Goal: Task Accomplishment & Management: Manage account settings

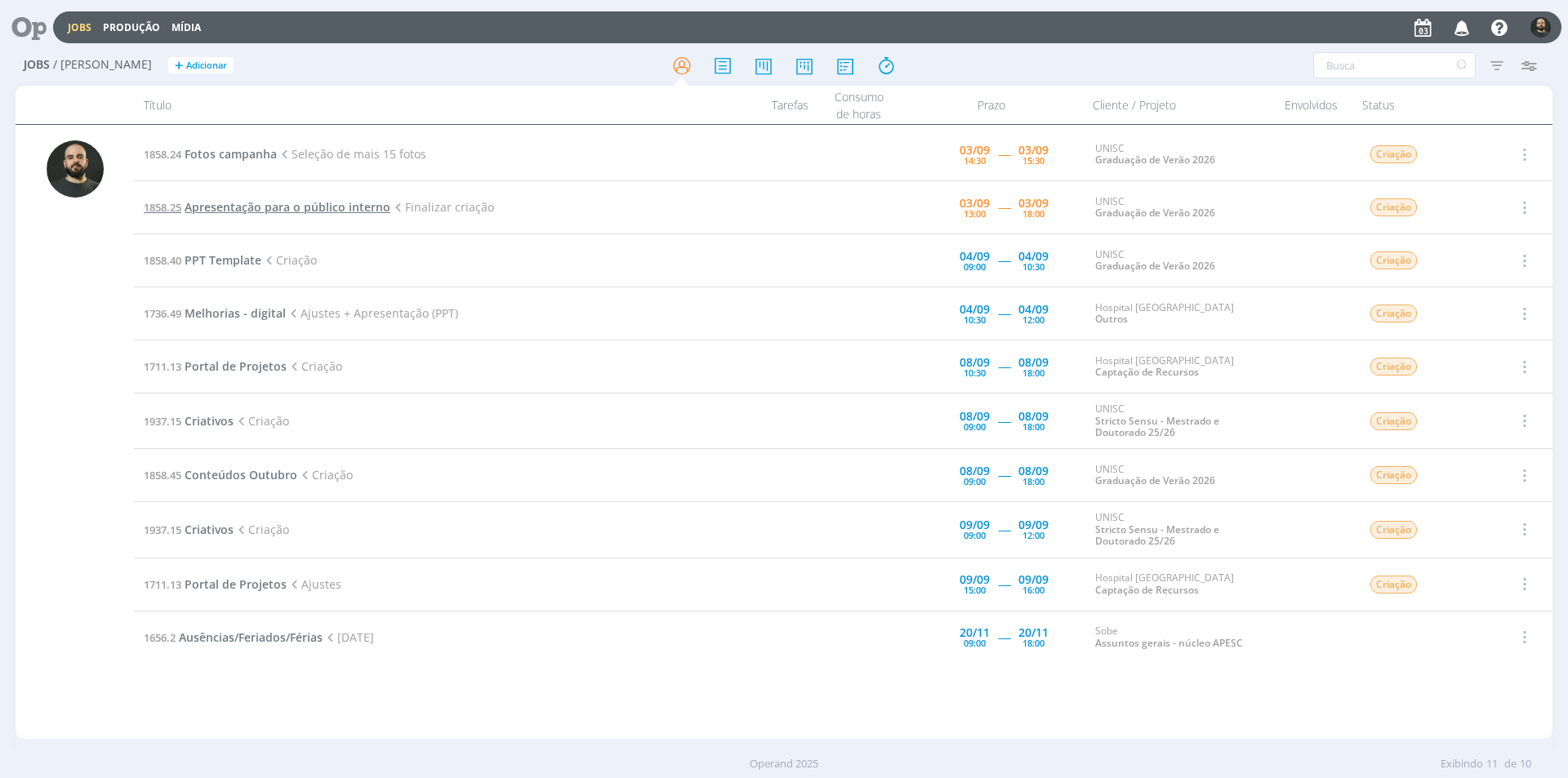
click at [260, 204] on span "Apresentação para o público interno" at bounding box center [287, 207] width 206 height 16
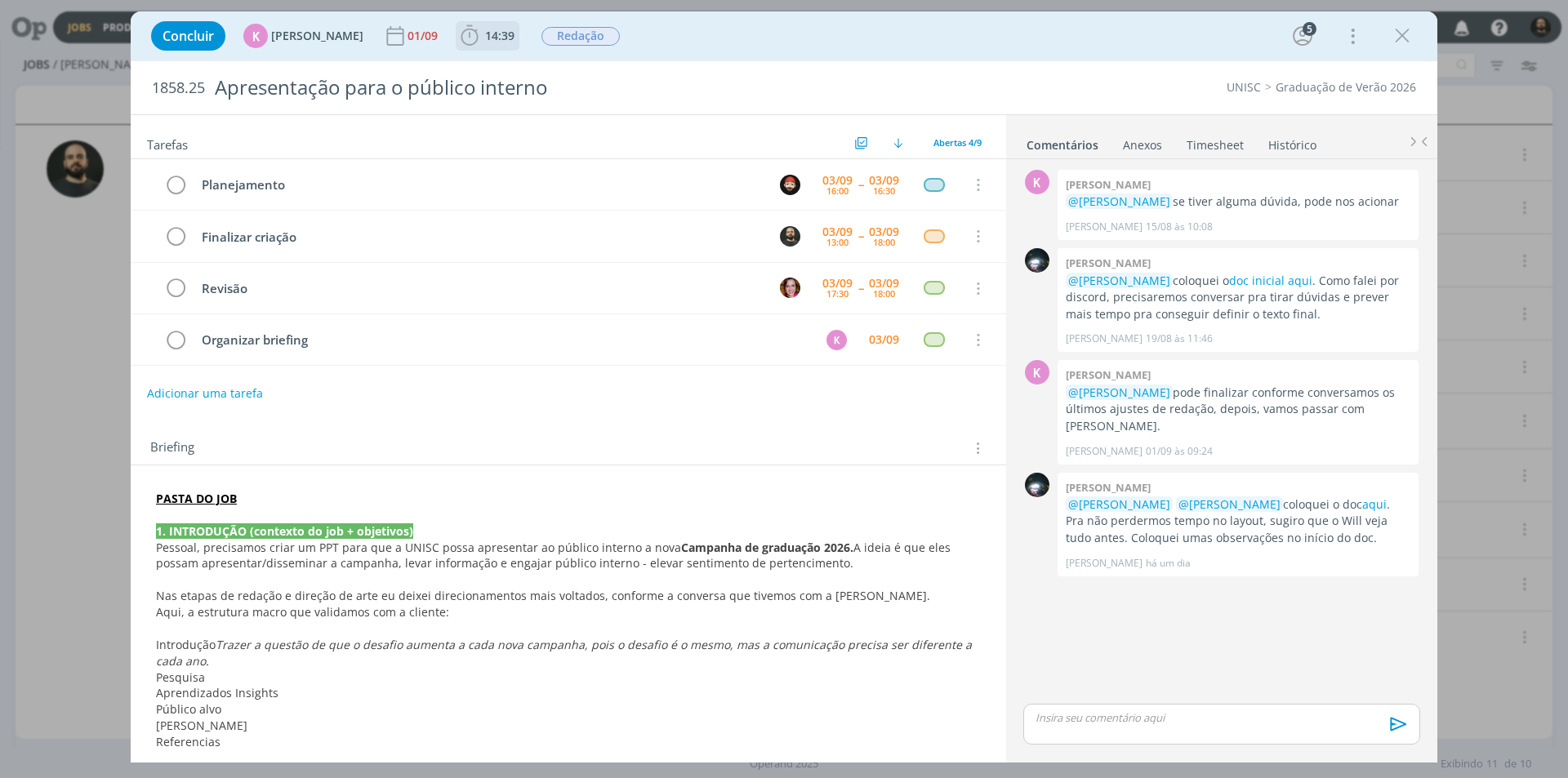
click at [464, 41] on icon "dialog" at bounding box center [469, 36] width 25 height 25
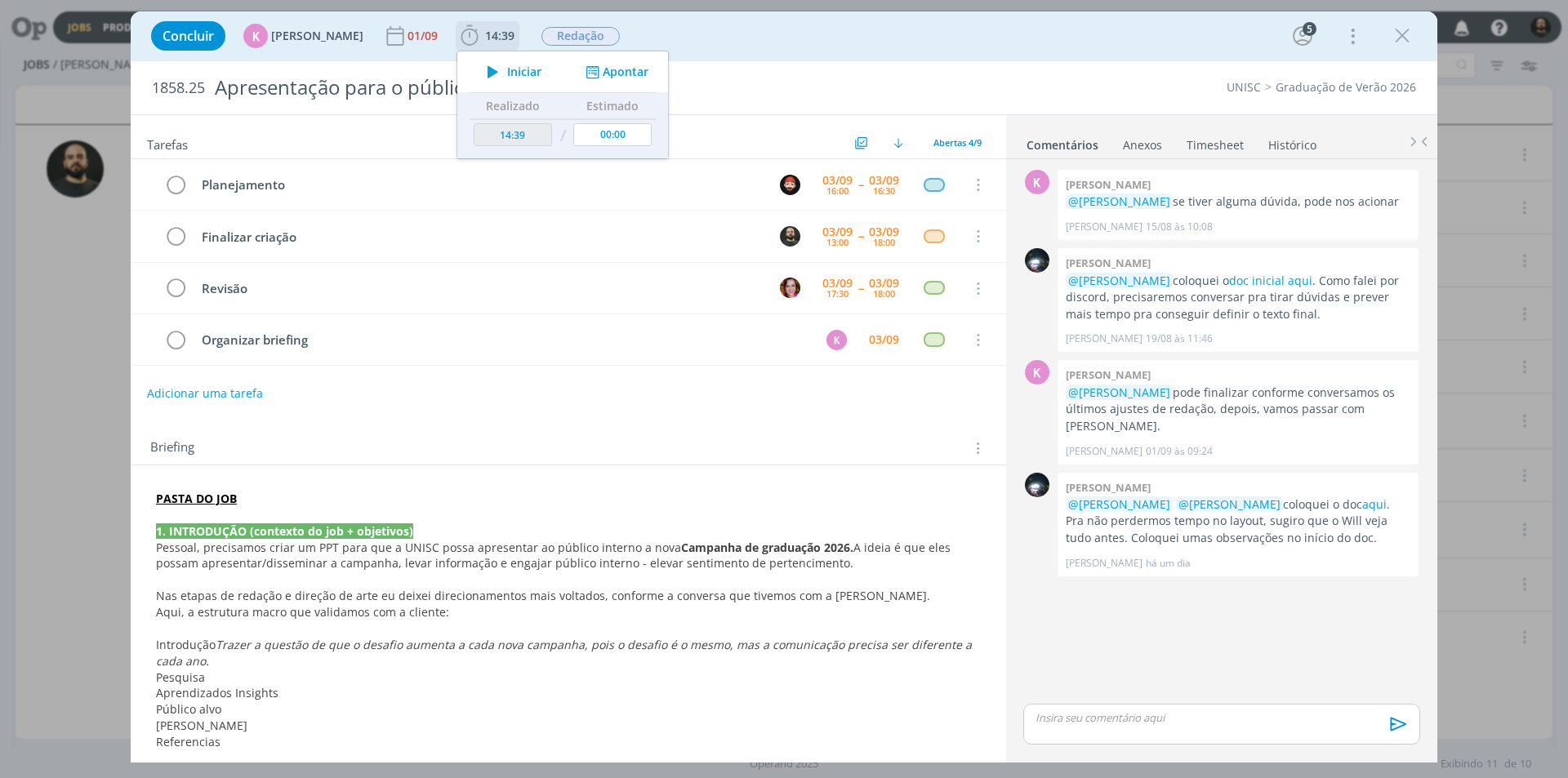
click at [610, 72] on button "Apontar" at bounding box center [615, 72] width 68 height 17
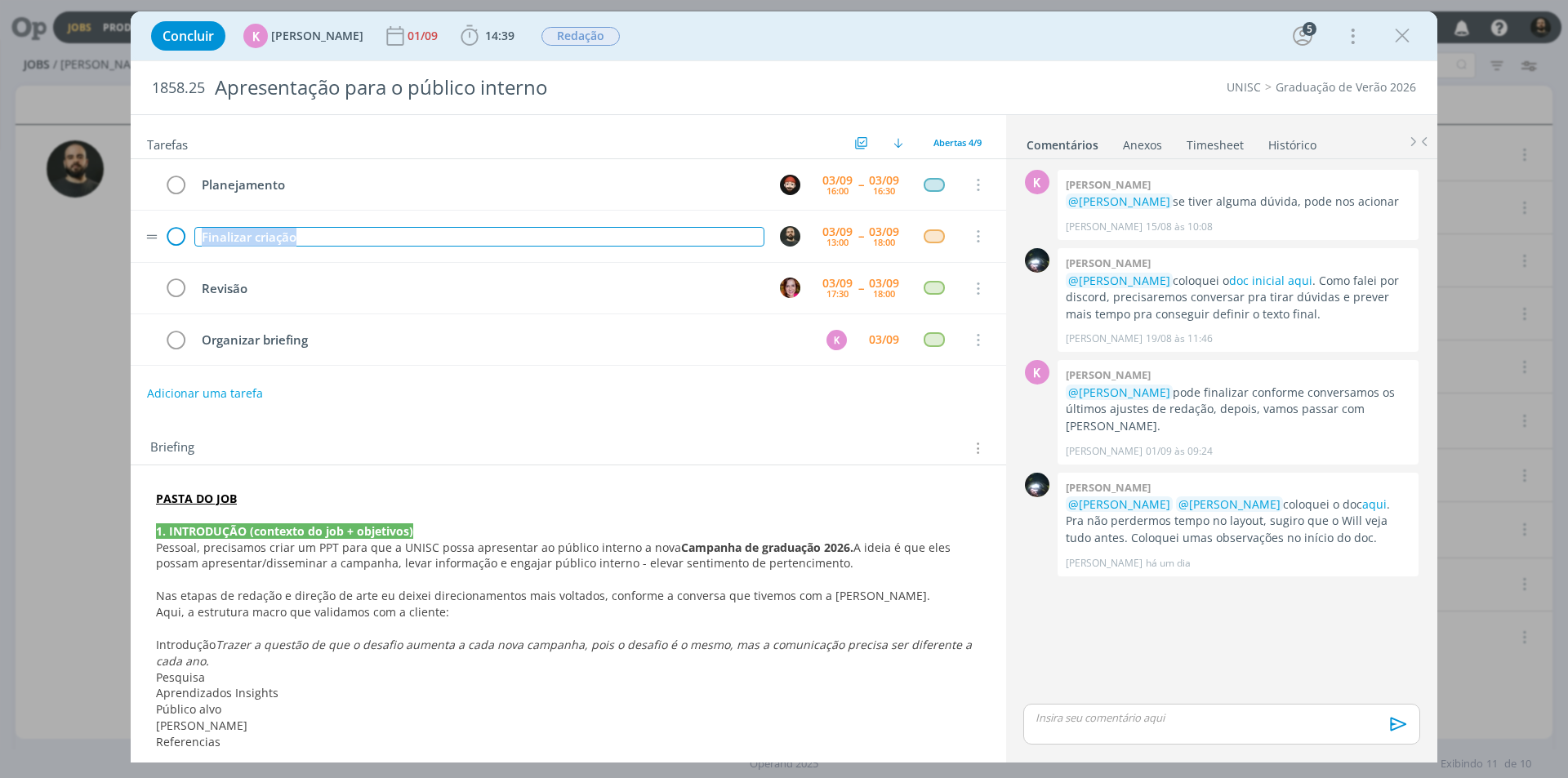
drag, startPoint x: 324, startPoint y: 240, endPoint x: 166, endPoint y: 240, distance: 158.0
click at [166, 240] on tr "Finalizar criação [DATE] 13:00 -- [DATE] 18:00 Cancelar" at bounding box center [568, 236] width 875 height 51
copy div "Finalizar criação"
click at [485, 43] on span "14:39" at bounding box center [500, 35] width 30 height 16
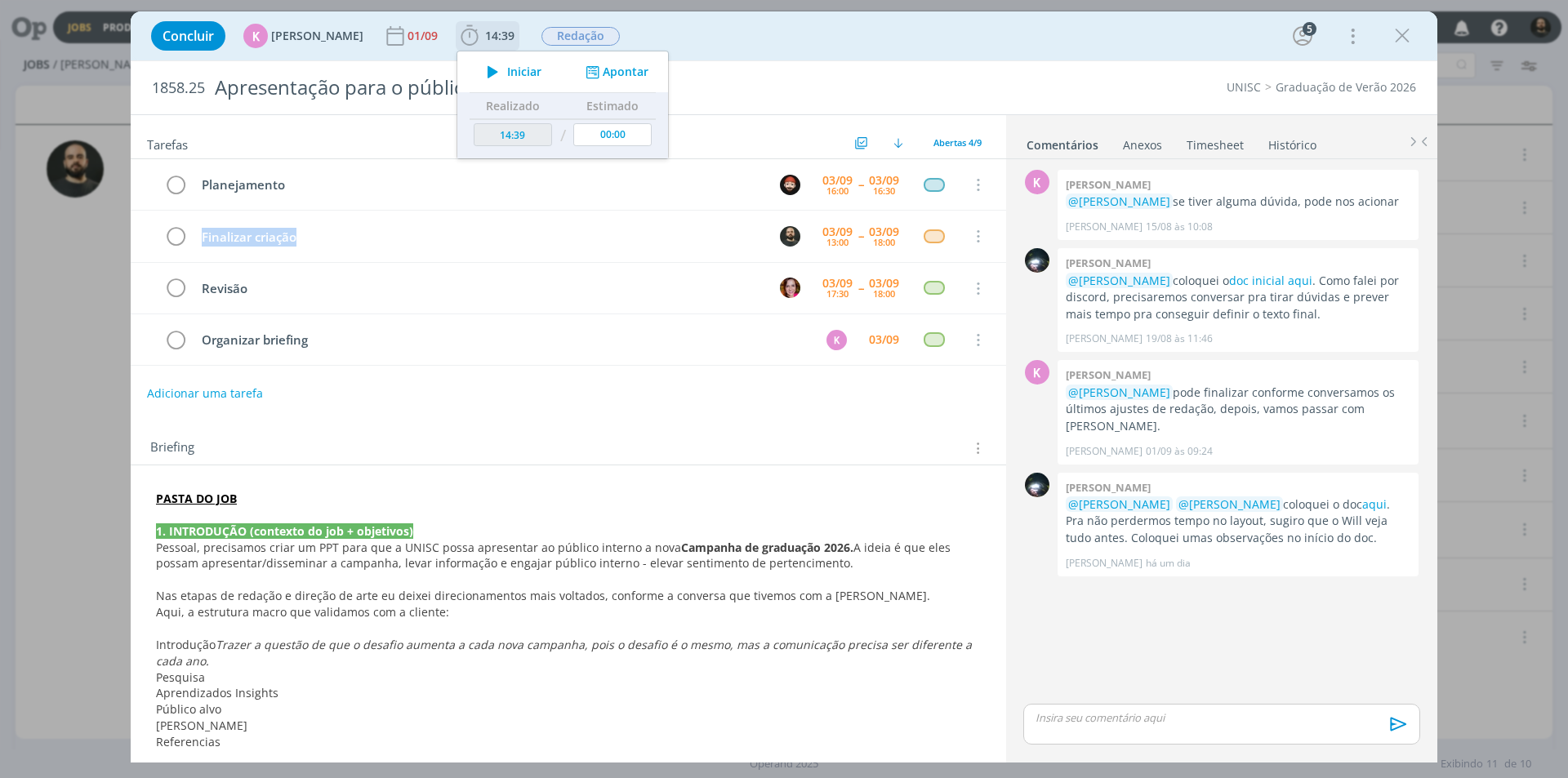
click at [623, 67] on button "Apontar" at bounding box center [615, 72] width 68 height 17
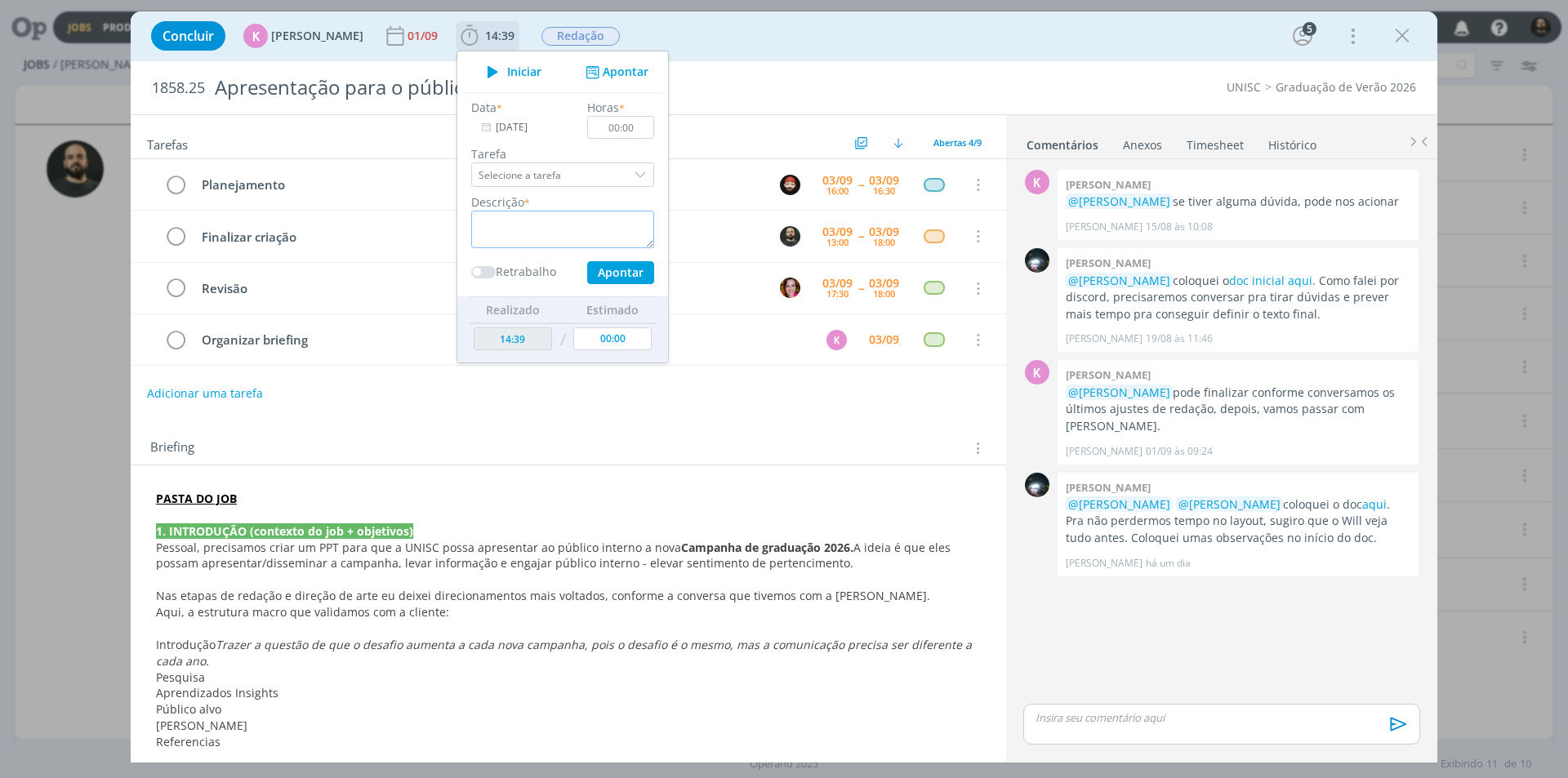
click at [590, 215] on textarea "dialog" at bounding box center [562, 230] width 183 height 38
paste textarea "Finalizar criação"
type textarea "Finalizar criação"
click at [641, 130] on input "00:00" at bounding box center [620, 128] width 67 height 23
type input "01:30"
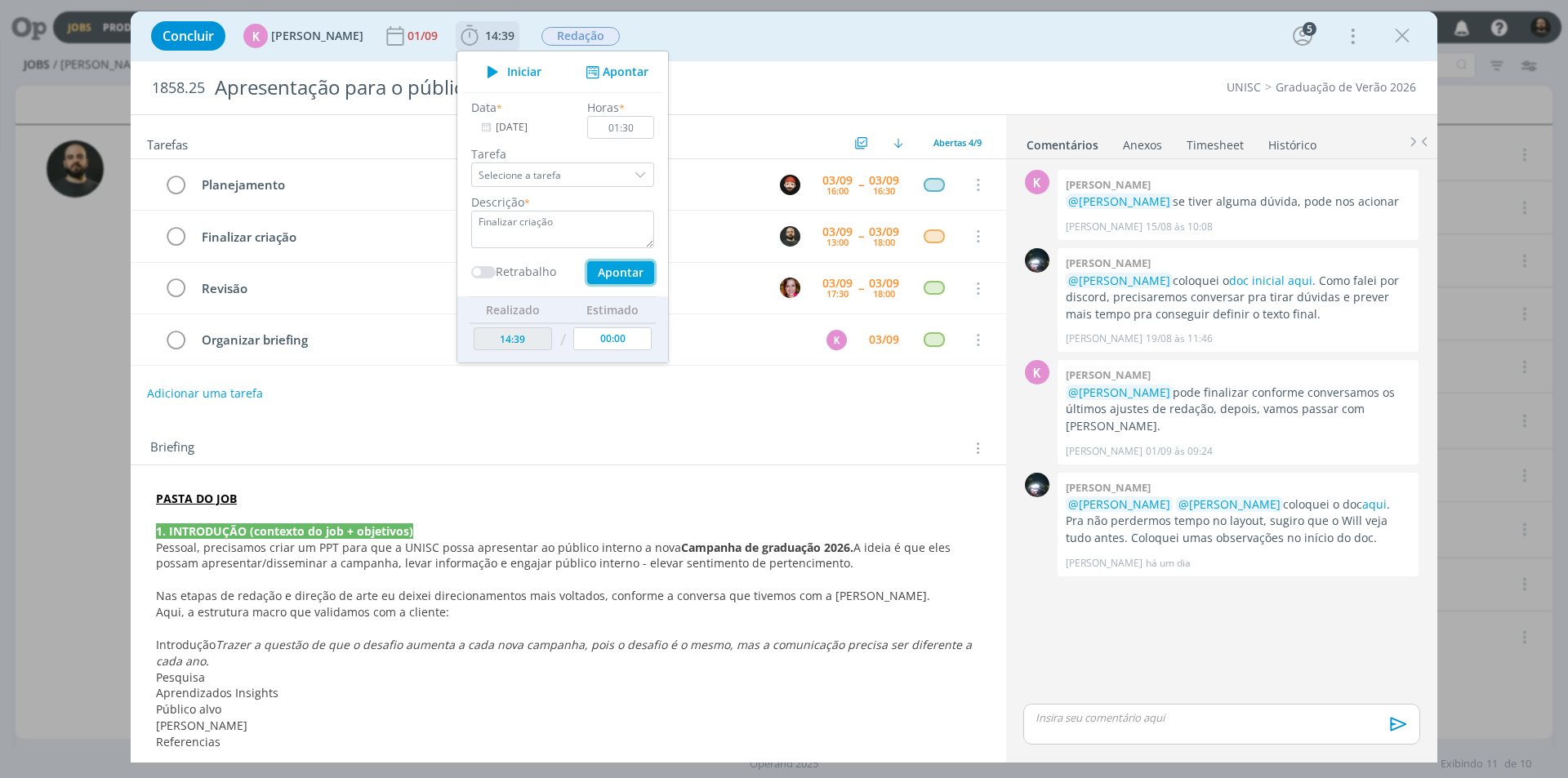
click at [603, 268] on button "Apontar" at bounding box center [620, 273] width 67 height 23
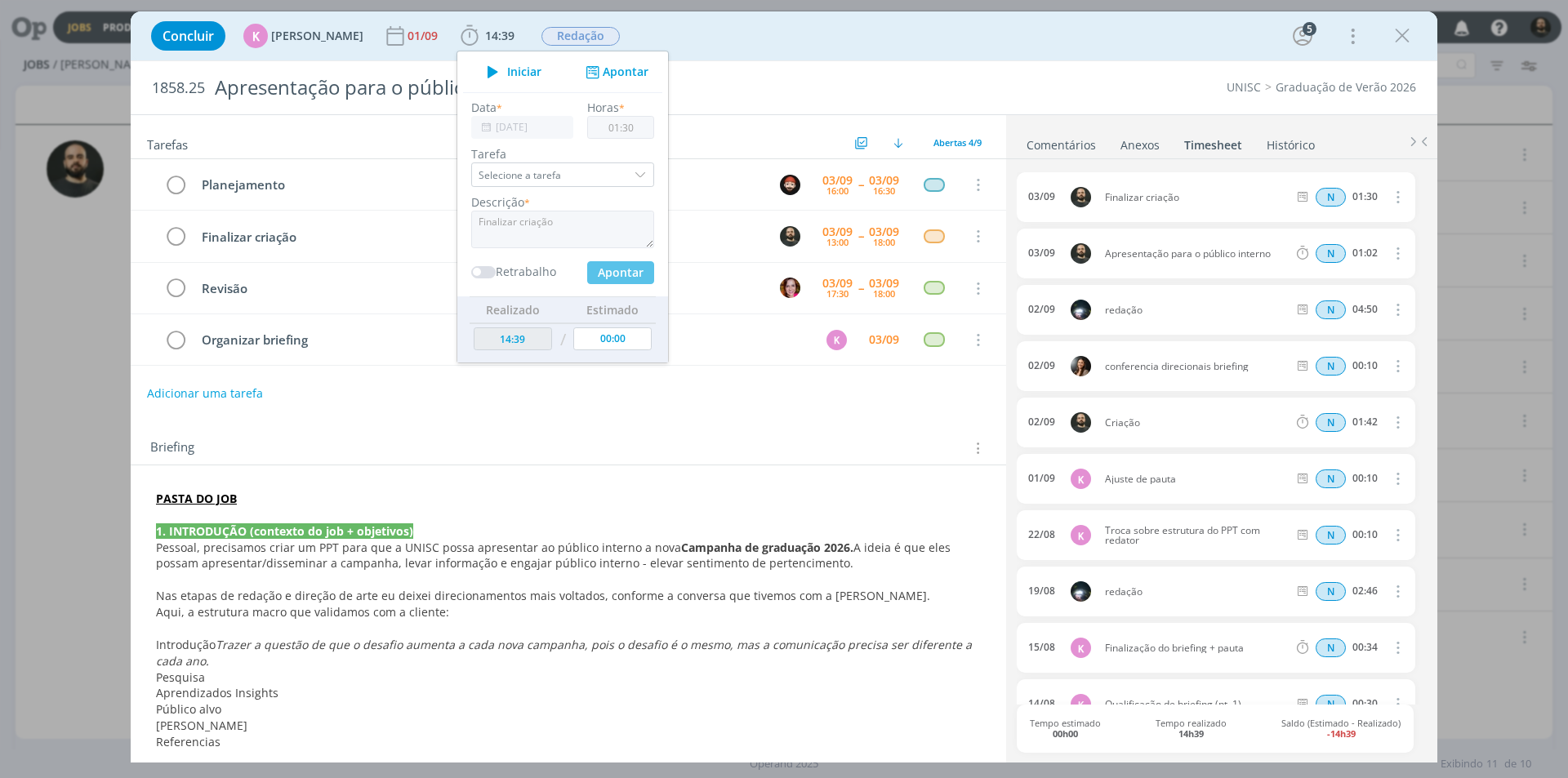
type input "16:09"
type input "00:00"
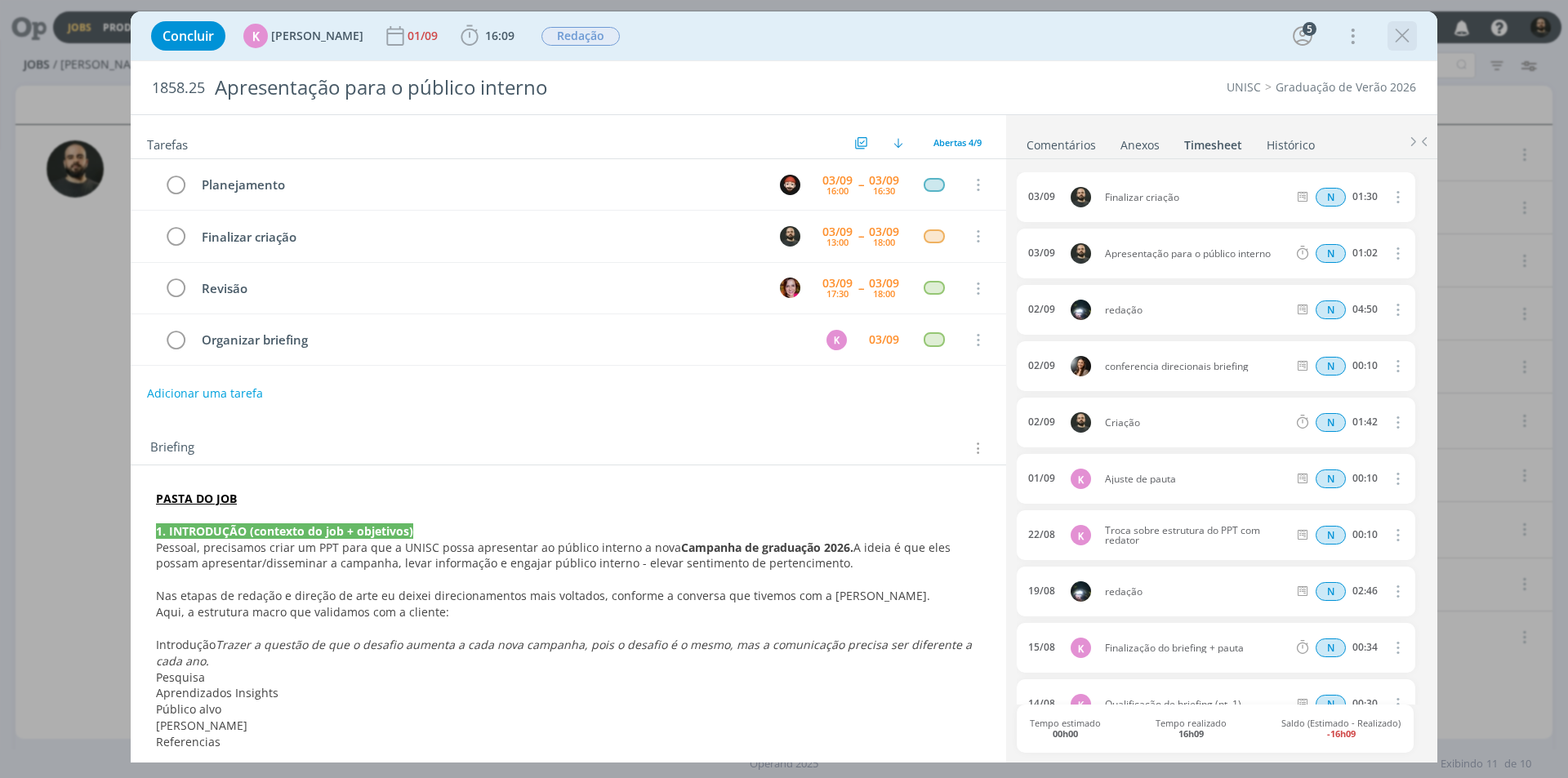
click at [1398, 38] on icon "dialog" at bounding box center [1402, 36] width 25 height 25
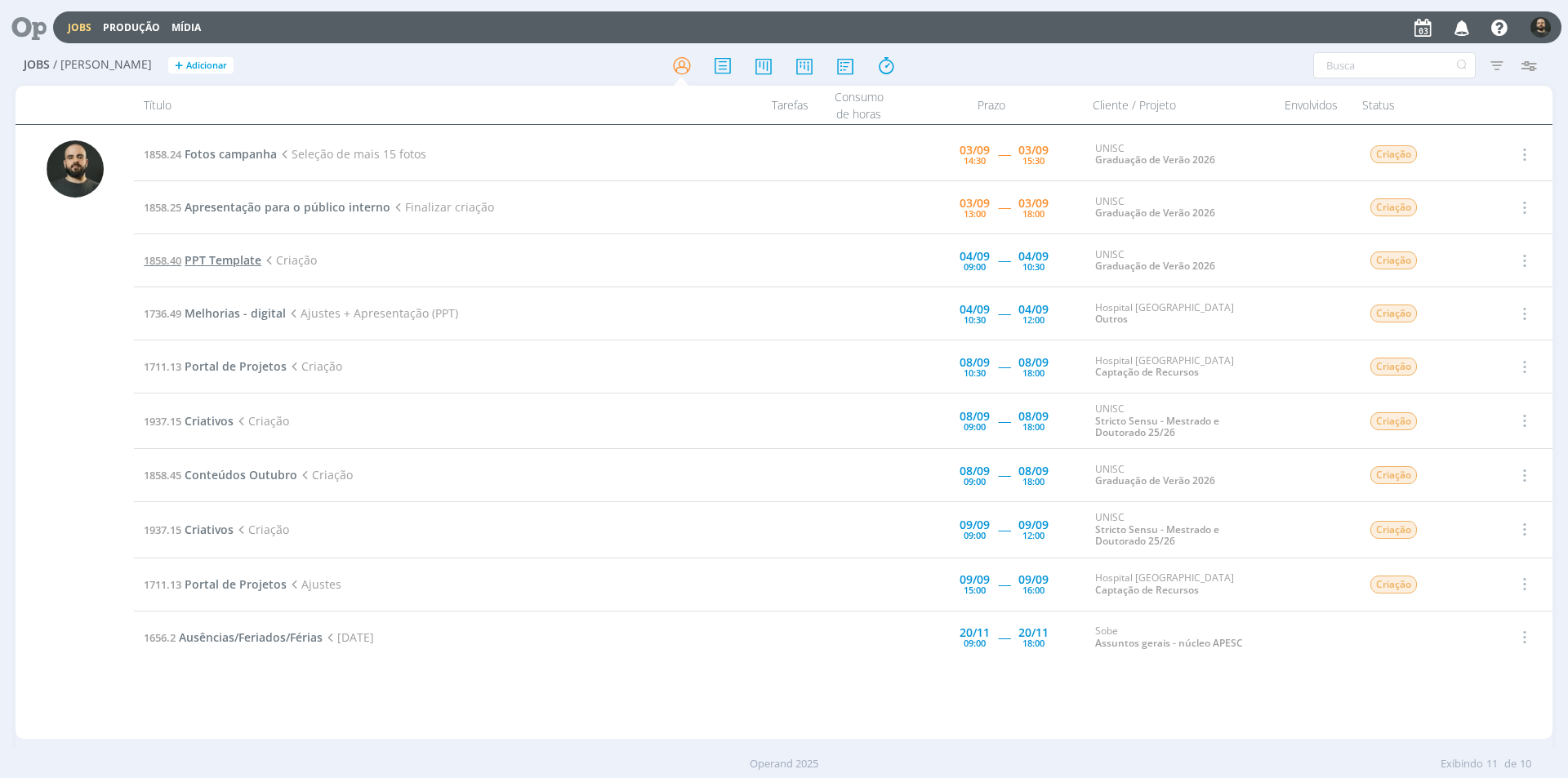
click at [250, 263] on span "PPT Template" at bounding box center [222, 259] width 77 height 16
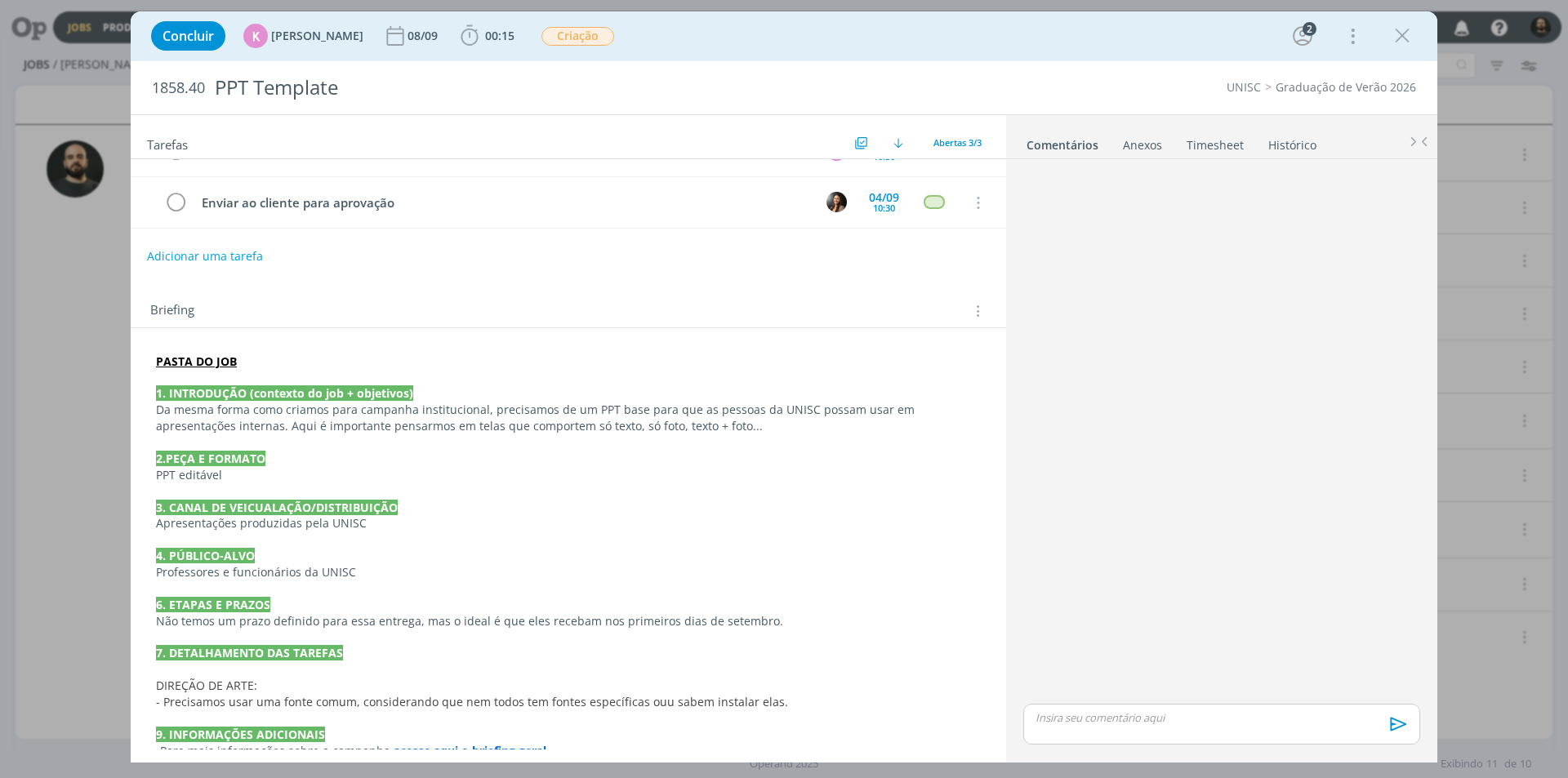
scroll to position [156, 0]
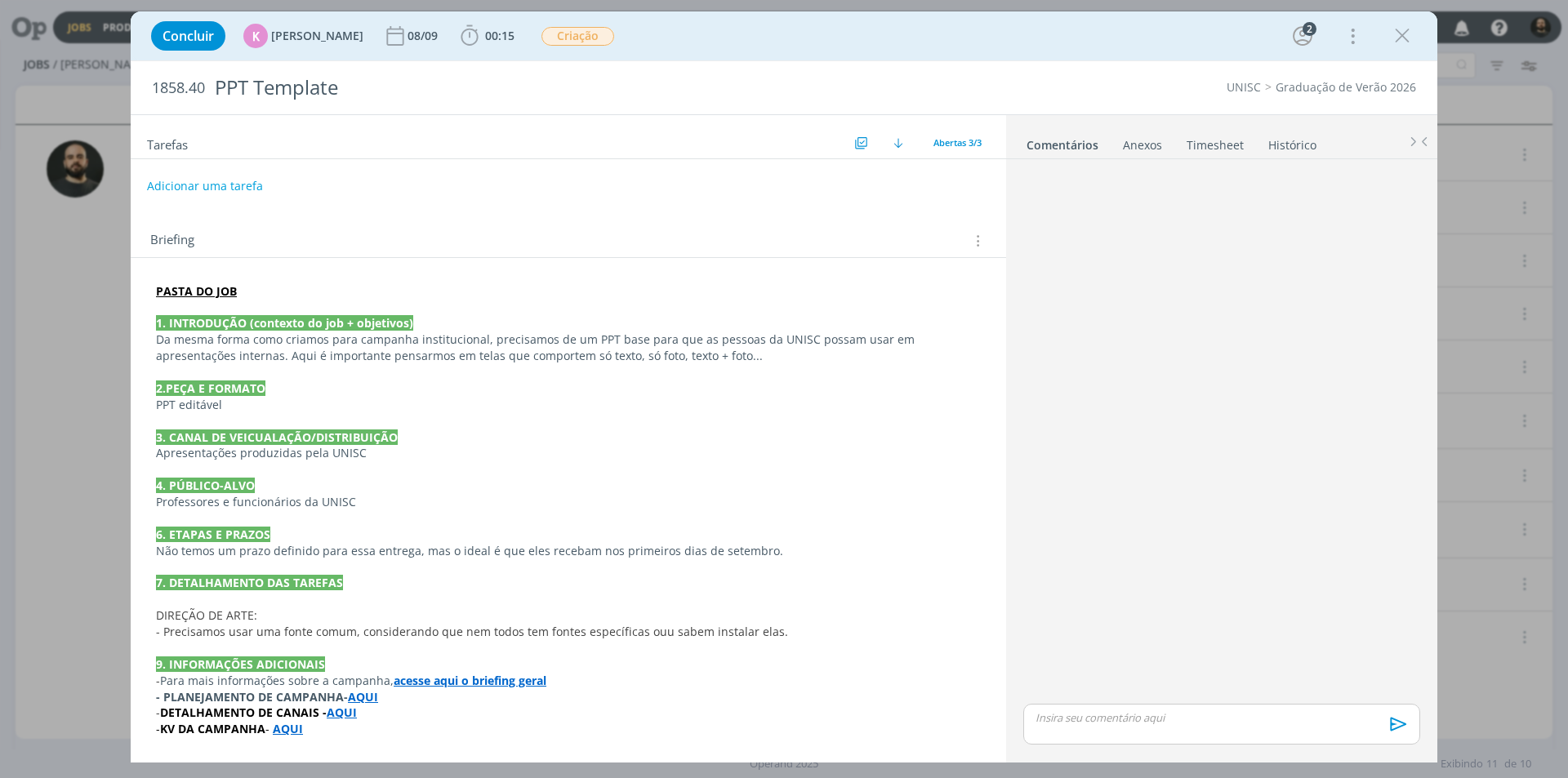
click at [362, 694] on strong "AQUI" at bounding box center [362, 696] width 30 height 16
drag, startPoint x: 456, startPoint y: 713, endPoint x: 419, endPoint y: 712, distance: 37.0
click at [455, 713] on p "- DETALHAMENTO DE CANAIS - AQUI" at bounding box center [568, 714] width 824 height 16
click at [1400, 35] on icon "dialog" at bounding box center [1402, 36] width 25 height 25
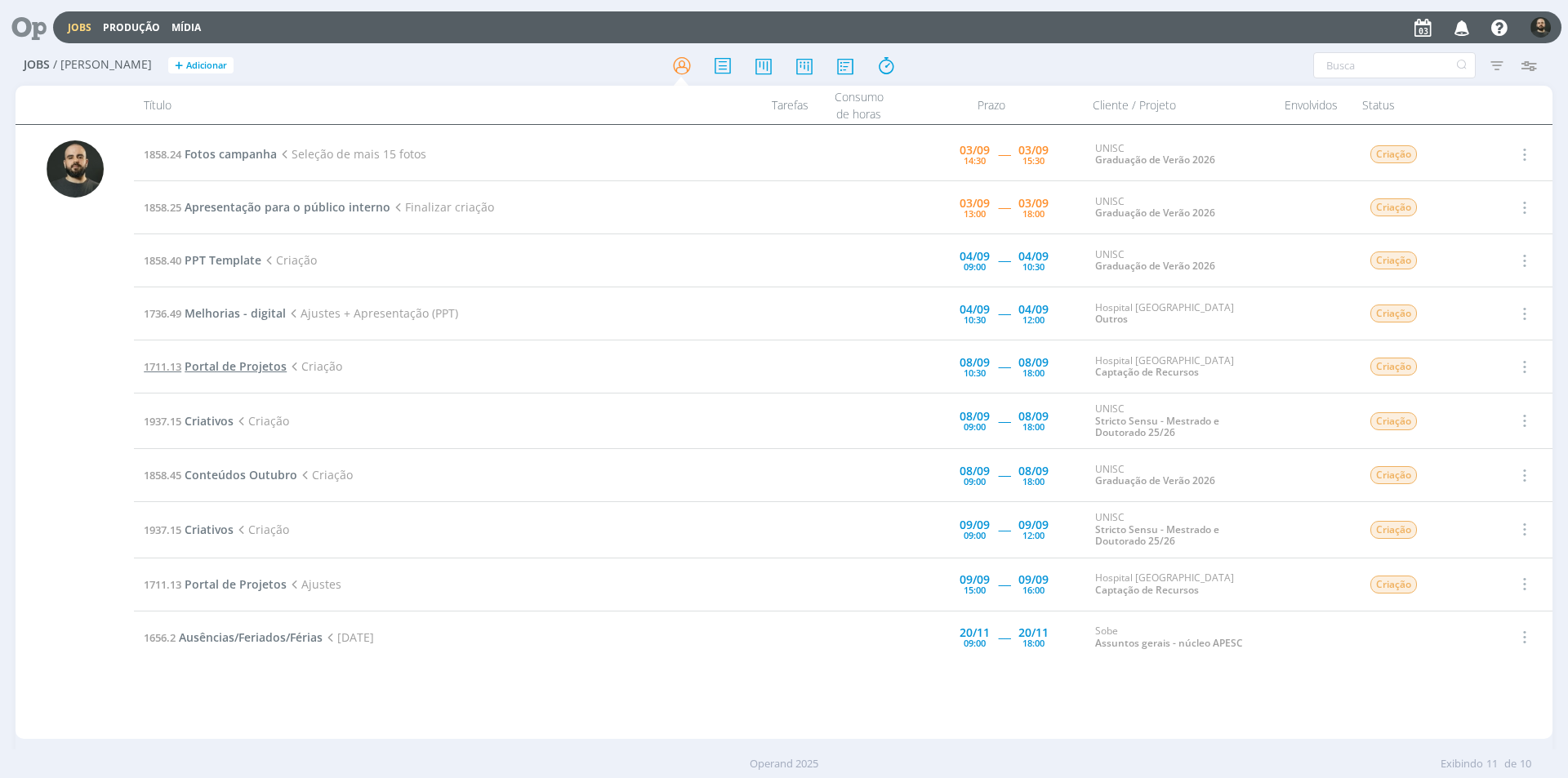
click at [235, 365] on span "Portal de Projetos" at bounding box center [236, 366] width 102 height 16
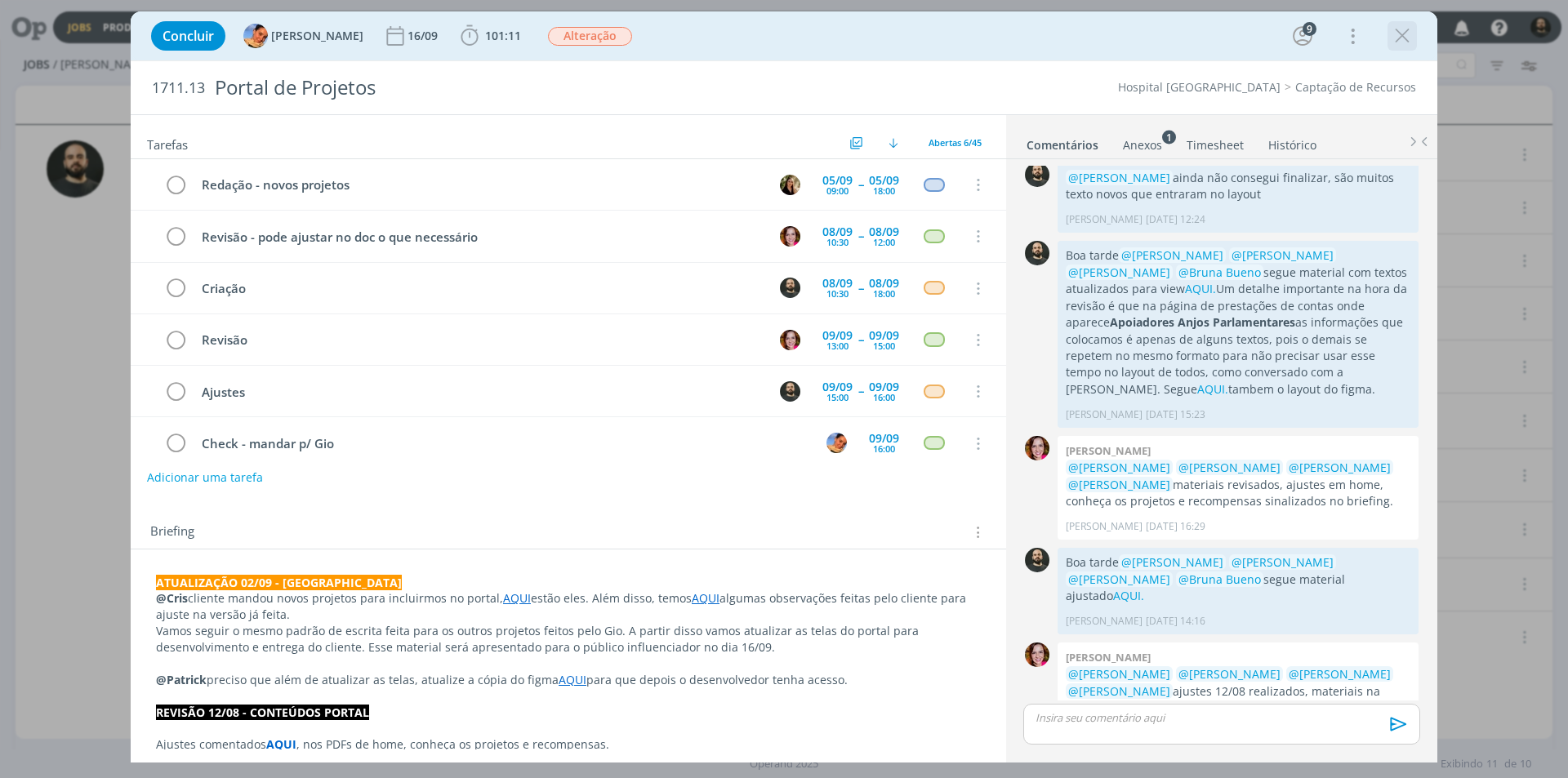
click at [1406, 40] on icon "dialog" at bounding box center [1402, 36] width 25 height 25
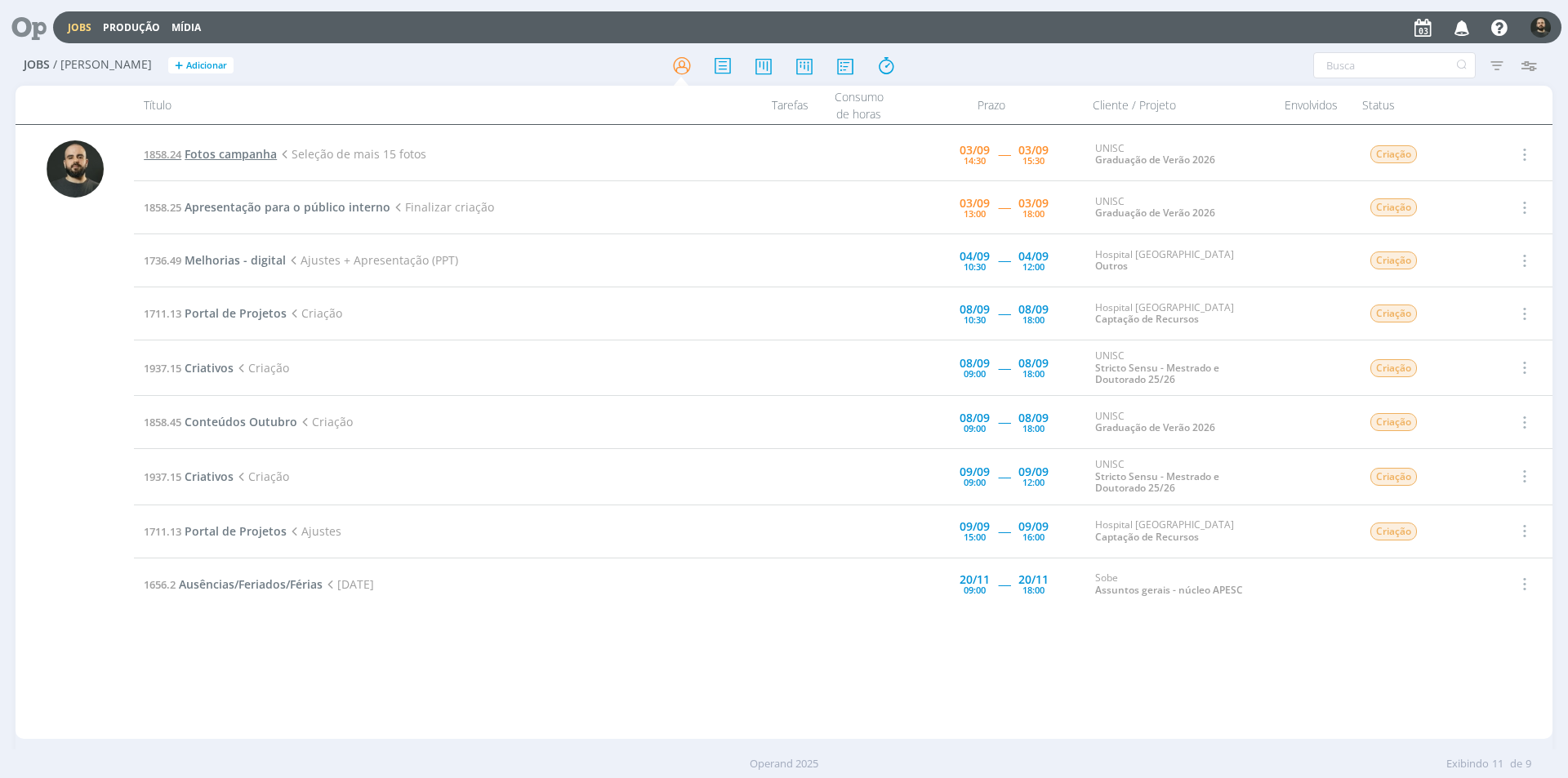
click at [232, 151] on span "Fotos campanha" at bounding box center [231, 154] width 92 height 16
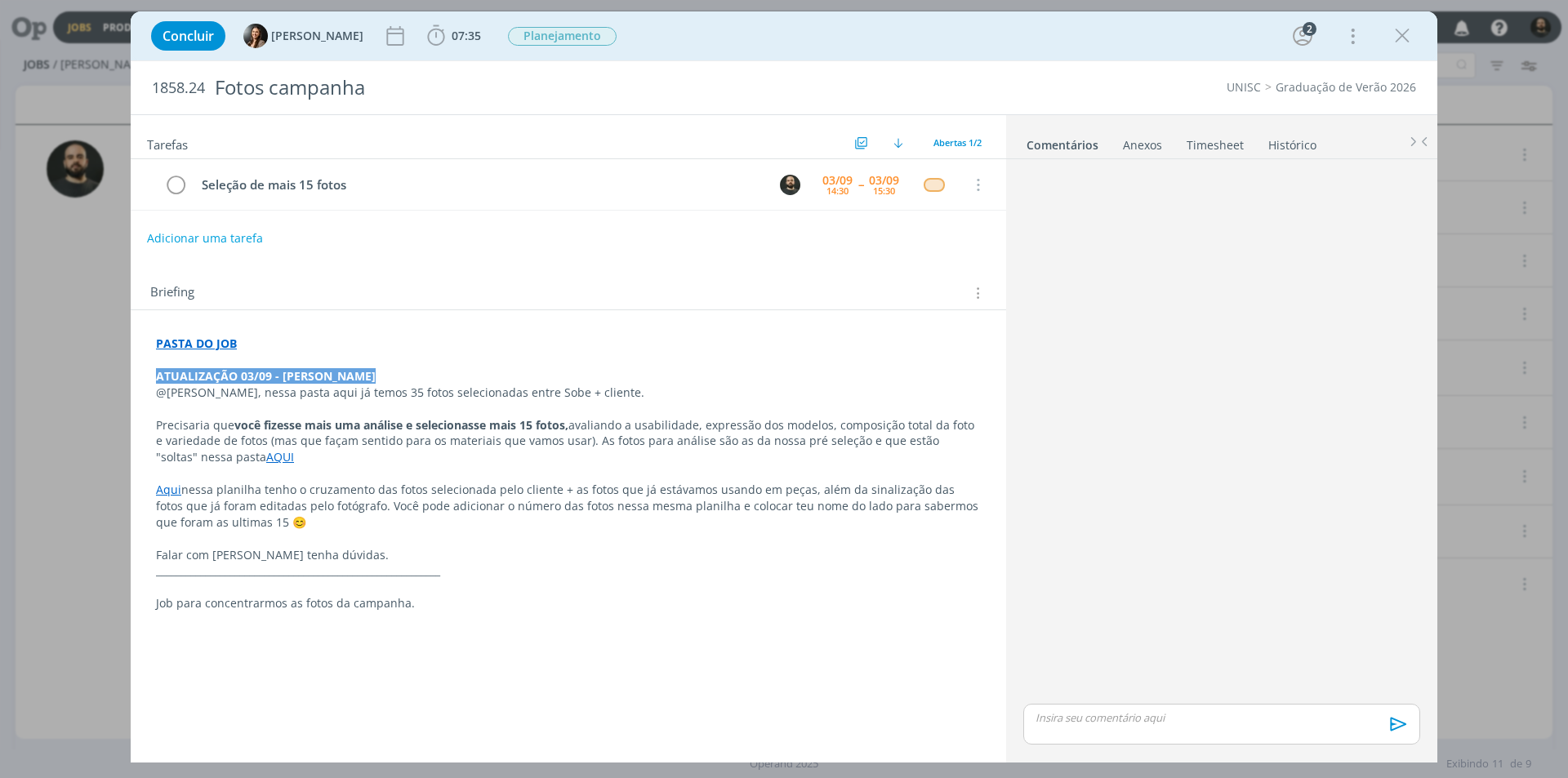
click at [1068, 724] on p "dialog" at bounding box center [1221, 718] width 371 height 15
click at [266, 457] on link "AQUI" at bounding box center [280, 456] width 28 height 16
click at [324, 481] on link "https://sobeae.sharepoint.com/:f:/s/SOBEAE/Es8XwLO3lyVGoXkx6TAHldEBhHAdBO3EIci4…" at bounding box center [263, 488] width 124 height 21
click at [1101, 720] on p "Boa tarde" at bounding box center [1221, 718] width 371 height 15
click at [1101, 720] on button "dialog" at bounding box center [1111, 730] width 23 height 20
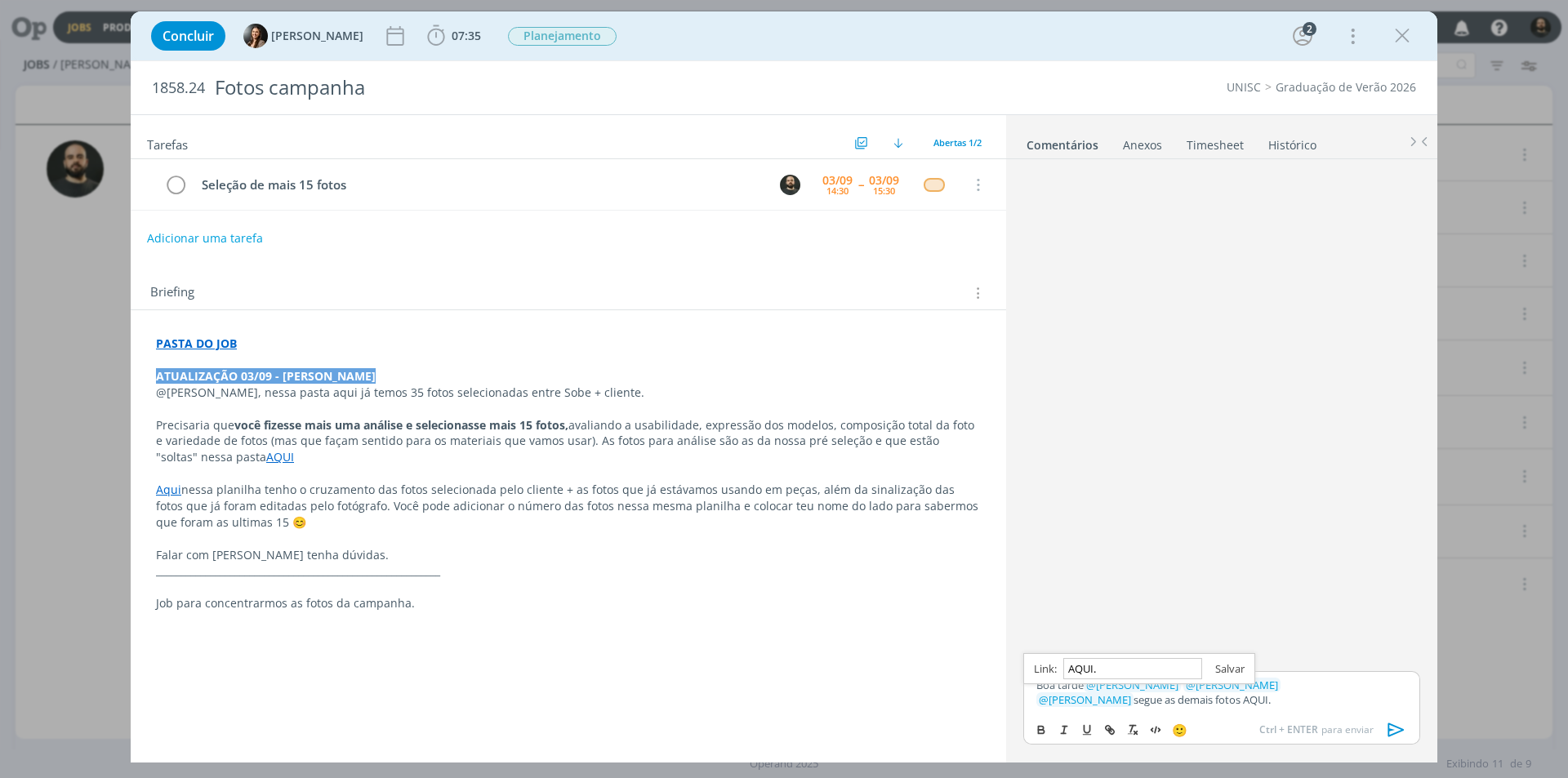
paste input "https://sobeae.sharepoint.com/:f:/s/SOBEAE/EkYLM3Jo_-9PpJqZ47Q17L0Bk-PJOt9iw-rE…"
type input "https://sobeae.sharepoint.com/:f:/s/SOBEAE/EkYLM3Jo_-9PpJqZ47Q17L0Bk-PJOt9iw-rE…"
click at [1230, 667] on link "dialog" at bounding box center [1224, 669] width 43 height 15
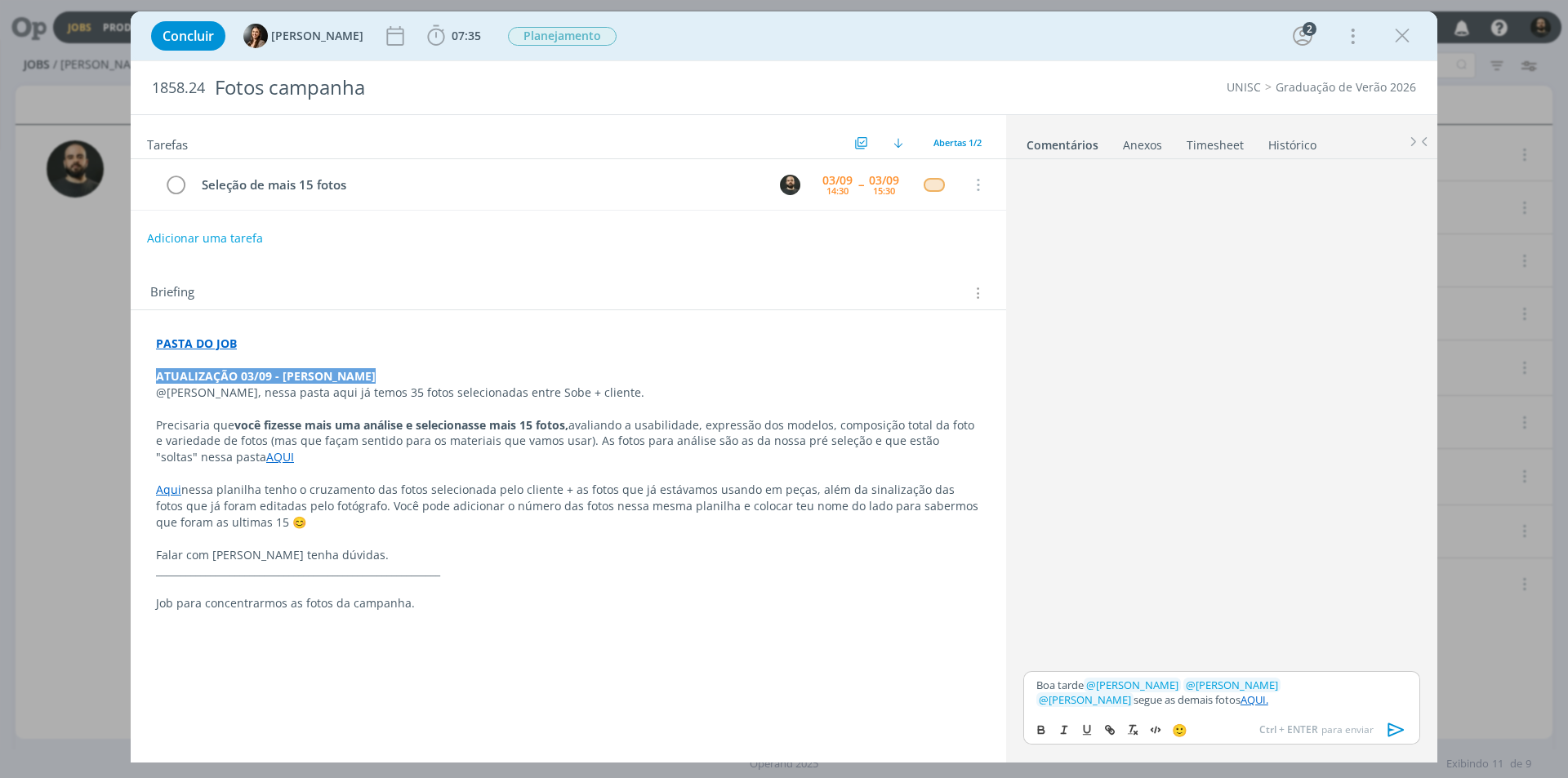
click at [1196, 699] on p "Boa tarde ﻿ @ Beatriz Luchese ﻿ ﻿ @ Karoline Arend ﻿ ﻿ @ Luíza Santana ﻿ segue …" at bounding box center [1221, 692] width 371 height 30
click at [1403, 728] on icon "dialog" at bounding box center [1397, 730] width 25 height 25
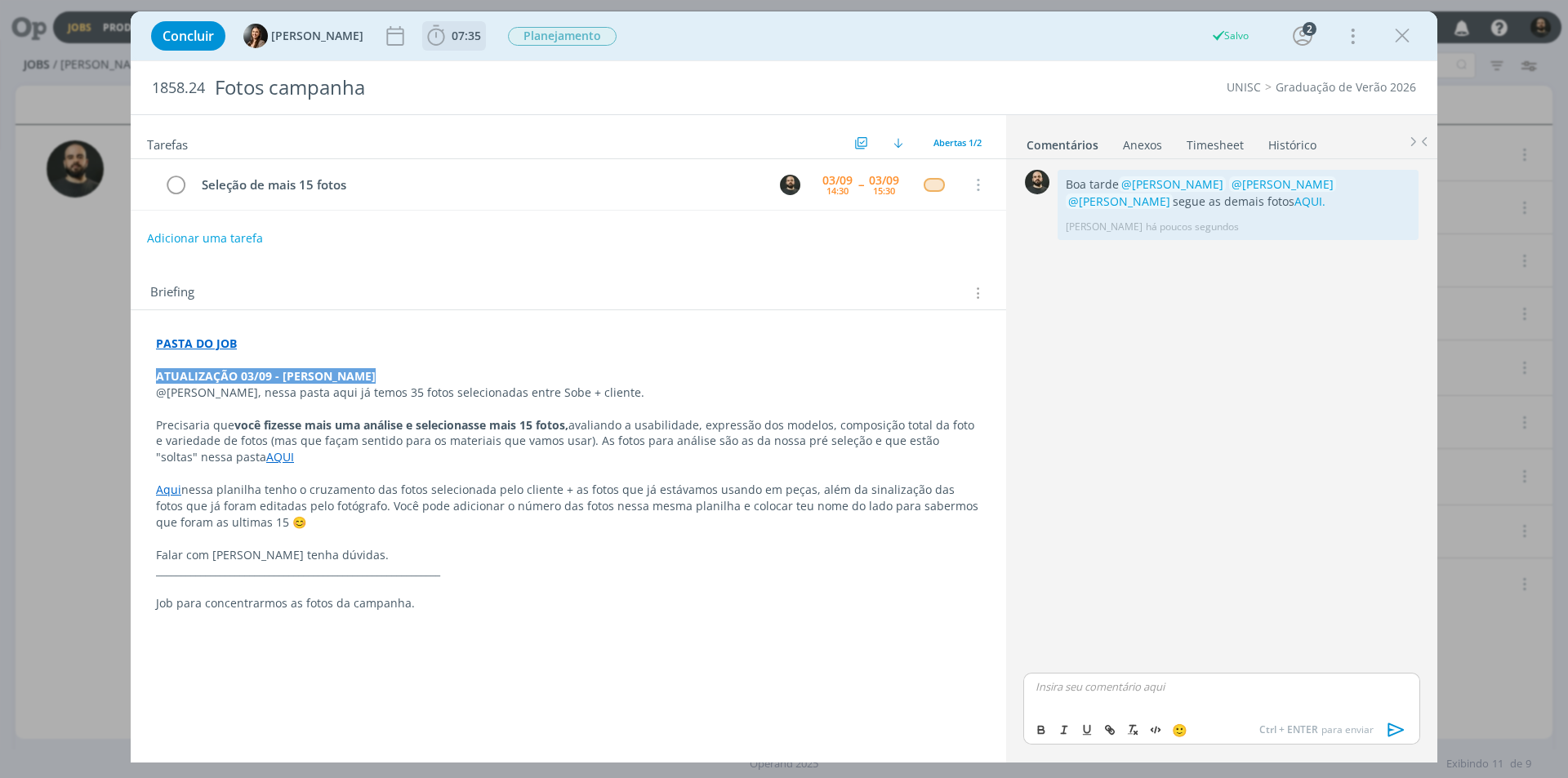
click at [455, 39] on span "07:35" at bounding box center [466, 35] width 30 height 16
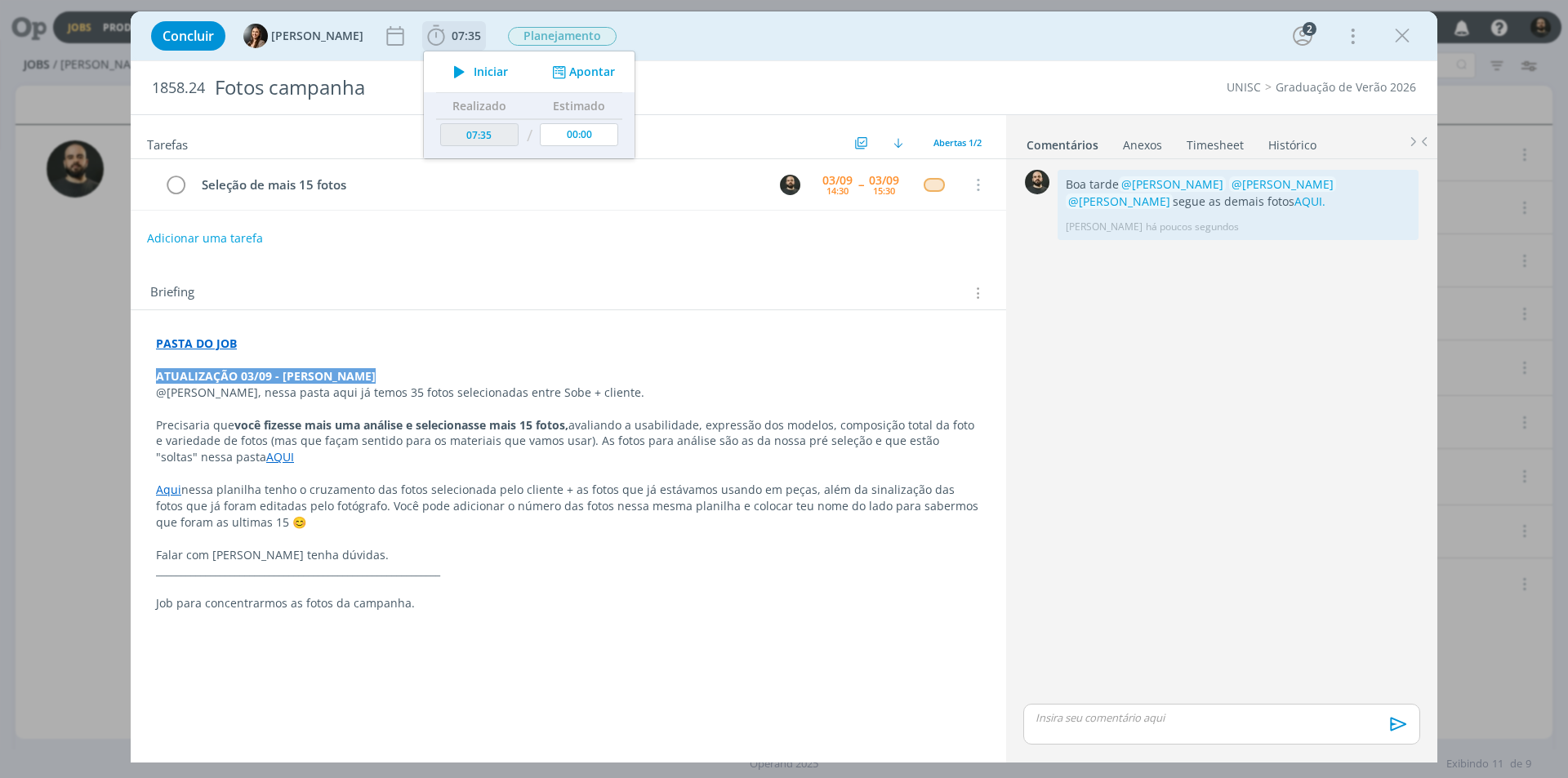
click at [595, 71] on button "Apontar" at bounding box center [581, 72] width 68 height 17
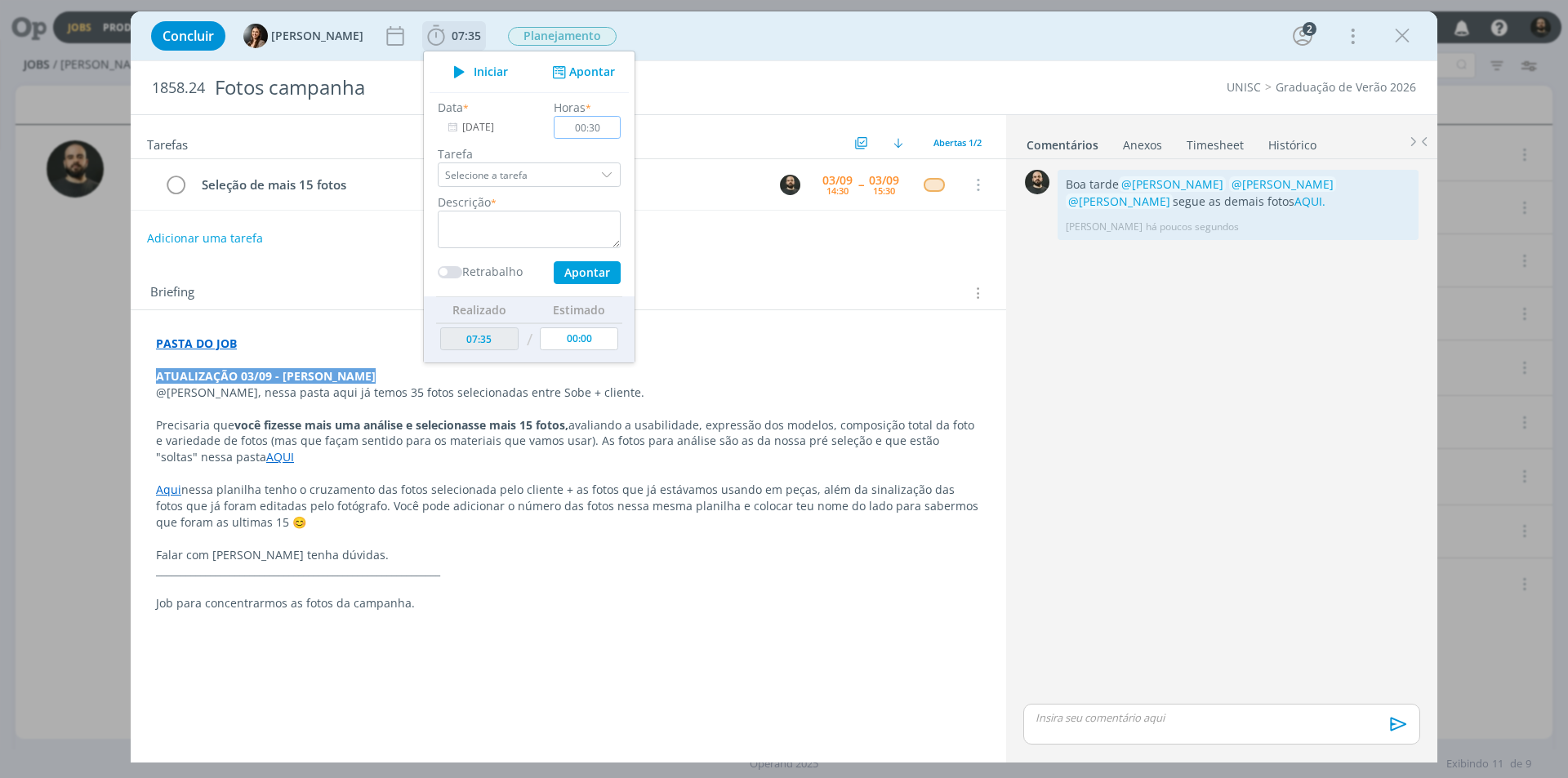
type input "00:30"
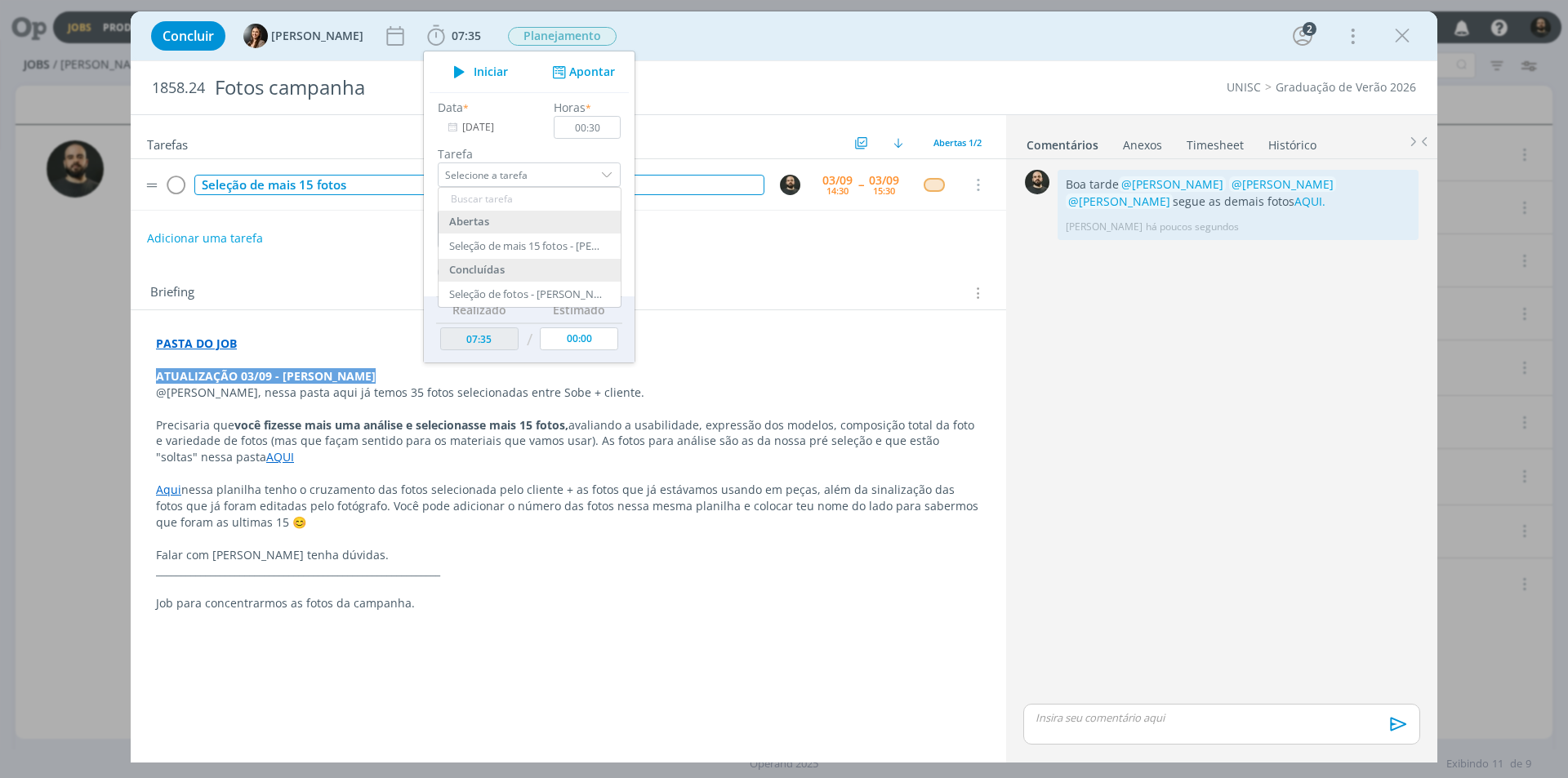
click at [384, 180] on div "Seleção de mais 15 fotos" at bounding box center [479, 184] width 570 height 21
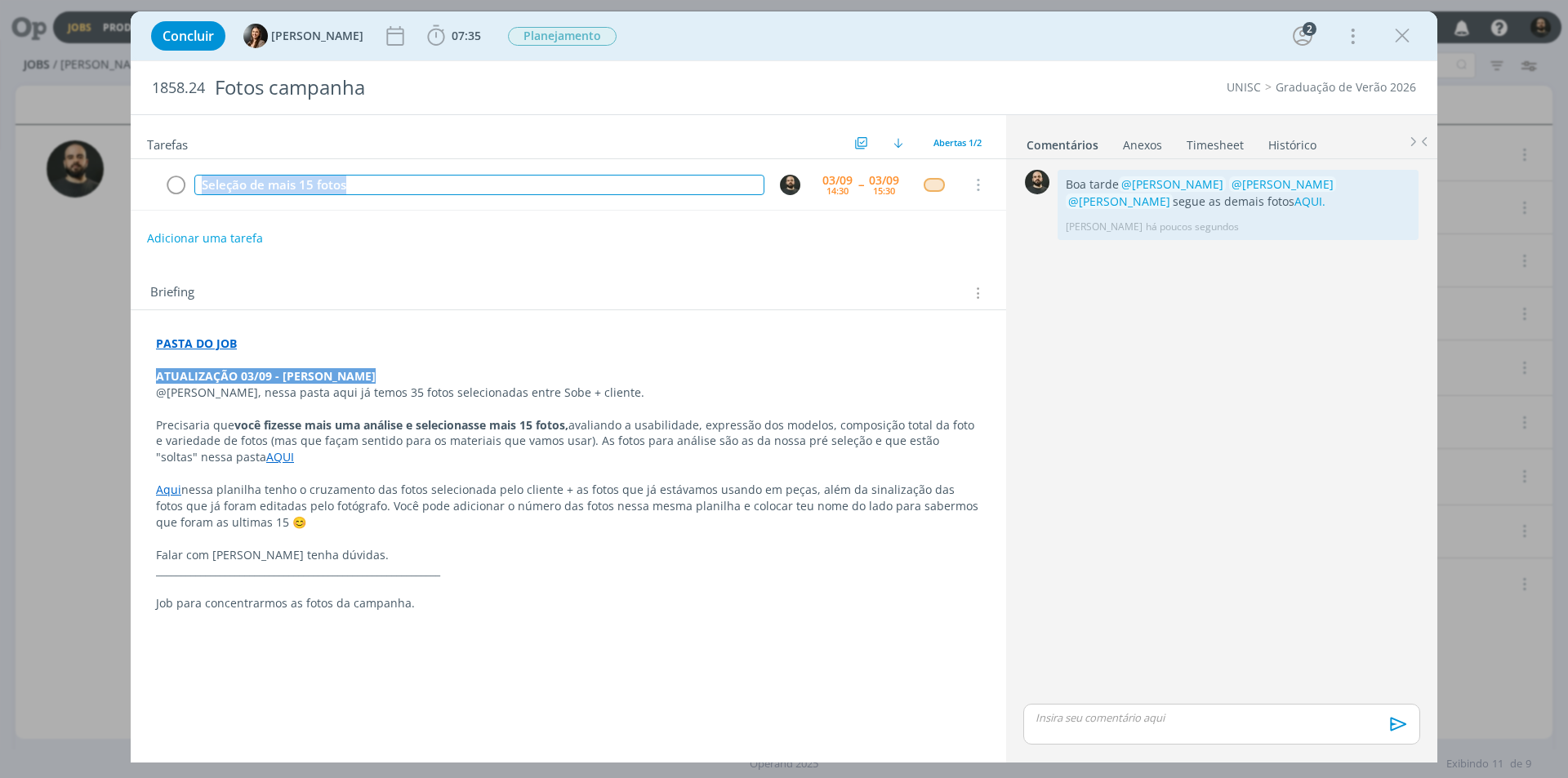
drag, startPoint x: 384, startPoint y: 180, endPoint x: 118, endPoint y: 165, distance: 266.4
click at [119, 165] on div "Concluir Beatriz Luchese 07:35 Iniciar Apontar Data * 03/09/2025 Horas * 00:30 …" at bounding box center [784, 389] width 1568 height 778
copy div "Seleção de mais 15 fotos"
click at [462, 29] on span "07:35" at bounding box center [466, 35] width 30 height 16
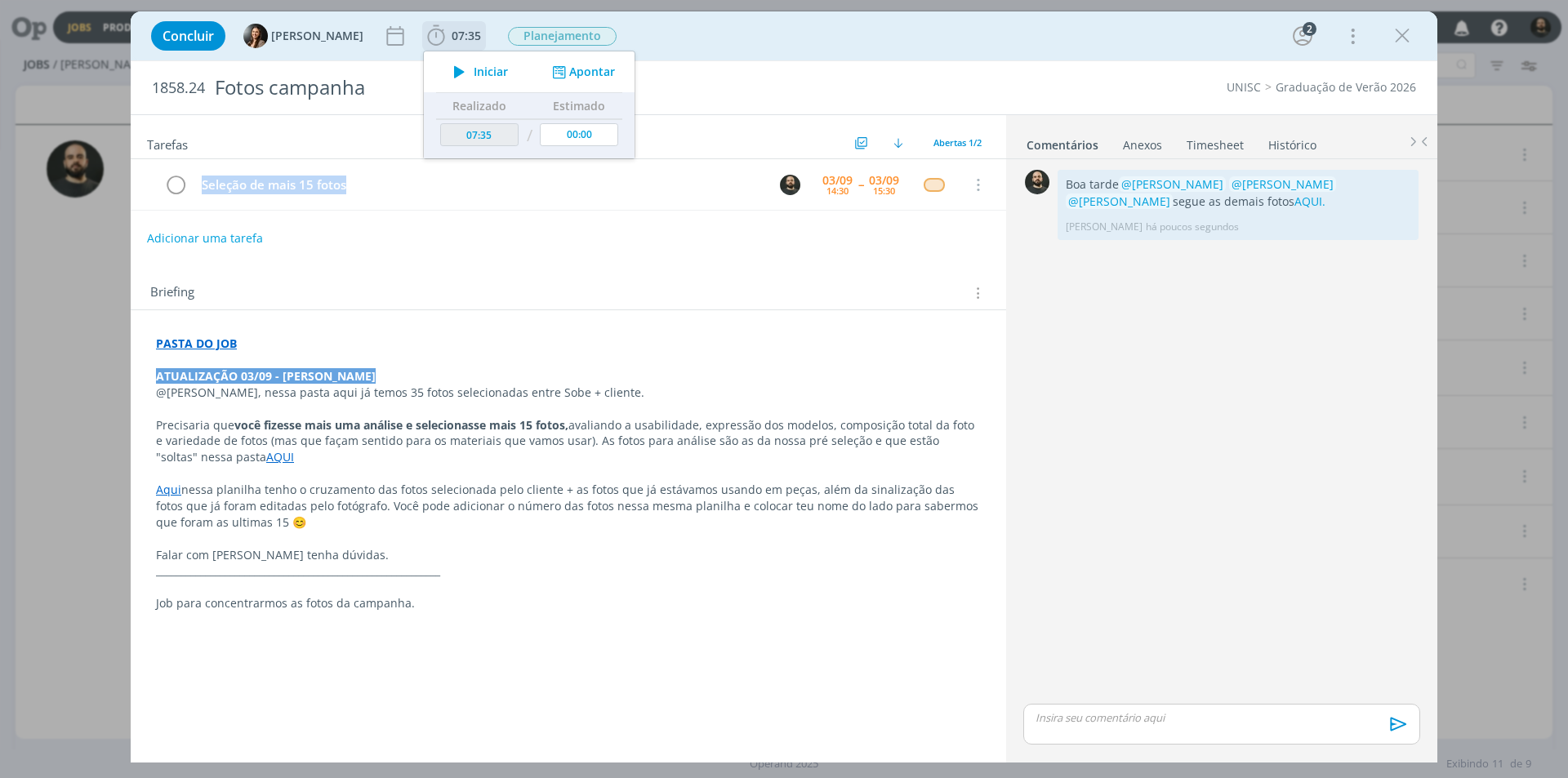
click at [587, 69] on button "Apontar" at bounding box center [581, 72] width 68 height 17
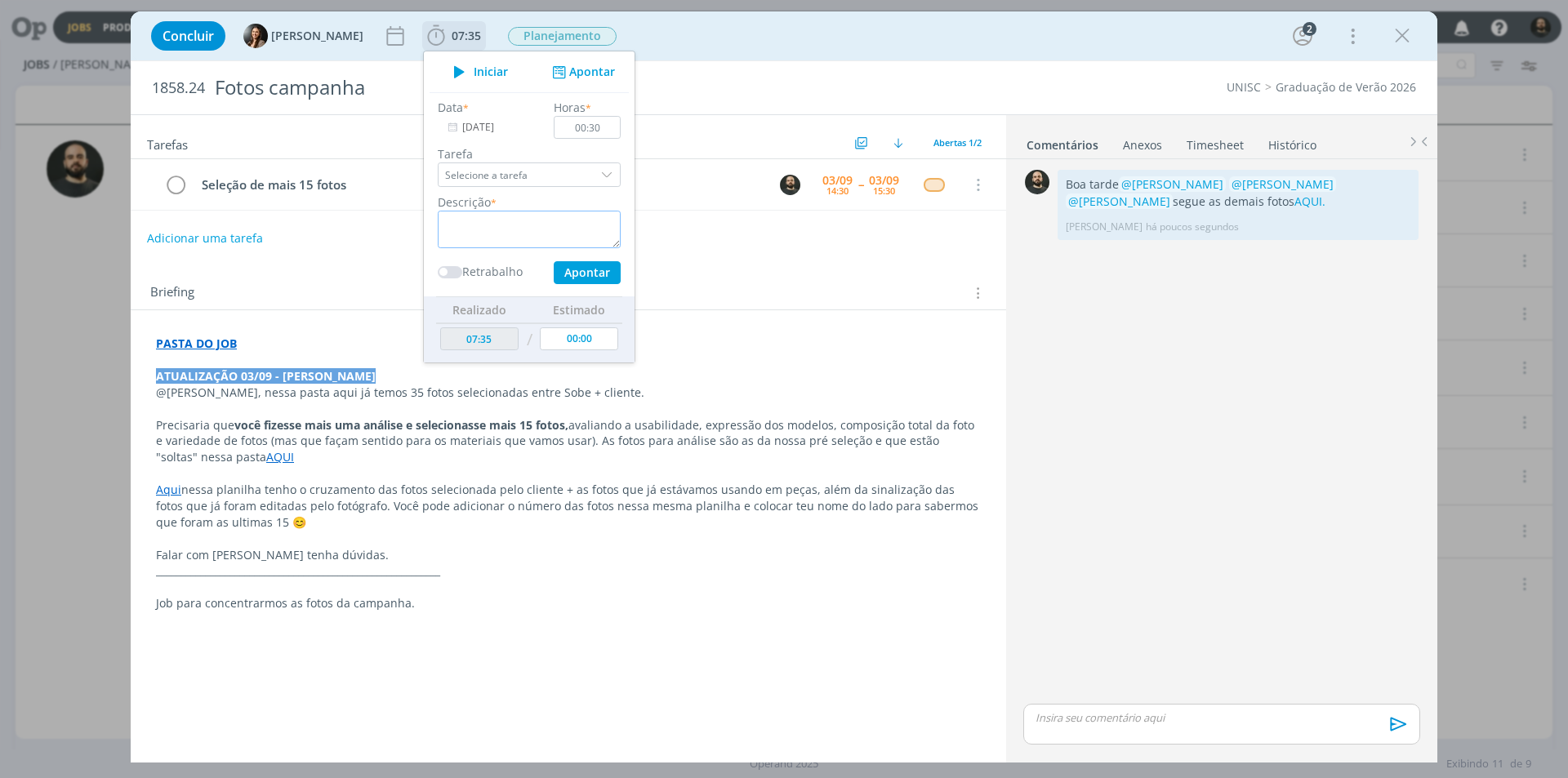
click at [567, 217] on textarea "dialog" at bounding box center [530, 230] width 183 height 38
paste textarea "Seleção de mais 15 fotos"
type textarea "Seleção de mais 15 fotos"
click at [607, 271] on button "Apontar" at bounding box center [586, 273] width 67 height 23
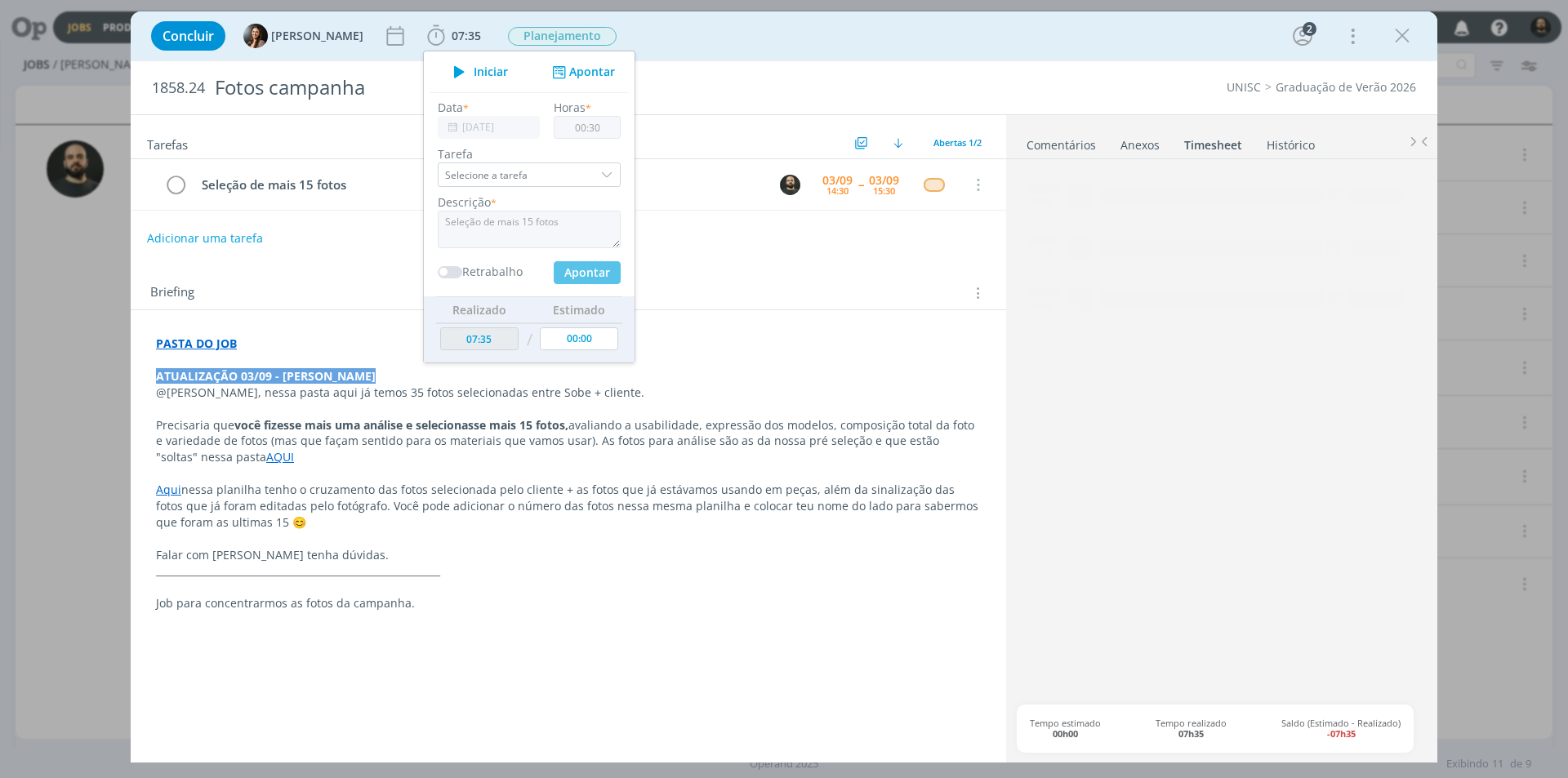
type input "08:05"
type input "00:00"
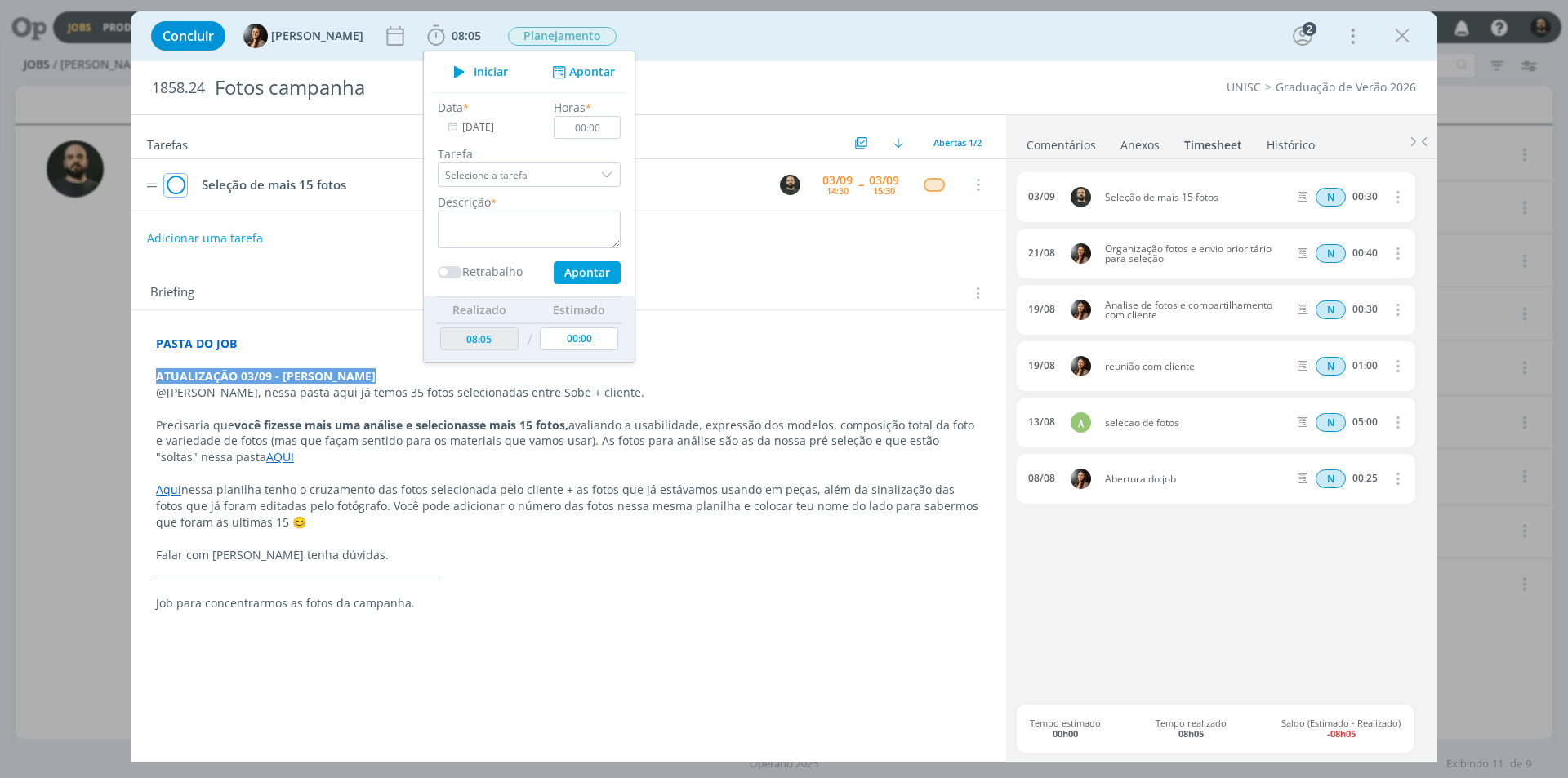
click at [180, 183] on icon "dialog" at bounding box center [175, 185] width 23 height 25
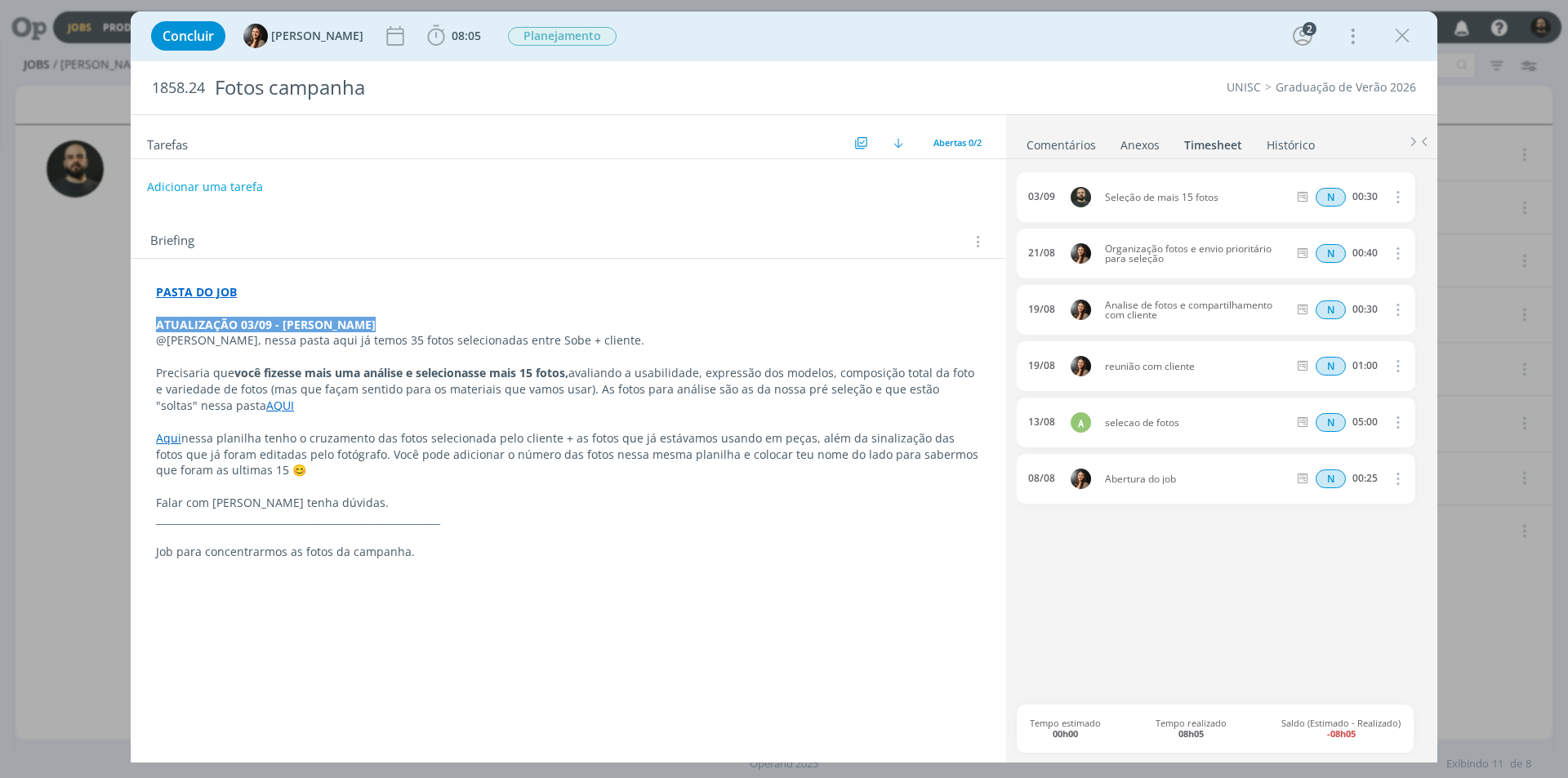
click at [1062, 149] on link "Comentários" at bounding box center [1062, 142] width 71 height 24
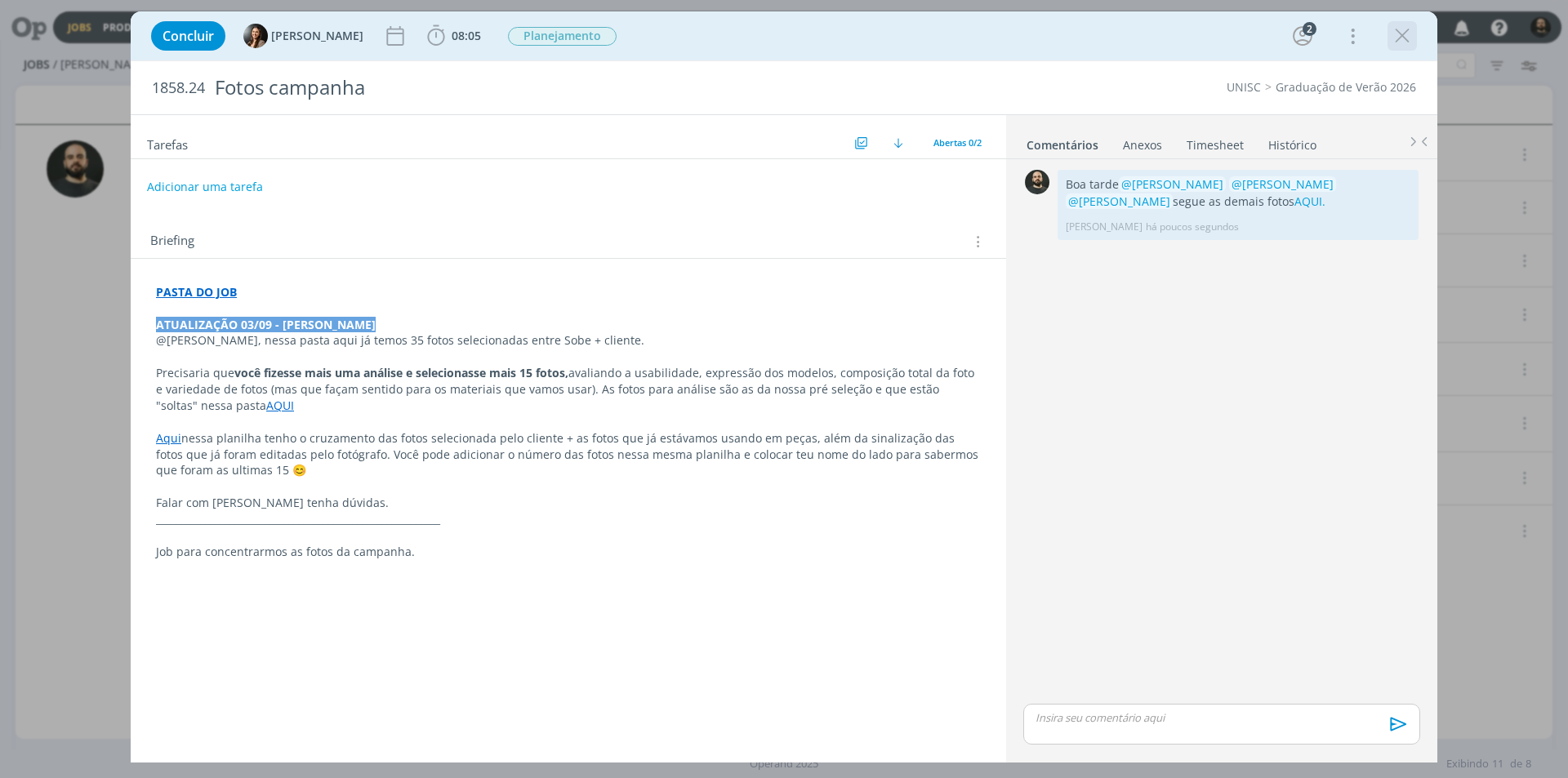
click at [1402, 37] on icon "dialog" at bounding box center [1402, 36] width 25 height 25
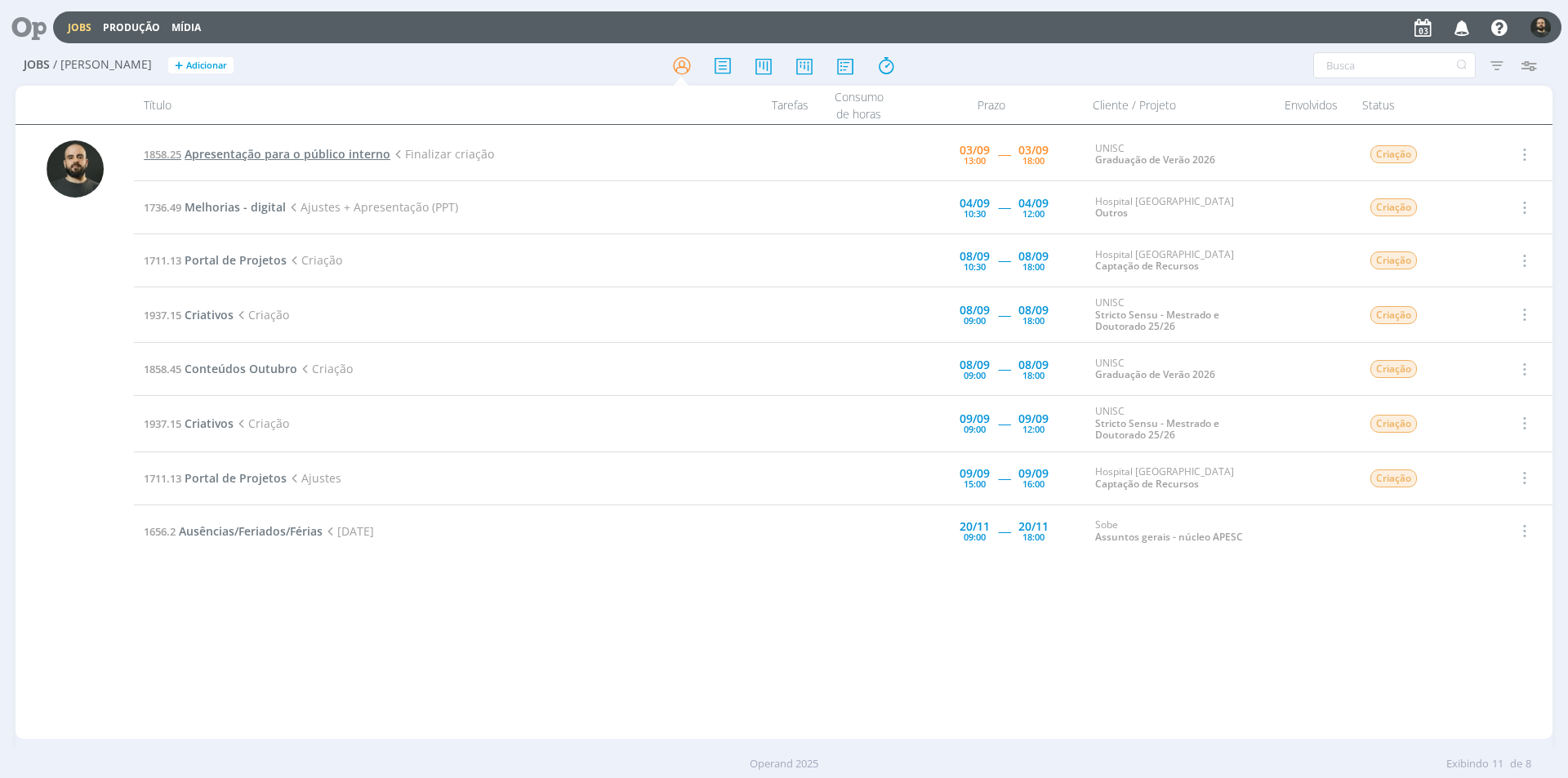
click at [302, 153] on span "Apresentação para o público interno" at bounding box center [287, 154] width 206 height 16
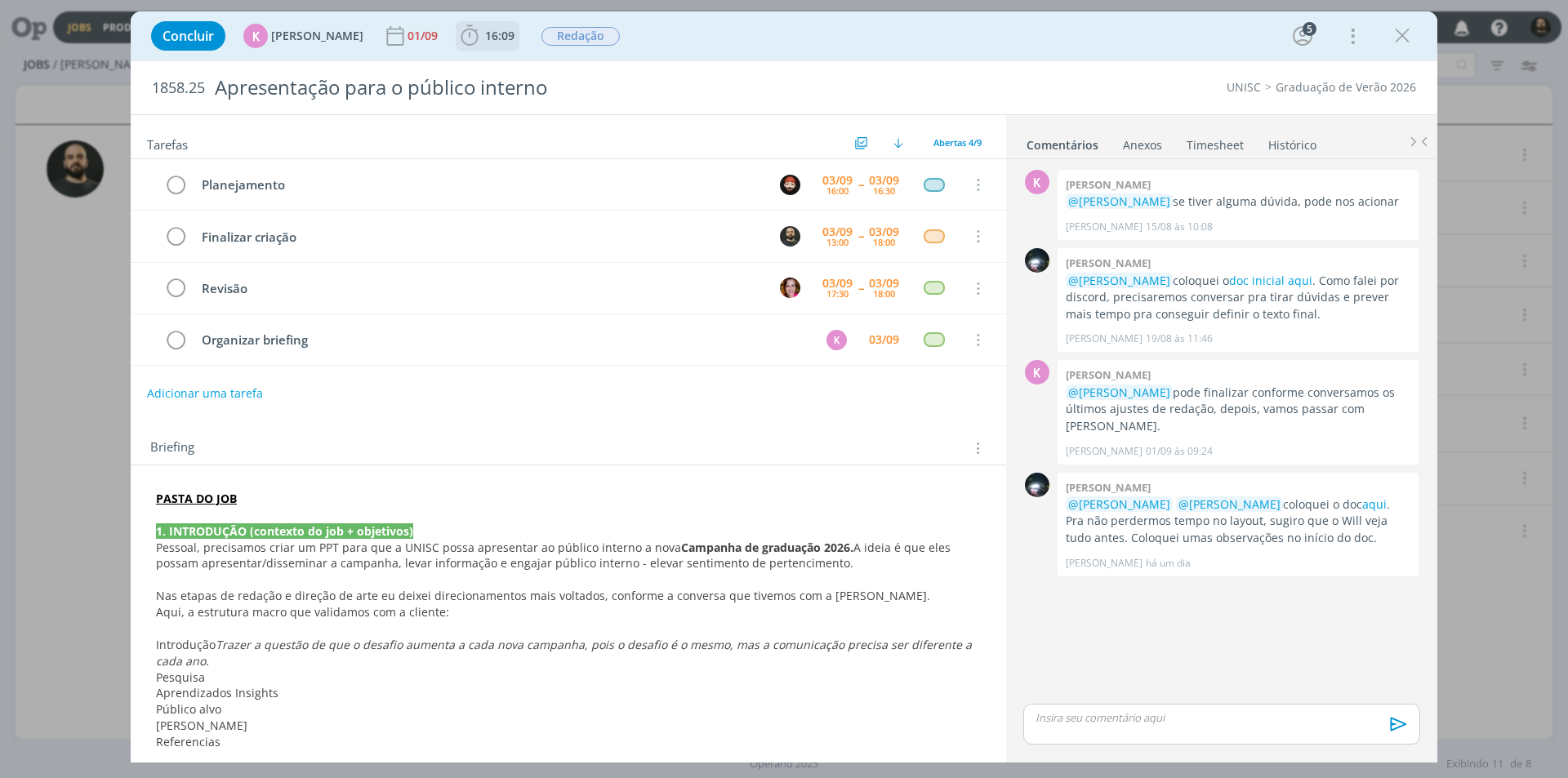
click at [467, 27] on icon "dialog" at bounding box center [469, 36] width 25 height 25
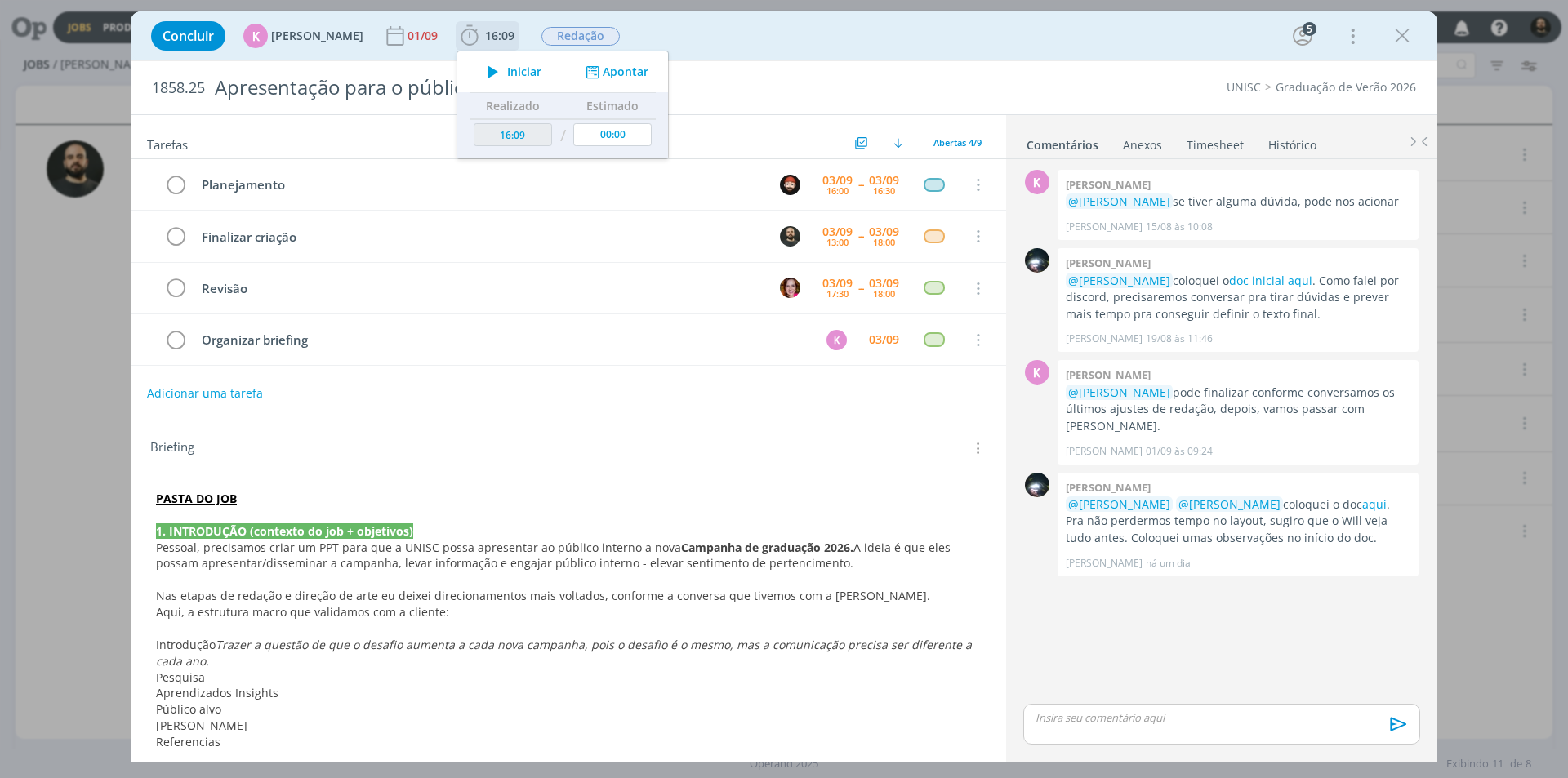
click at [493, 72] on icon "dialog" at bounding box center [492, 72] width 29 height 21
click at [1562, 119] on icon at bounding box center [1553, 122] width 30 height 32
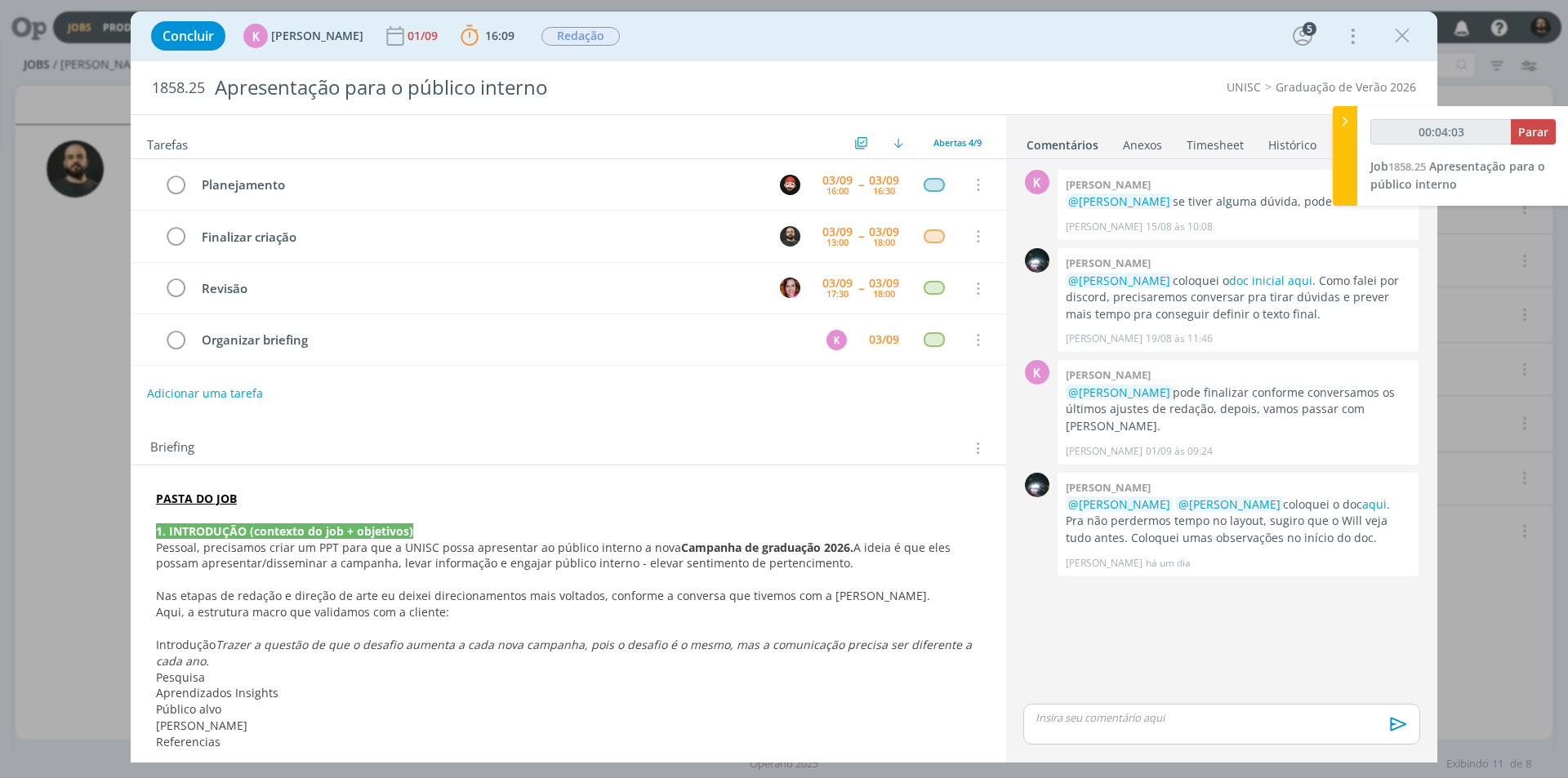
type input "00:04:04"
click at [1346, 126] on icon at bounding box center [1345, 121] width 16 height 17
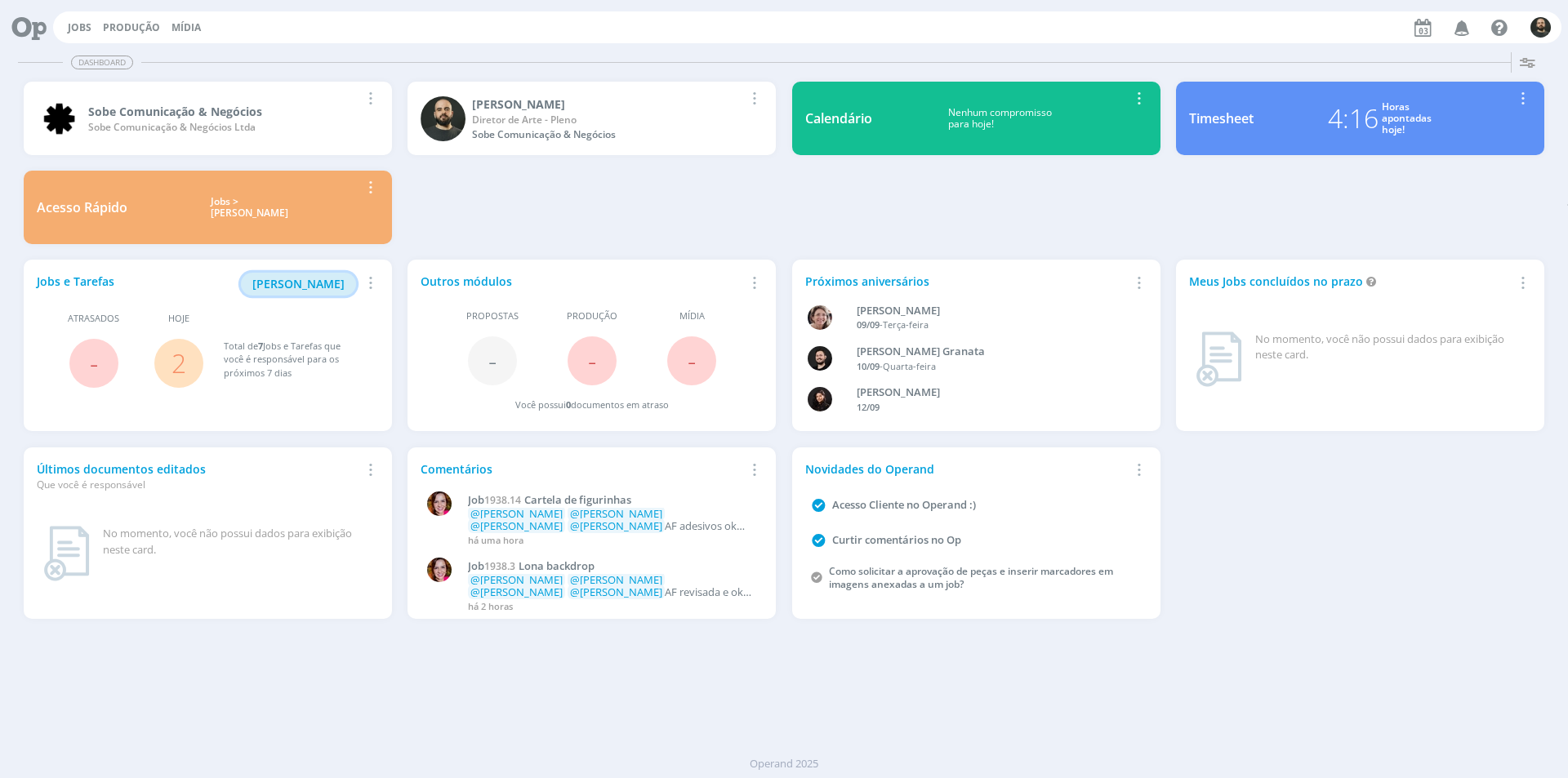
click at [338, 281] on span "[PERSON_NAME]" at bounding box center [298, 283] width 92 height 16
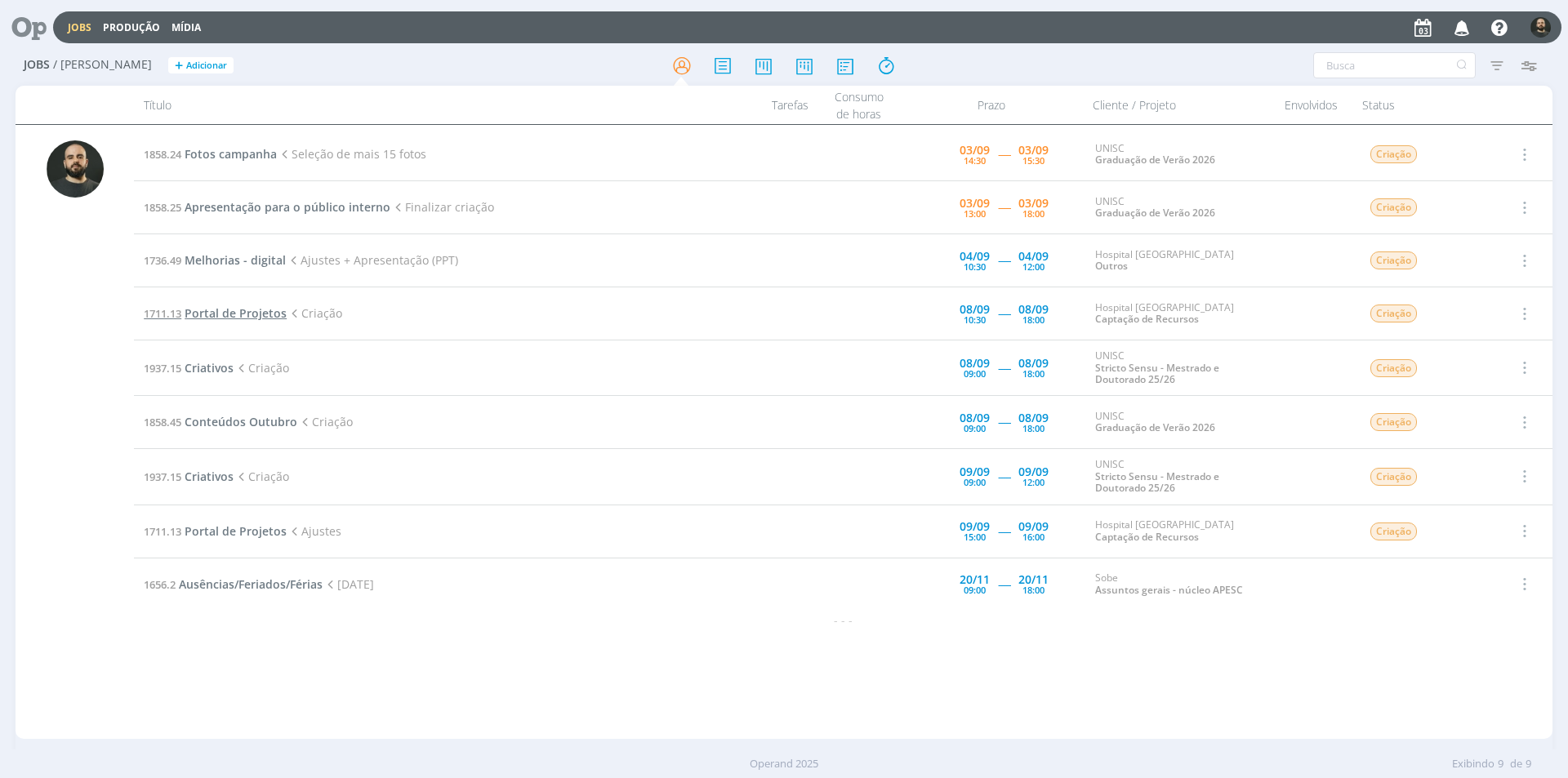
click at [236, 307] on span "Portal de Projetos" at bounding box center [236, 313] width 102 height 16
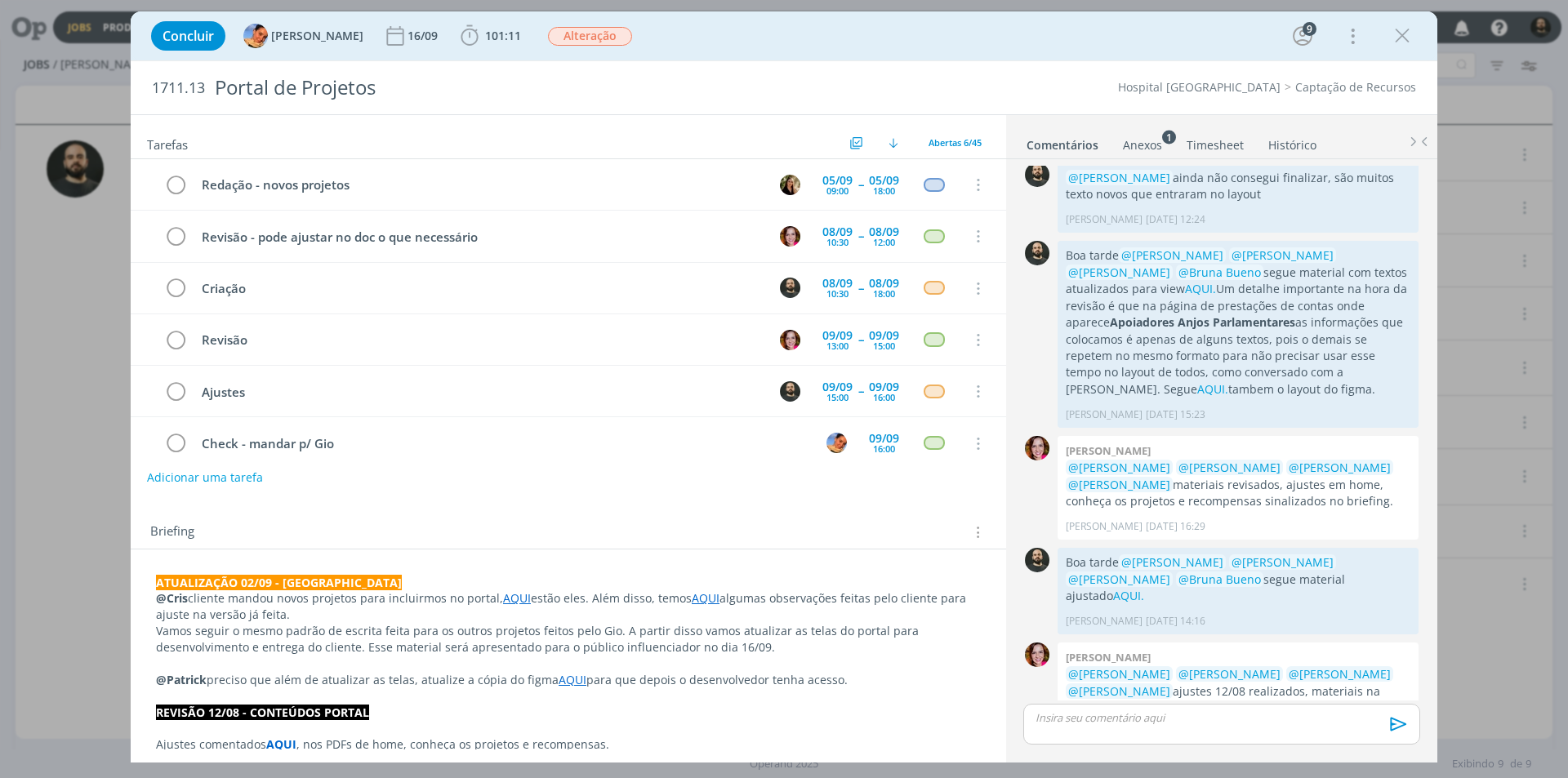
scroll to position [20, 0]
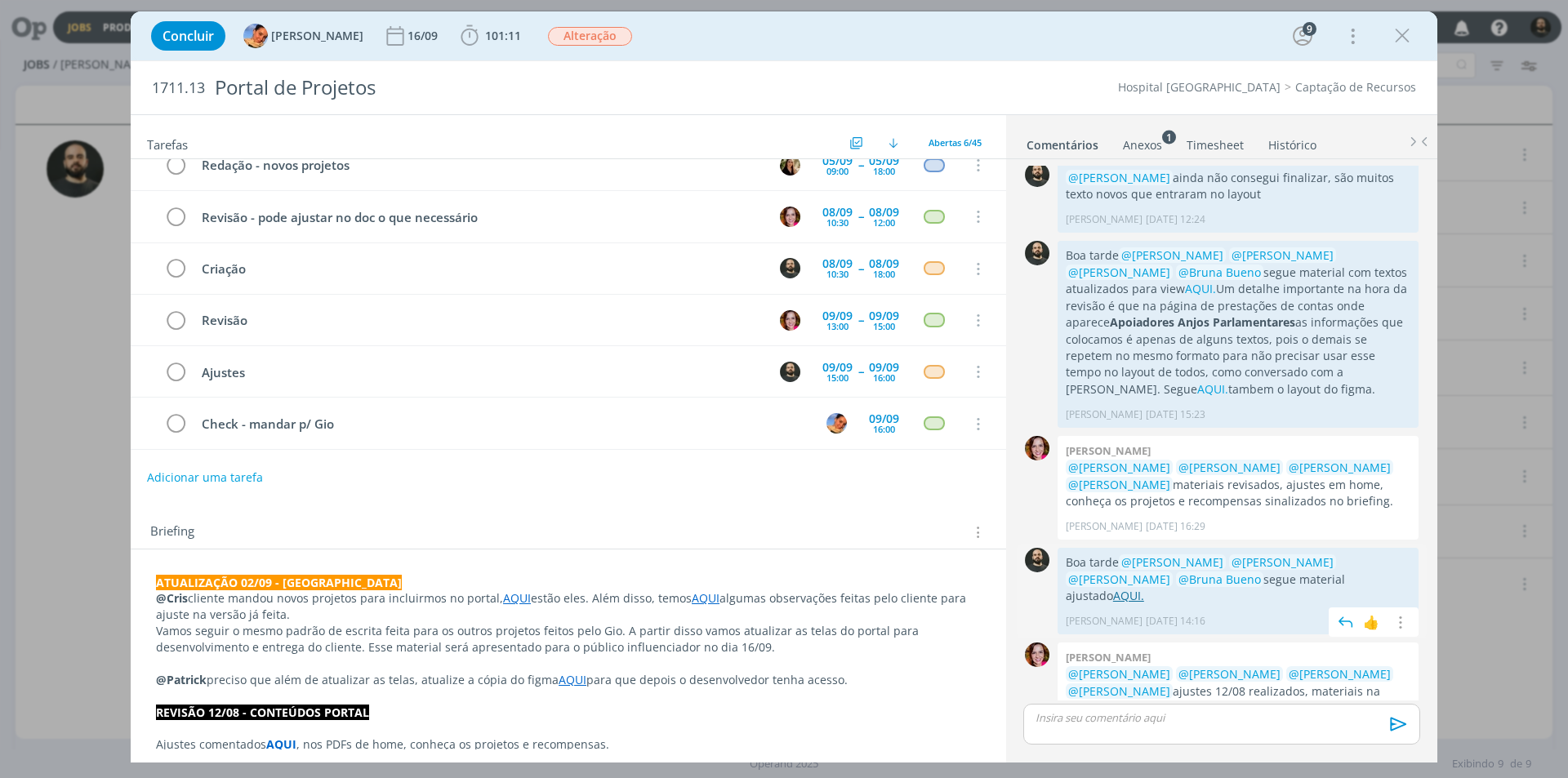
click at [1144, 588] on link "AQUI." at bounding box center [1129, 595] width 31 height 16
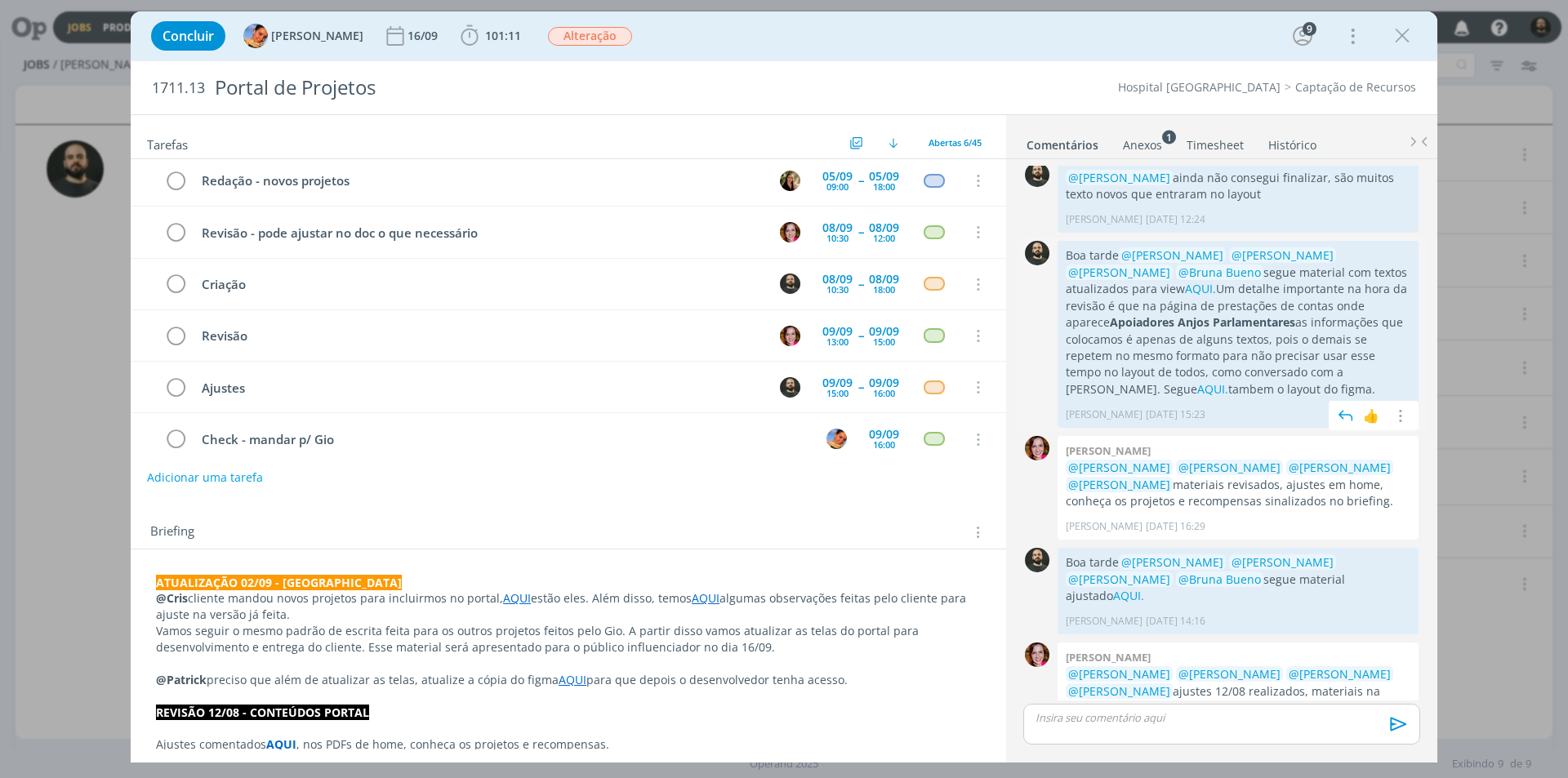
scroll to position [0, 0]
click at [1407, 40] on icon "dialog" at bounding box center [1402, 36] width 25 height 25
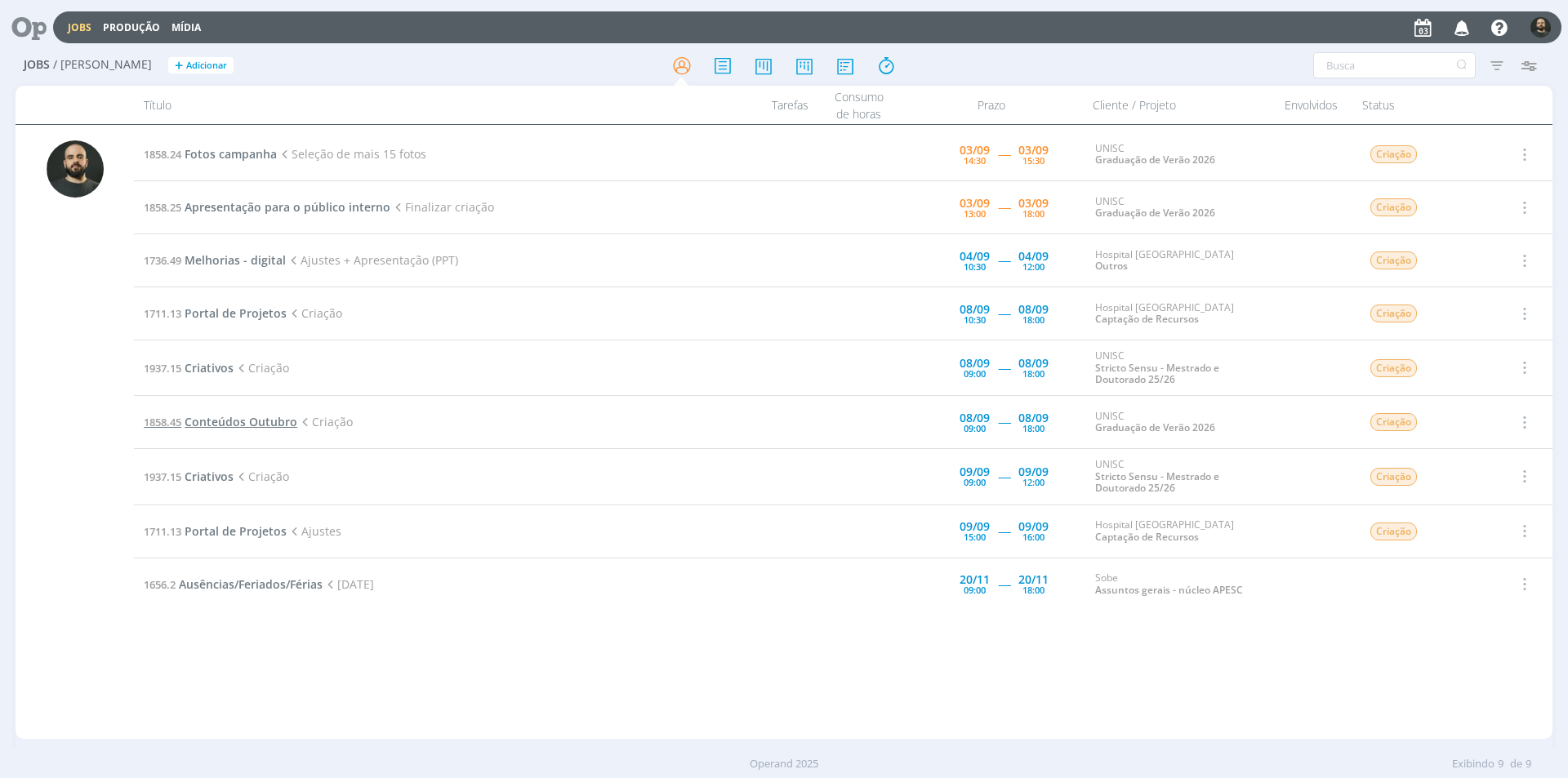
click at [256, 426] on span "Conteúdos Outubro" at bounding box center [240, 422] width 113 height 16
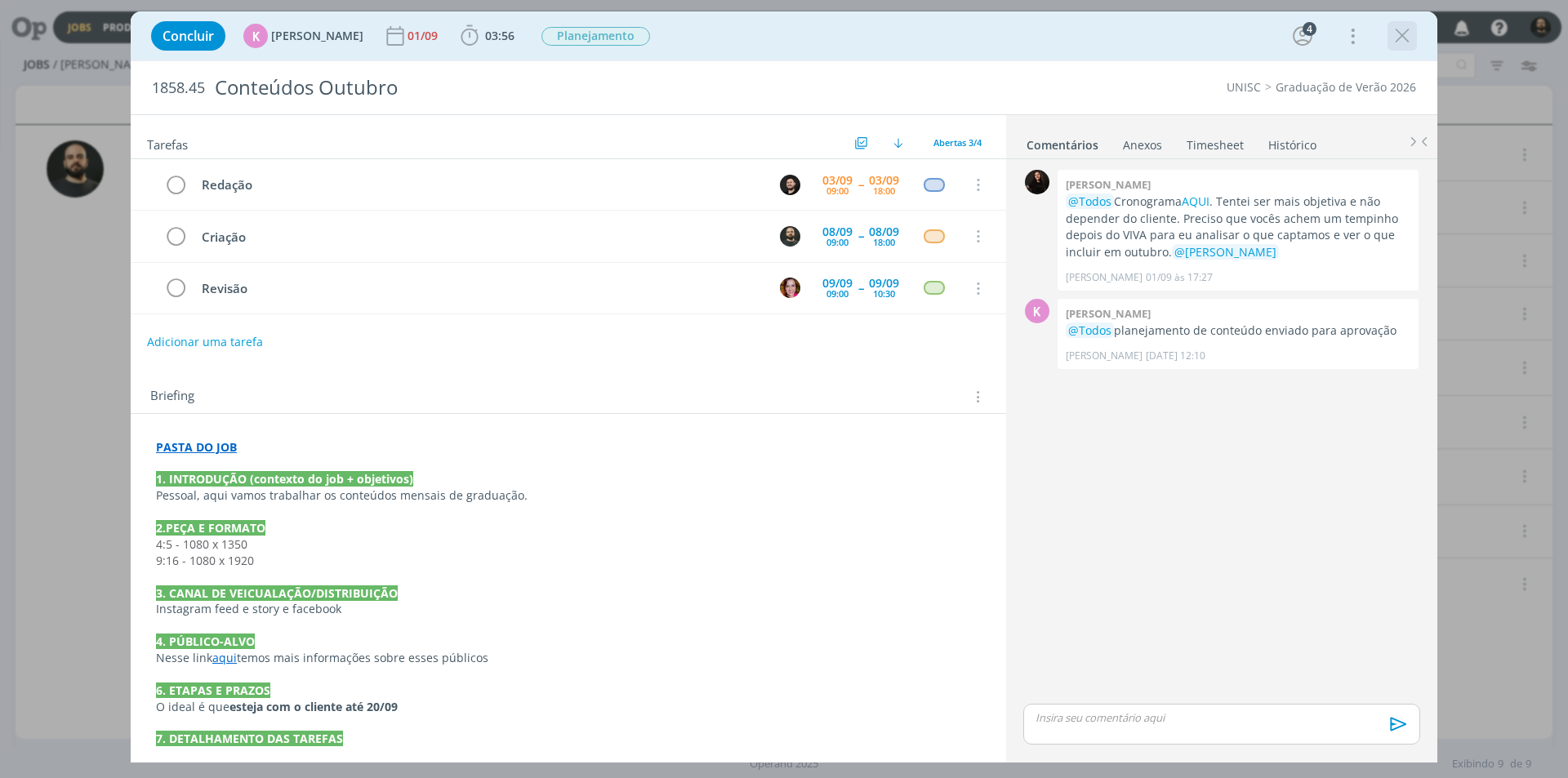
click at [1401, 42] on icon "dialog" at bounding box center [1402, 36] width 25 height 25
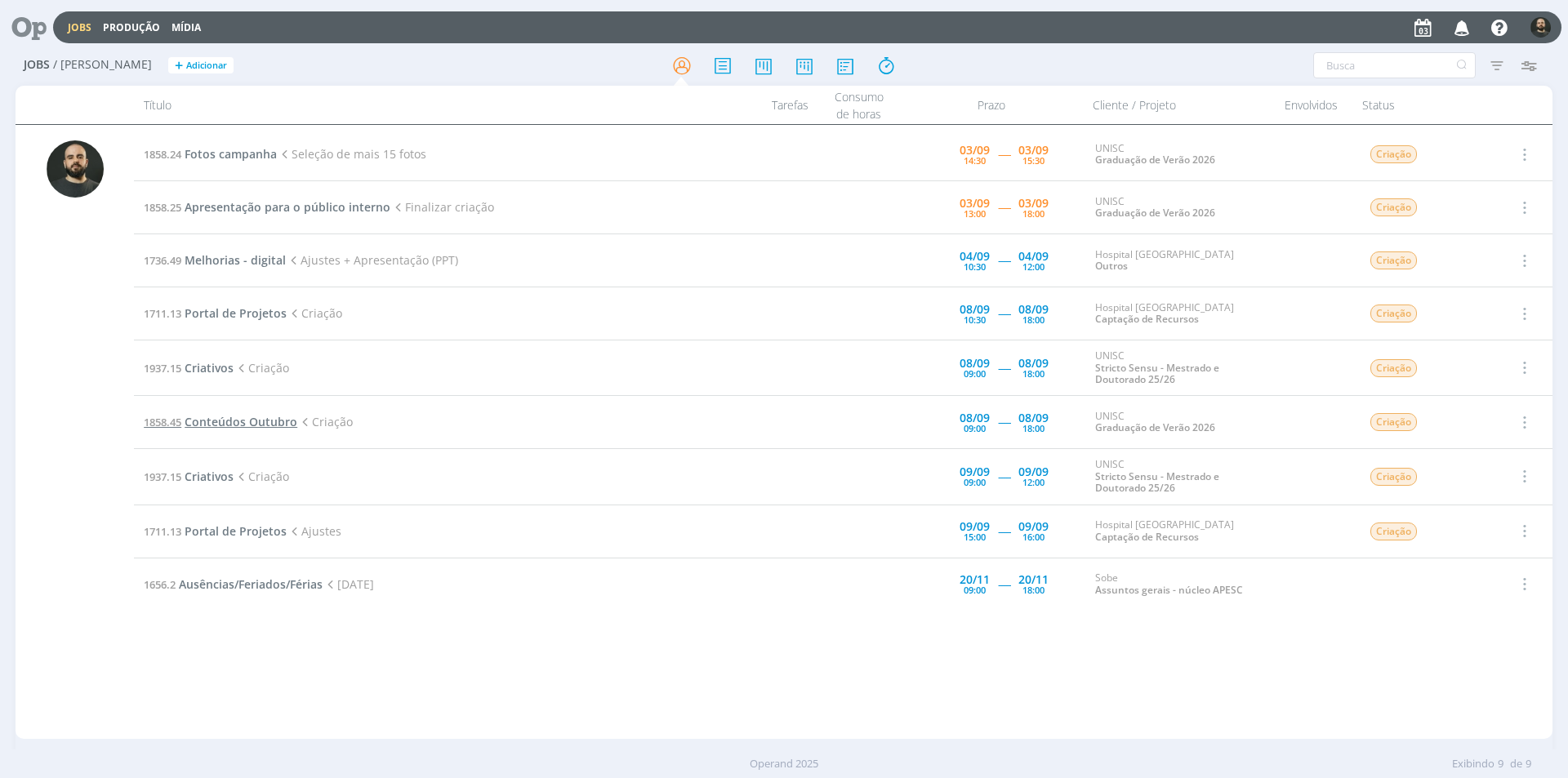
click at [236, 415] on span "Conteúdos Outubro" at bounding box center [240, 422] width 113 height 16
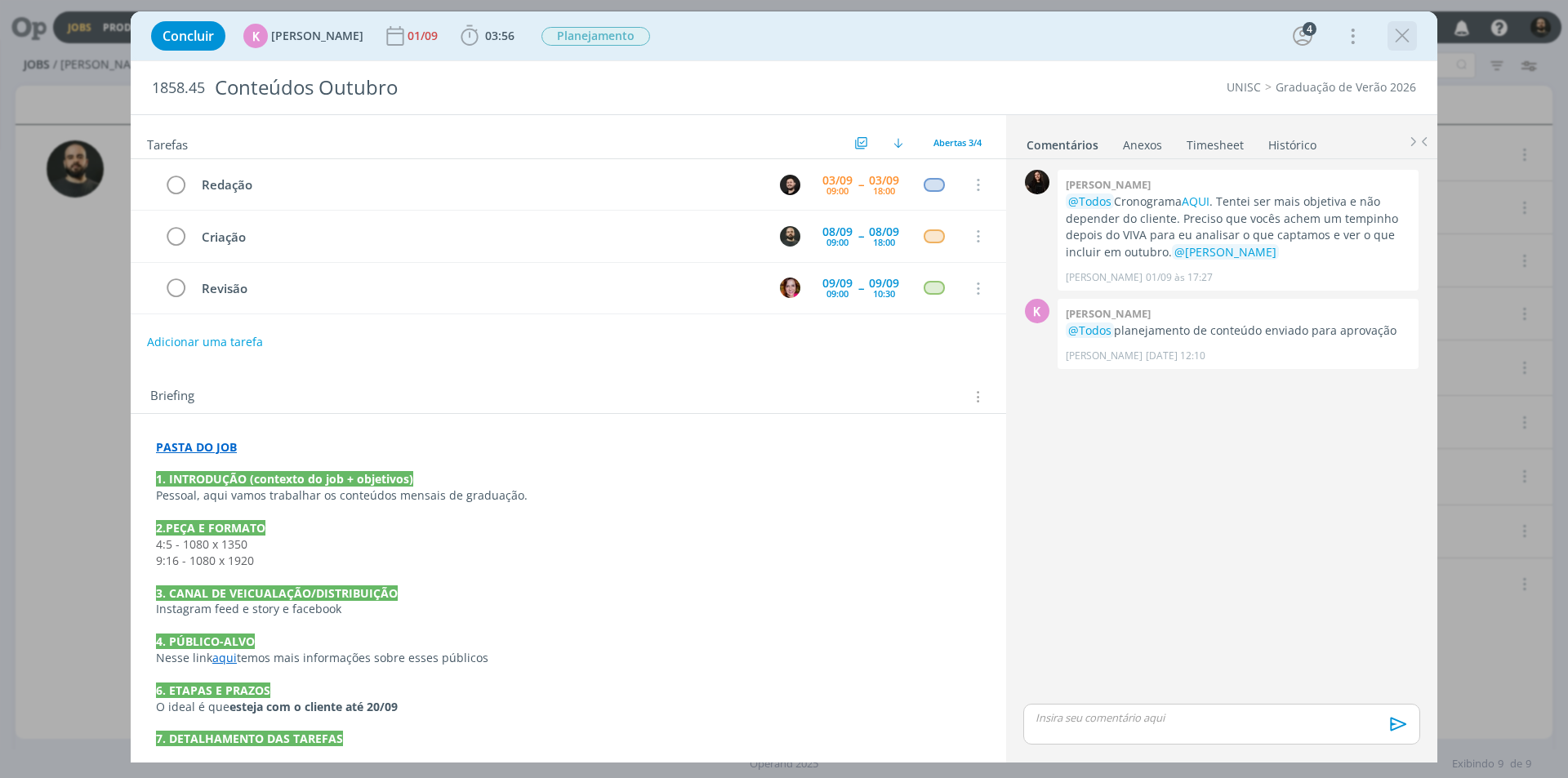
click at [1401, 31] on icon "dialog" at bounding box center [1402, 36] width 25 height 25
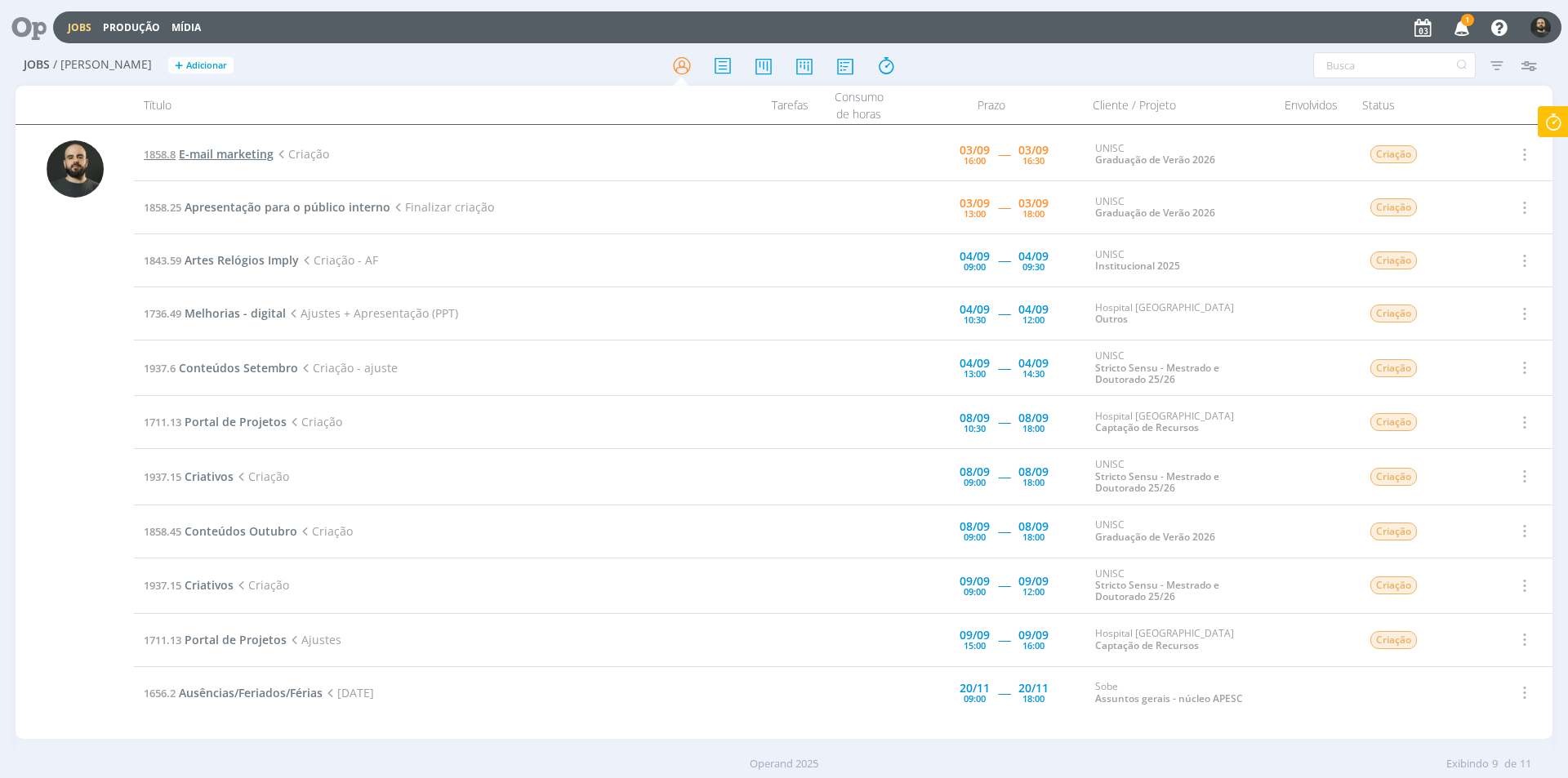
click at [231, 148] on span "E-mail marketing" at bounding box center [226, 154] width 95 height 16
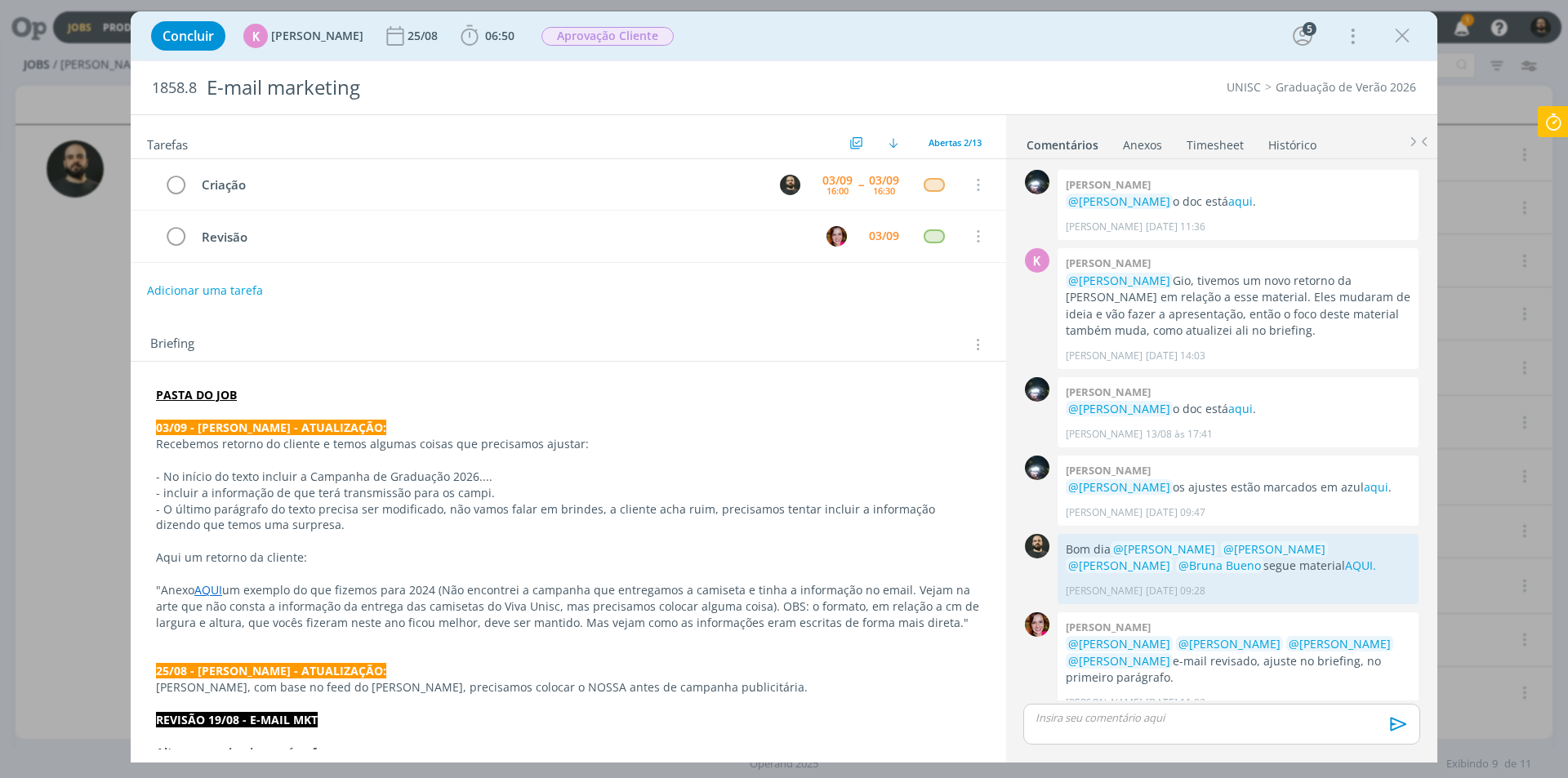
scroll to position [483, 0]
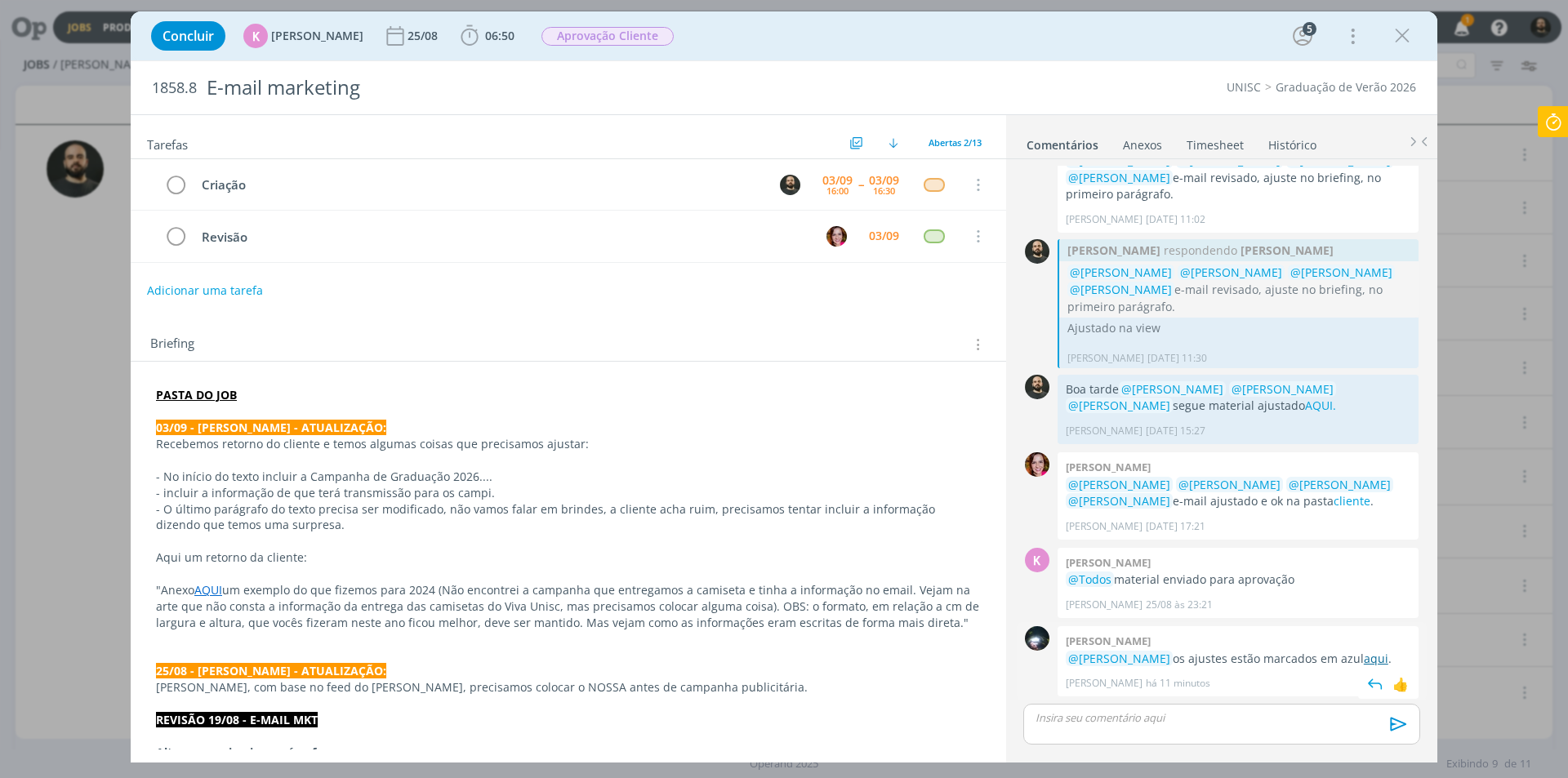
click at [1368, 658] on link "aqui" at bounding box center [1376, 658] width 25 height 16
click at [1399, 37] on icon "dialog" at bounding box center [1402, 36] width 25 height 25
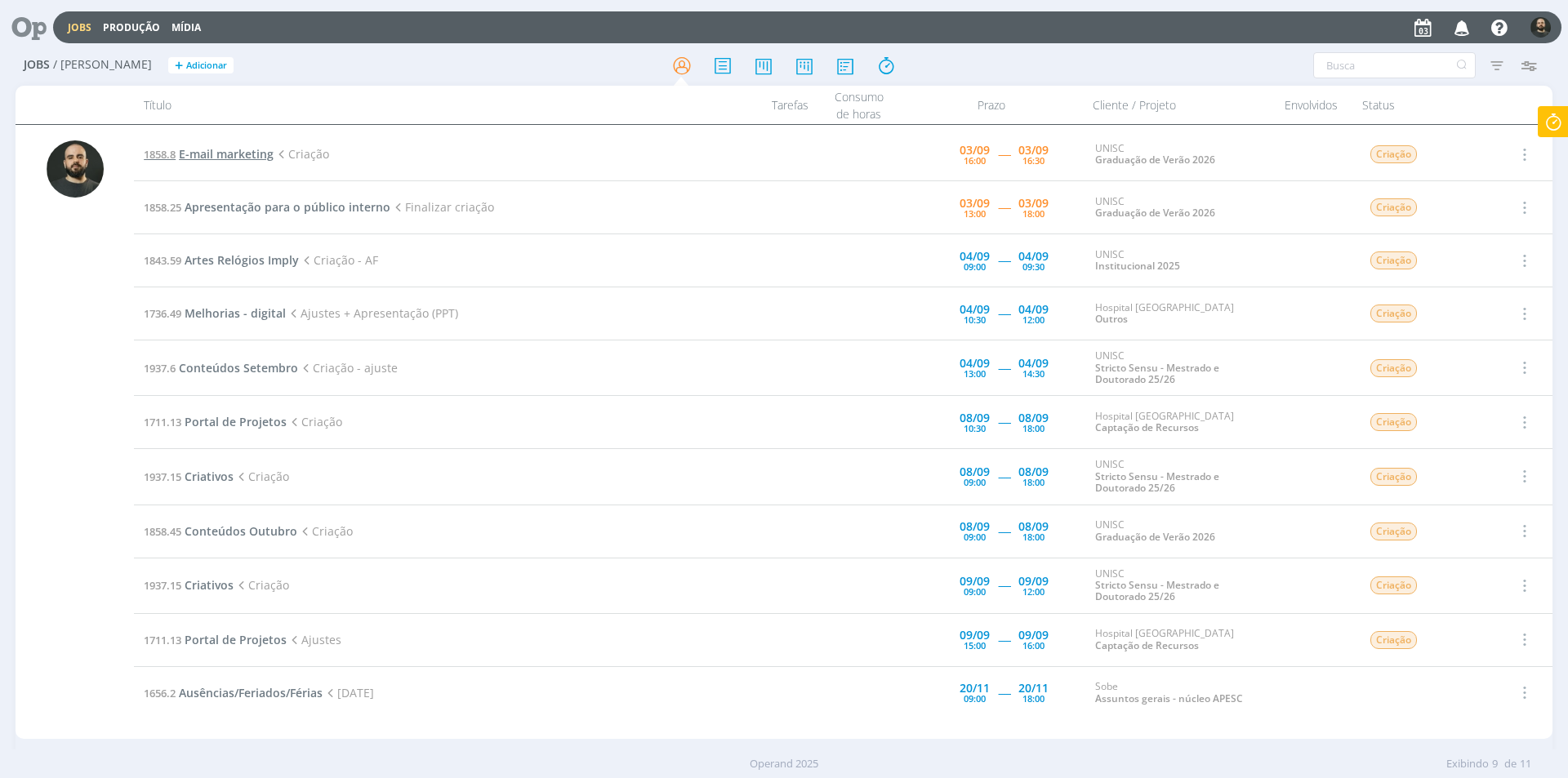
click at [239, 153] on span "E-mail marketing" at bounding box center [226, 154] width 95 height 16
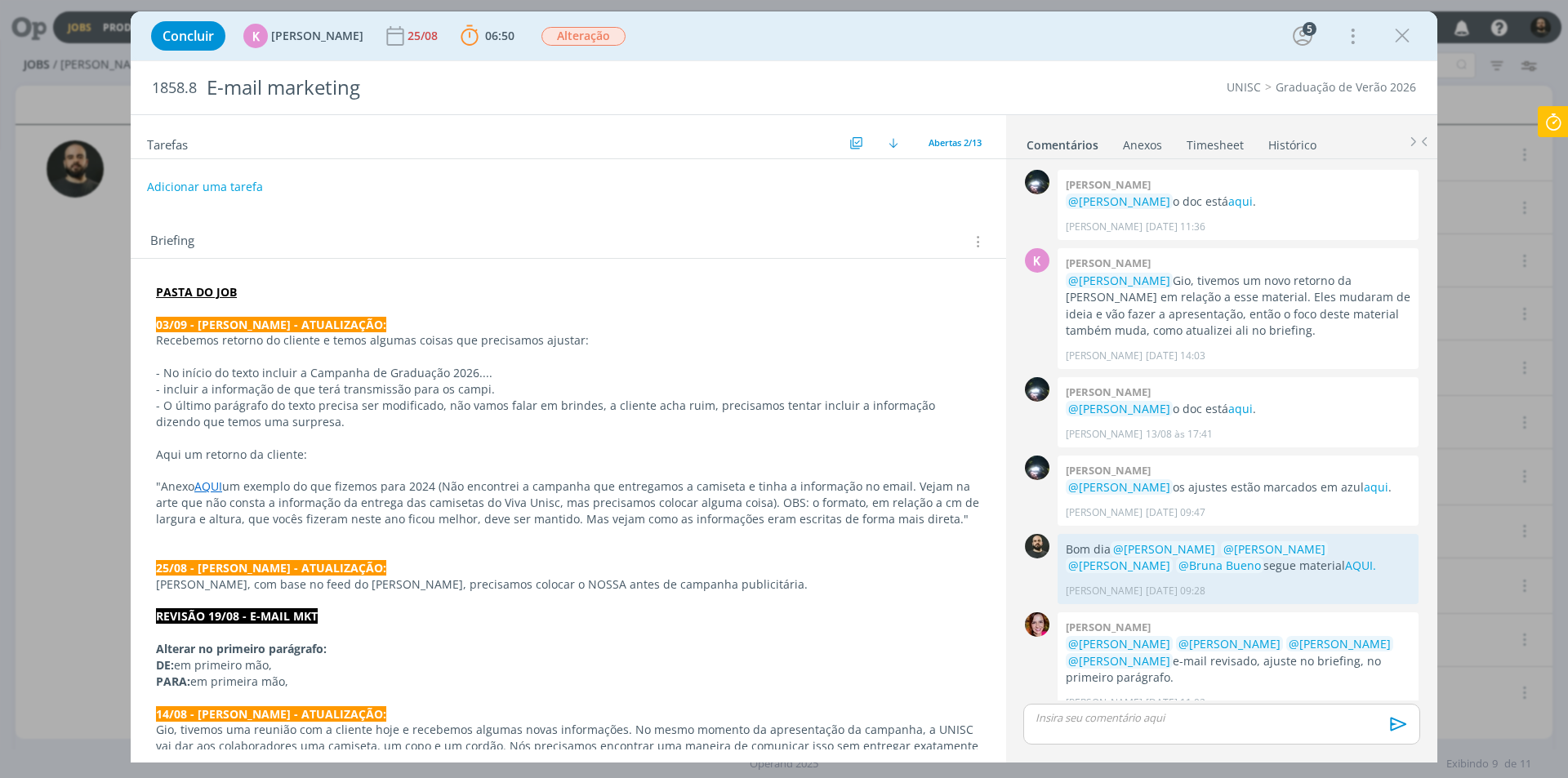
scroll to position [483, 0]
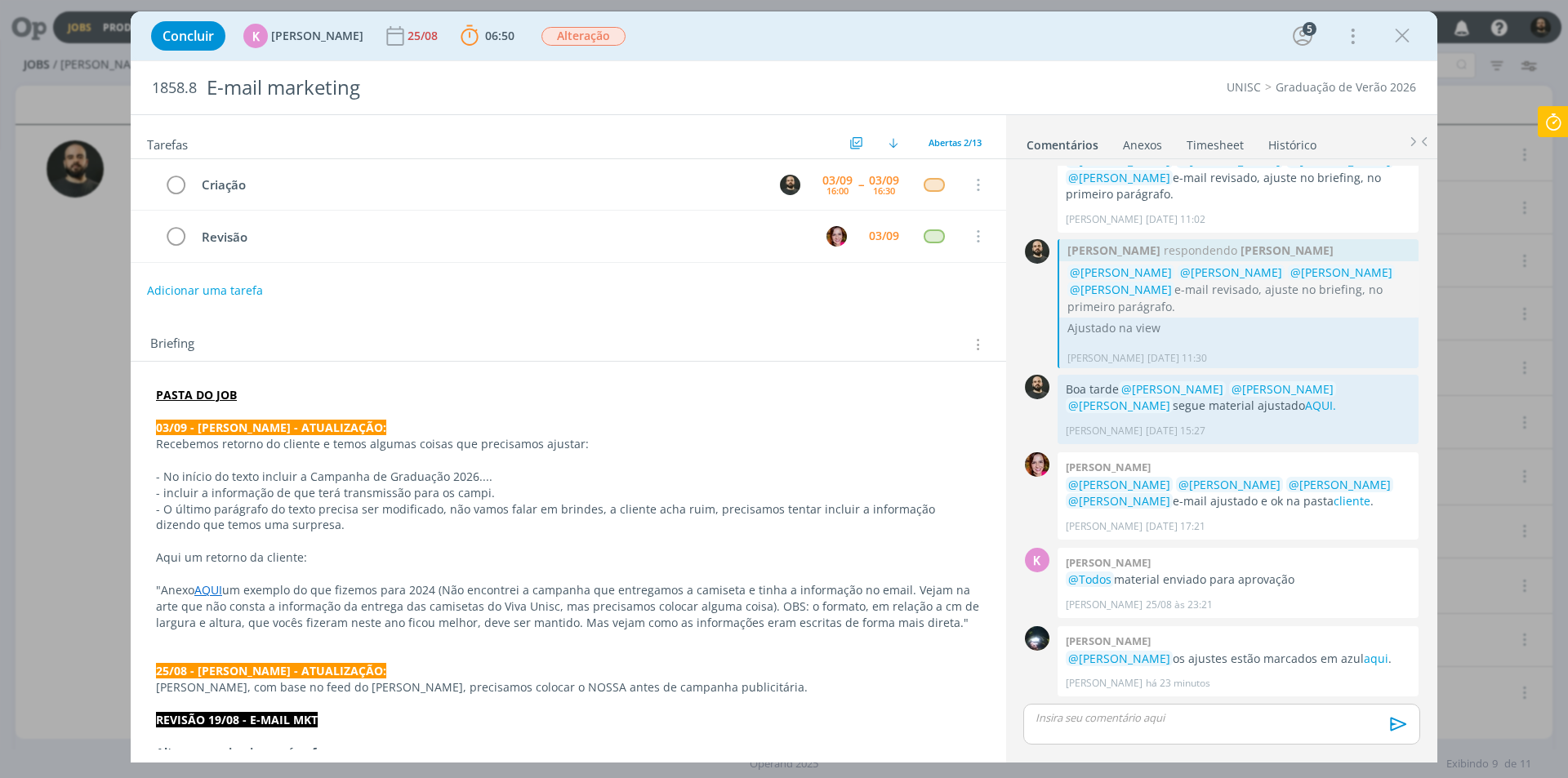
click at [1557, 112] on icon at bounding box center [1553, 122] width 30 height 32
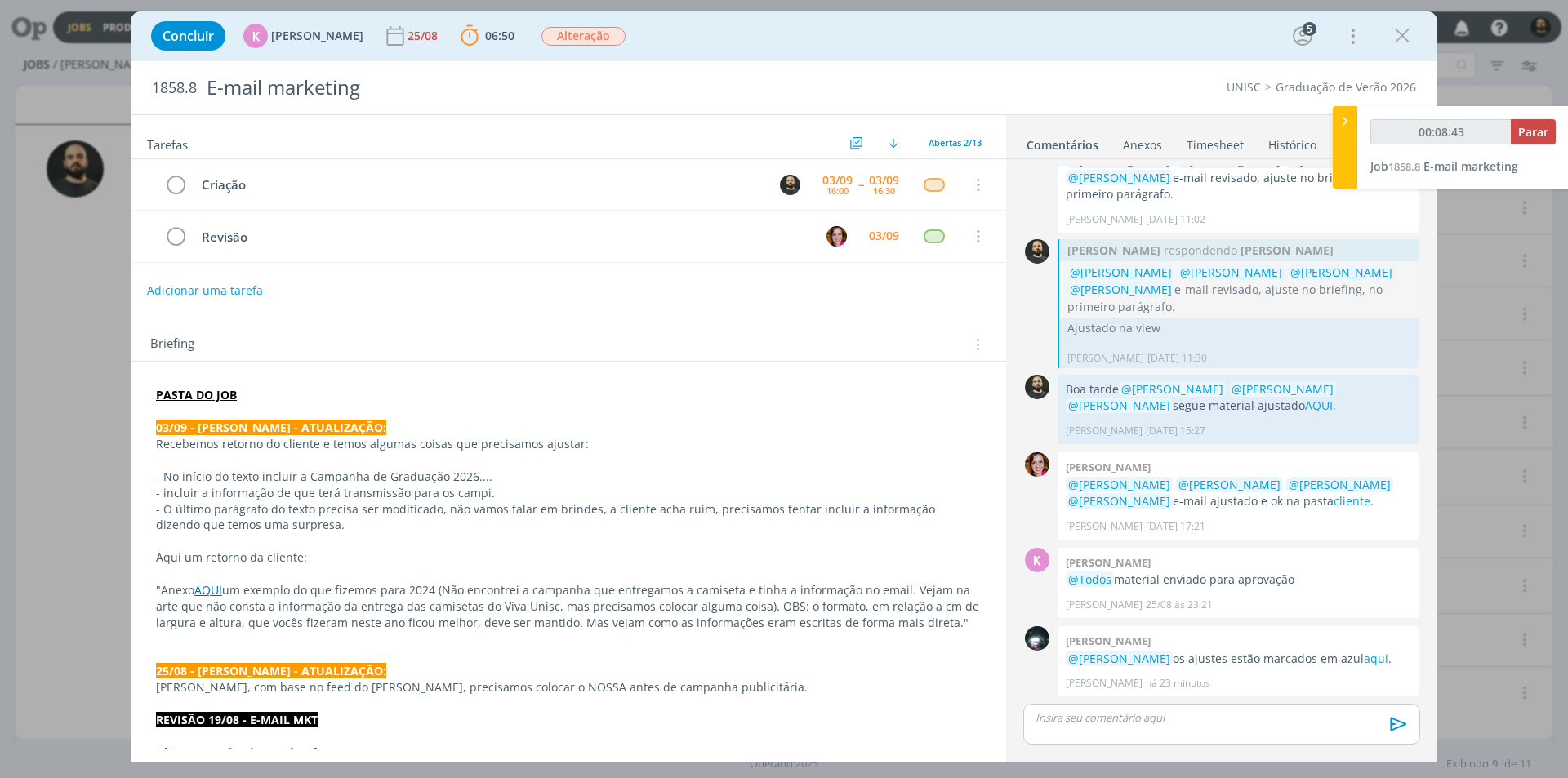
click at [1153, 736] on div "dialog" at bounding box center [1222, 724] width 397 height 41
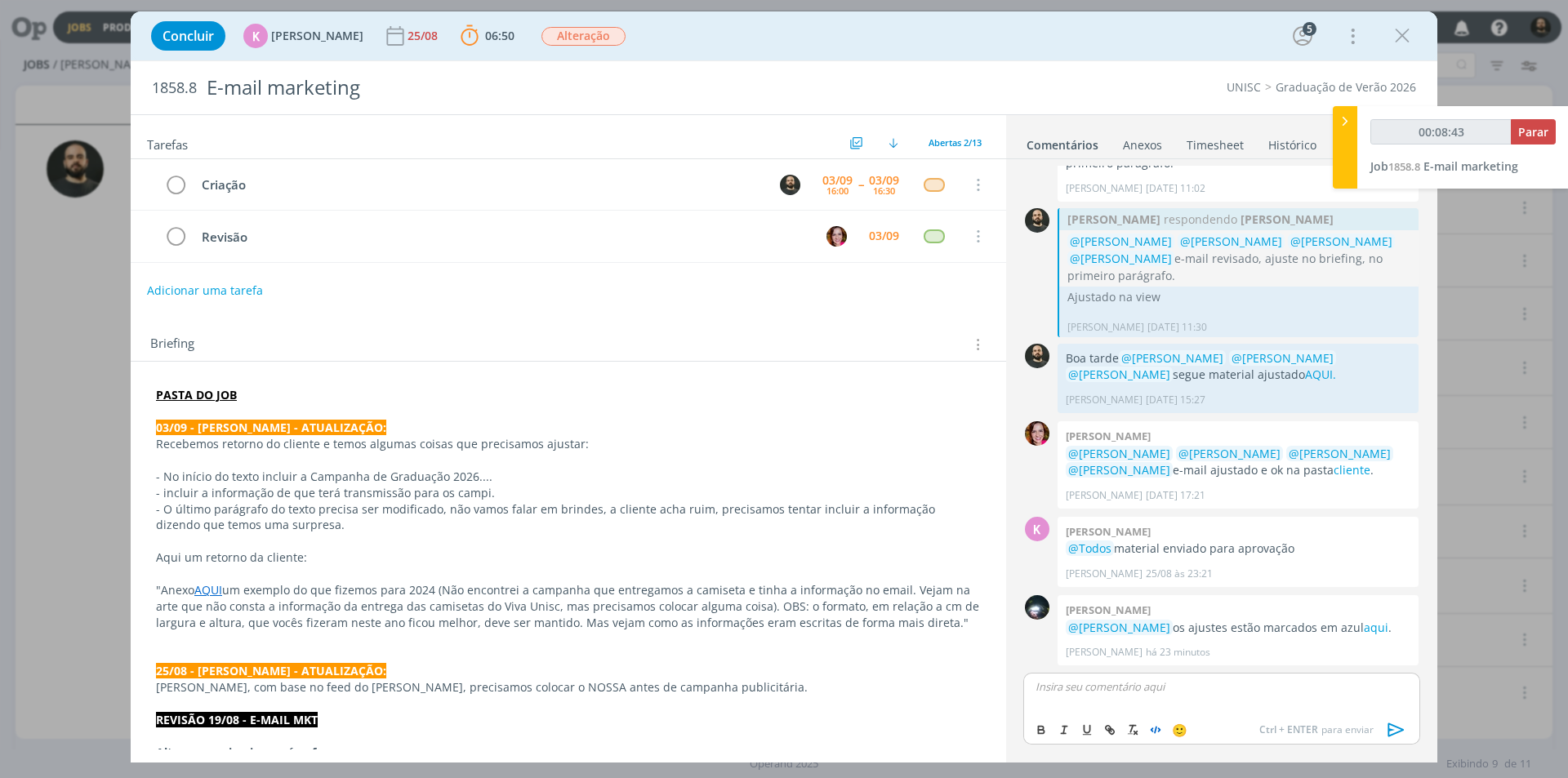
type input "00:08:44"
click at [1285, 688] on p "Boa tarde ﻿ @ Beatriz Luchese ﻿ ﻿ @ Karoline Arend ﻿" at bounding box center [1221, 687] width 371 height 15
type input "00:09:34"
click at [1105, 729] on icon "dialog" at bounding box center [1110, 730] width 13 height 13
type input "AQUI."
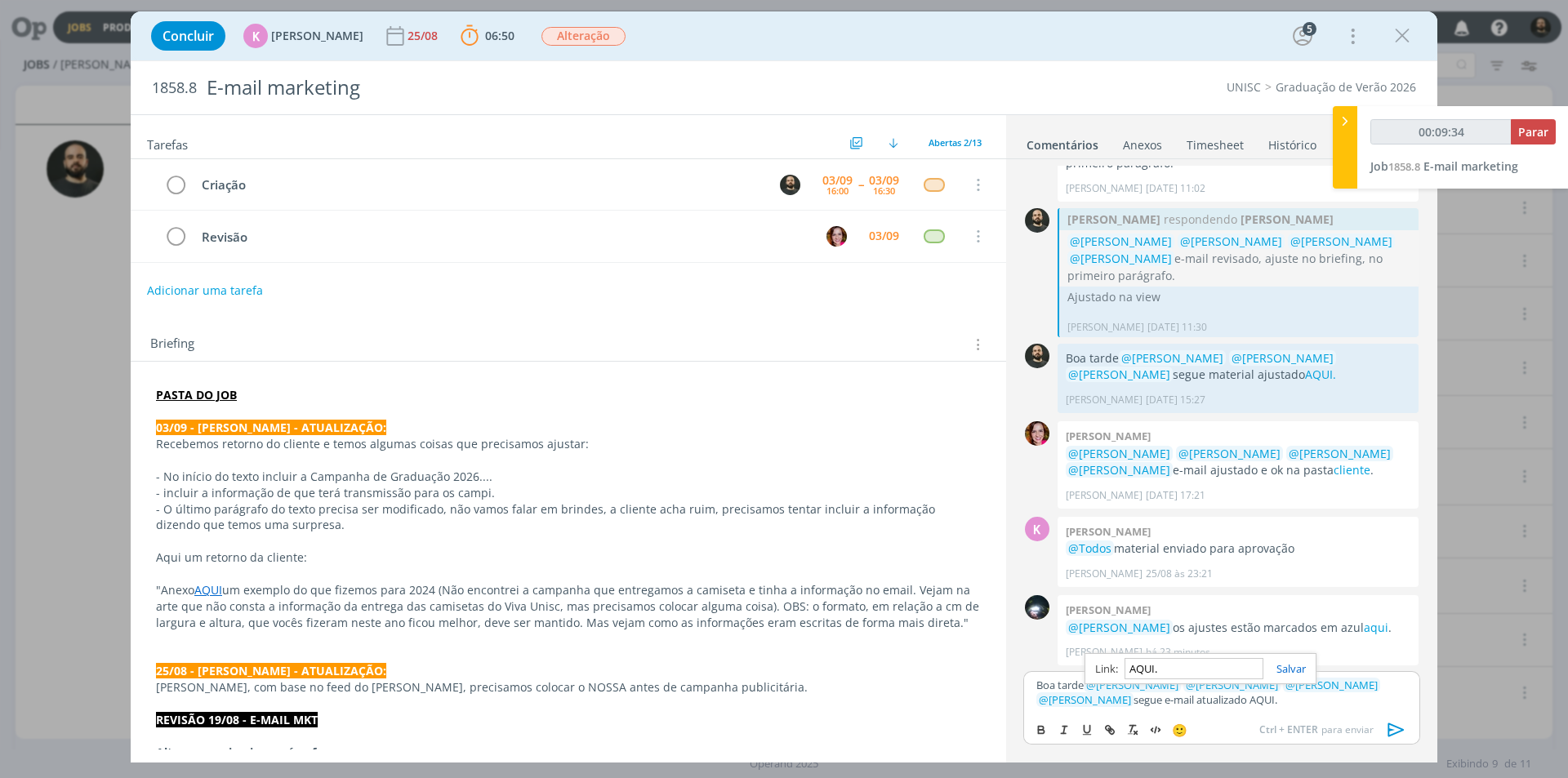
type input "00:09:35"
paste input "https://sobeae.sharepoint.com/:f:/s/SOBEAE/Eo9ZYKsSc8JNu7C6b_-IKWkBkT9RHBV1ZgSw…"
type input "https://sobeae.sharepoint.com/:f:/s/SOBEAE/Eo9ZYKsSc8JNu7C6b_-IKWkBkT9RHBV1ZgSw…"
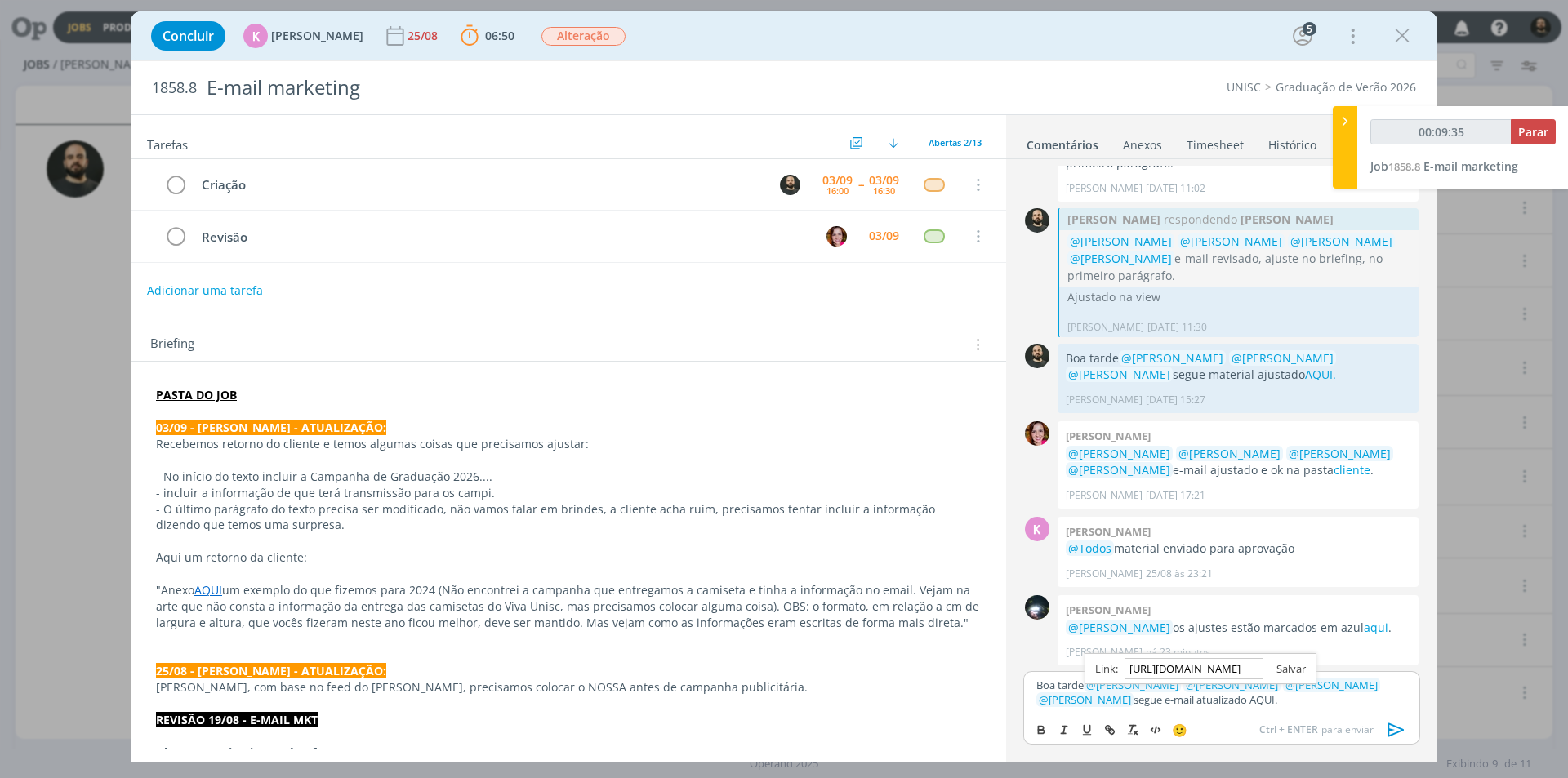
click at [1301, 664] on link "dialog" at bounding box center [1285, 669] width 43 height 15
click at [1263, 708] on div "Boa tarde ﻿ @ Beatriz Luchese ﻿ ﻿ @ Karoline Arend ﻿ ﻿ @ Luíza Santana ﻿ ﻿ @ Br…" at bounding box center [1222, 692] width 397 height 43
click at [1247, 704] on link "AQUI." at bounding box center [1261, 700] width 28 height 15
click at [1206, 665] on link "https://sobeae.sharepoint.com/:f:/s/SOBEAE/Eo9ZYKsSc8JNu7C6b_-IKWkBkT9RHBV1ZgSw…" at bounding box center [1150, 669] width 111 height 21
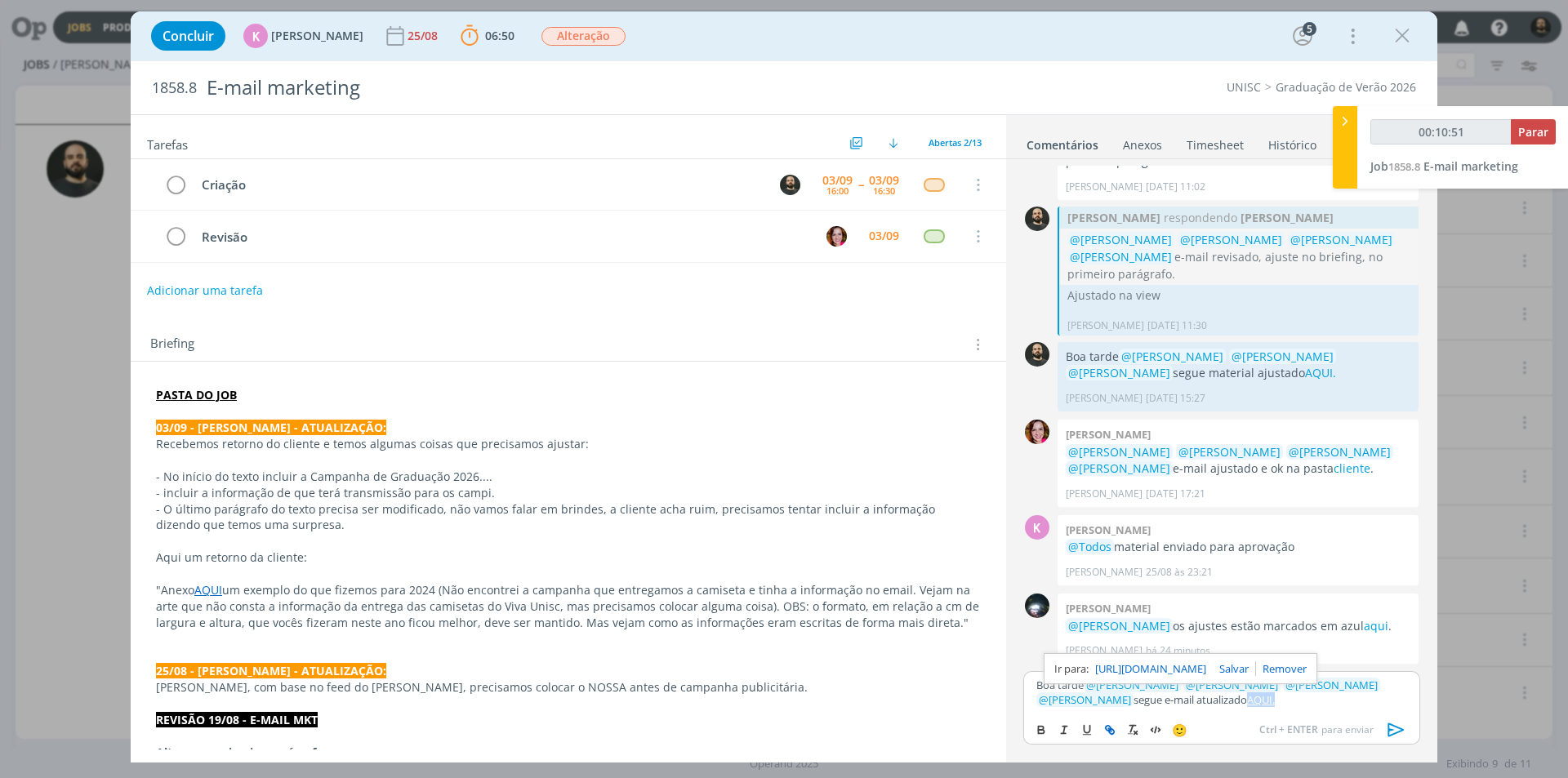
drag, startPoint x: 1236, startPoint y: 707, endPoint x: 1192, endPoint y: 704, distance: 44.1
click at [1192, 704] on p "Boa tarde ﻿ @ Beatriz Luchese ﻿ ﻿ @ Karoline Arend ﻿ ﻿ @ Luíza Santana ﻿ ﻿ @ Br…" at bounding box center [1221, 692] width 371 height 30
type input "00:10:52"
click at [1112, 728] on icon "dialog" at bounding box center [1110, 730] width 13 height 13
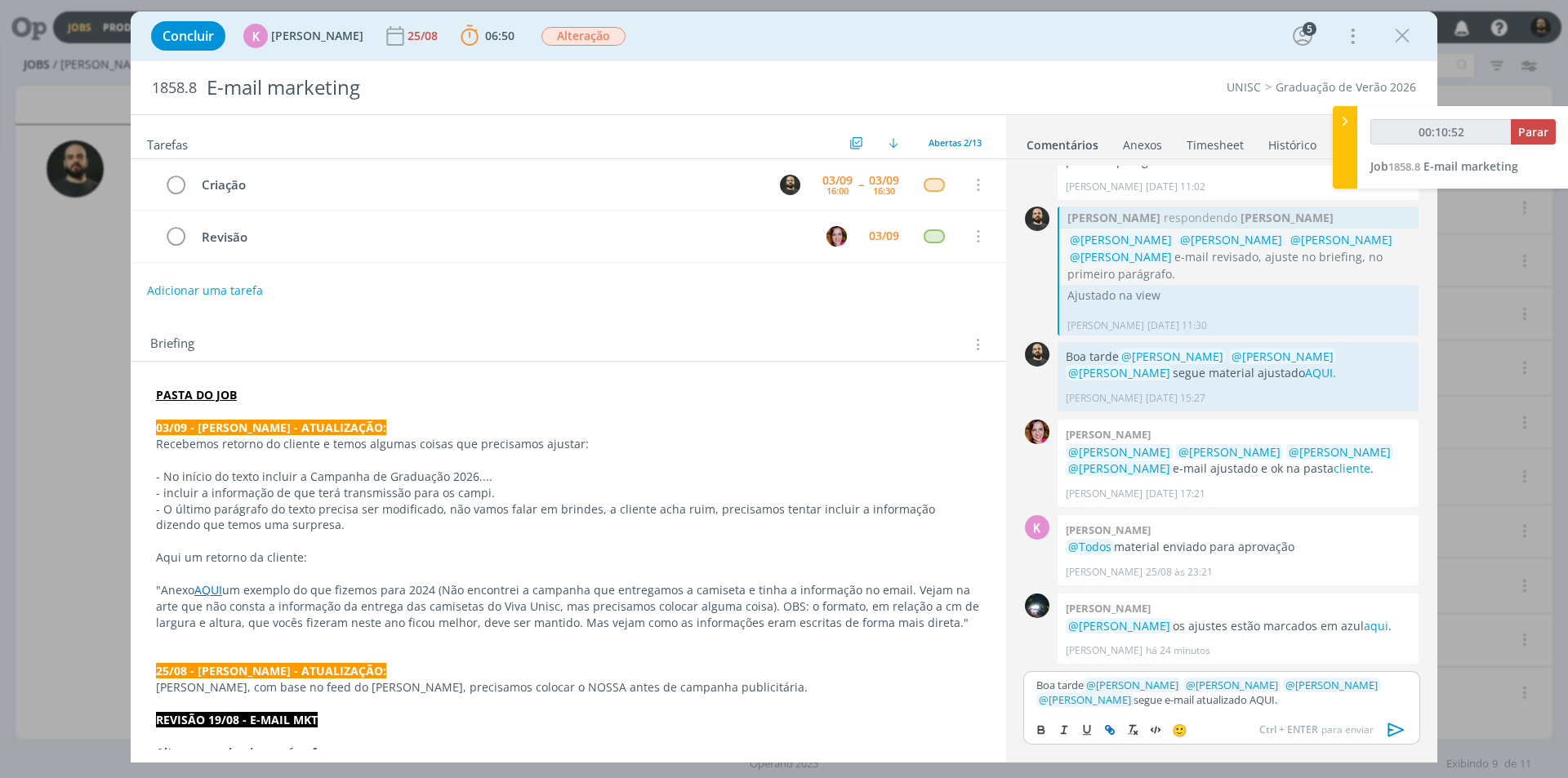
type input "AQUI."
type input "00:10:53"
paste input "https://sobeae.sharepoint.com/:f:/s/SOBEAE/Ei8LulW0eM9GkD-R1BX3NQUBT3YuRvTbOIMH…"
type input "https://sobeae.sharepoint.com/:f:/s/SOBEAE/Ei8LulW0eM9GkD-R1BX3NQUBT3YuRvTbOIMH…"
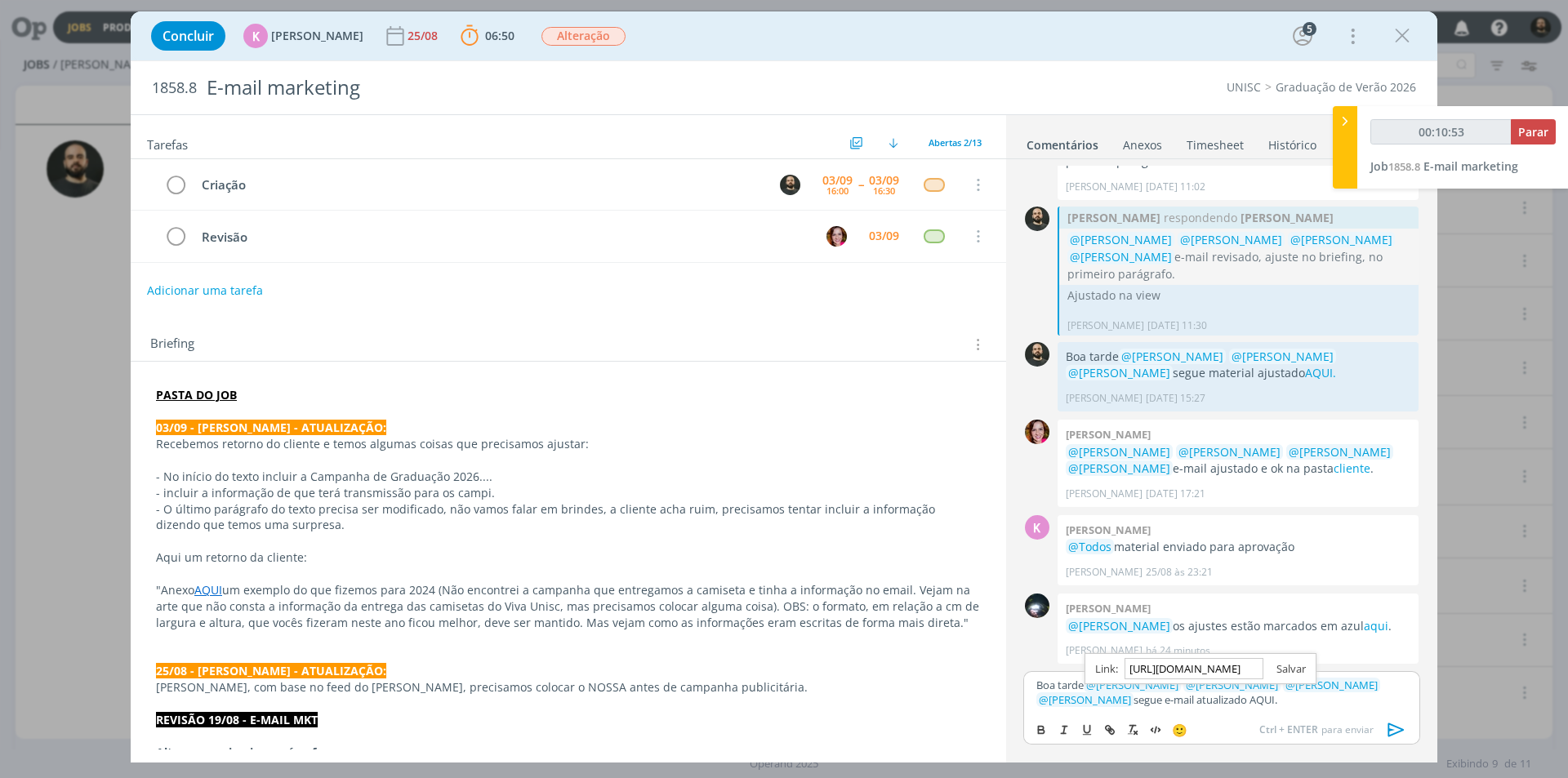
type input "00:10:54"
type input "https://sobeae.sharepoint.com/:f:/s/SOBEAE/Ei8LulW0eM9GkD-R1BX3NQUBT3YuRvTbOIMH…"
drag, startPoint x: 1295, startPoint y: 672, endPoint x: 1284, endPoint y: 677, distance: 12.1
click at [1293, 672] on link "dialog" at bounding box center [1285, 669] width 43 height 15
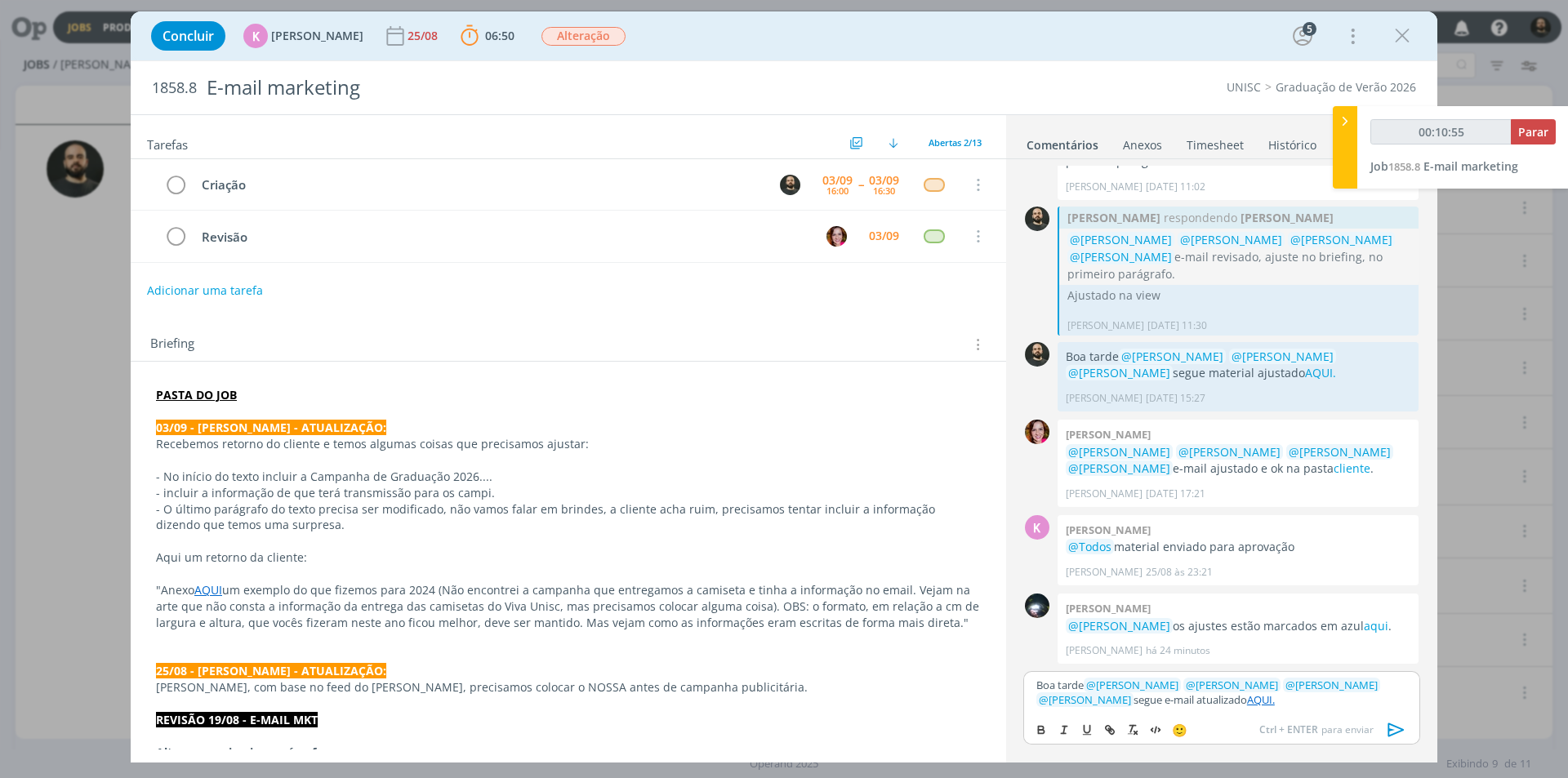
click at [1247, 697] on link "AQUI." at bounding box center [1261, 700] width 28 height 15
click at [1252, 705] on p "Boa tarde ﻿ @ Beatriz Luchese ﻿ ﻿ @ Karoline Arend ﻿ ﻿ @ Luíza Santana ﻿ ﻿ @ Br…" at bounding box center [1221, 692] width 371 height 30
click at [1247, 700] on link "AQUI." at bounding box center [1261, 700] width 28 height 15
click at [1192, 667] on link "https://sobeae.sharepoint.com/:f:/s/SOBEAE/Ei8LulW0eM9GkD-R1BX3NQUBT3YuRvTbOIMH…" at bounding box center [1150, 669] width 111 height 21
click at [1406, 736] on icon "dialog" at bounding box center [1397, 730] width 25 height 25
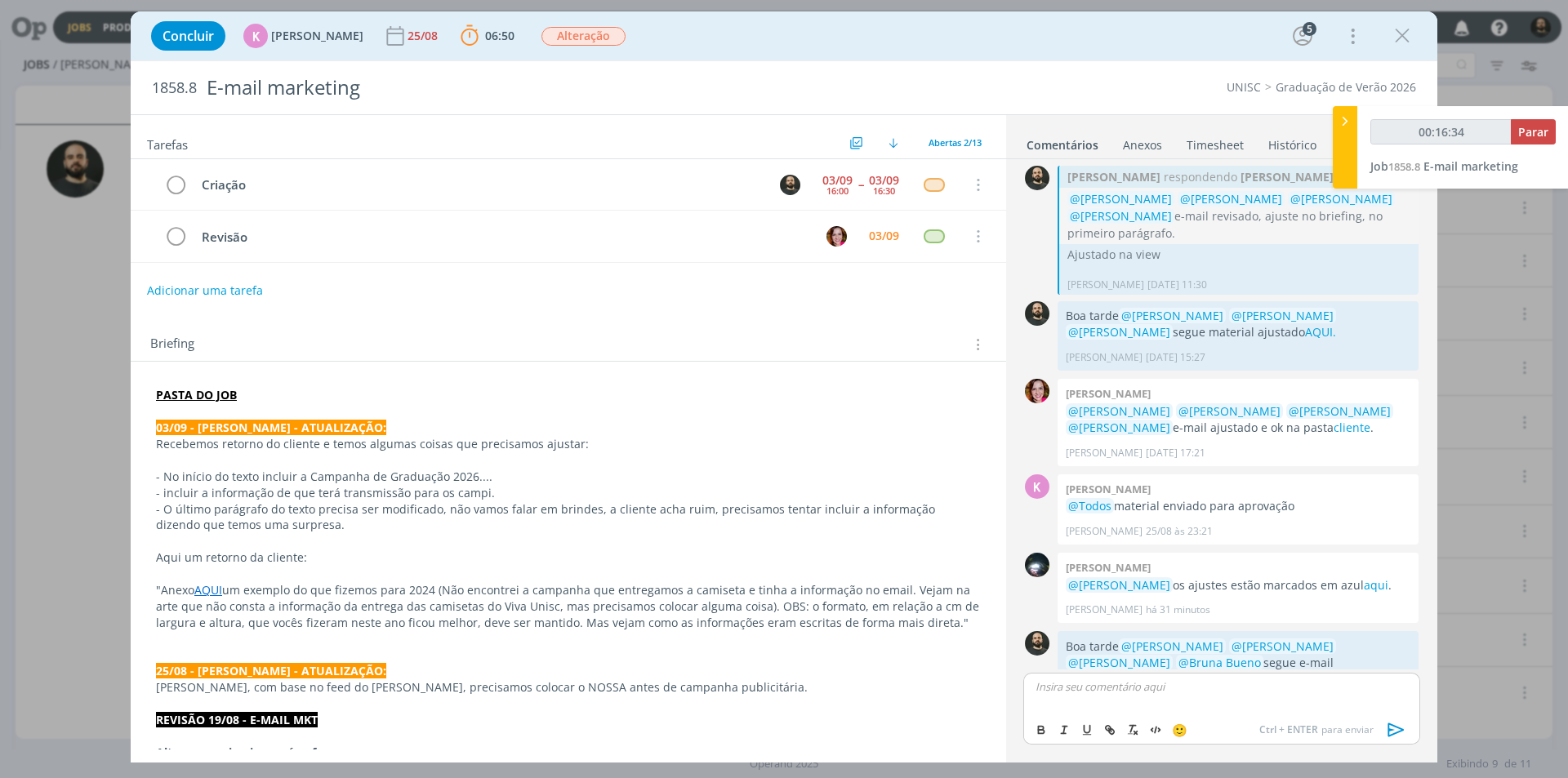
scroll to position [593, 0]
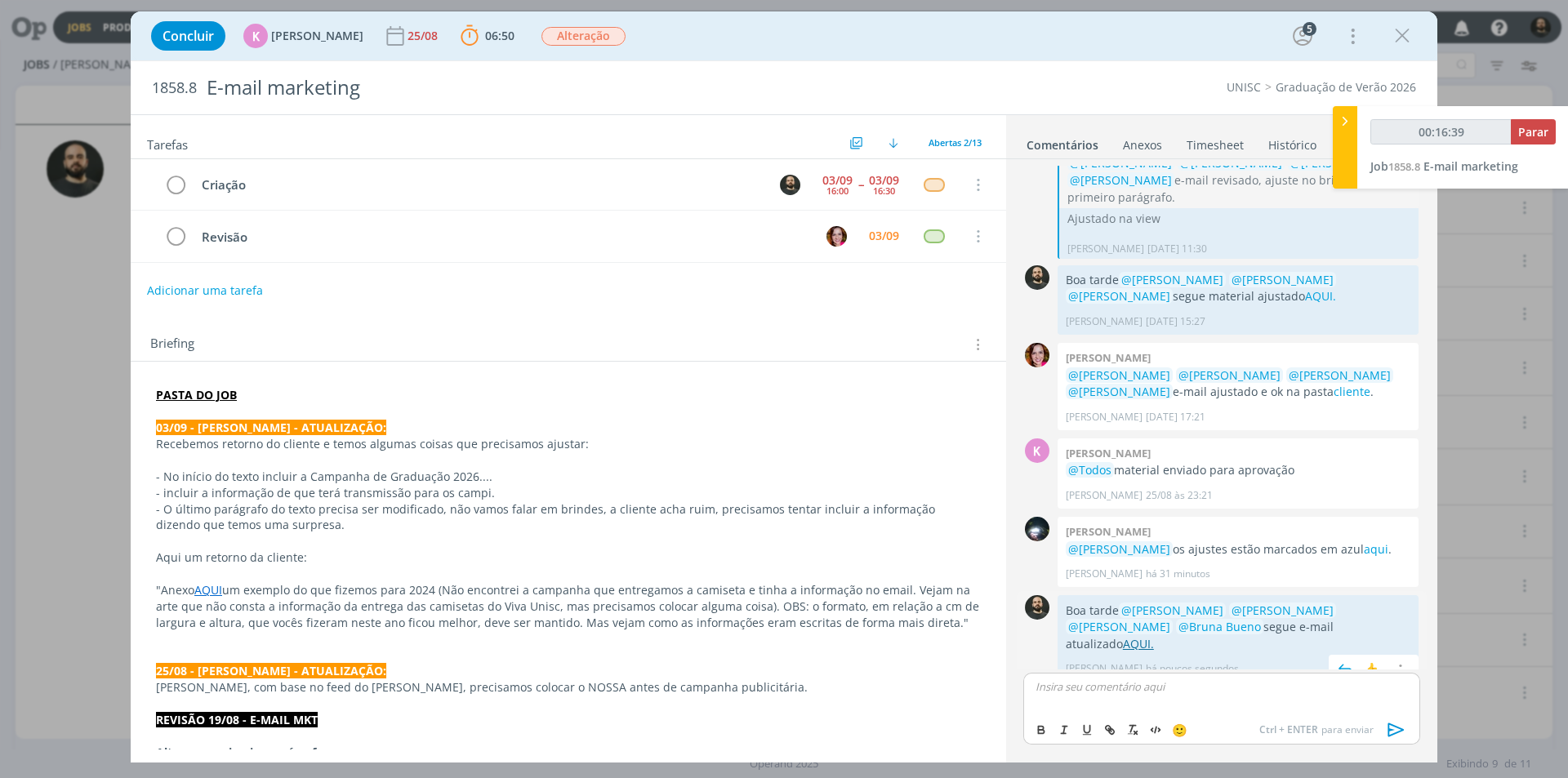
click at [1154, 636] on link "AQUI." at bounding box center [1139, 644] width 31 height 16
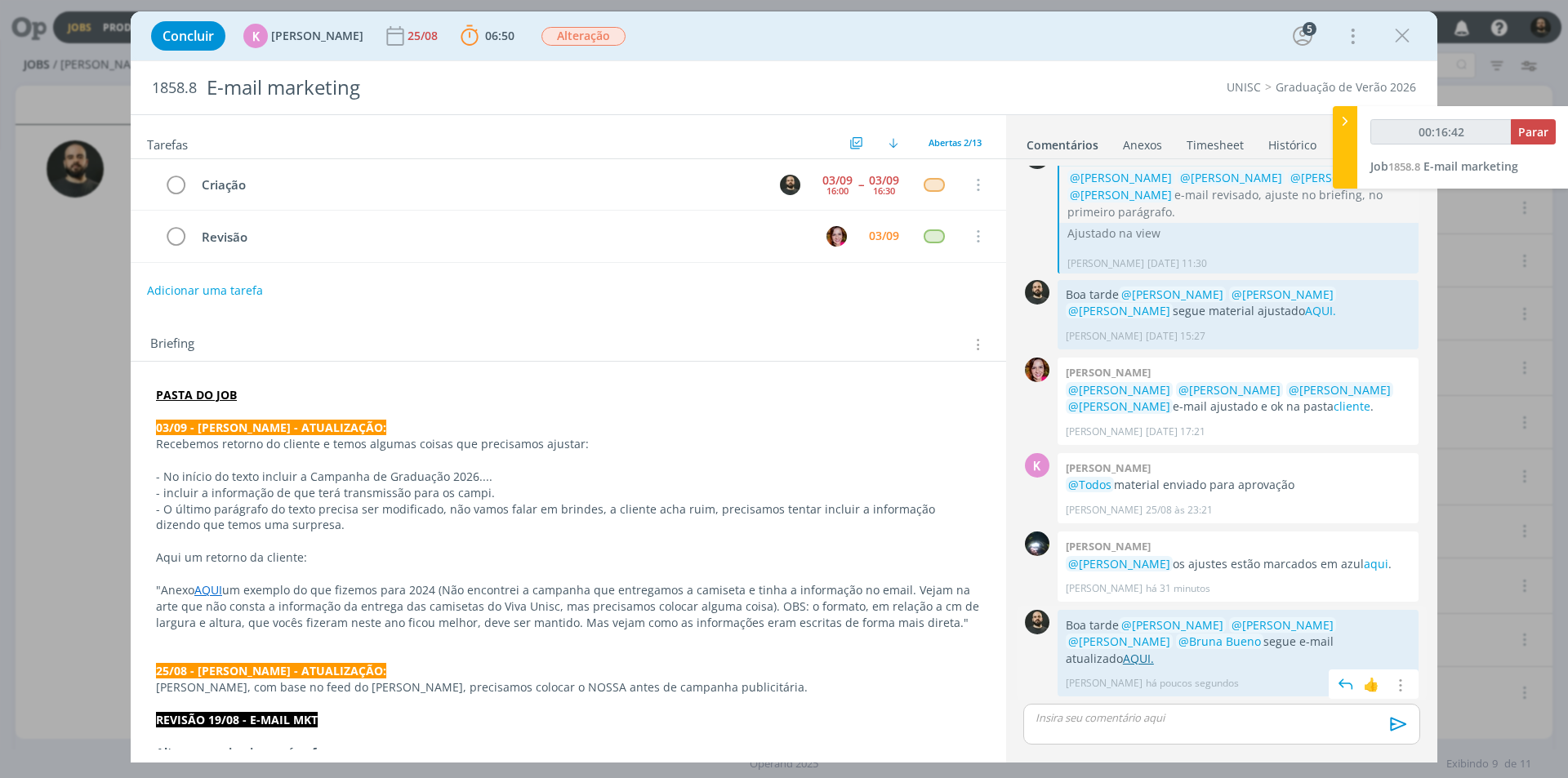
scroll to position [561, 0]
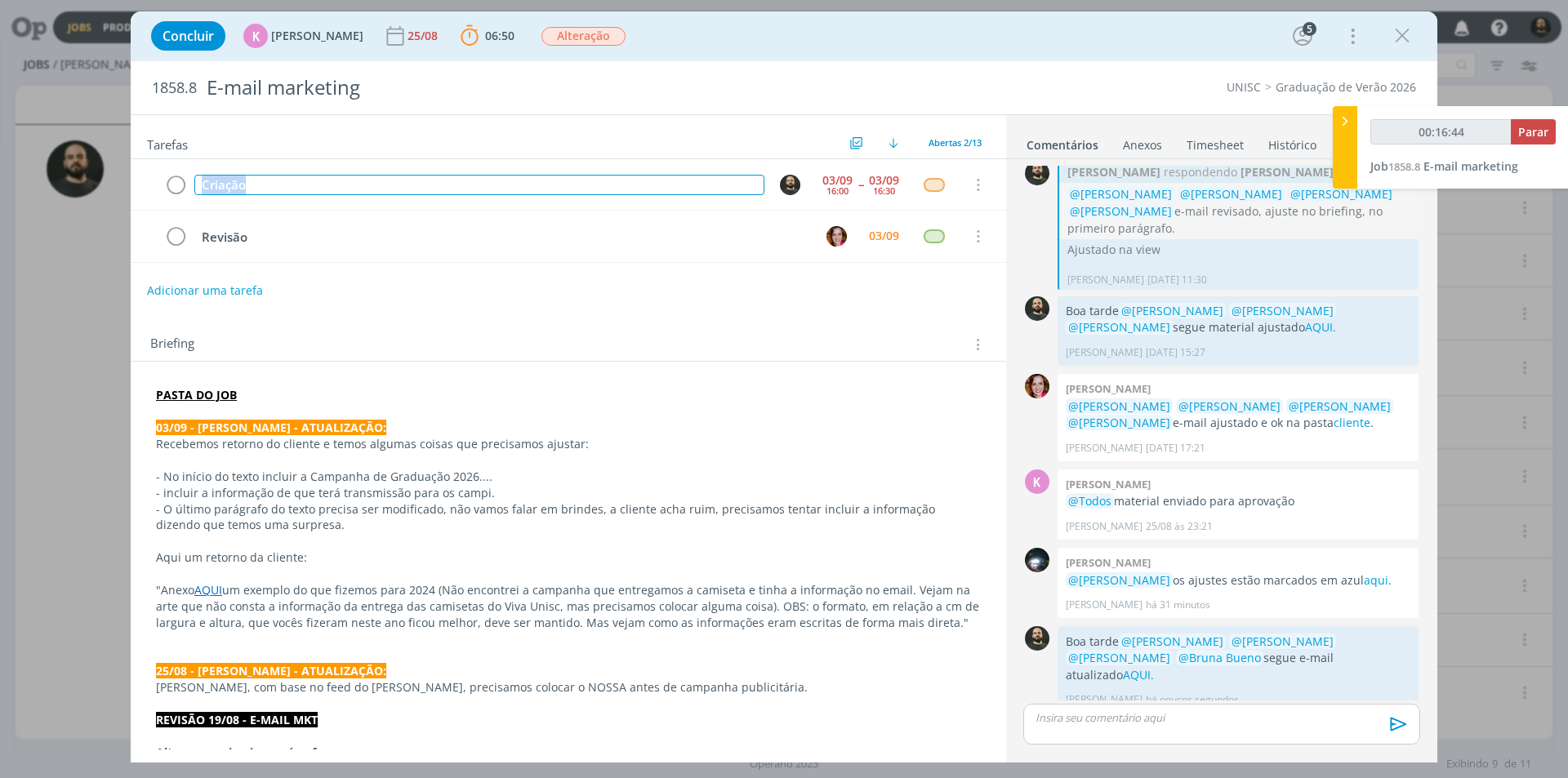
drag, startPoint x: 418, startPoint y: 184, endPoint x: 0, endPoint y: 201, distance: 418.3
click at [0, 201] on div "Concluir K Karoline Arend 25/08 06:50 Parar Apontar Data * 03/09/2025 Horas * 0…" at bounding box center [784, 389] width 1568 height 778
copy div "Criação"
click at [1532, 137] on span "Parar" at bounding box center [1533, 132] width 30 height 16
type input "00:17:00"
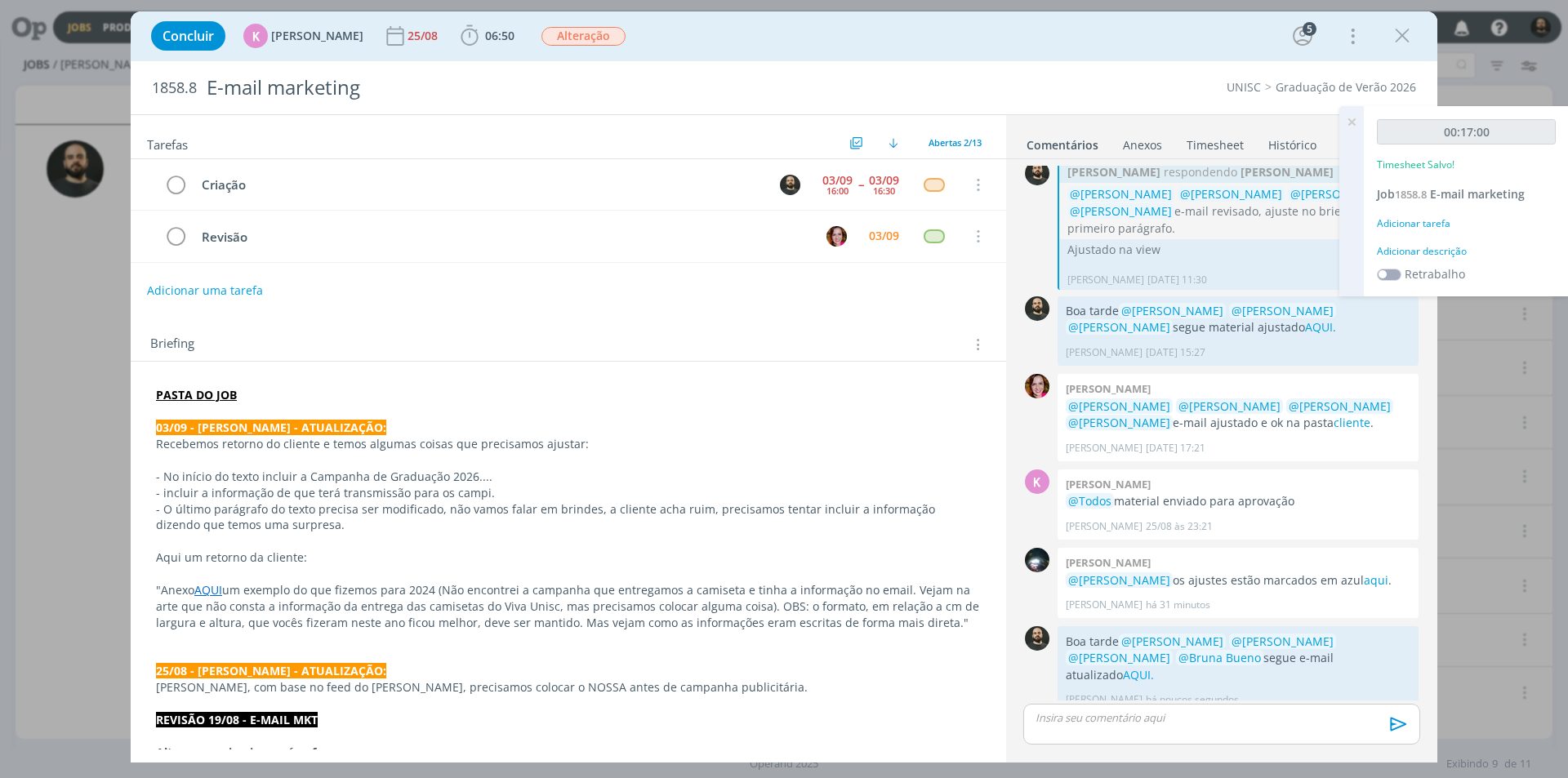
click at [1442, 250] on div "Adicionar descrição" at bounding box center [1466, 252] width 179 height 15
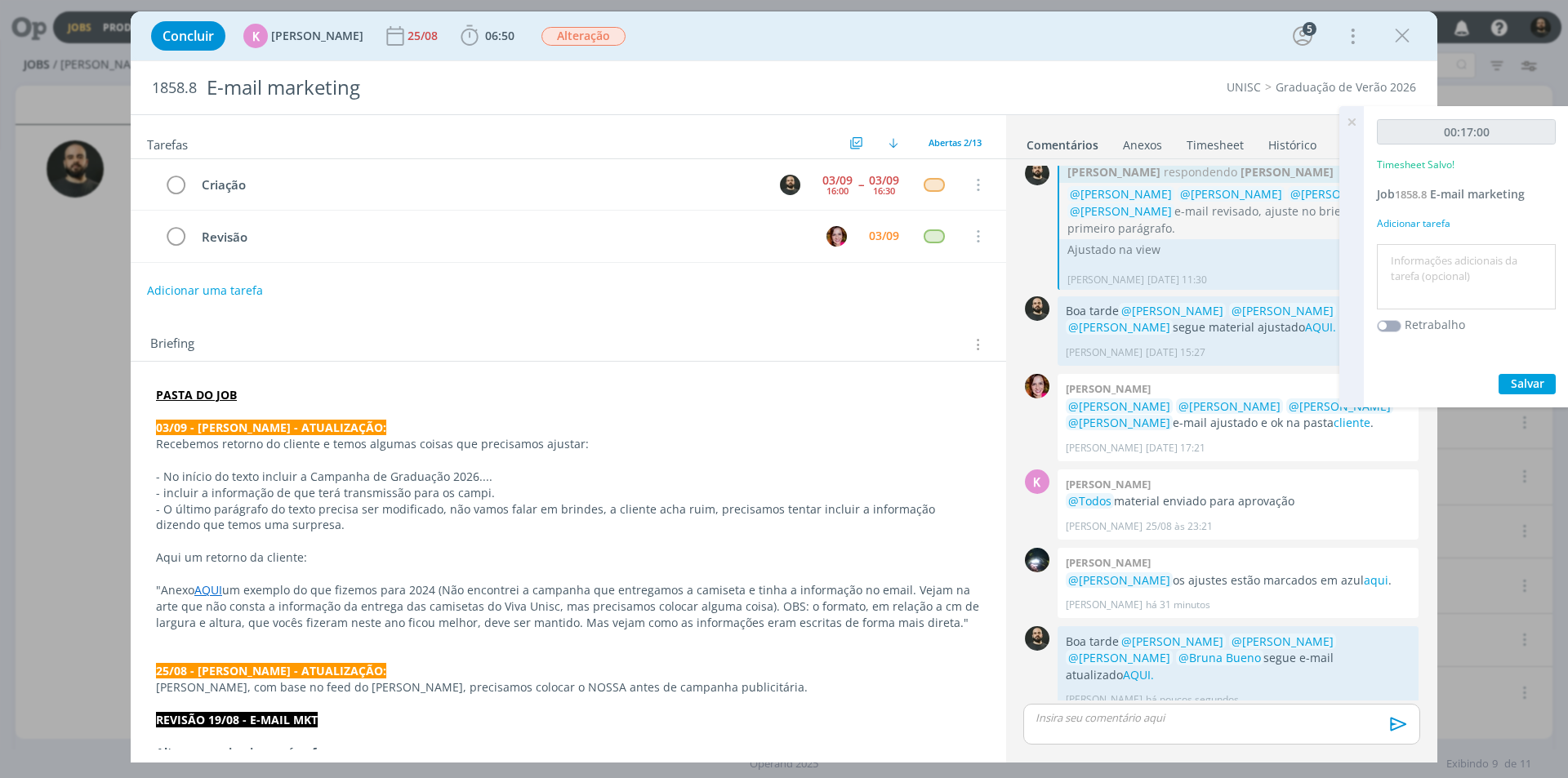
click at [1442, 250] on textarea at bounding box center [1466, 277] width 170 height 58
paste textarea "Criação"
type textarea "Criação"
click at [1538, 380] on span "Salvar" at bounding box center [1528, 383] width 34 height 16
click at [1348, 123] on icon at bounding box center [1351, 122] width 30 height 32
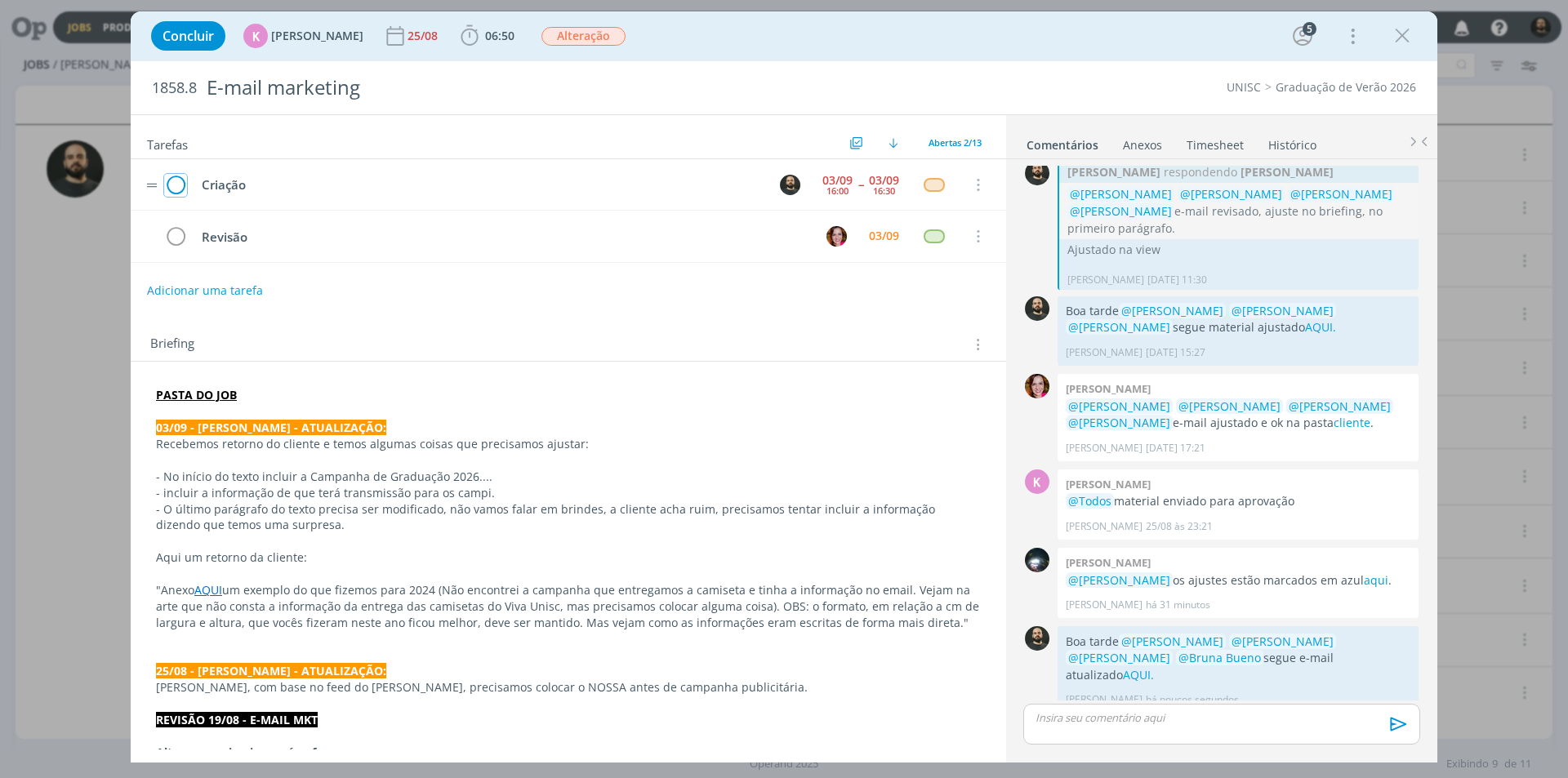
click at [181, 186] on icon "dialog" at bounding box center [175, 185] width 23 height 25
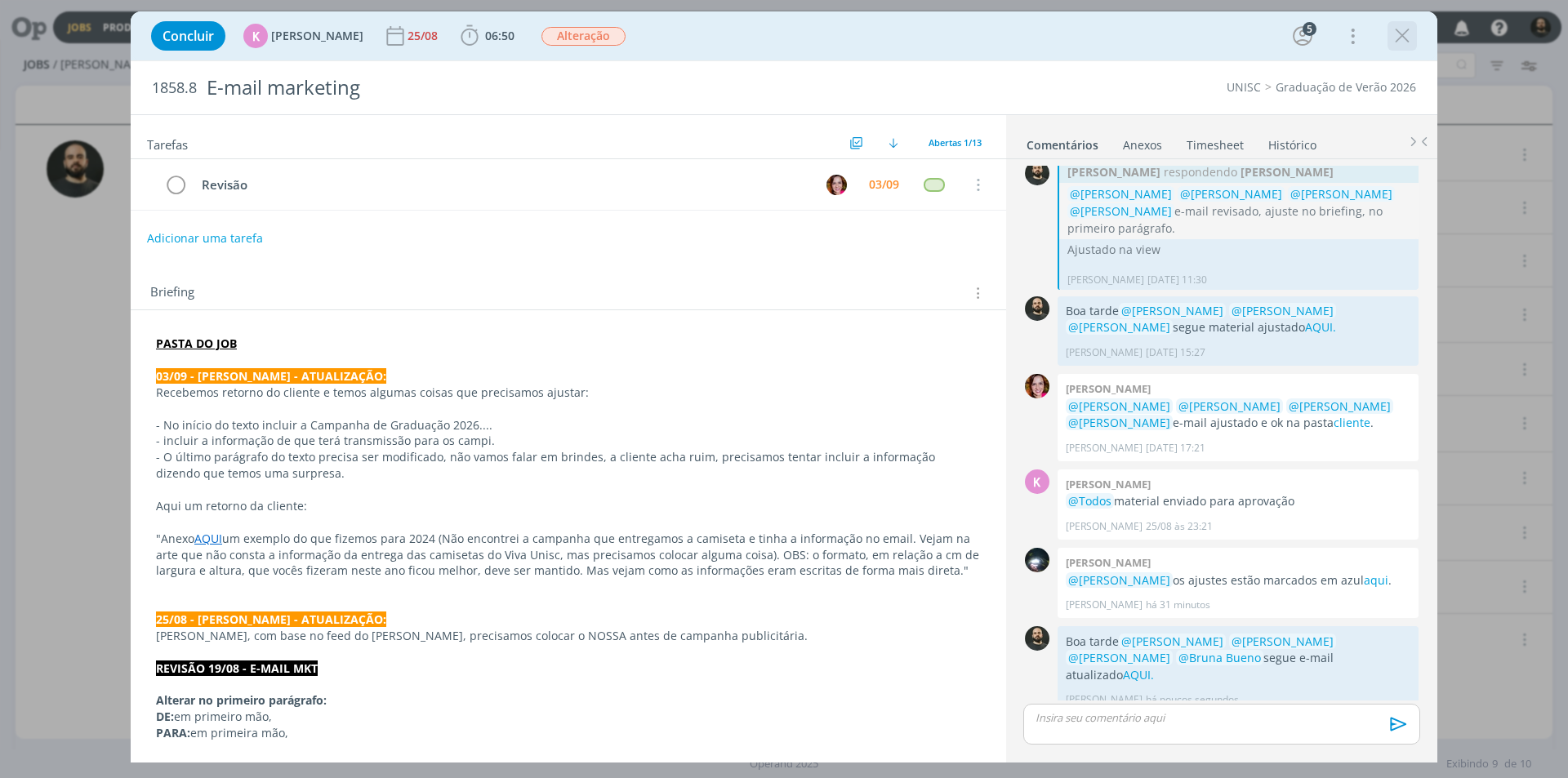
click at [1410, 38] on icon "dialog" at bounding box center [1402, 36] width 25 height 25
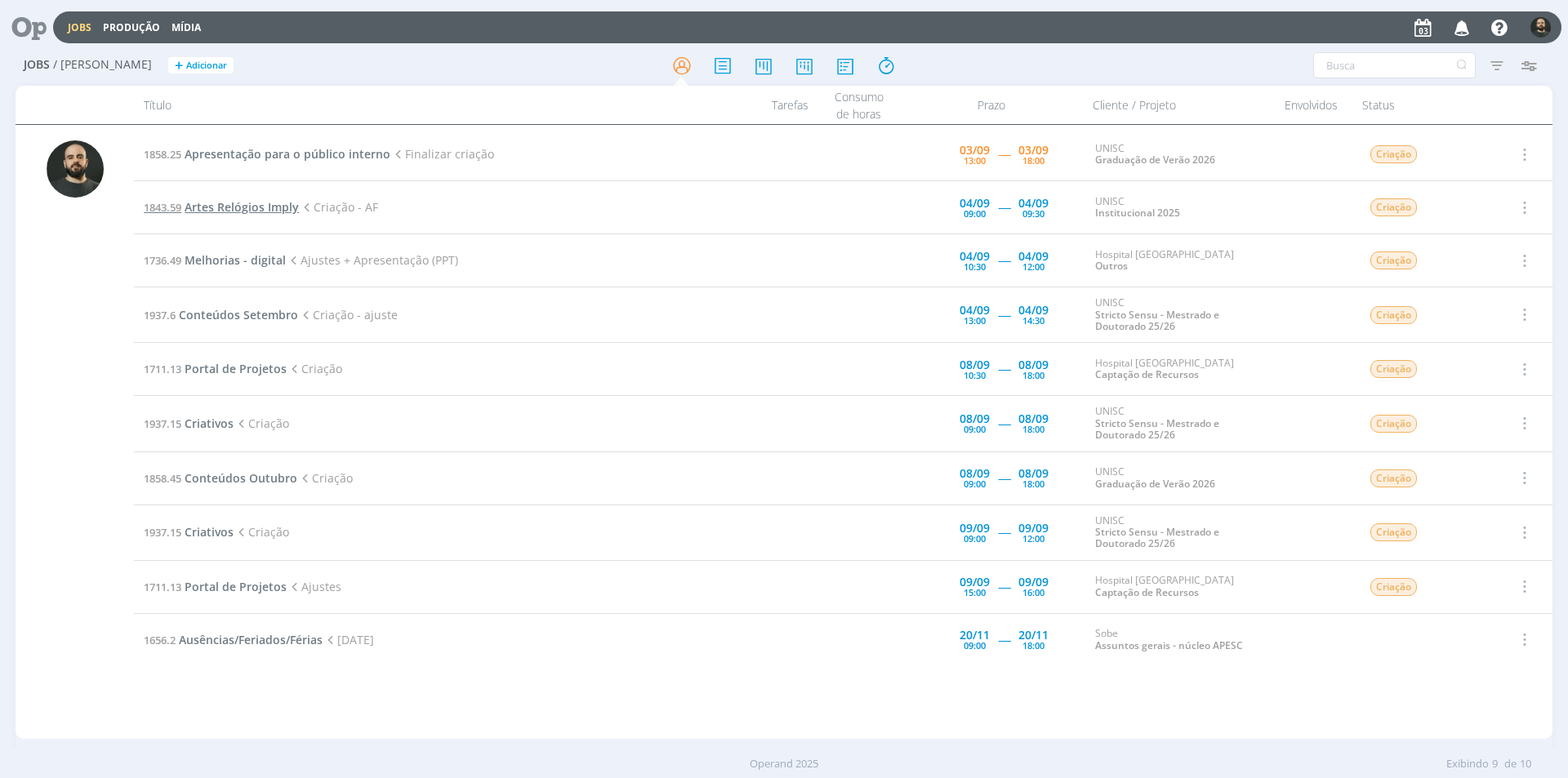
click at [260, 207] on span "Artes Relógios Imply" at bounding box center [241, 207] width 114 height 16
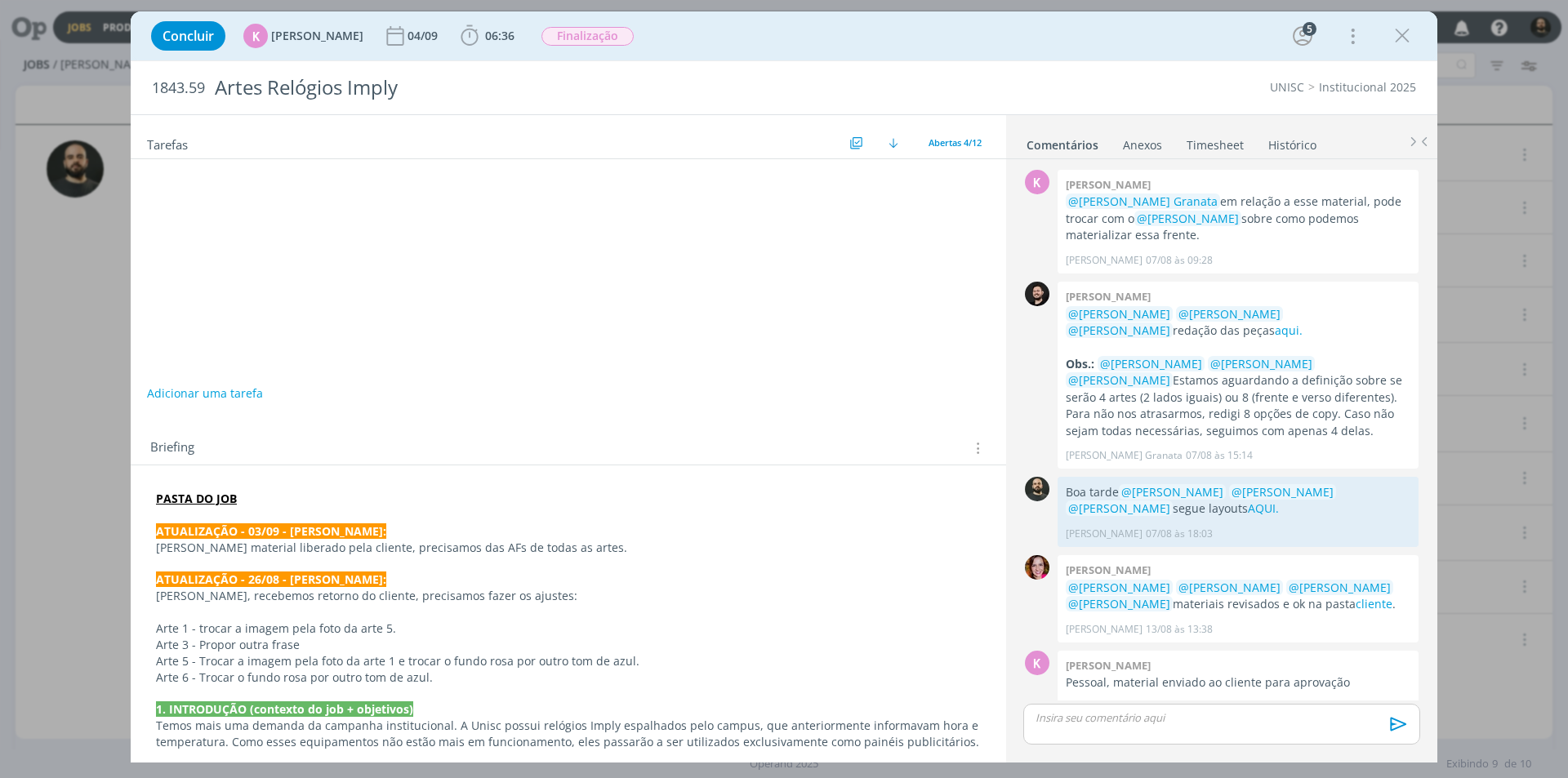
scroll to position [439, 0]
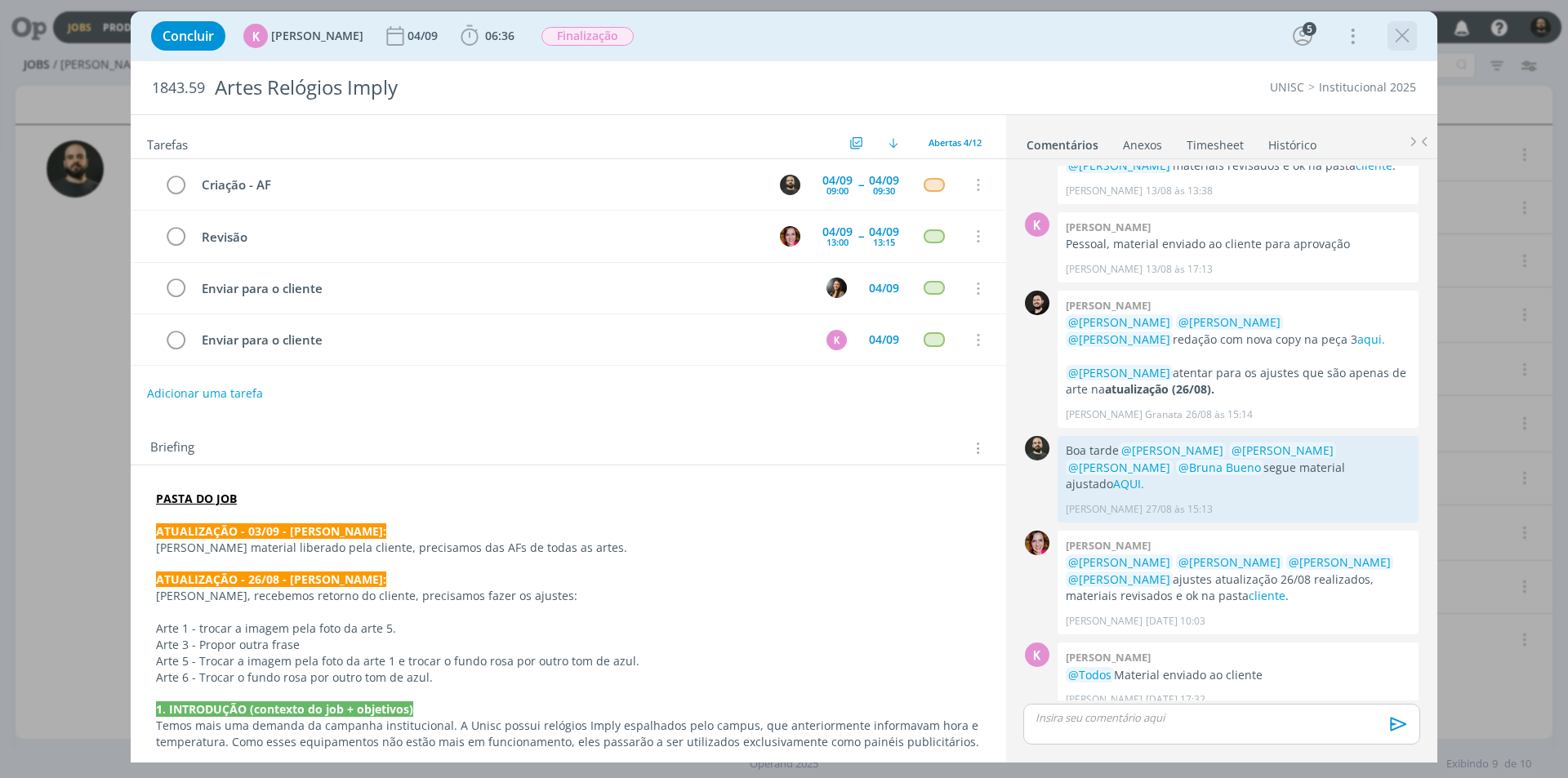
click at [1394, 39] on icon "dialog" at bounding box center [1402, 36] width 25 height 25
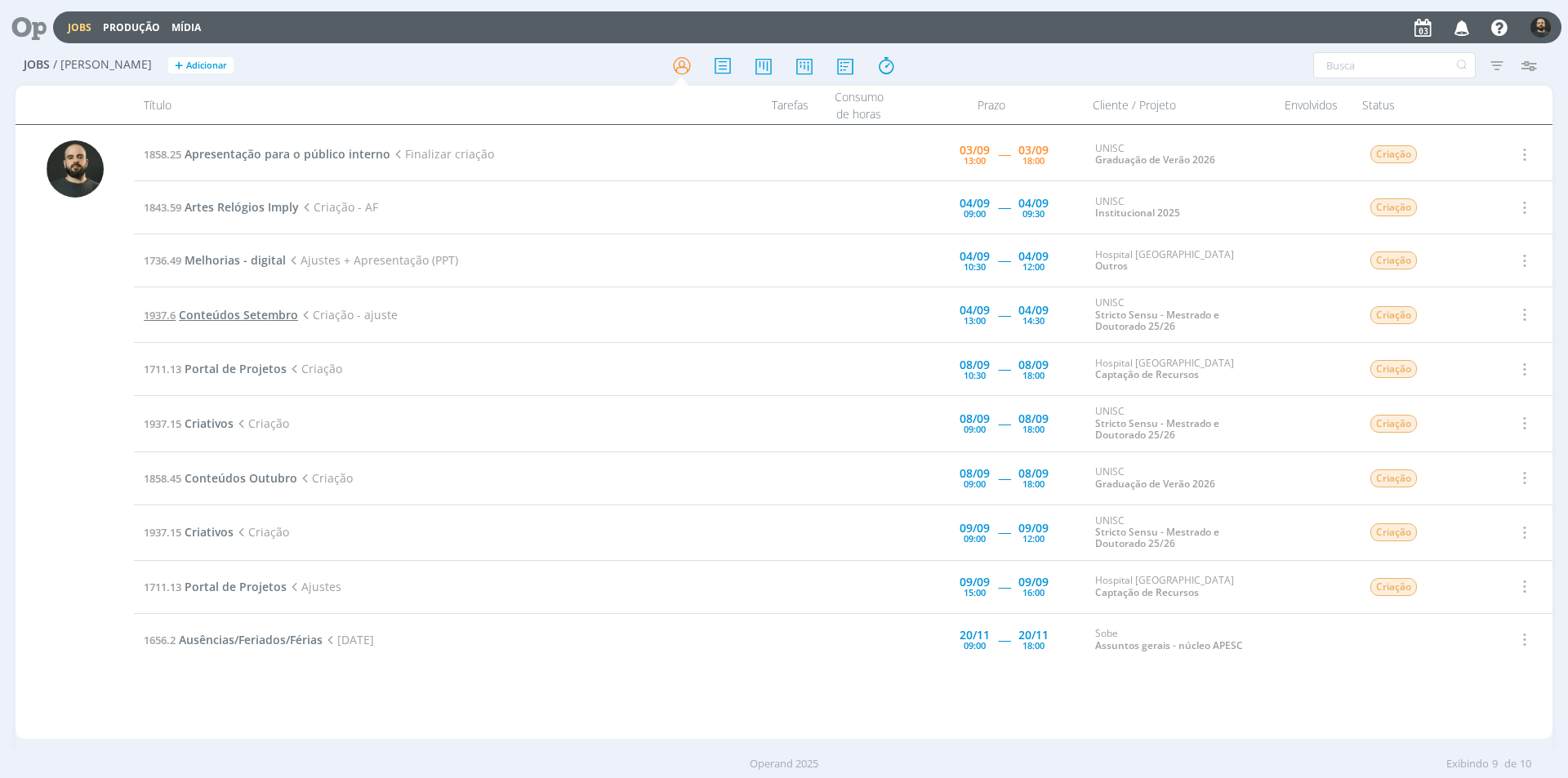
click at [241, 315] on span "Conteúdos Setembro" at bounding box center [238, 314] width 119 height 16
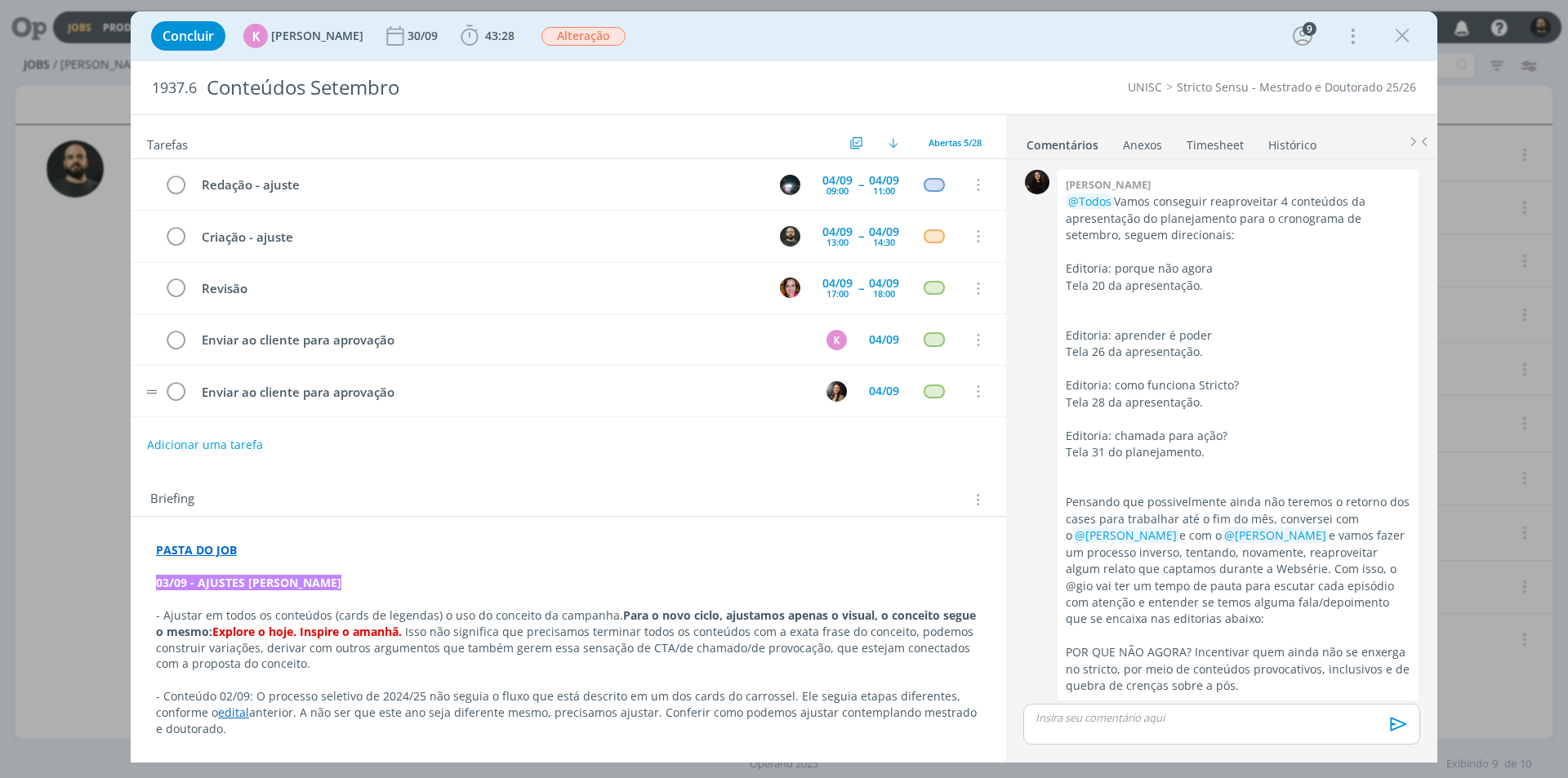
scroll to position [2409, 0]
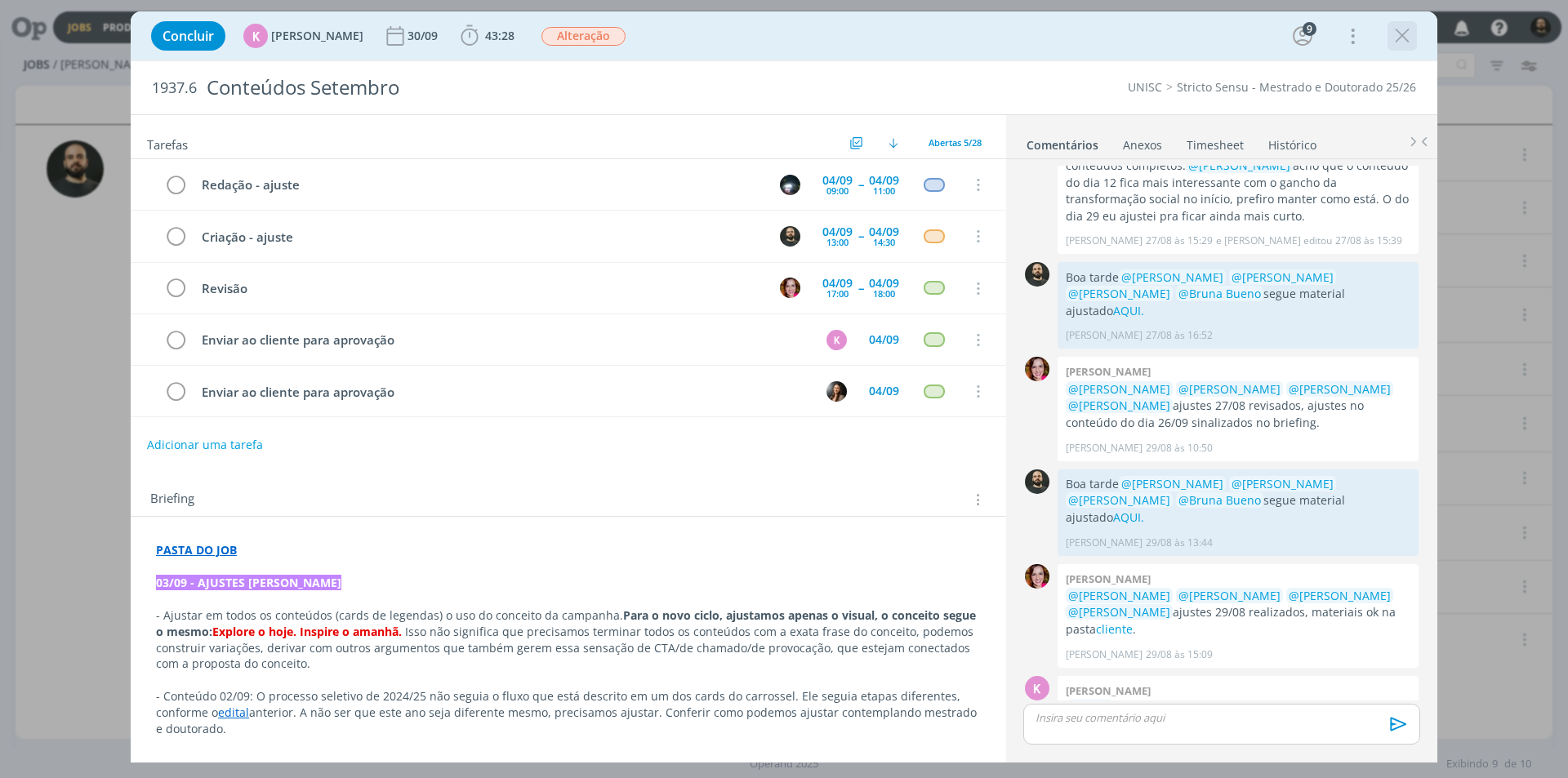
click at [1412, 31] on icon "dialog" at bounding box center [1402, 36] width 25 height 25
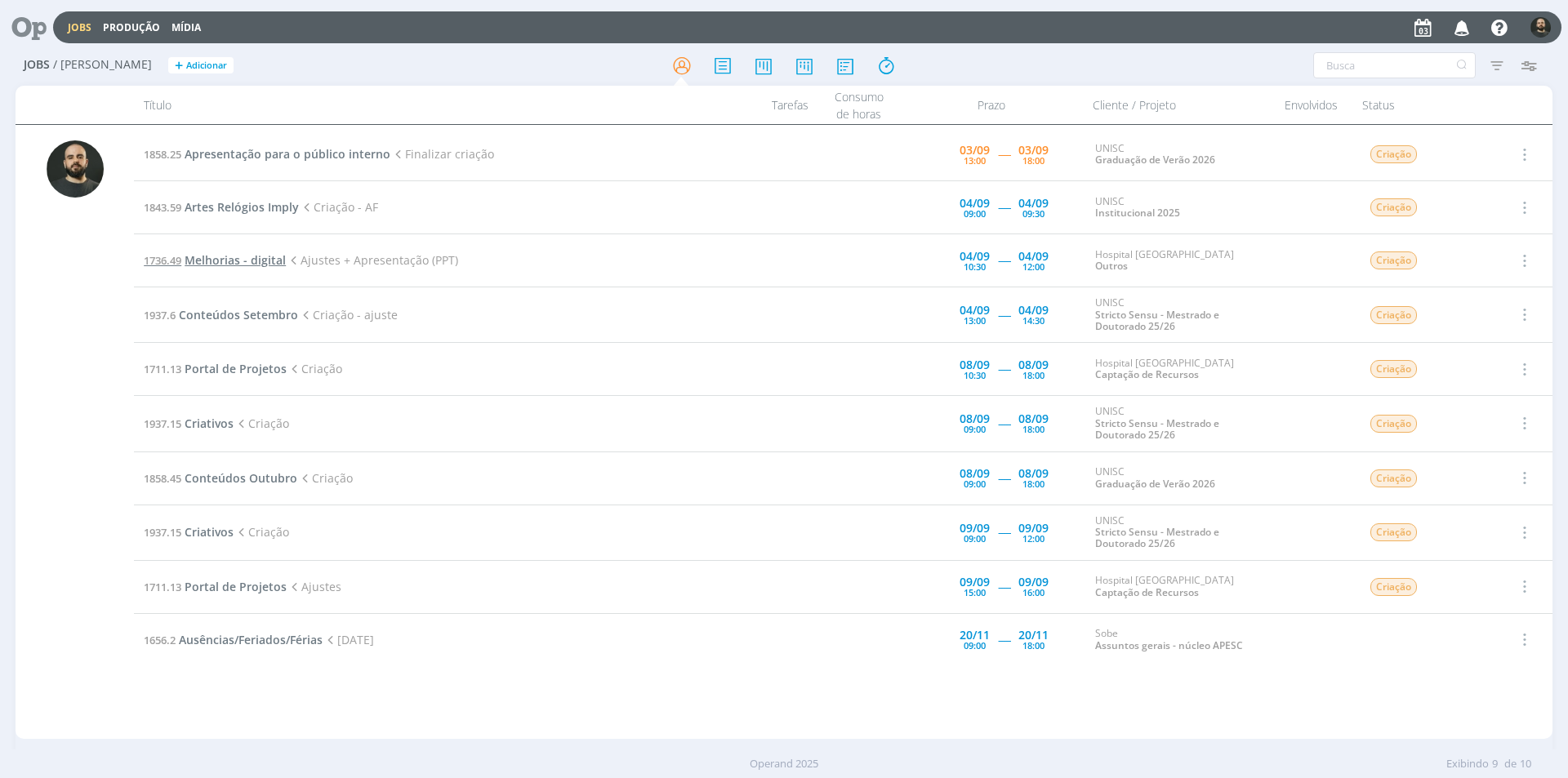
click at [246, 261] on span "Melhorias - digital" at bounding box center [235, 259] width 101 height 16
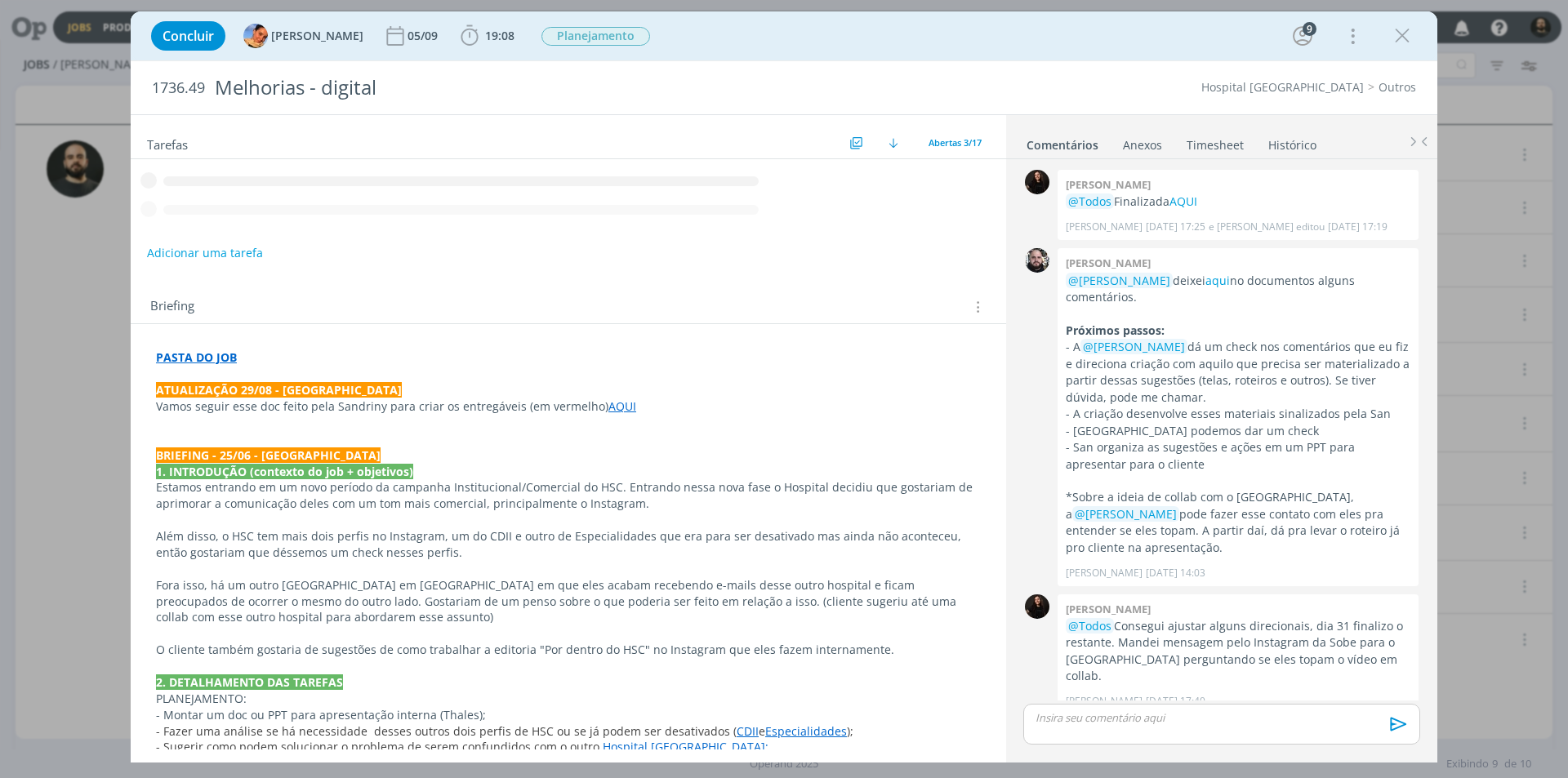
scroll to position [748, 0]
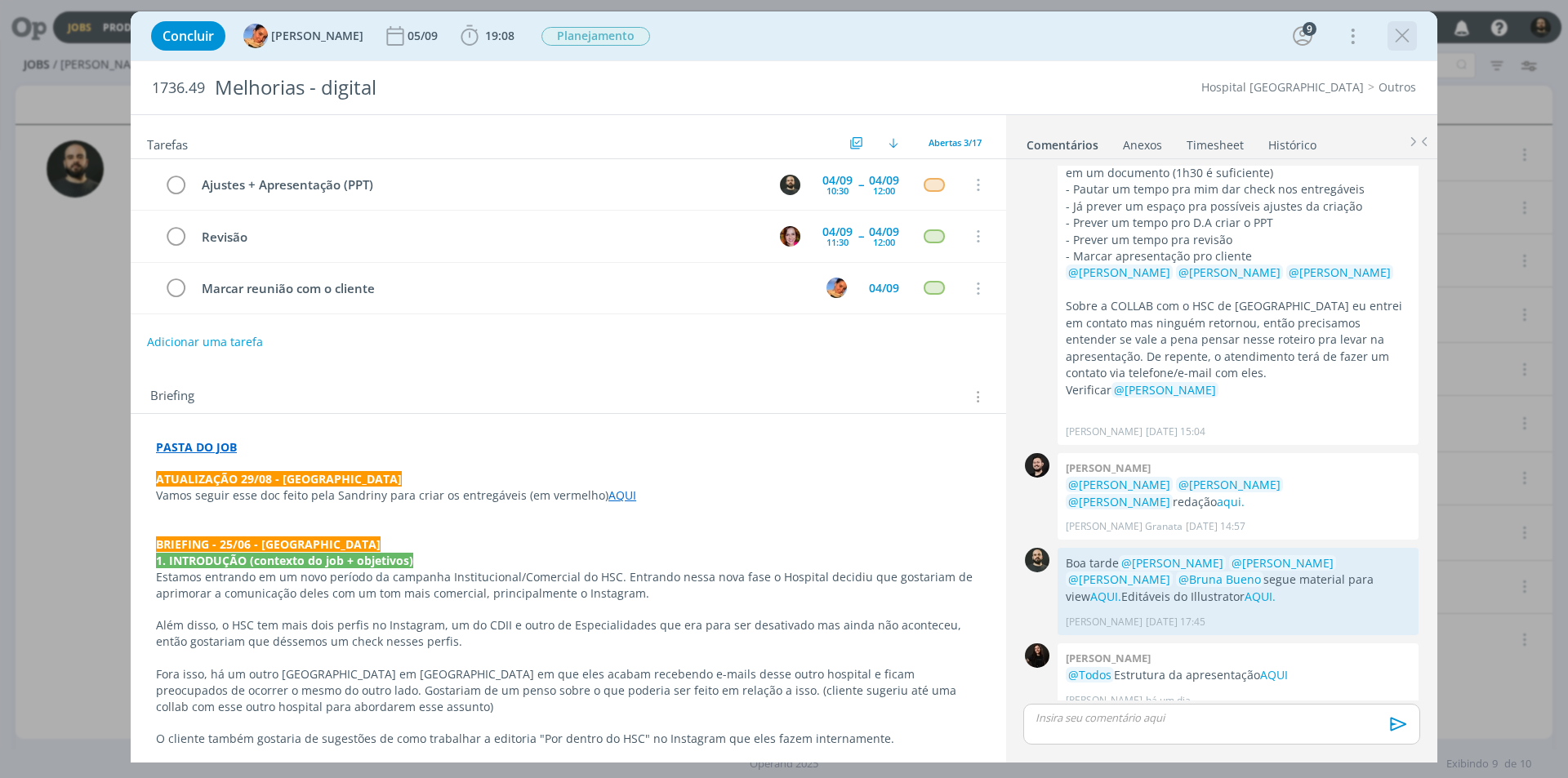
click at [1416, 37] on div "dialog" at bounding box center [1402, 36] width 30 height 30
click at [1409, 33] on icon "dialog" at bounding box center [1402, 36] width 25 height 25
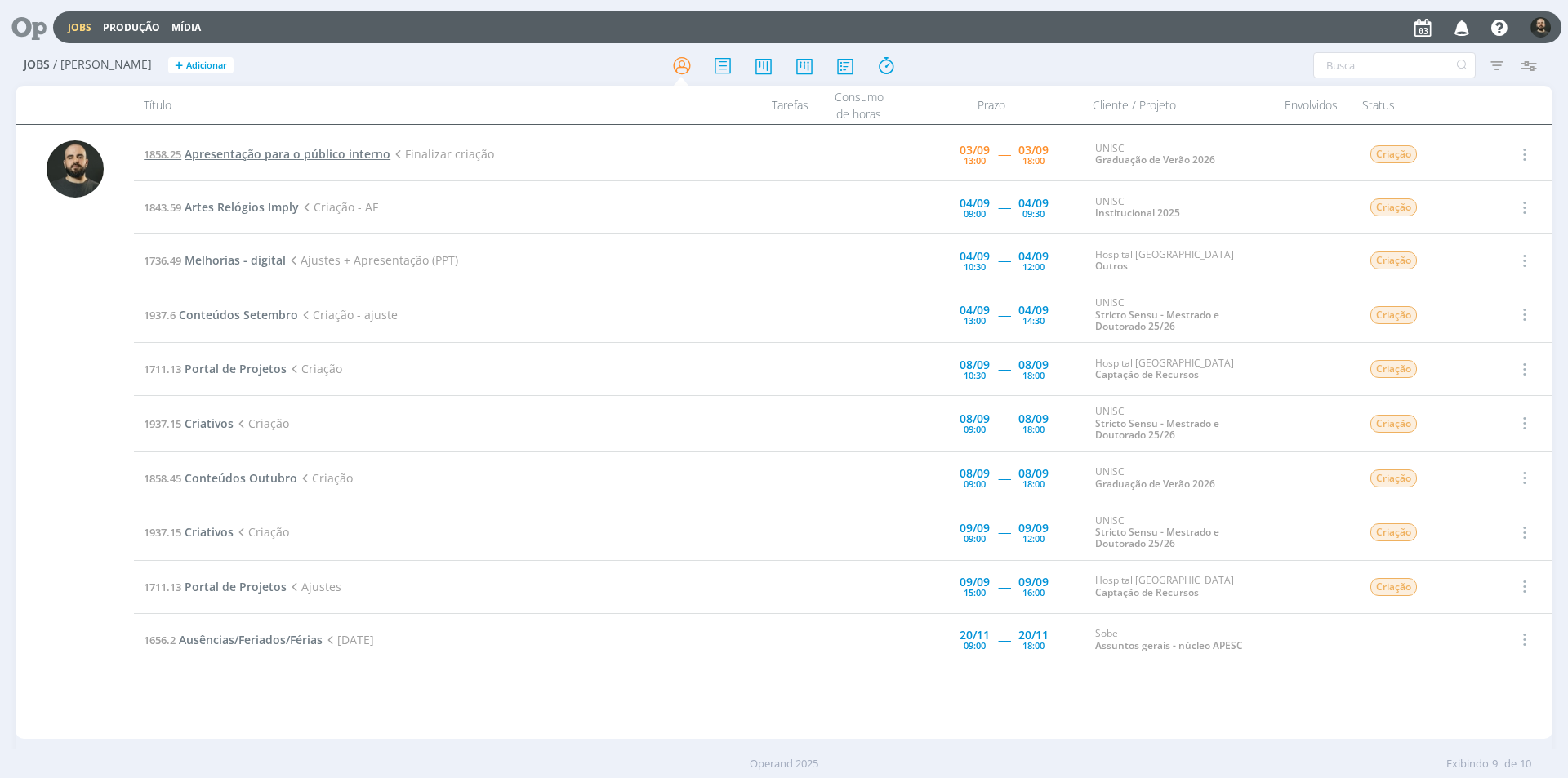
click at [258, 152] on span "Apresentação para o público interno" at bounding box center [287, 154] width 206 height 16
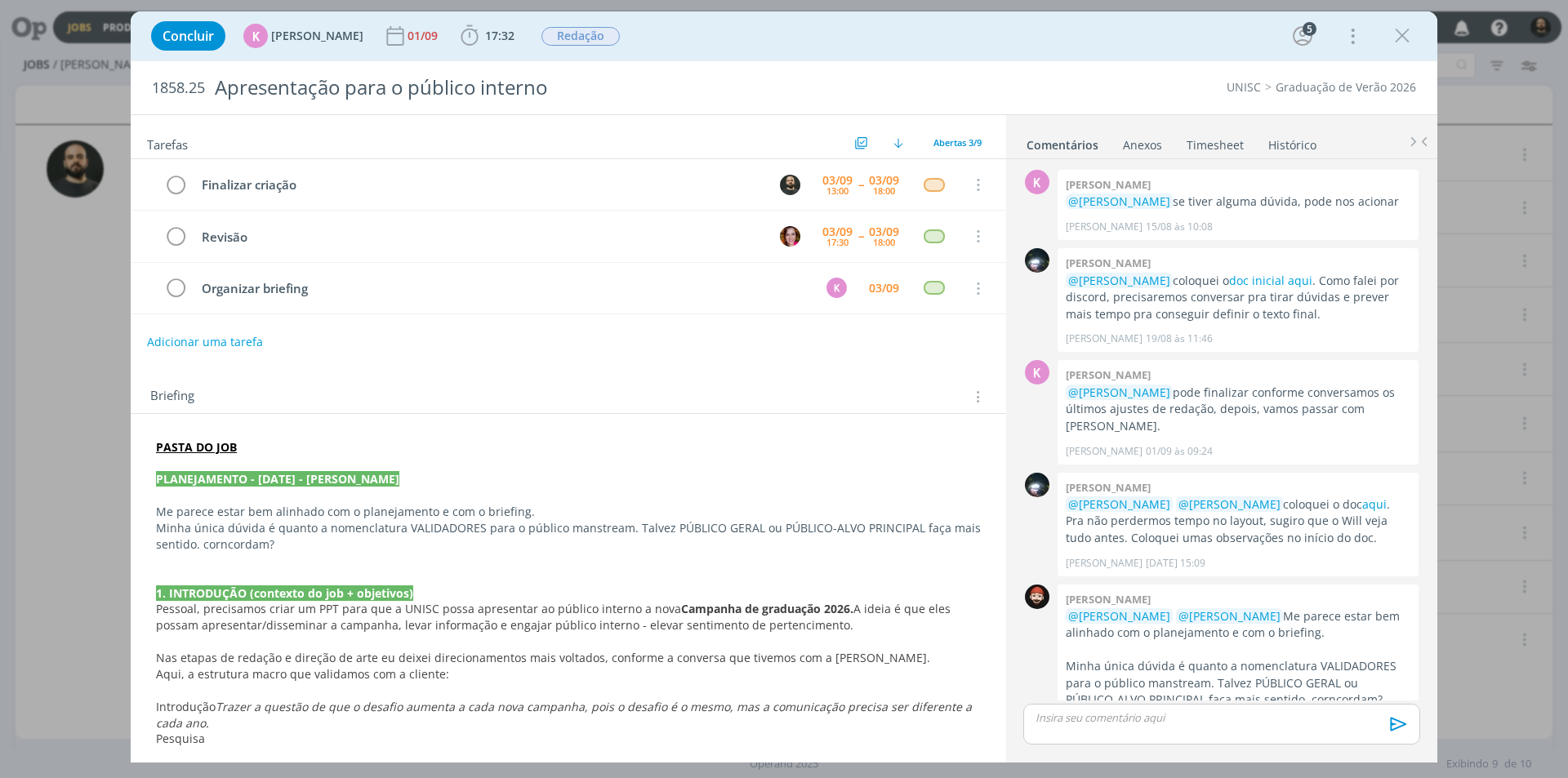
scroll to position [265, 0]
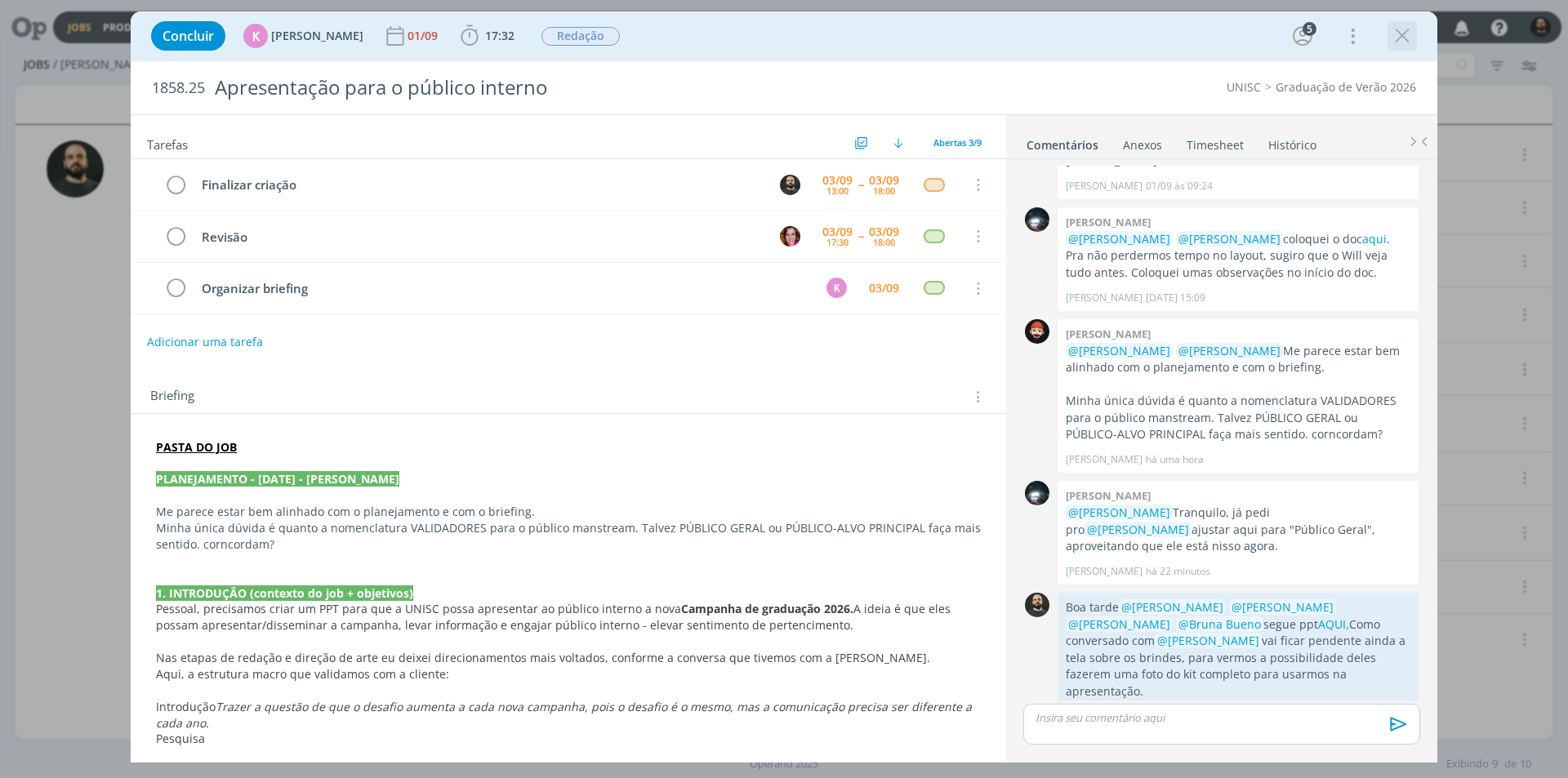
click at [1413, 35] on icon "dialog" at bounding box center [1402, 36] width 25 height 25
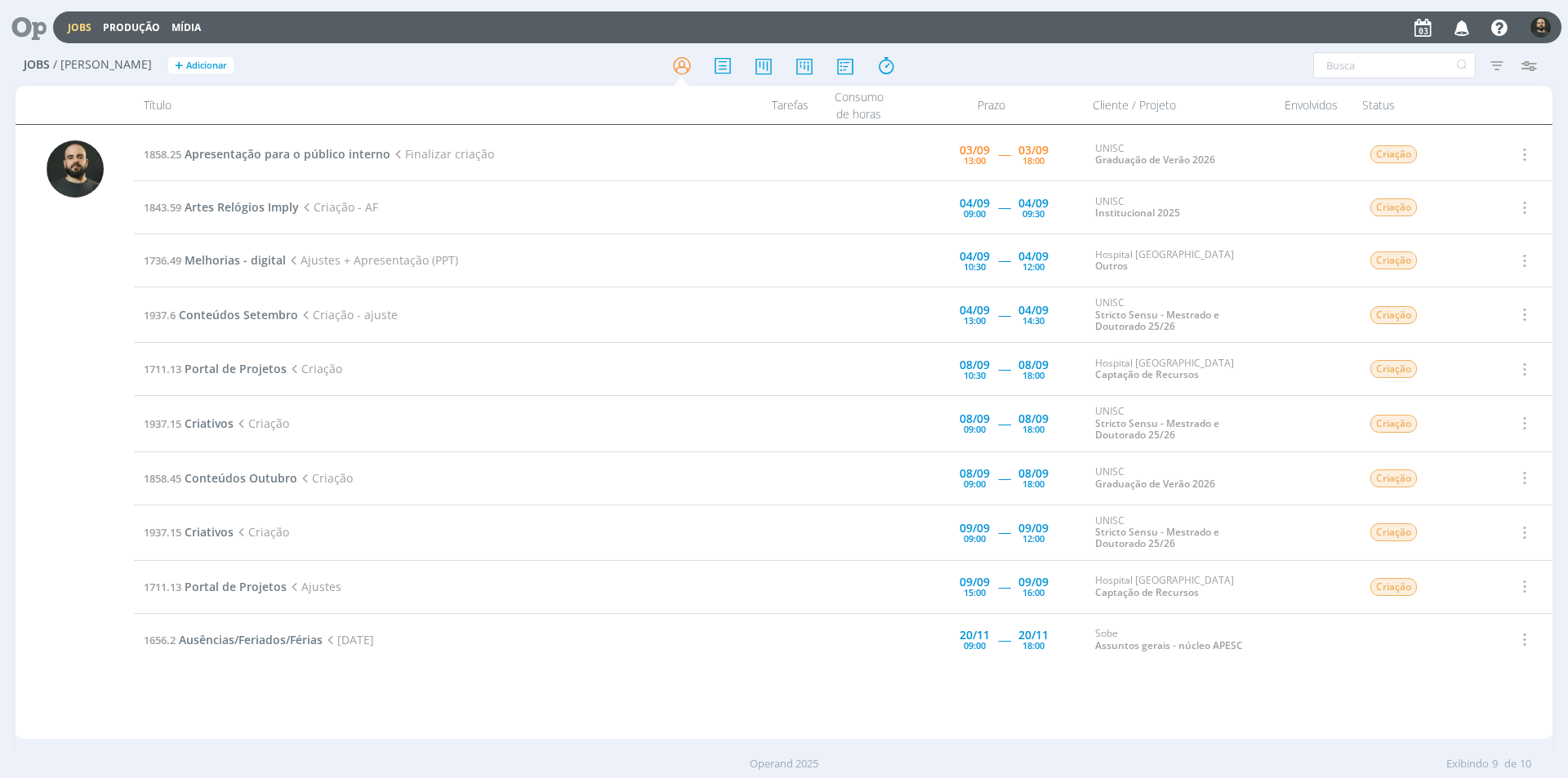
click at [35, 22] on icon at bounding box center [23, 27] width 34 height 32
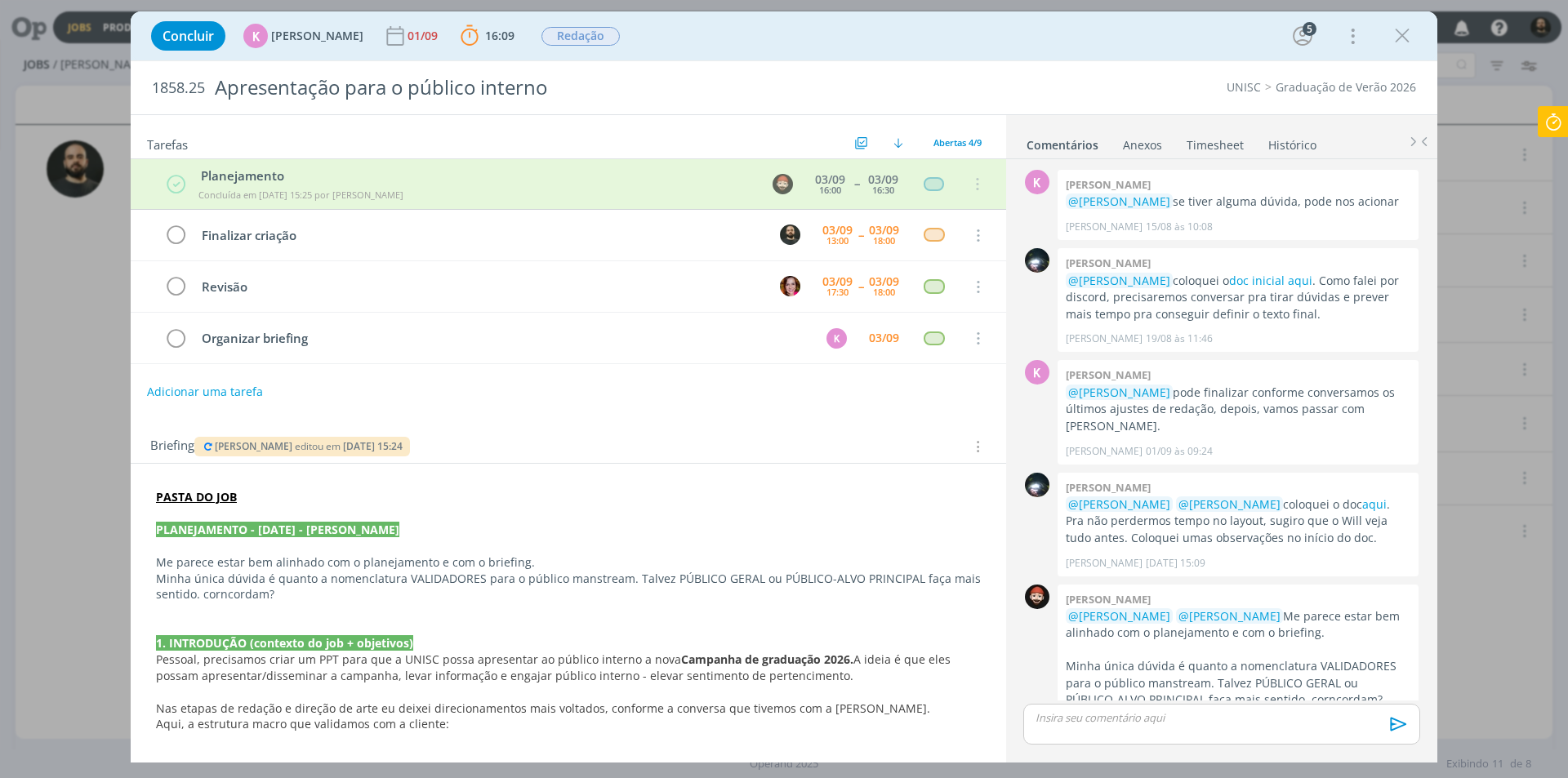
scroll to position [25, 0]
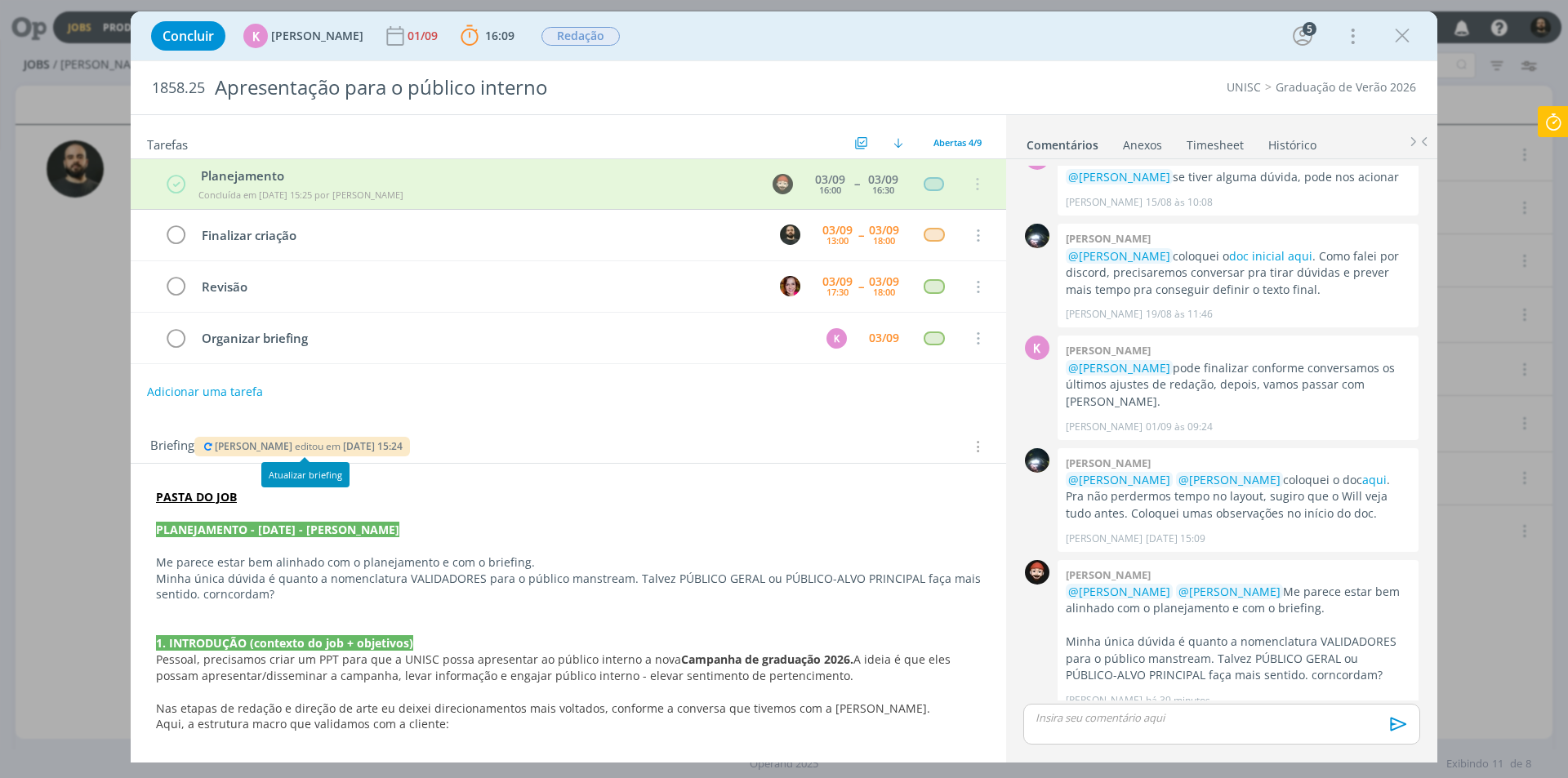
click at [210, 443] on icon "dialog" at bounding box center [208, 447] width 13 height 10
click at [1406, 28] on icon "dialog" at bounding box center [1402, 36] width 25 height 25
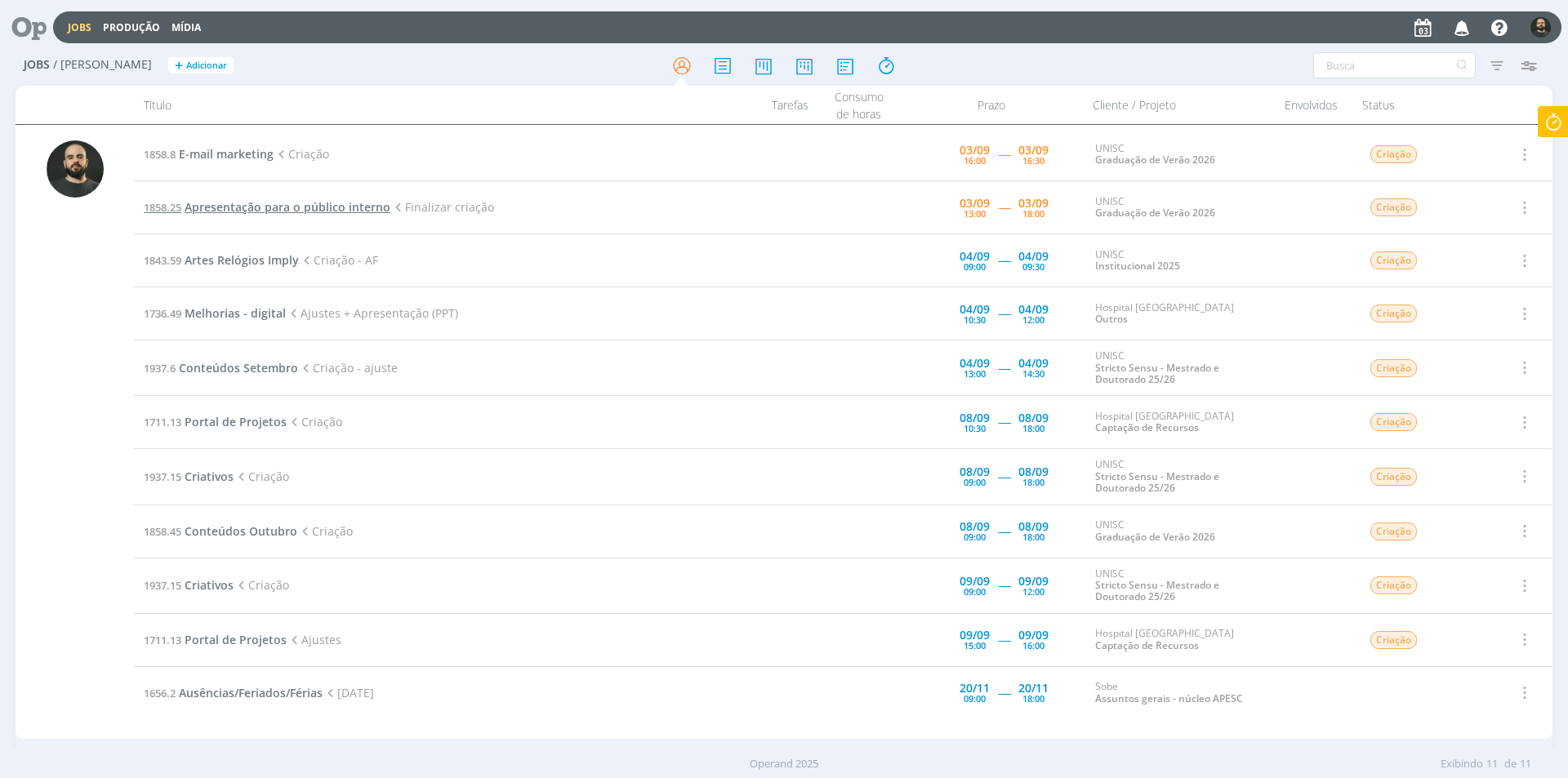
click at [259, 199] on span "Apresentação para o público interno" at bounding box center [287, 207] width 206 height 16
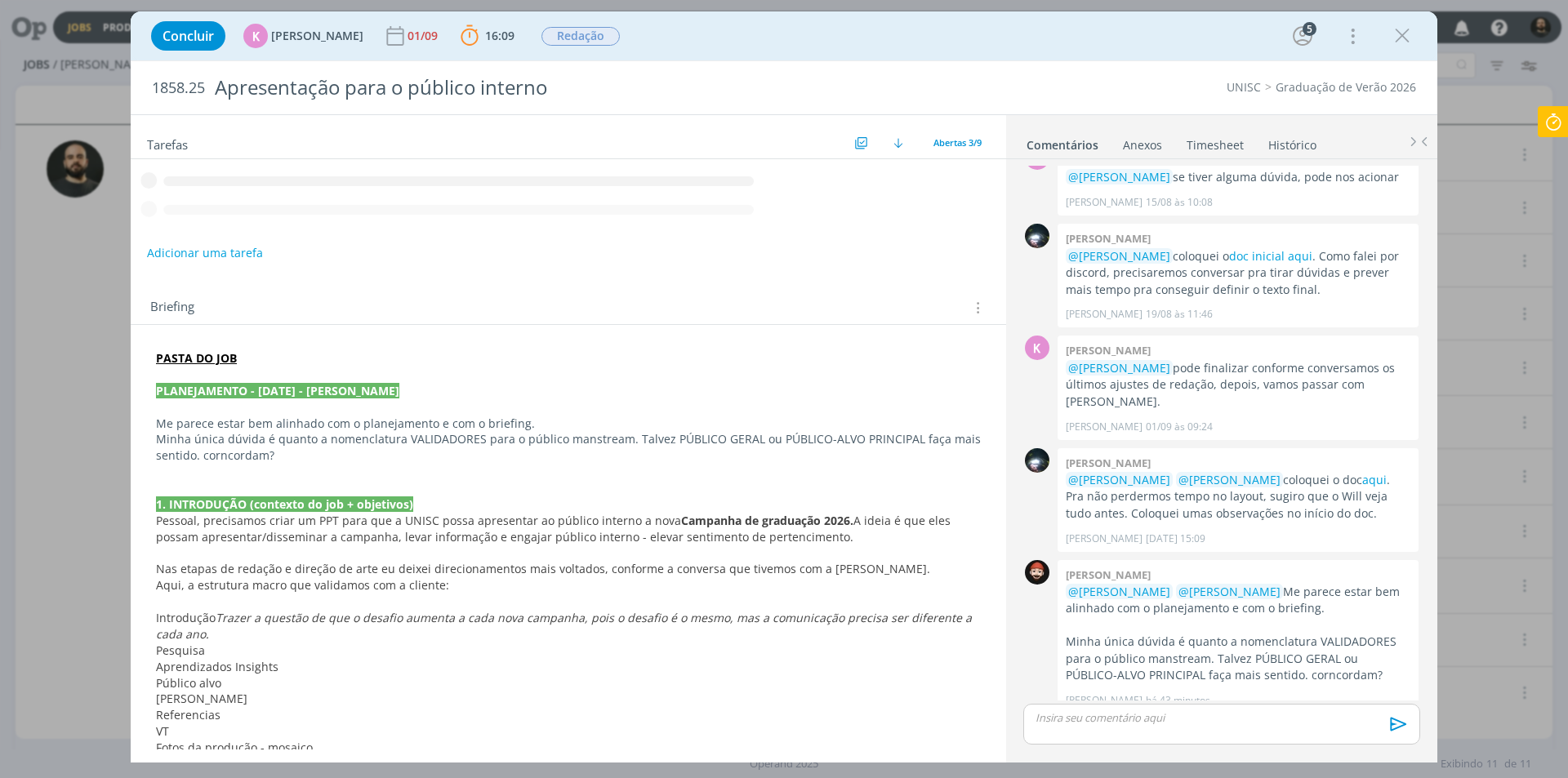
click at [1058, 721] on p "dialog" at bounding box center [1221, 718] width 371 height 15
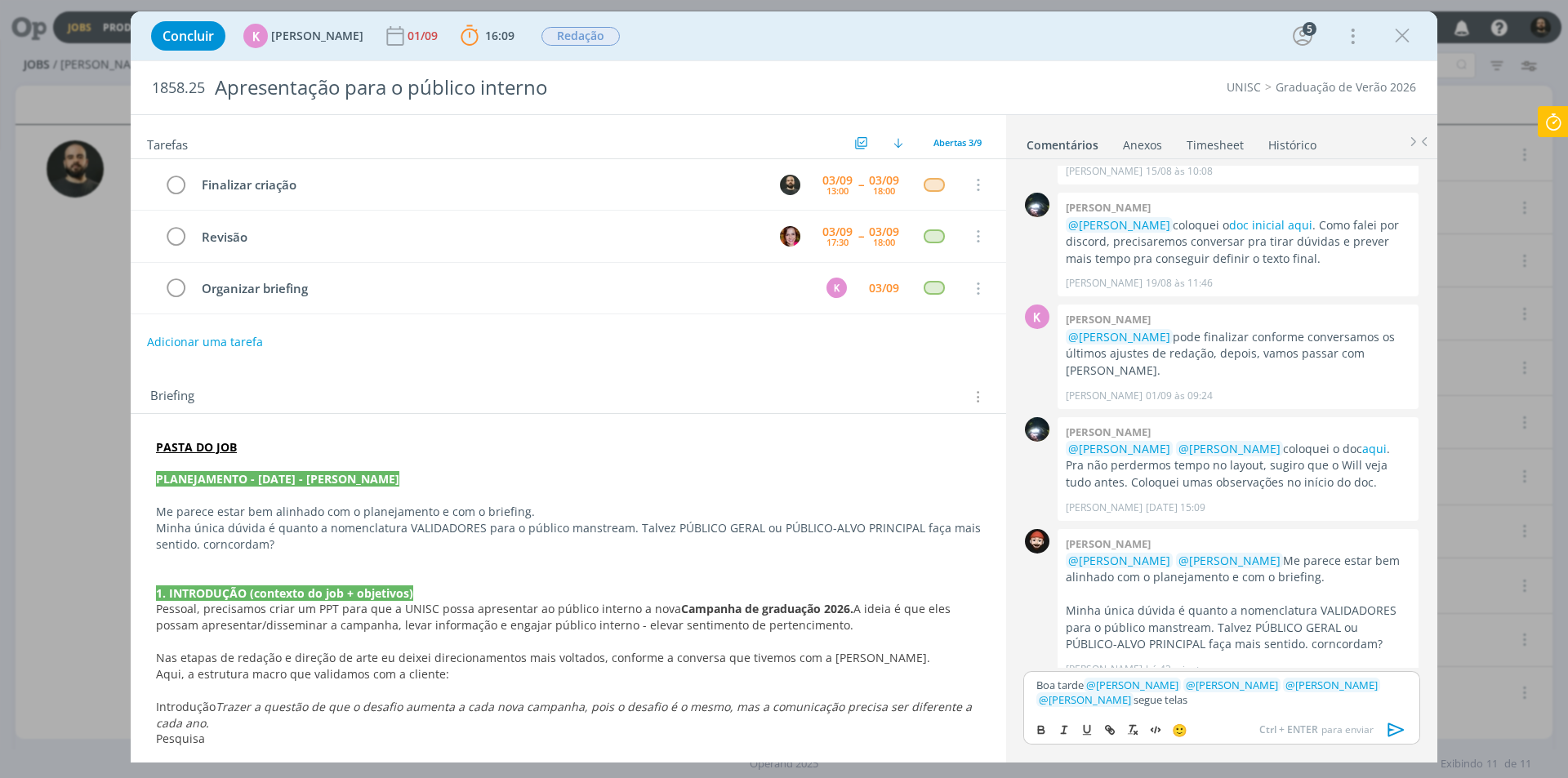
scroll to position [57, 0]
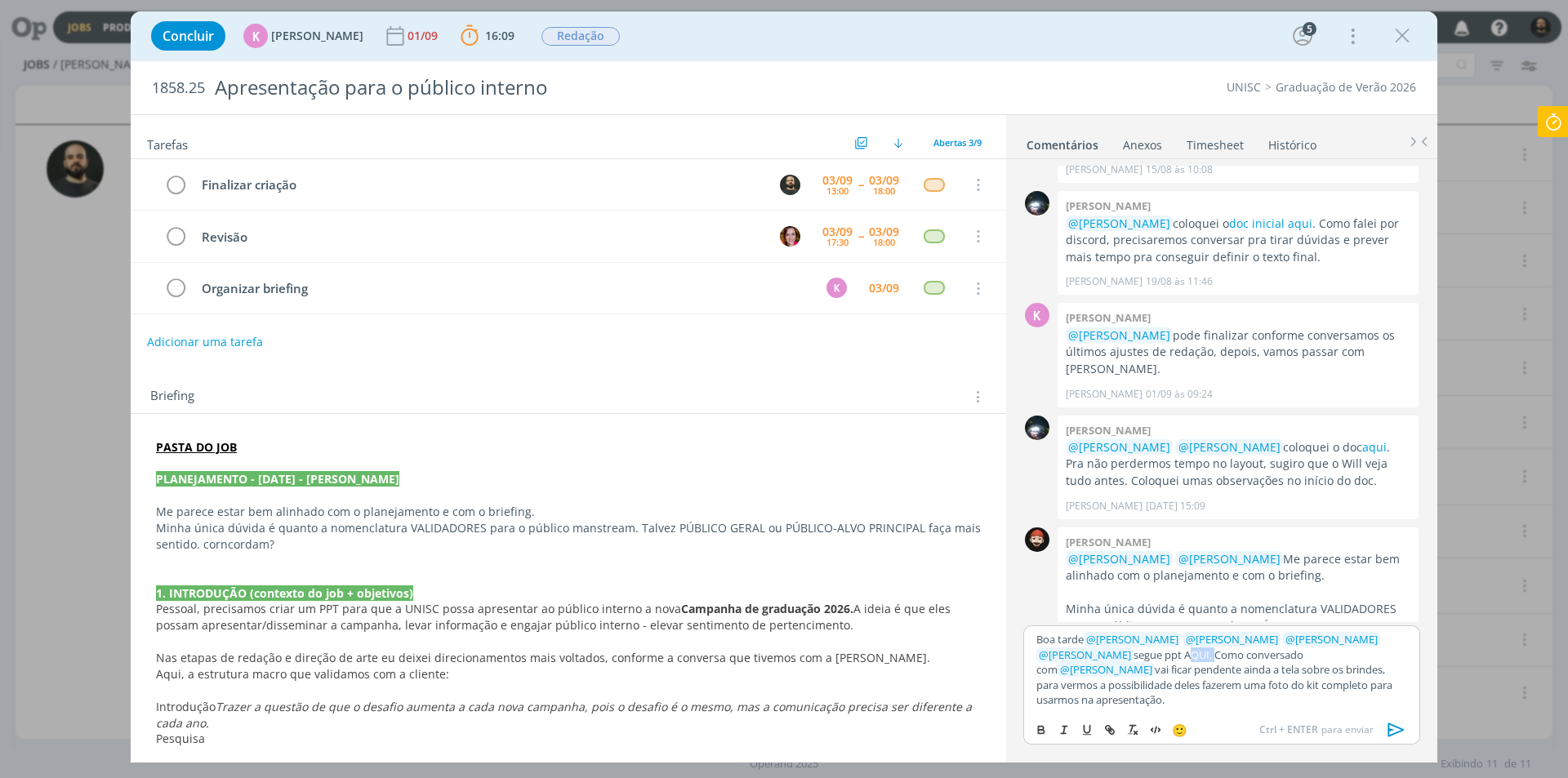
drag, startPoint x: 1152, startPoint y: 670, endPoint x: 1126, endPoint y: 664, distance: 26.7
click at [1126, 664] on p "Boa tarde ﻿ @ [PERSON_NAME] ﻿ ﻿ @ [PERSON_NAME] ﻿ ﻿ @ [PERSON_NAME] ﻿ ﻿ @ [PERS…" at bounding box center [1221, 669] width 371 height 75
click at [1112, 735] on icon "dialog" at bounding box center [1110, 730] width 13 height 13
type input "AQUI,"
paste input "dialog"
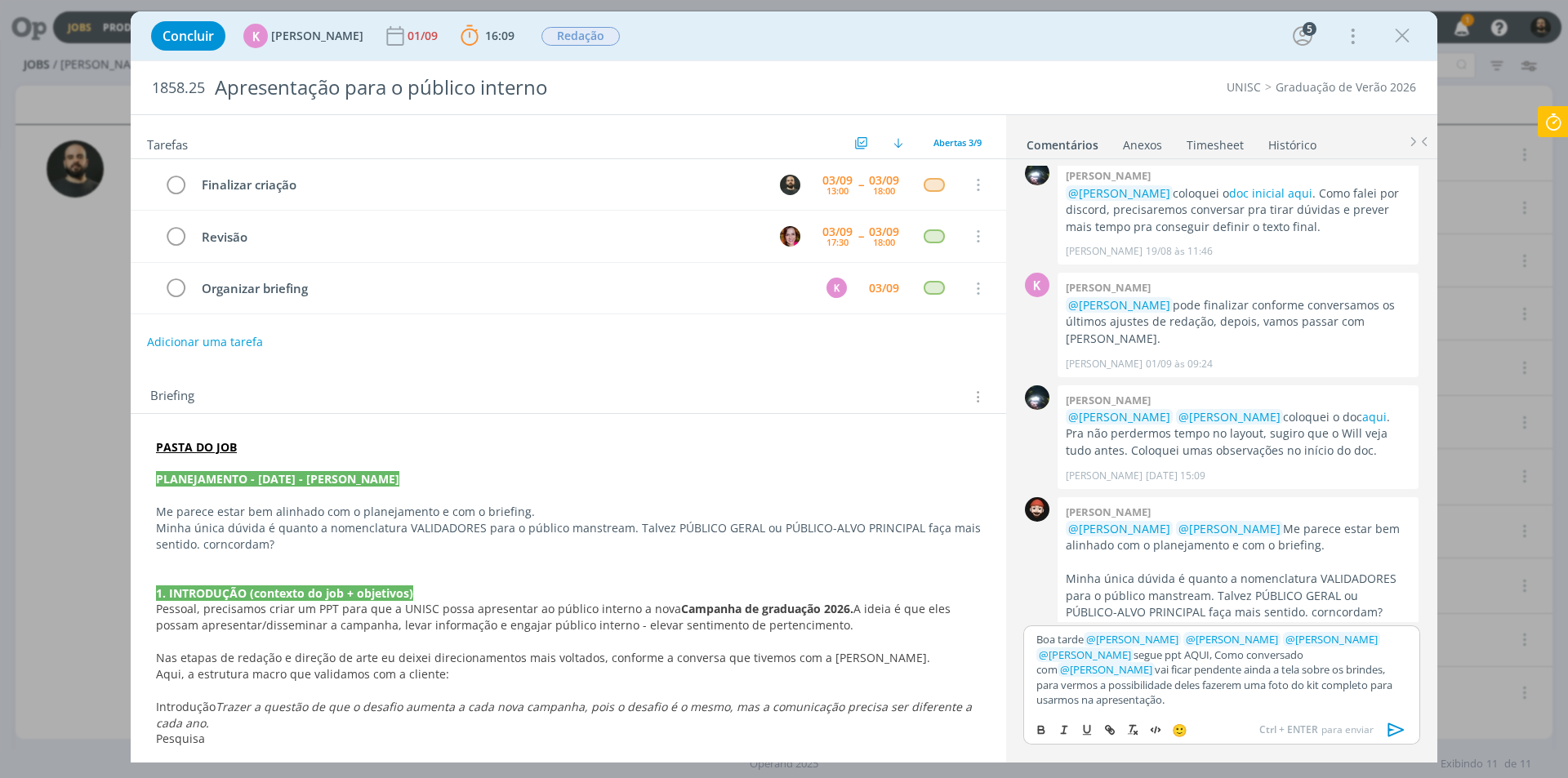
scroll to position [200, 0]
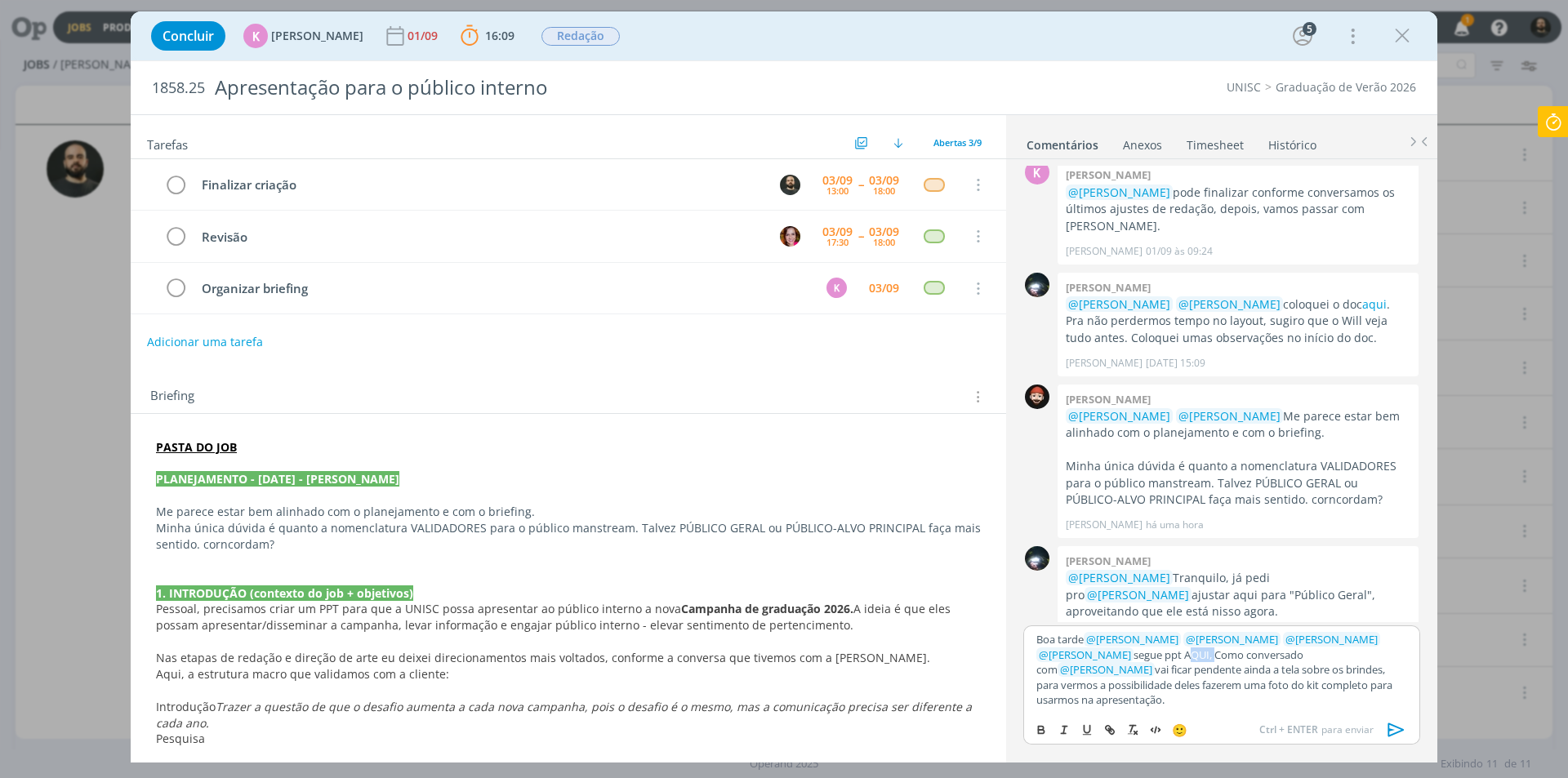
drag, startPoint x: 1153, startPoint y: 673, endPoint x: 1127, endPoint y: 671, distance: 26.1
click at [1127, 671] on p "Boa tarde ﻿ @ [PERSON_NAME] ﻿ ﻿ @ [PERSON_NAME] ﻿ ﻿ @ [PERSON_NAME] ﻿ ﻿ @ [PERS…" at bounding box center [1221, 669] width 371 height 75
click at [1108, 729] on icon "dialog" at bounding box center [1110, 730] width 13 height 13
paste input "[URL][DOMAIN_NAME]"
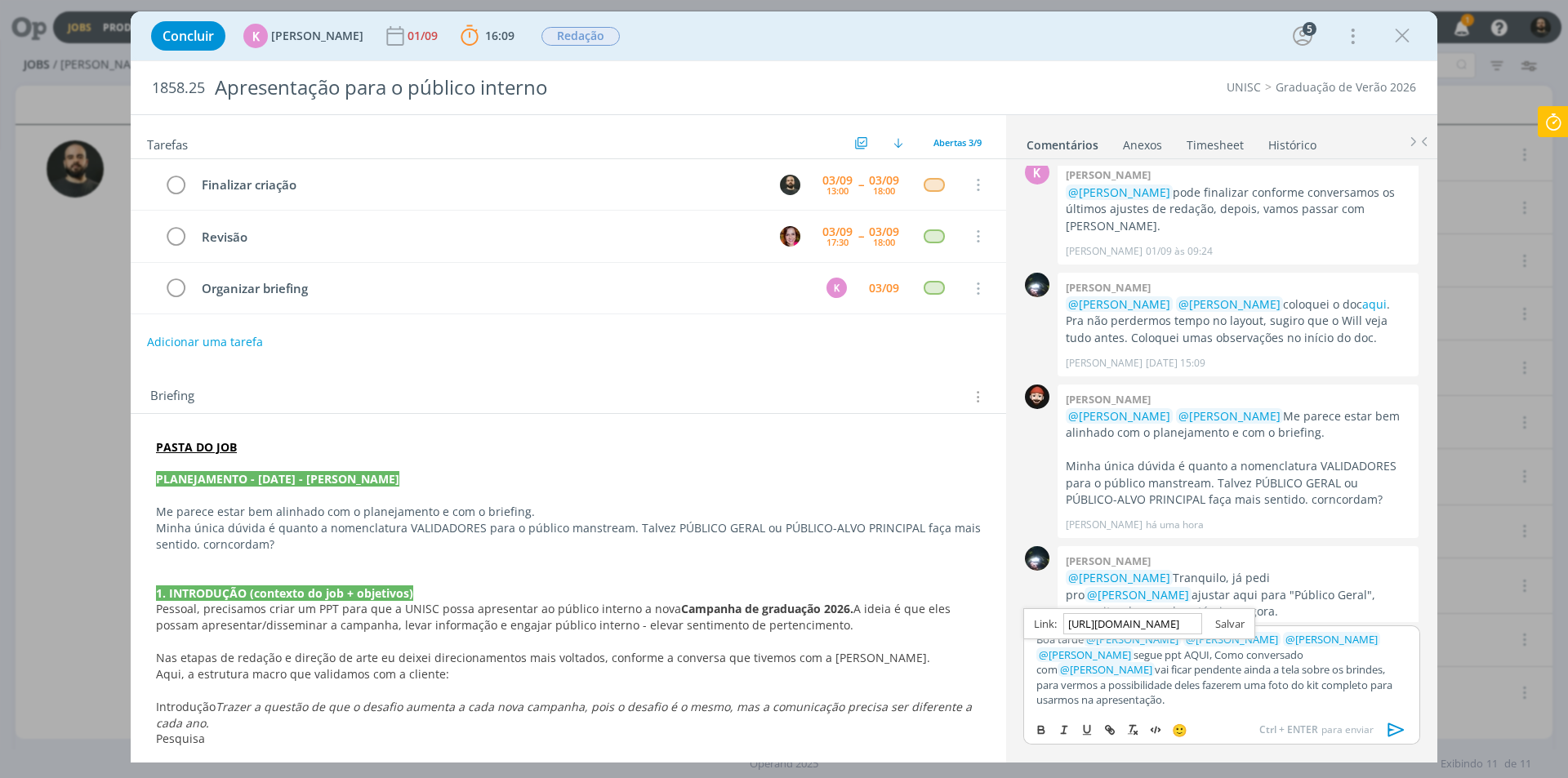
type input "[URL][DOMAIN_NAME]"
click at [1225, 631] on link "dialog" at bounding box center [1224, 624] width 43 height 15
click at [1384, 698] on p "Boa tarde ﻿ @ [PERSON_NAME] ﻿ ﻿ @ [PERSON_NAME] ﻿ ﻿ @ [PERSON_NAME] ﻿ ﻿ @ [PERS…" at bounding box center [1221, 669] width 371 height 75
click at [1391, 725] on icon "dialog" at bounding box center [1397, 729] width 16 height 14
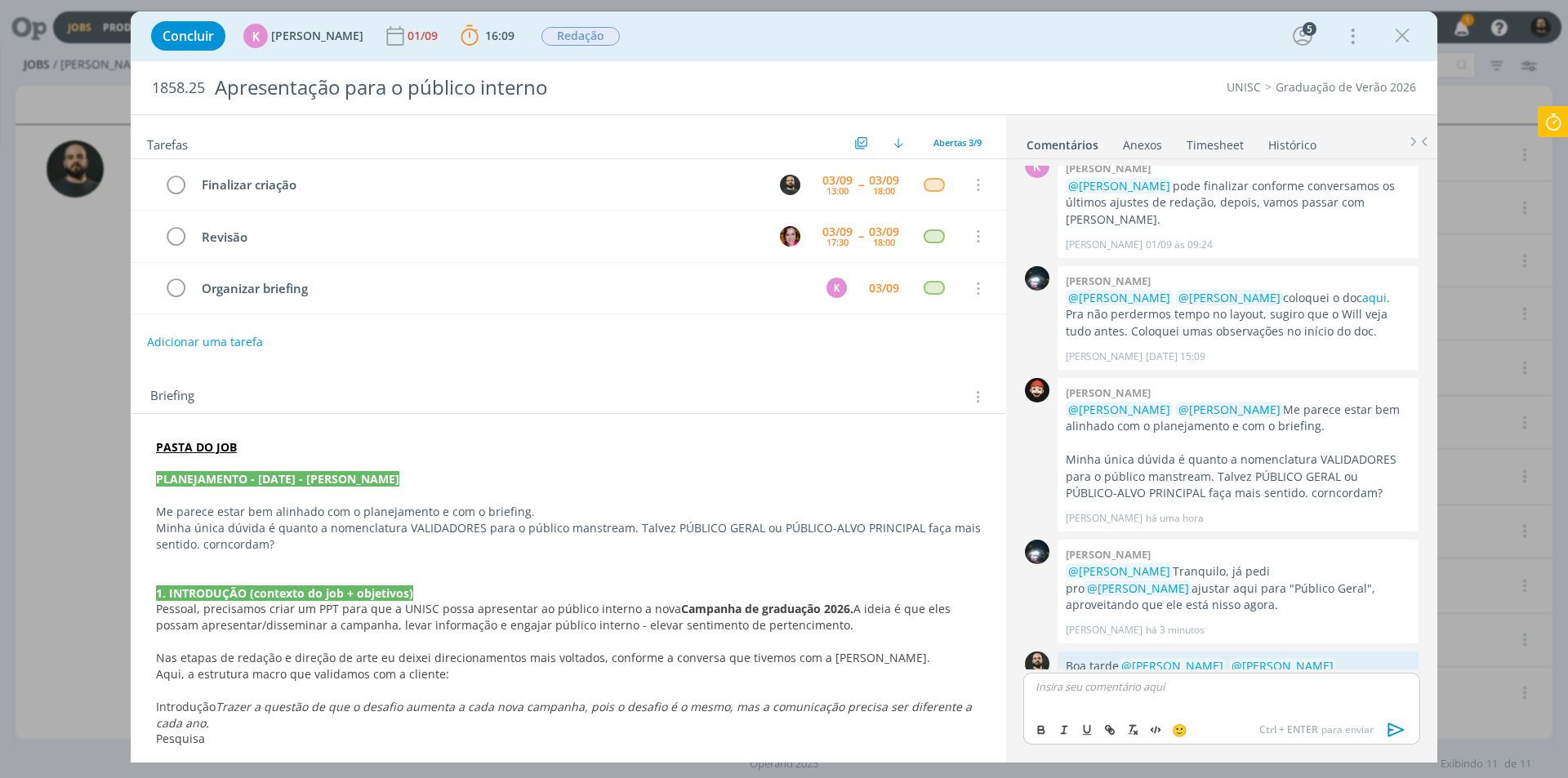
scroll to position [296, 0]
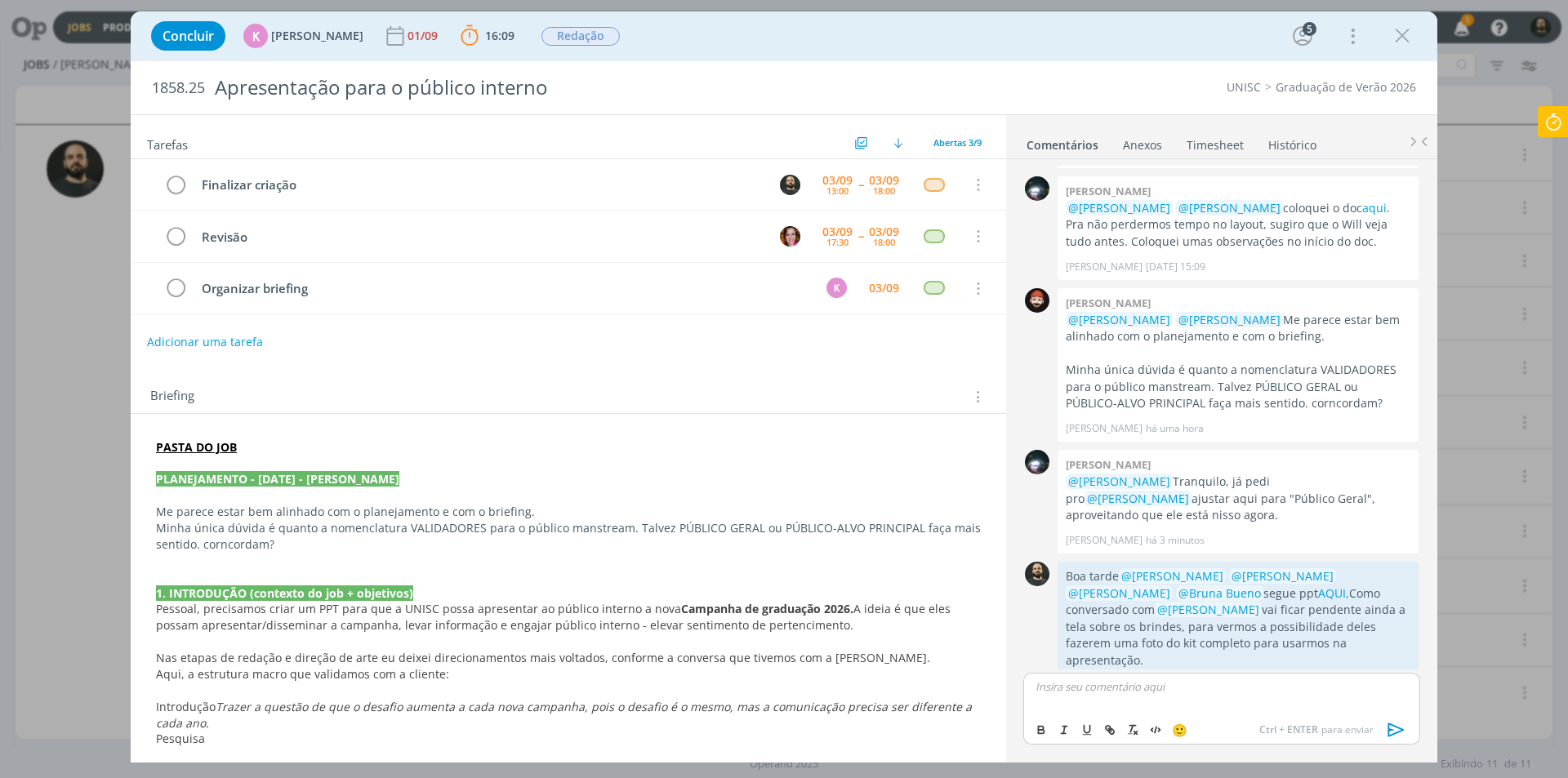
click at [1551, 121] on icon at bounding box center [1553, 122] width 30 height 32
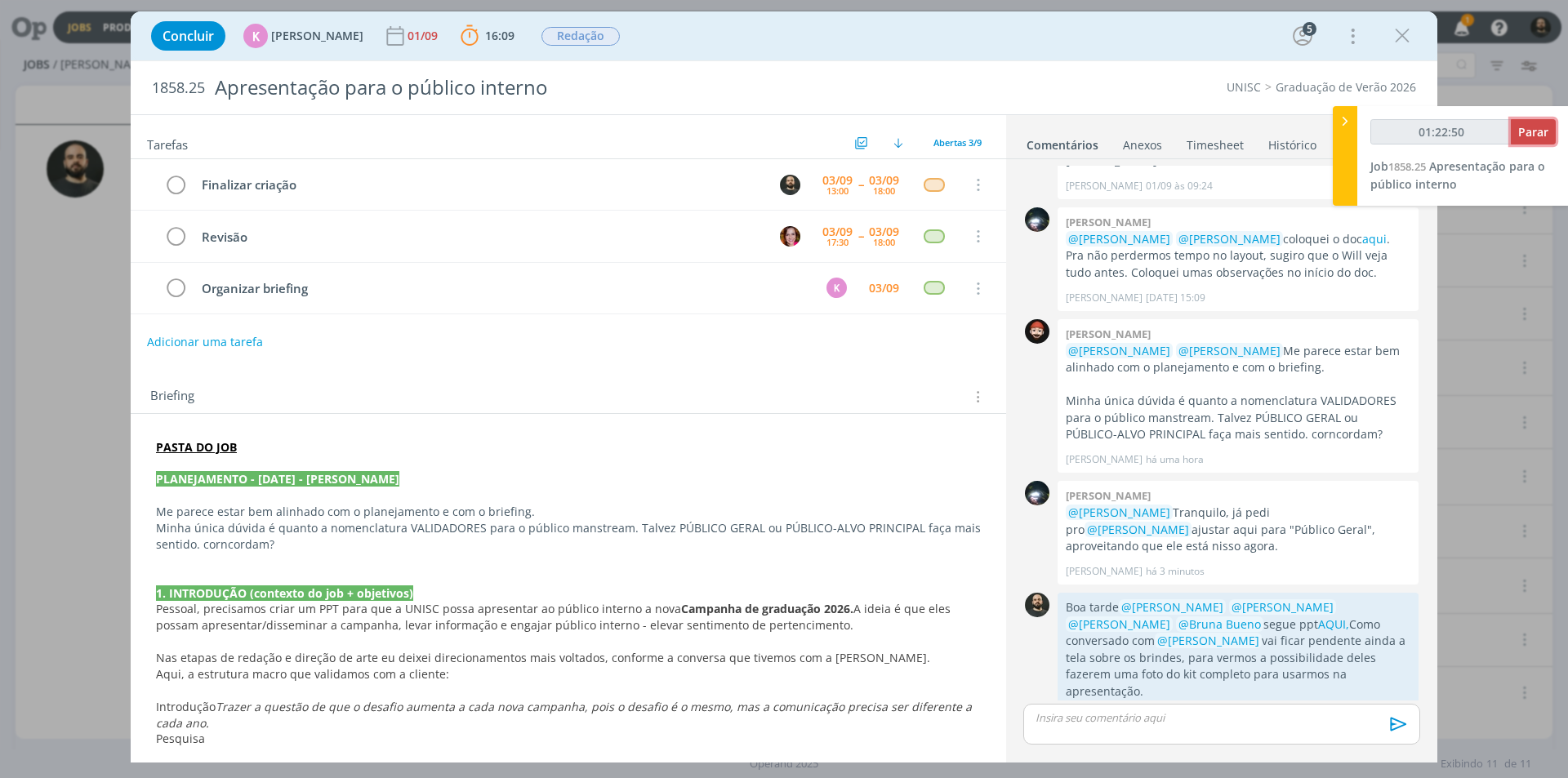
type input "01:22:51"
click at [1528, 134] on span "Parar" at bounding box center [1533, 132] width 30 height 16
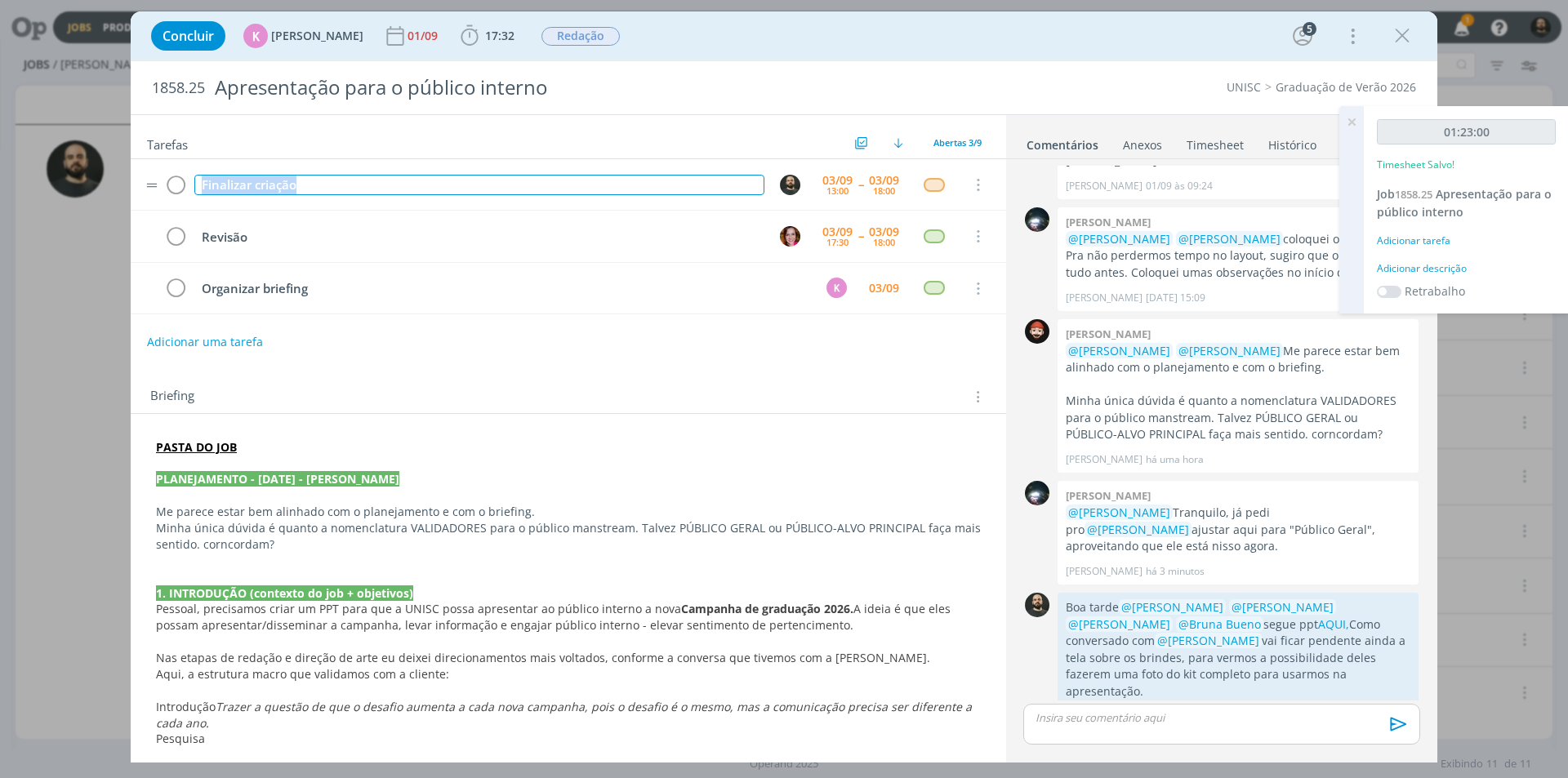
drag, startPoint x: 361, startPoint y: 185, endPoint x: 137, endPoint y: 198, distance: 224.4
click at [138, 198] on tr "Finalizar criação [DATE] 13:00 -- [DATE] 18:00 Cancelar" at bounding box center [568, 184] width 875 height 51
copy div "Finalizar criação"
click at [1443, 267] on div "Adicionar descrição" at bounding box center [1466, 268] width 179 height 15
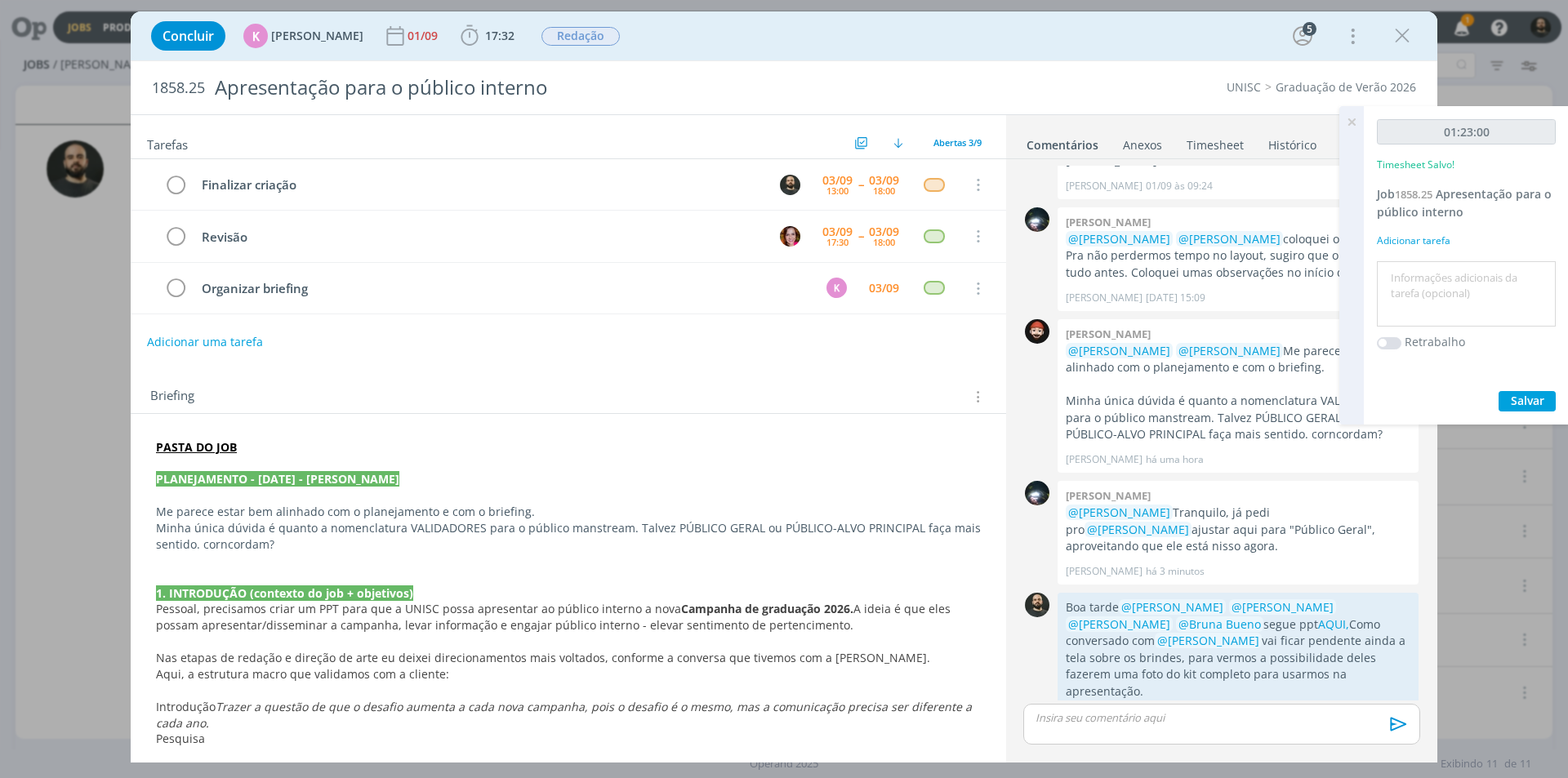
click at [1442, 289] on textarea at bounding box center [1466, 294] width 170 height 58
paste textarea "Finalizar criação"
type textarea "Finalizar criação"
click at [1515, 405] on span "Salvar" at bounding box center [1528, 400] width 34 height 16
click at [1349, 124] on icon at bounding box center [1351, 122] width 30 height 32
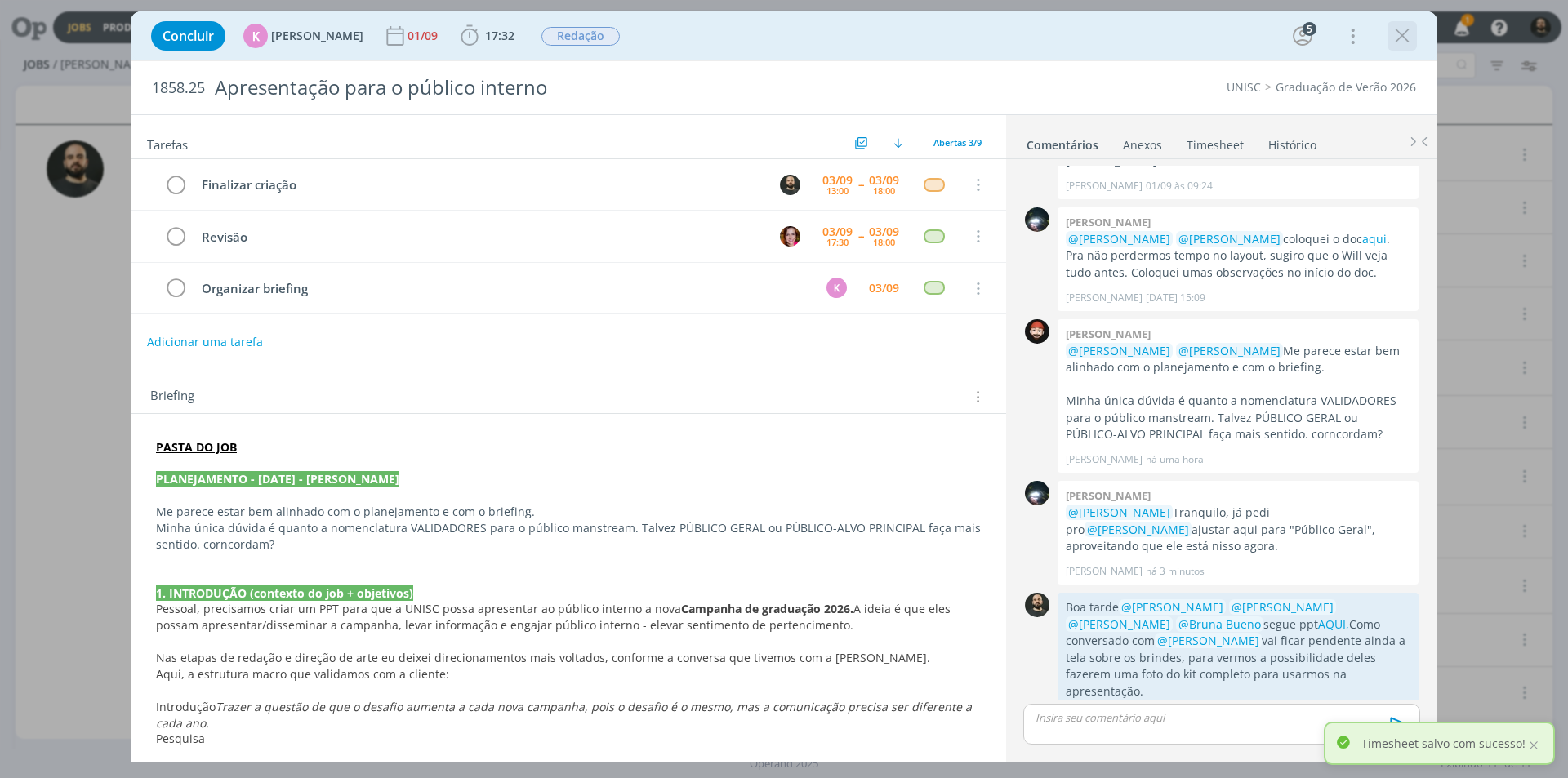
click at [1397, 40] on icon "dialog" at bounding box center [1402, 36] width 25 height 25
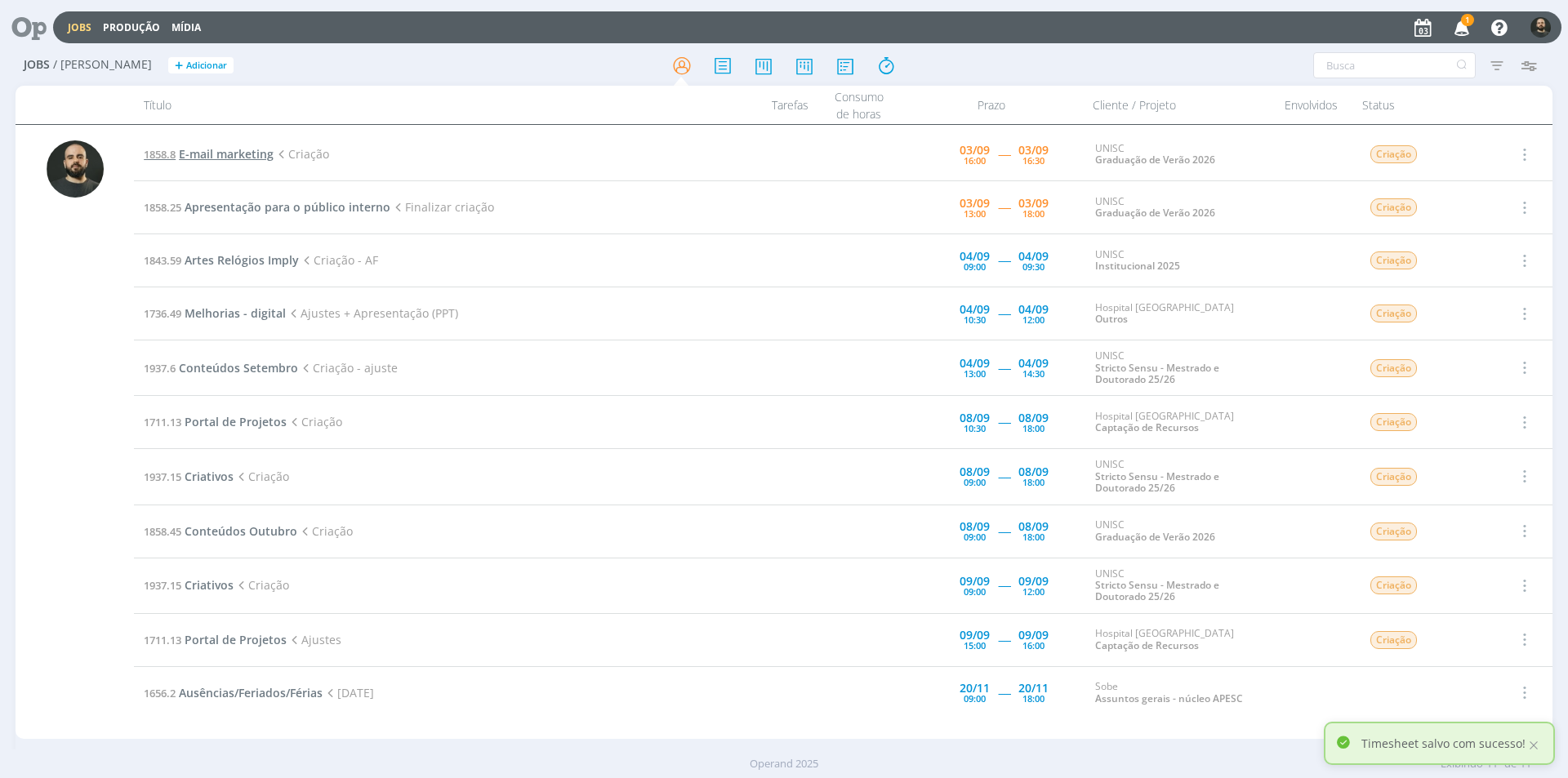
click at [254, 151] on span "E-mail marketing" at bounding box center [226, 154] width 95 height 16
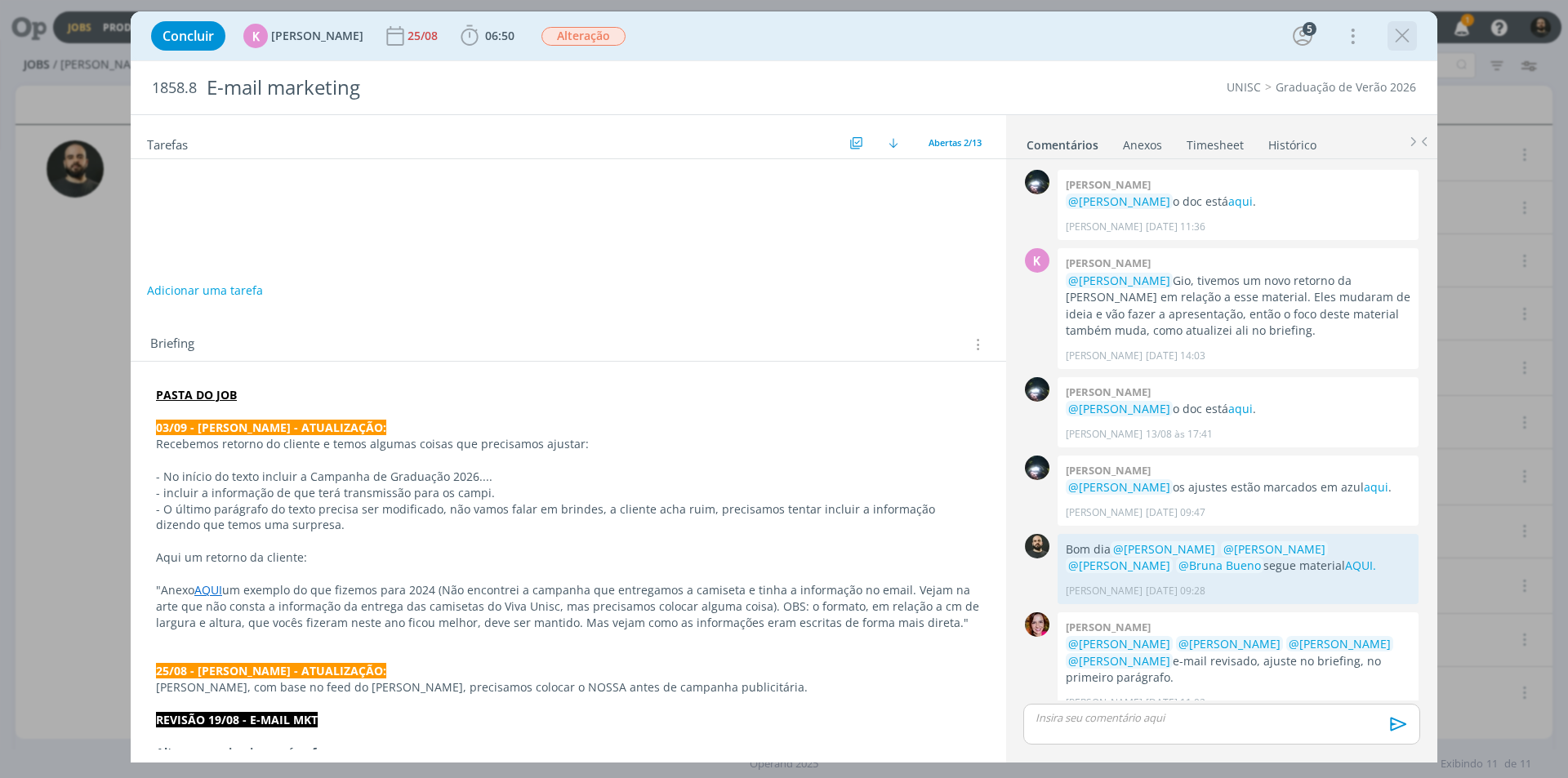
scroll to position [483, 0]
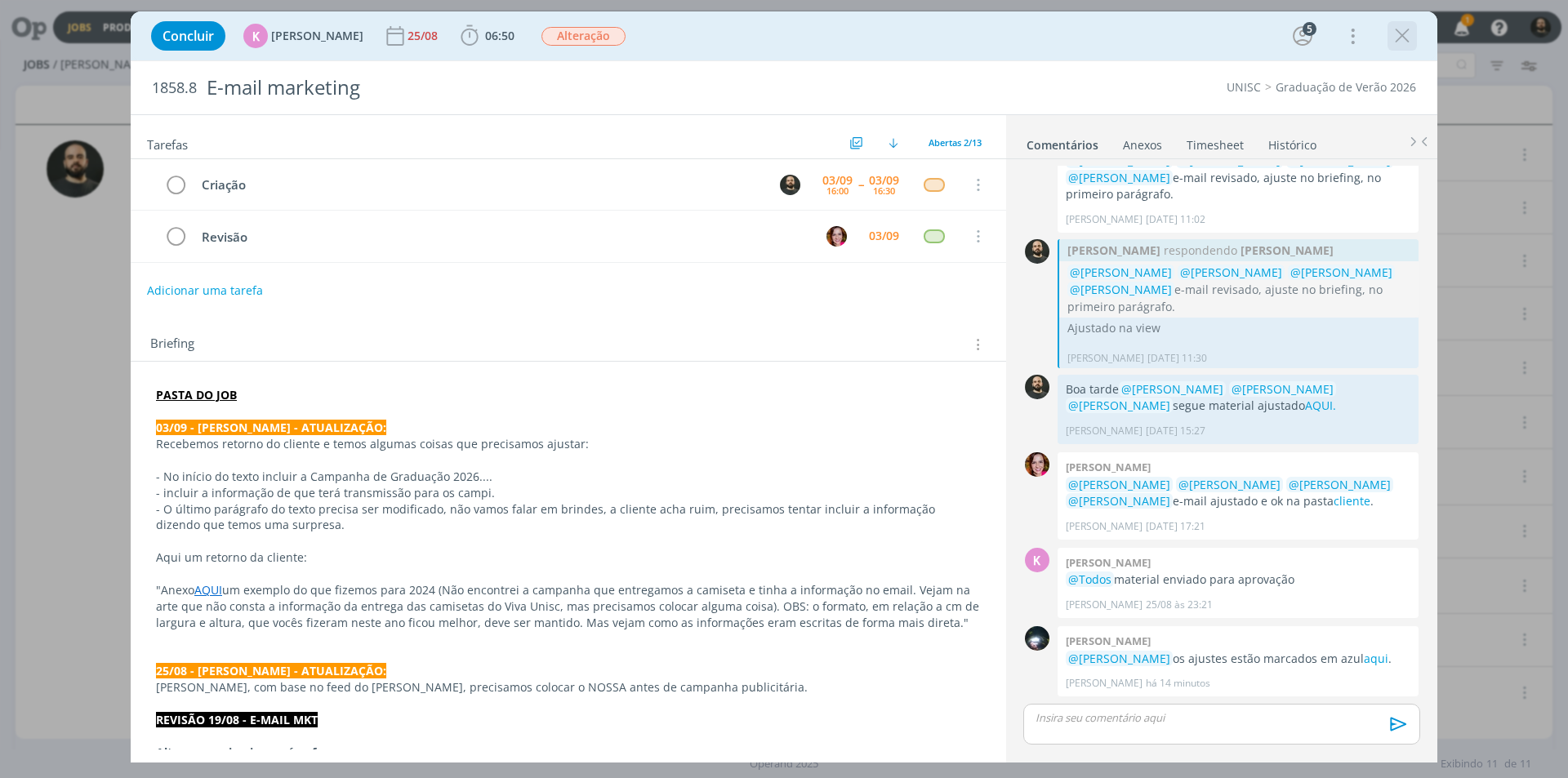
click at [1406, 35] on icon "dialog" at bounding box center [1402, 36] width 25 height 25
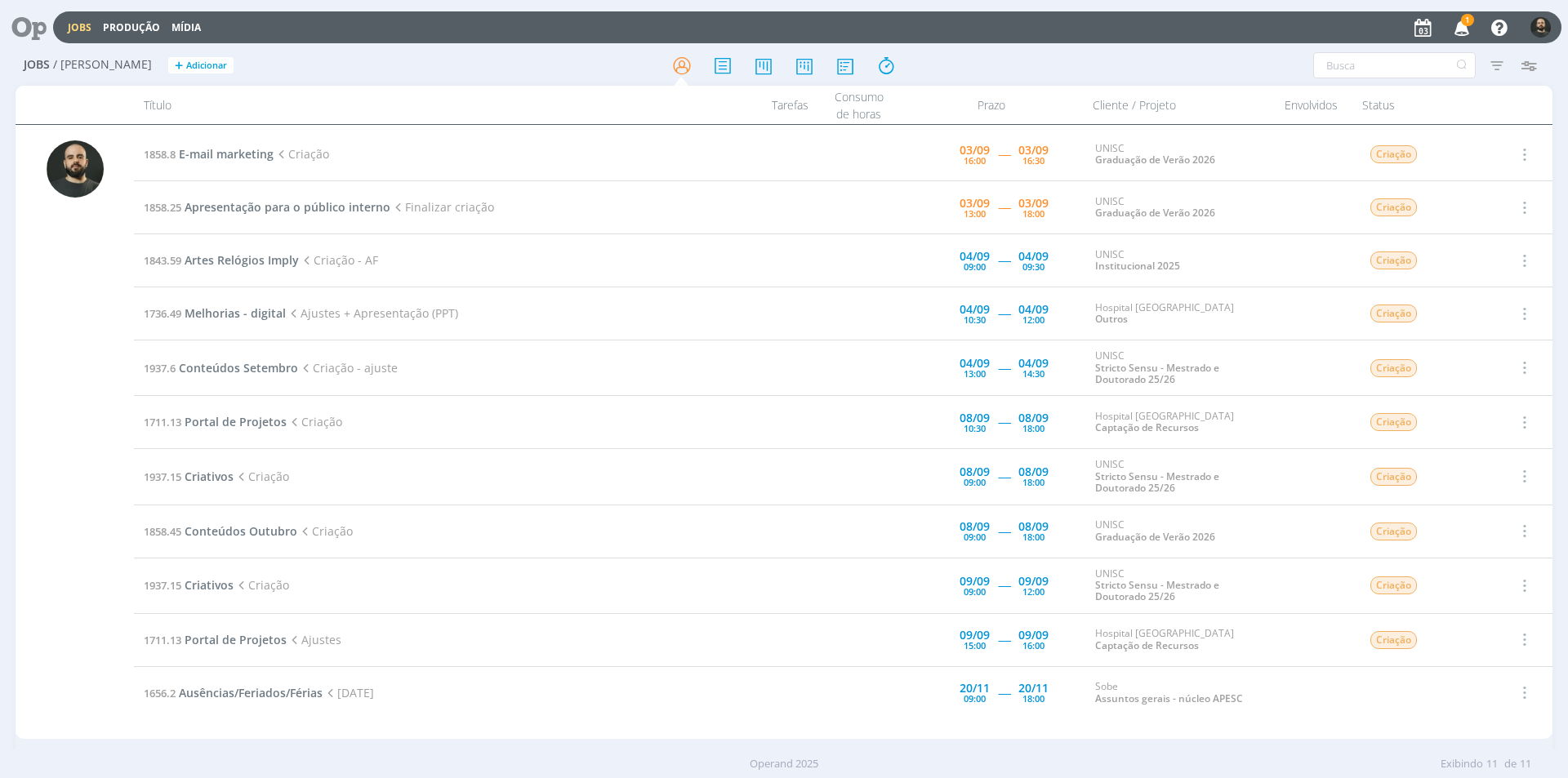
click at [1465, 30] on icon "button" at bounding box center [1462, 27] width 29 height 28
click at [225, 151] on span "E-mail marketing" at bounding box center [226, 154] width 95 height 16
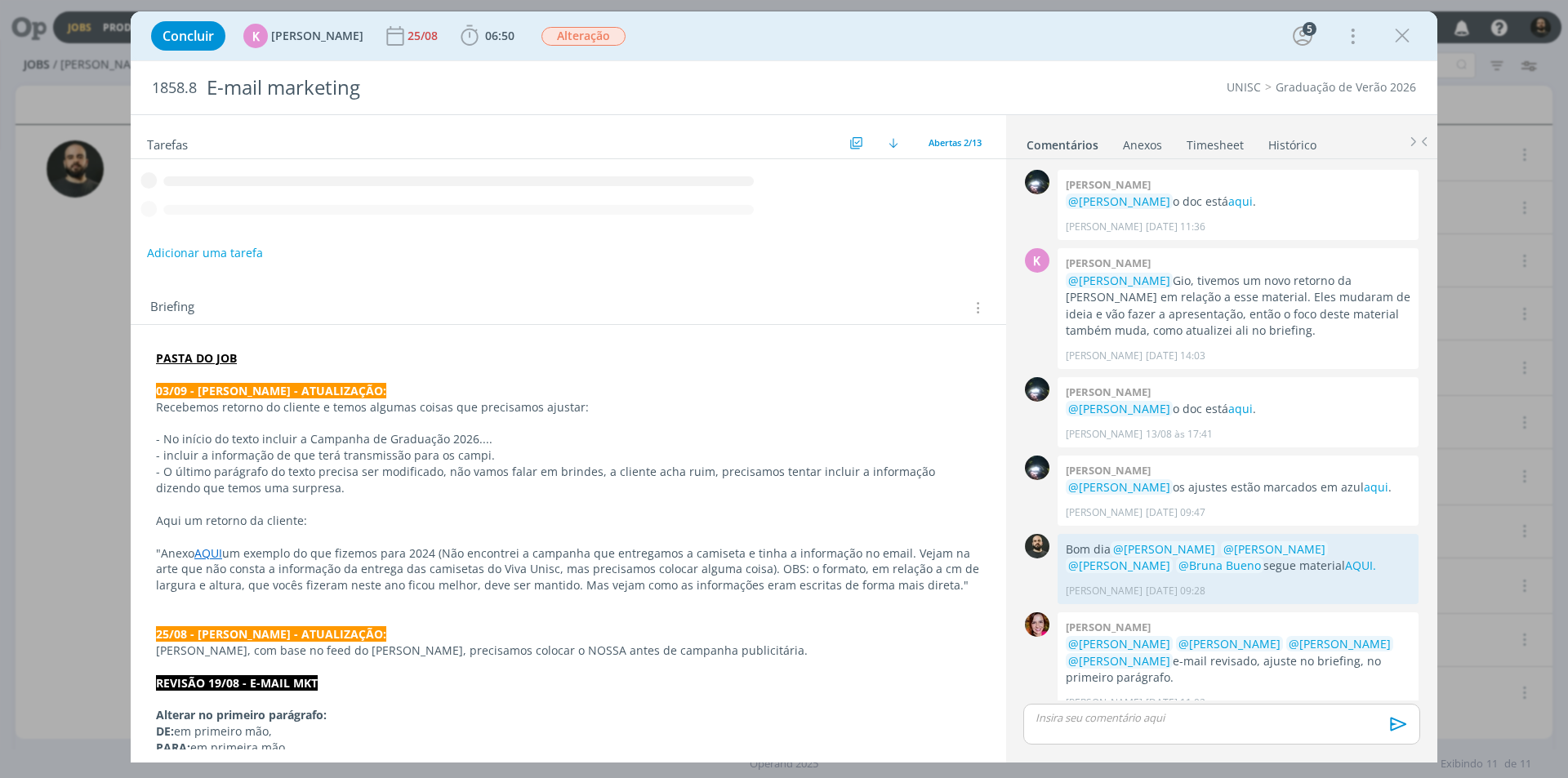
scroll to position [483, 0]
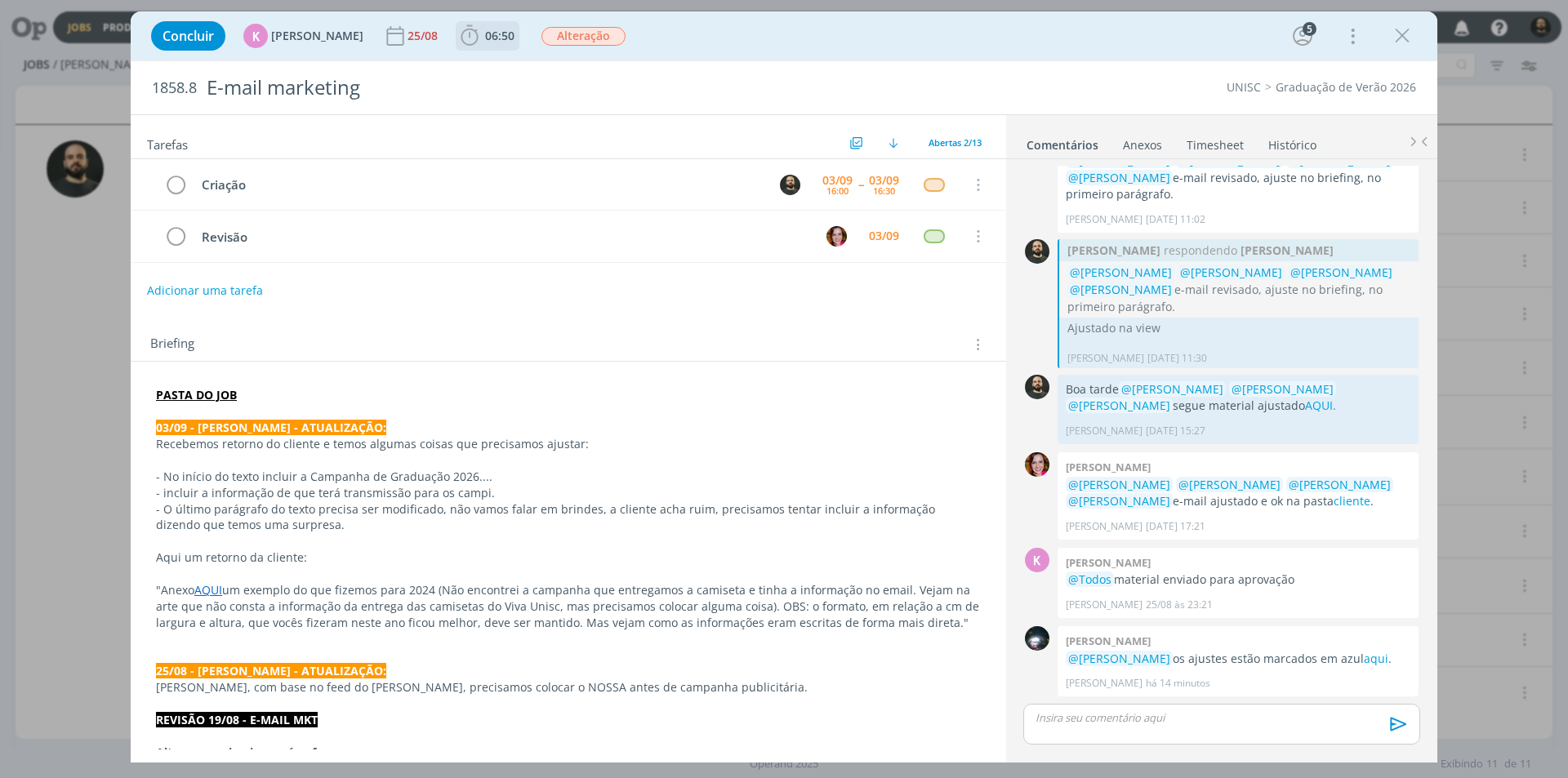
click at [464, 30] on icon "dialog" at bounding box center [469, 35] width 17 height 21
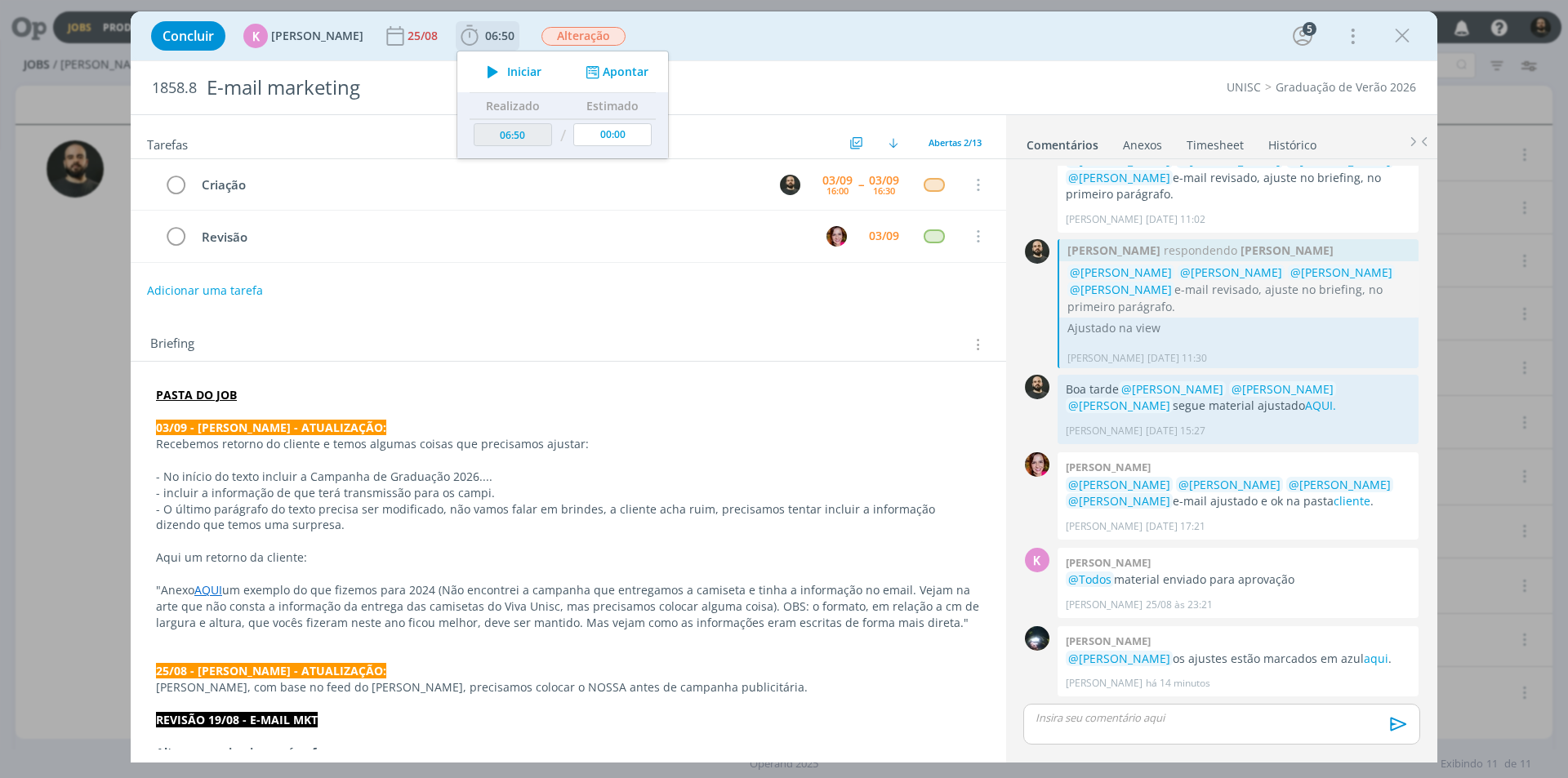
click at [478, 69] on icon "dialog" at bounding box center [492, 72] width 29 height 21
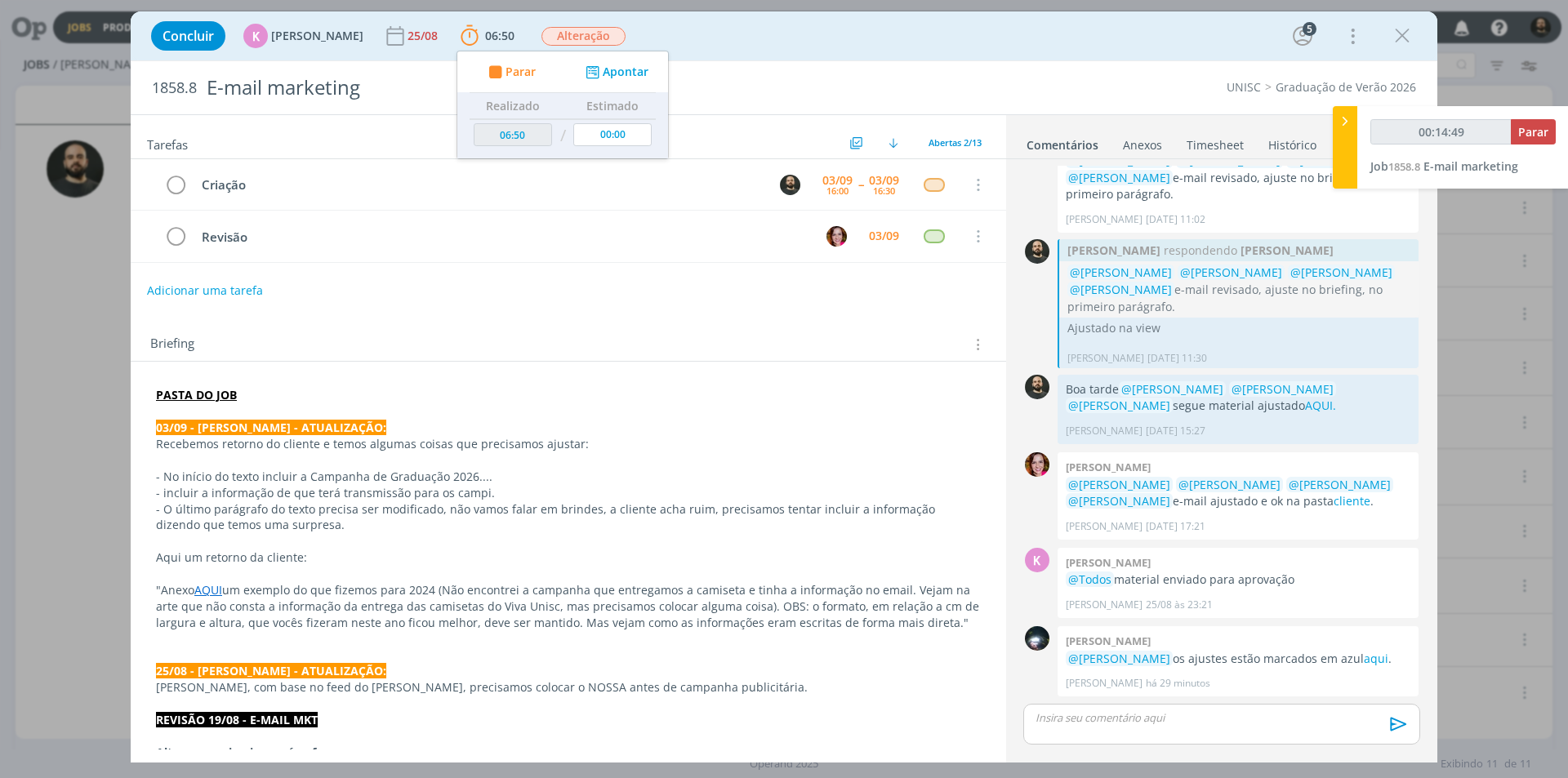
type input "00:15:49"
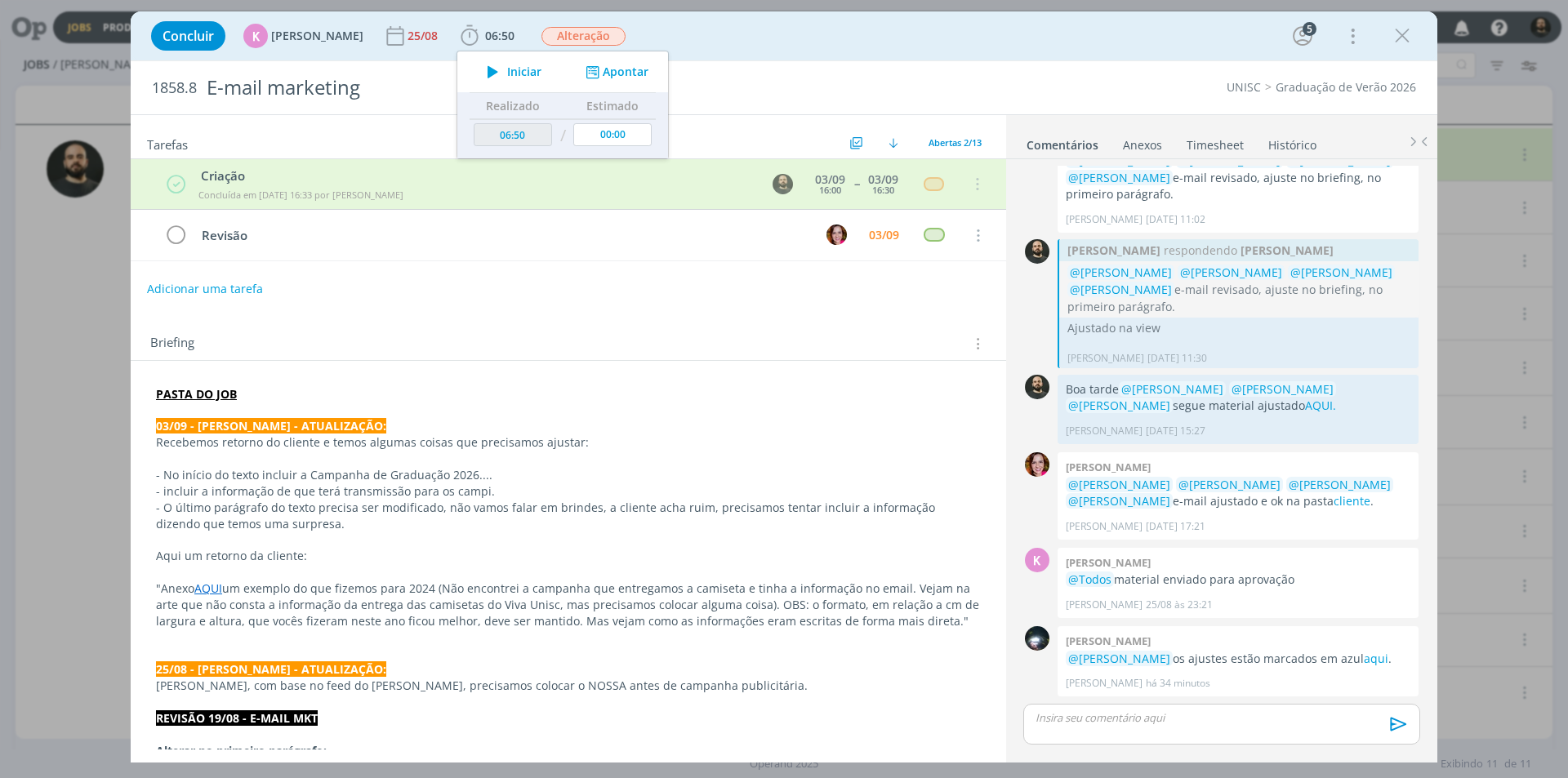
scroll to position [561, 0]
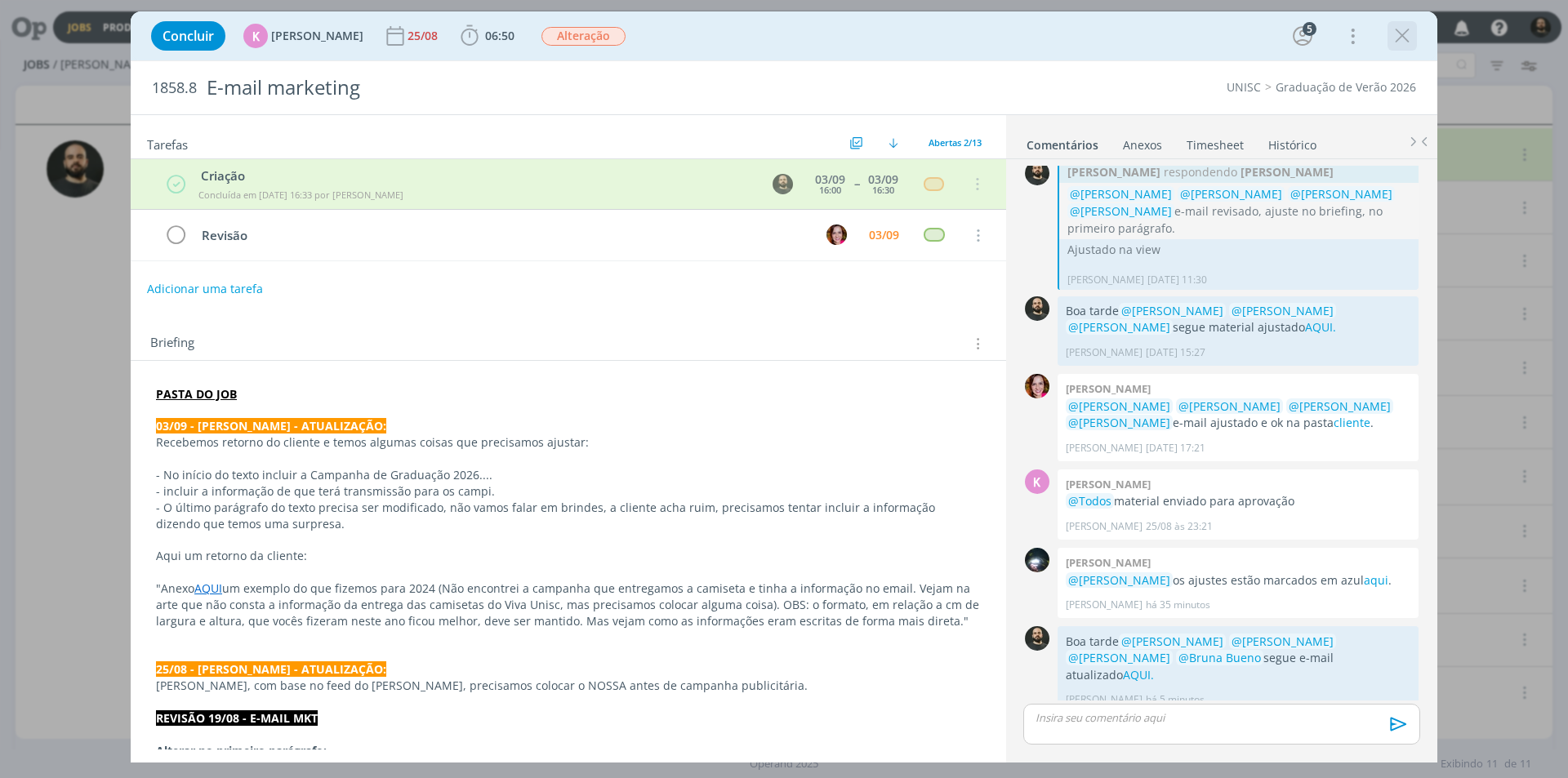
click at [1408, 34] on icon "dialog" at bounding box center [1402, 36] width 25 height 25
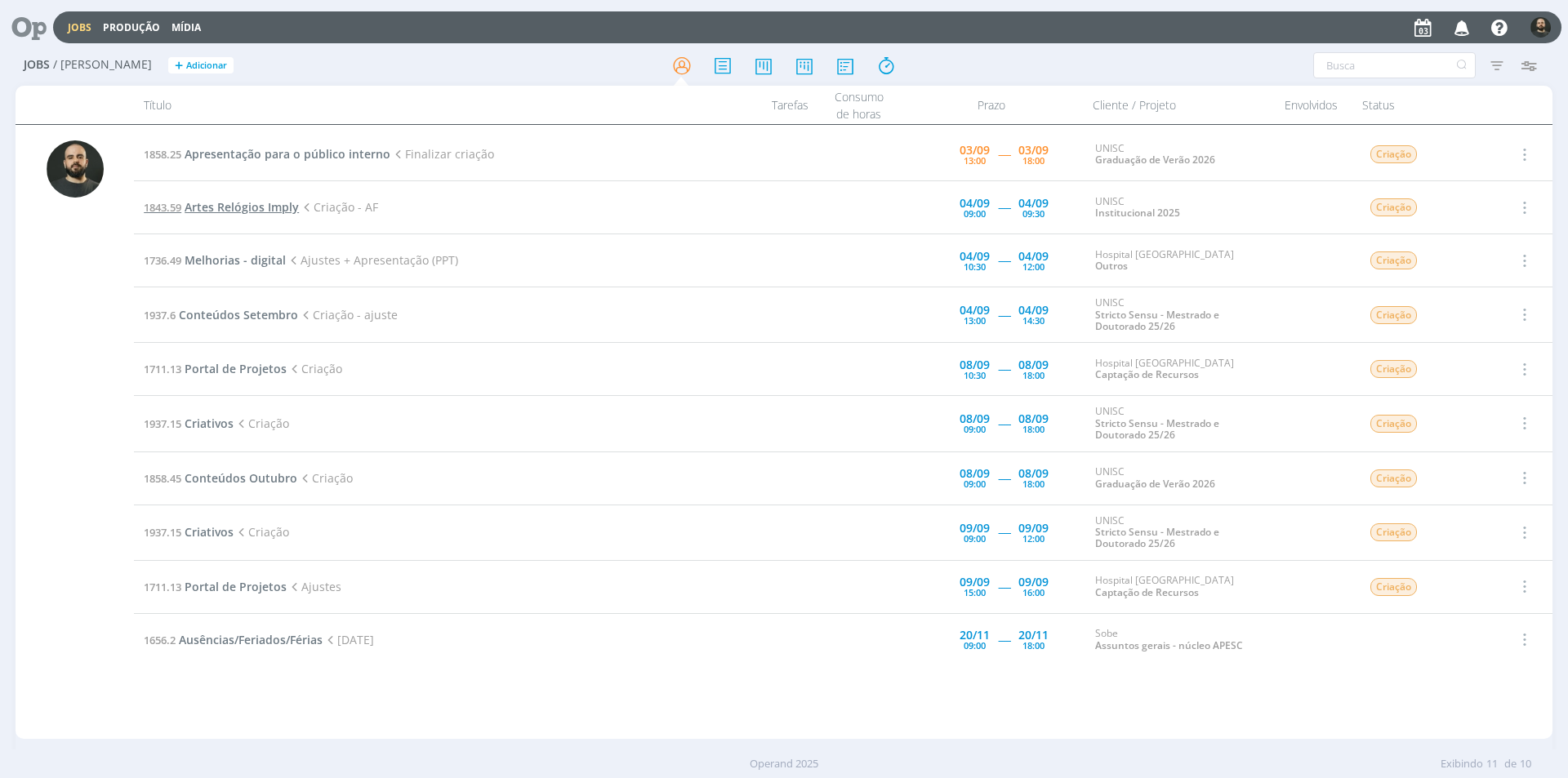
click at [259, 210] on span "Artes Relógios Imply" at bounding box center [241, 207] width 114 height 16
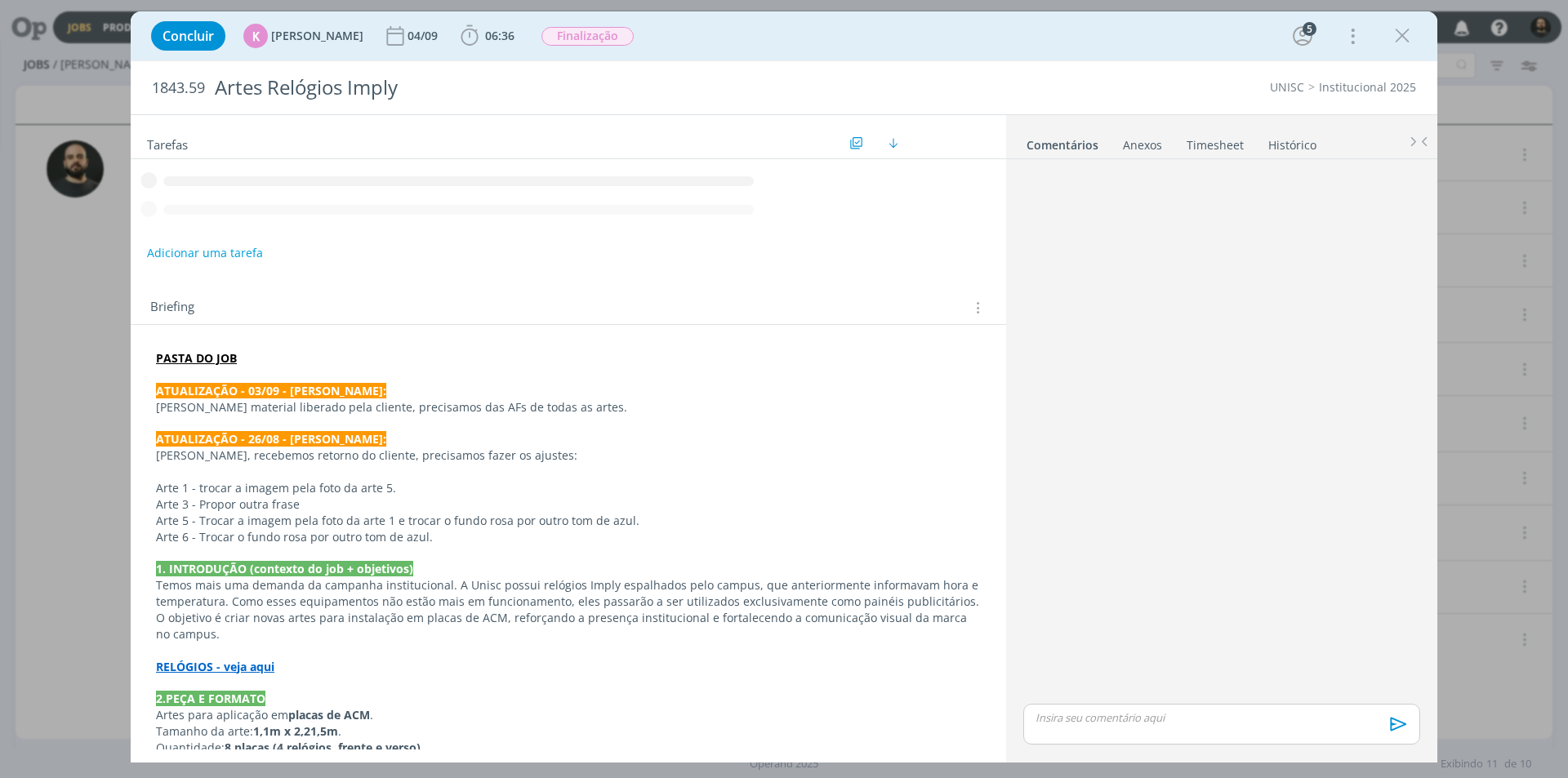
scroll to position [439, 0]
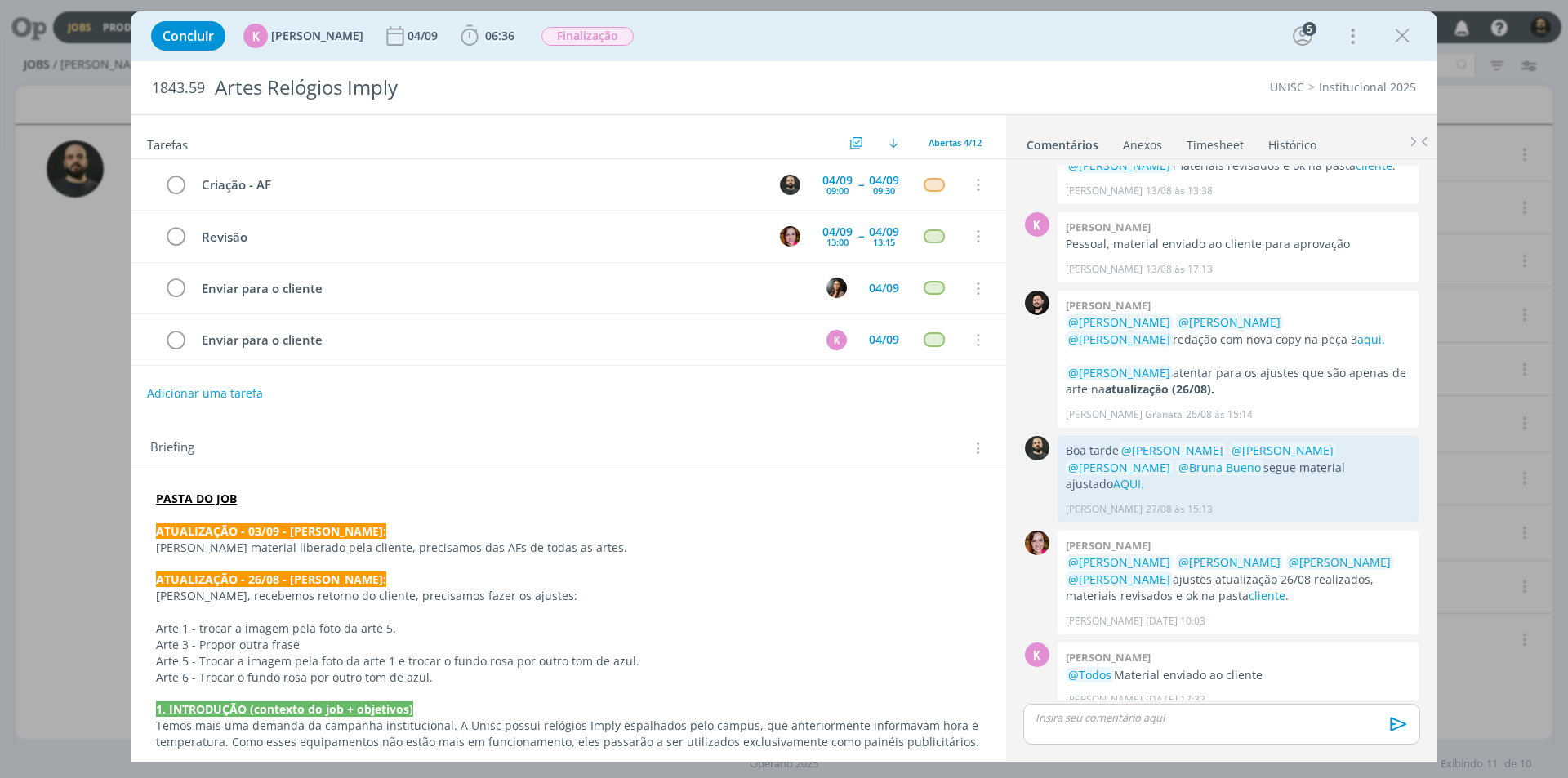
click at [1068, 728] on div "dialog" at bounding box center [1222, 724] width 397 height 41
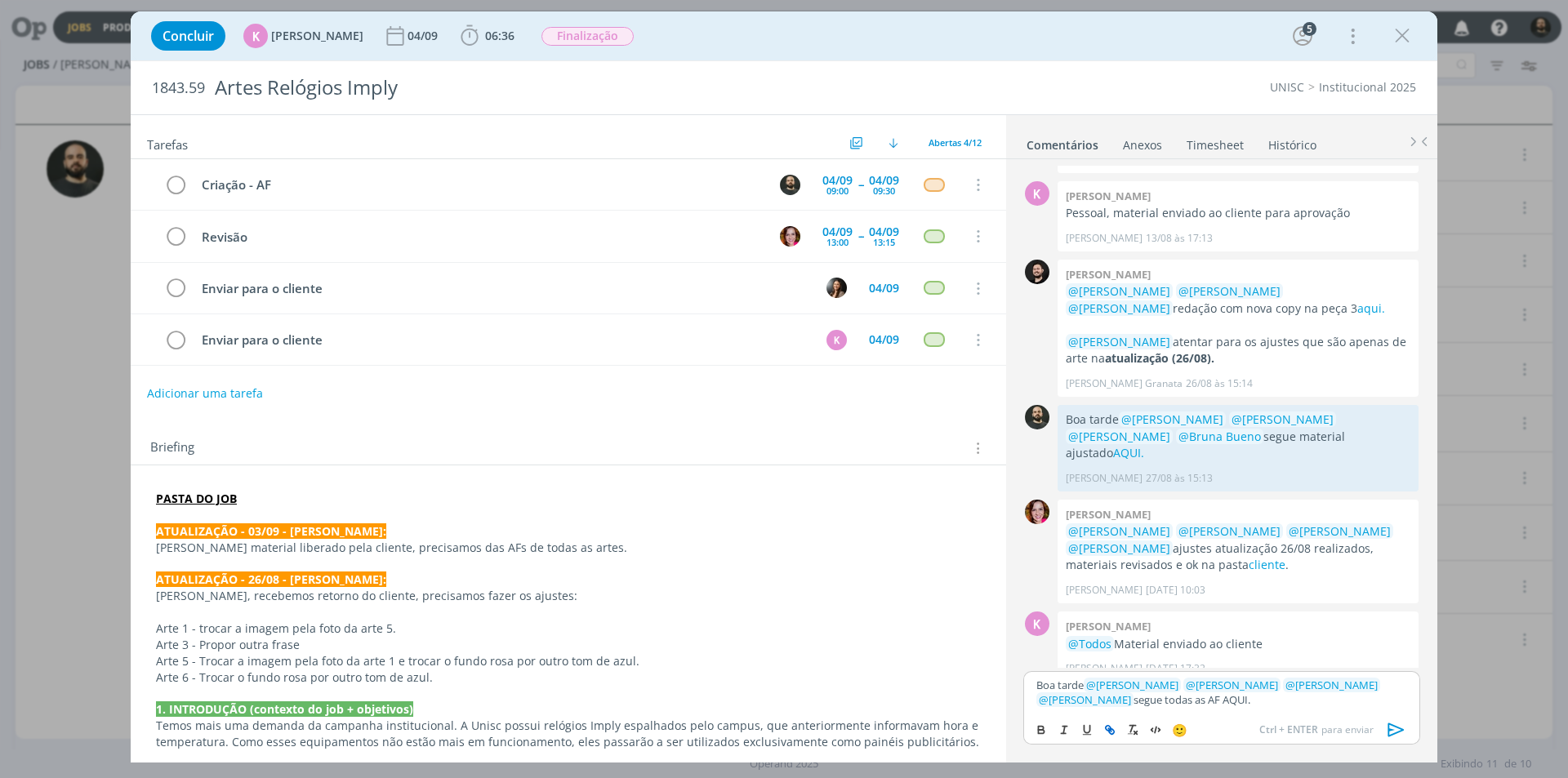
click at [1108, 733] on icon "dialog" at bounding box center [1110, 730] width 13 height 13
paste input "[URL][DOMAIN_NAME]"
type input "[URL][DOMAIN_NAME]"
click at [1268, 669] on link "dialog" at bounding box center [1257, 669] width 43 height 15
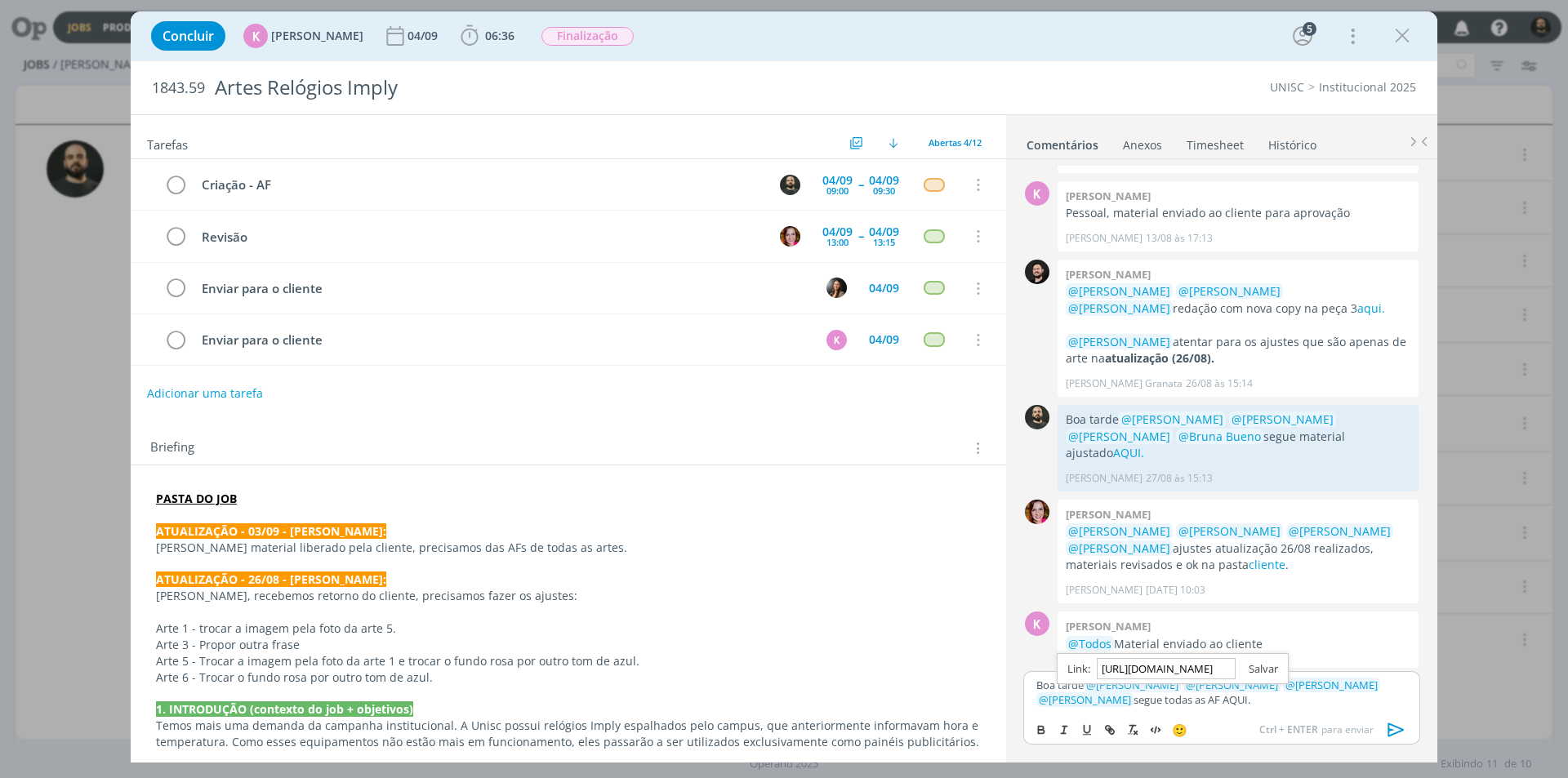
scroll to position [0, 0]
click at [1241, 706] on p "Boa tarde ﻿ @ [PERSON_NAME] ﻿ ﻿ @ [PERSON_NAME] ﻿ ﻿ @ [PERSON_NAME] ﻿ ﻿ @ [PERS…" at bounding box center [1221, 692] width 371 height 30
click at [470, 33] on icon "dialog" at bounding box center [469, 36] width 25 height 25
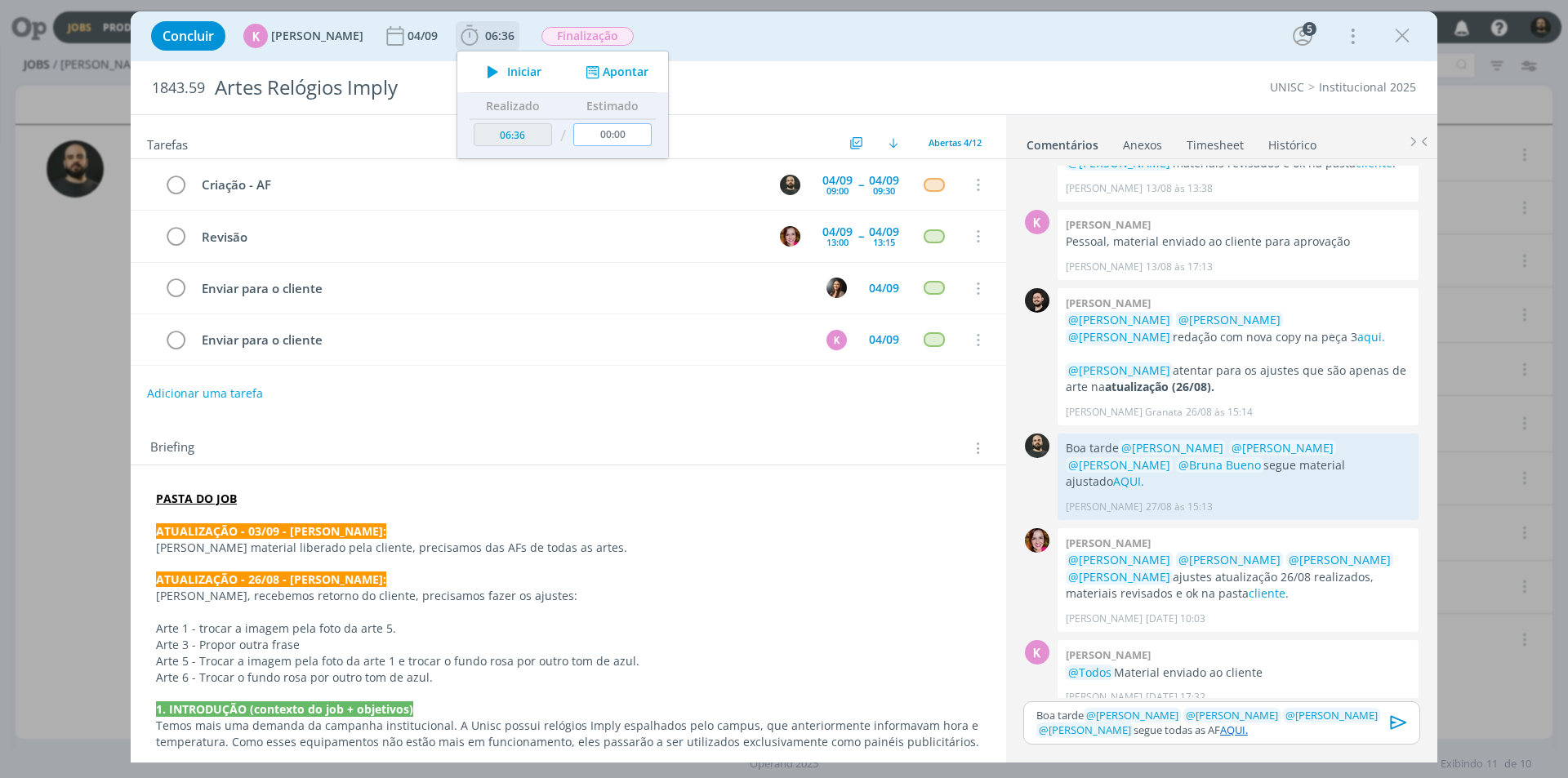
click at [628, 137] on input "00:00" at bounding box center [612, 135] width 78 height 23
type input "00:30"
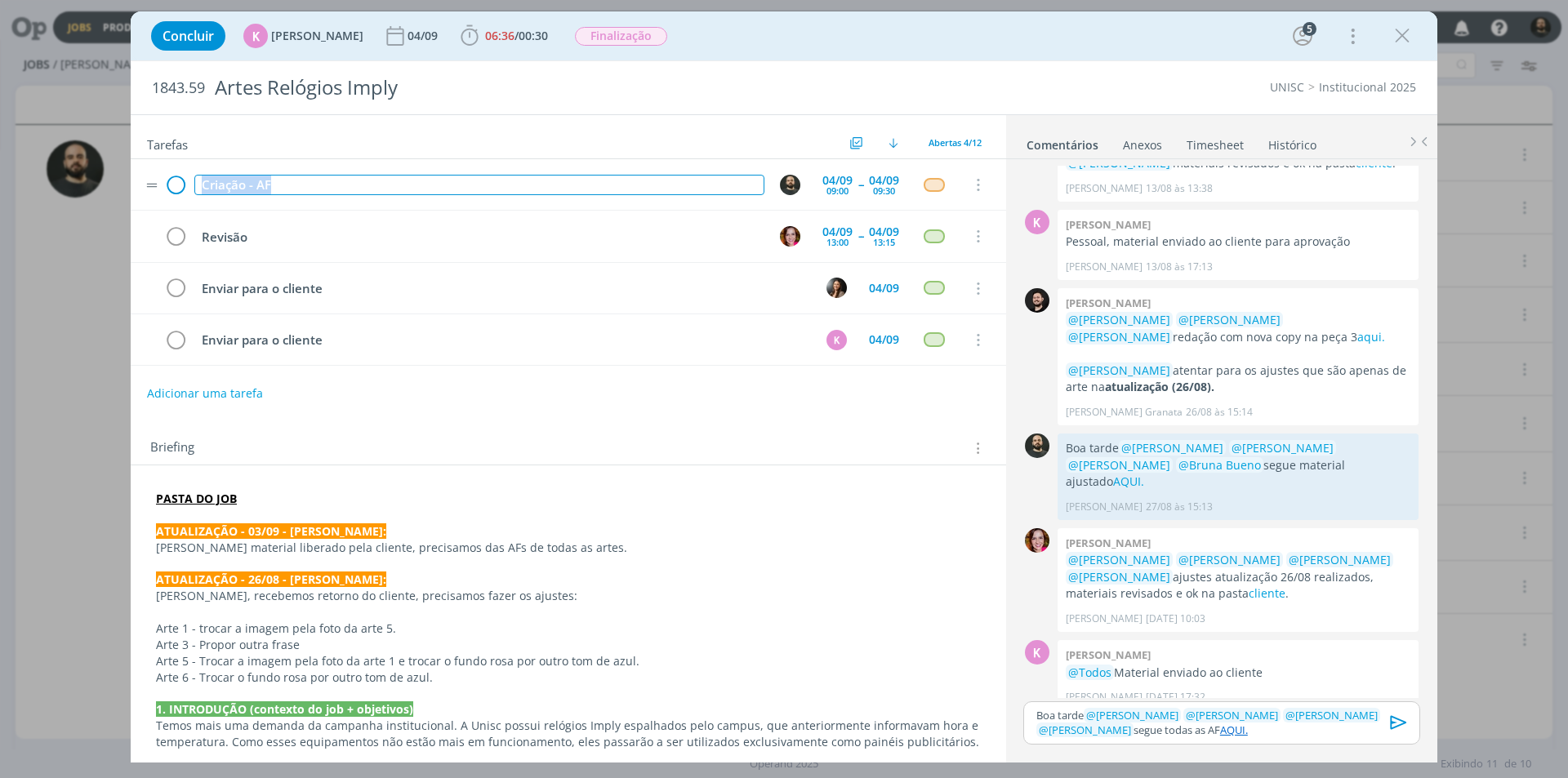
drag, startPoint x: 301, startPoint y: 186, endPoint x: 166, endPoint y: 193, distance: 135.2
click at [166, 193] on tr "Criação - AF [DATE] 09:00 -- [DATE] 09:30 Cancelar" at bounding box center [568, 184] width 875 height 51
copy div "Criação - AF"
click at [475, 45] on span "06:36 / 00:30" at bounding box center [504, 36] width 94 height 25
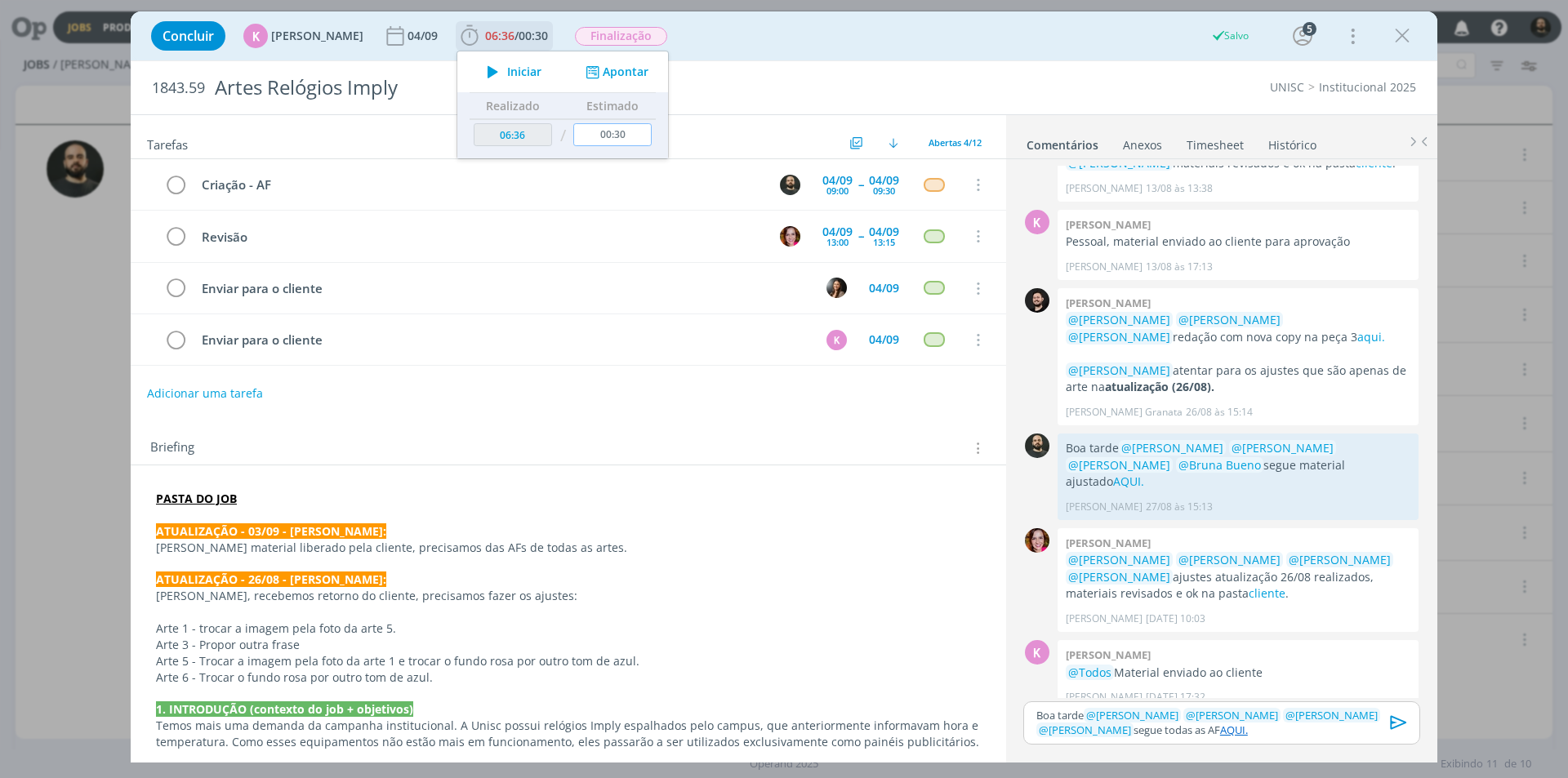
click at [628, 133] on input "00:30" at bounding box center [612, 135] width 78 height 23
click at [618, 72] on button "Apontar" at bounding box center [615, 72] width 68 height 17
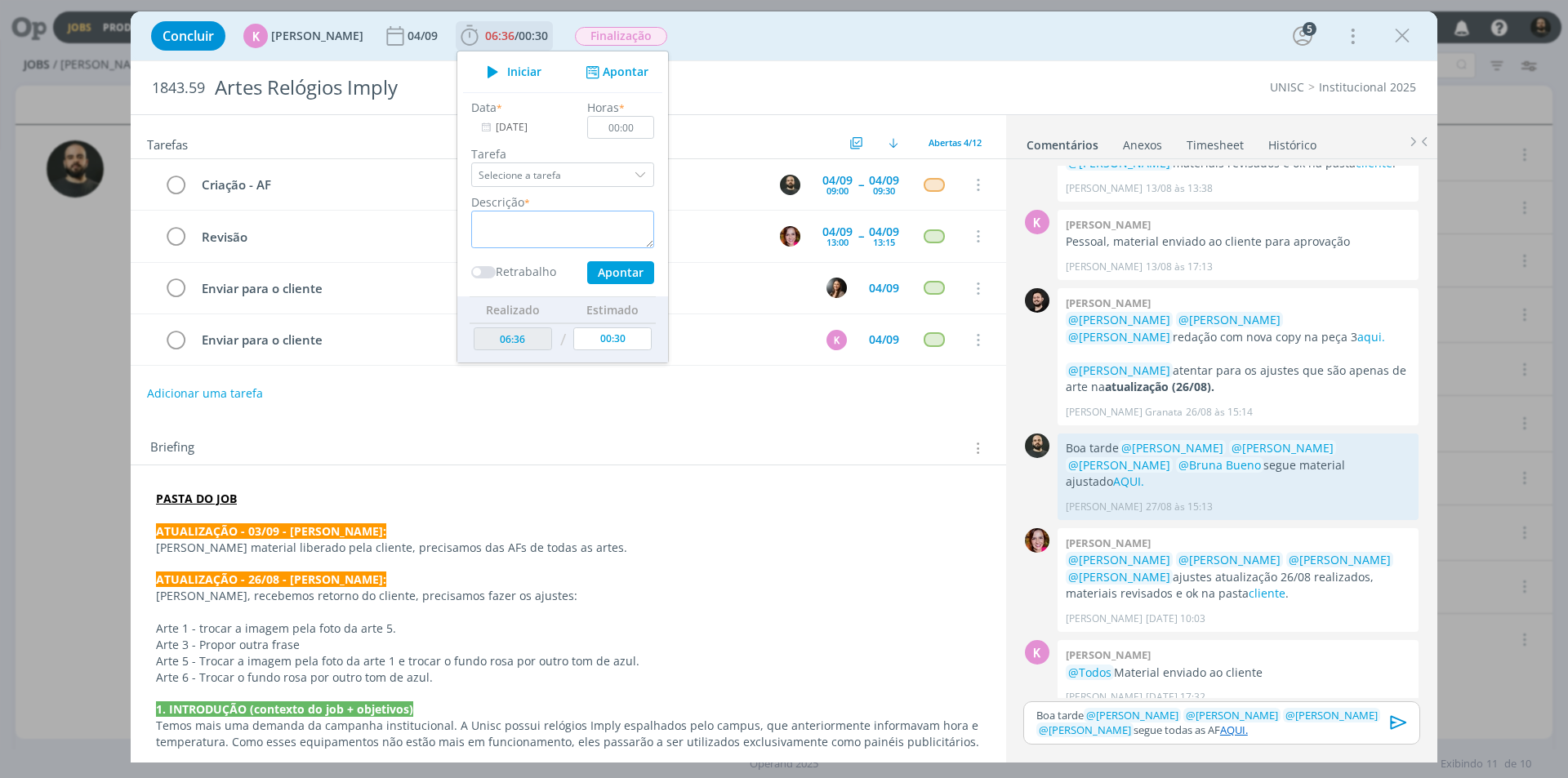
click at [564, 221] on textarea "dialog" at bounding box center [562, 230] width 183 height 38
paste textarea "Criação - AF"
type textarea "Criação - AF"
click at [629, 274] on button "Apontar" at bounding box center [620, 273] width 67 height 23
click at [628, 125] on input "00:00" at bounding box center [620, 128] width 67 height 23
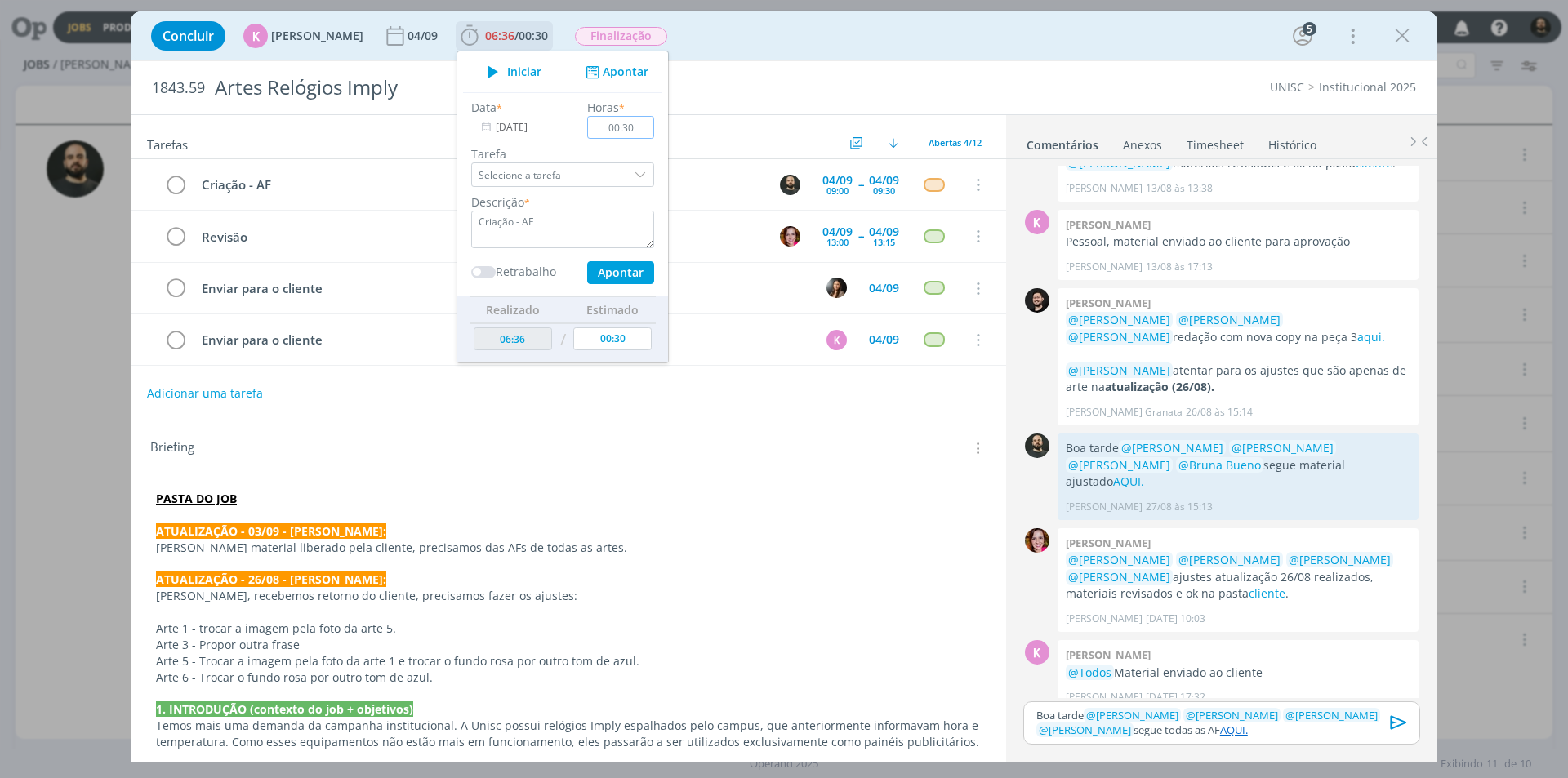
type input "00:30"
click at [611, 269] on button "Apontar" at bounding box center [620, 273] width 67 height 23
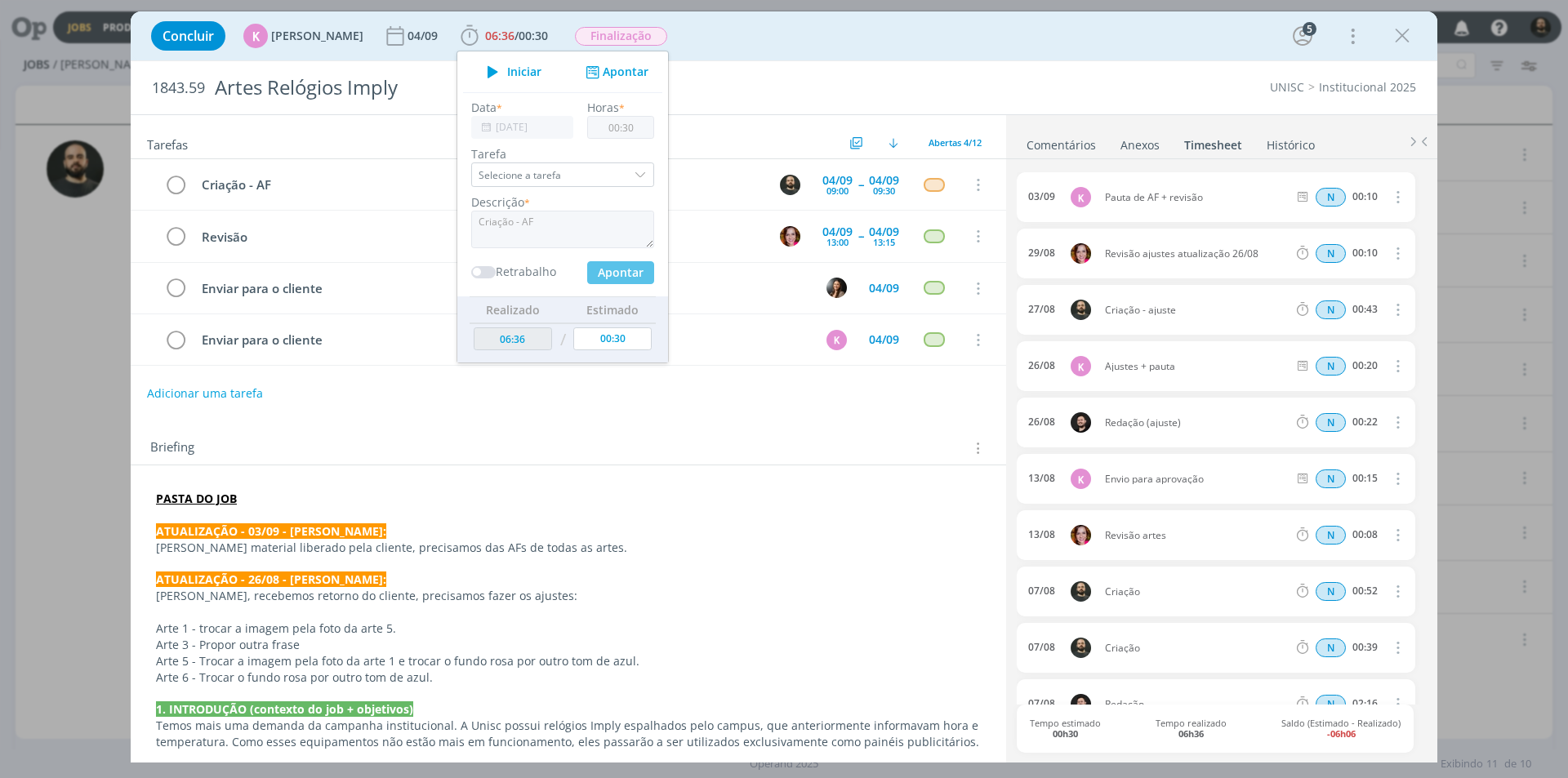
type input "07:06"
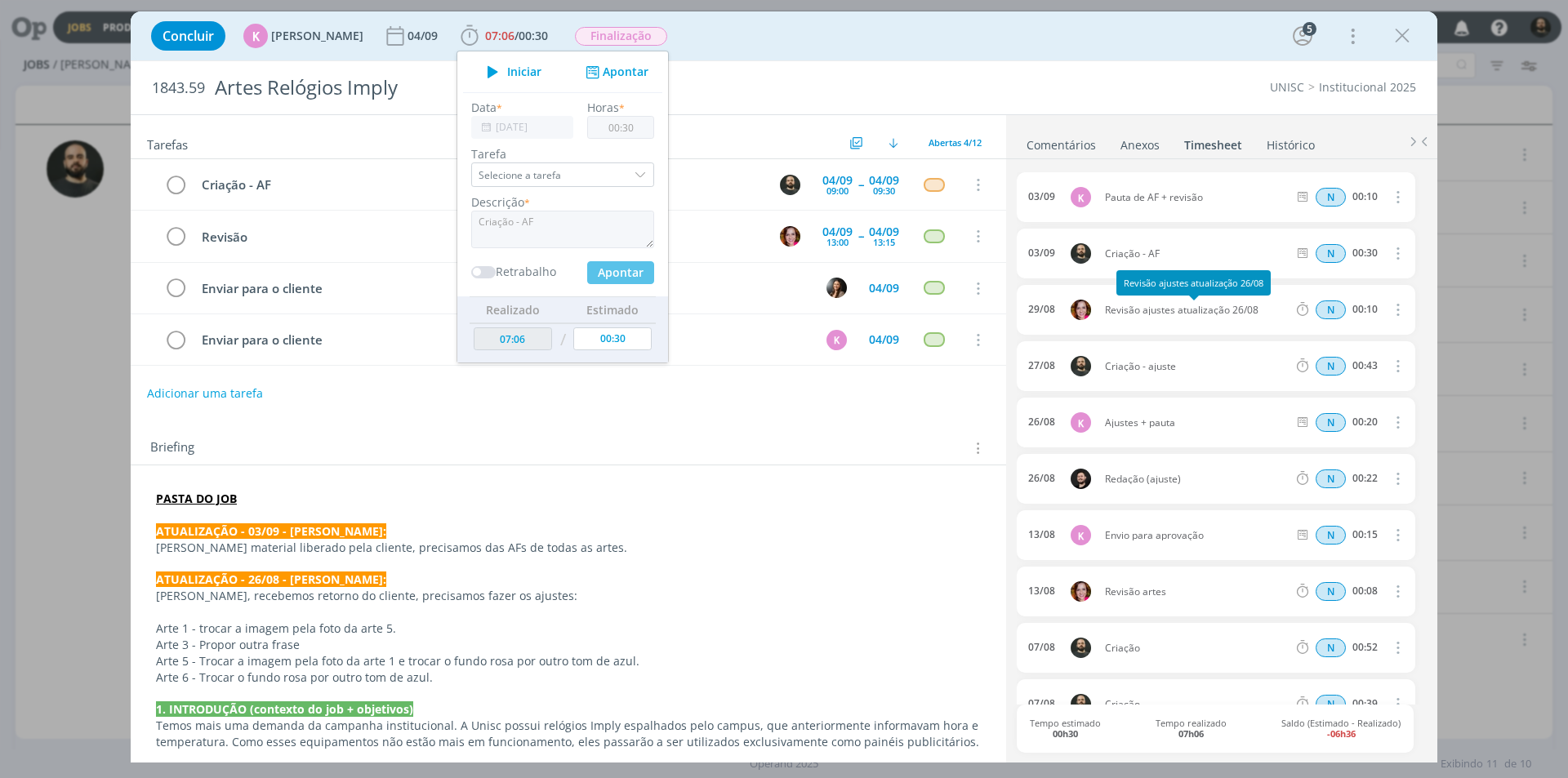
type input "00:00"
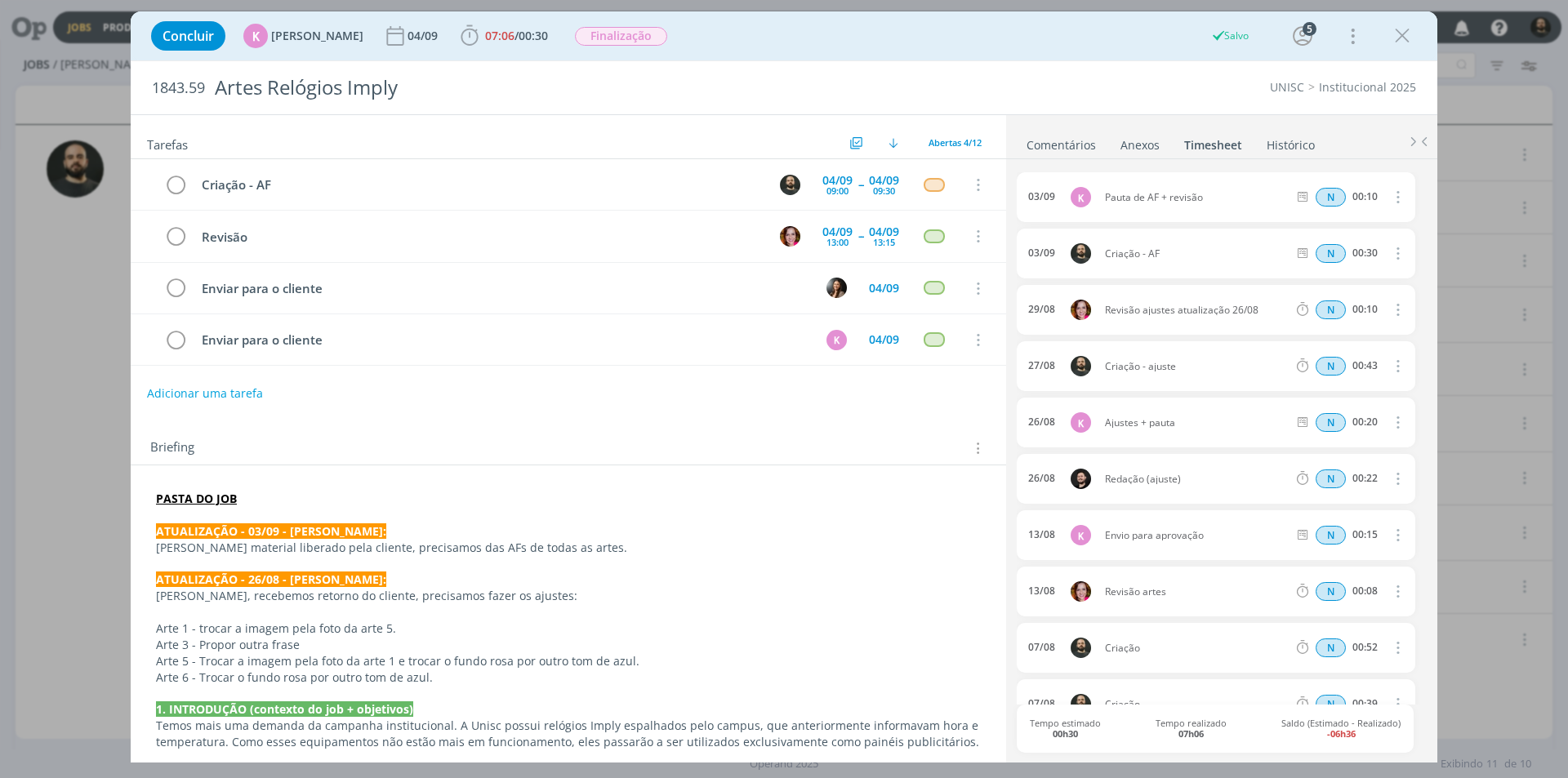
click at [1065, 142] on link "Comentários" at bounding box center [1062, 142] width 71 height 24
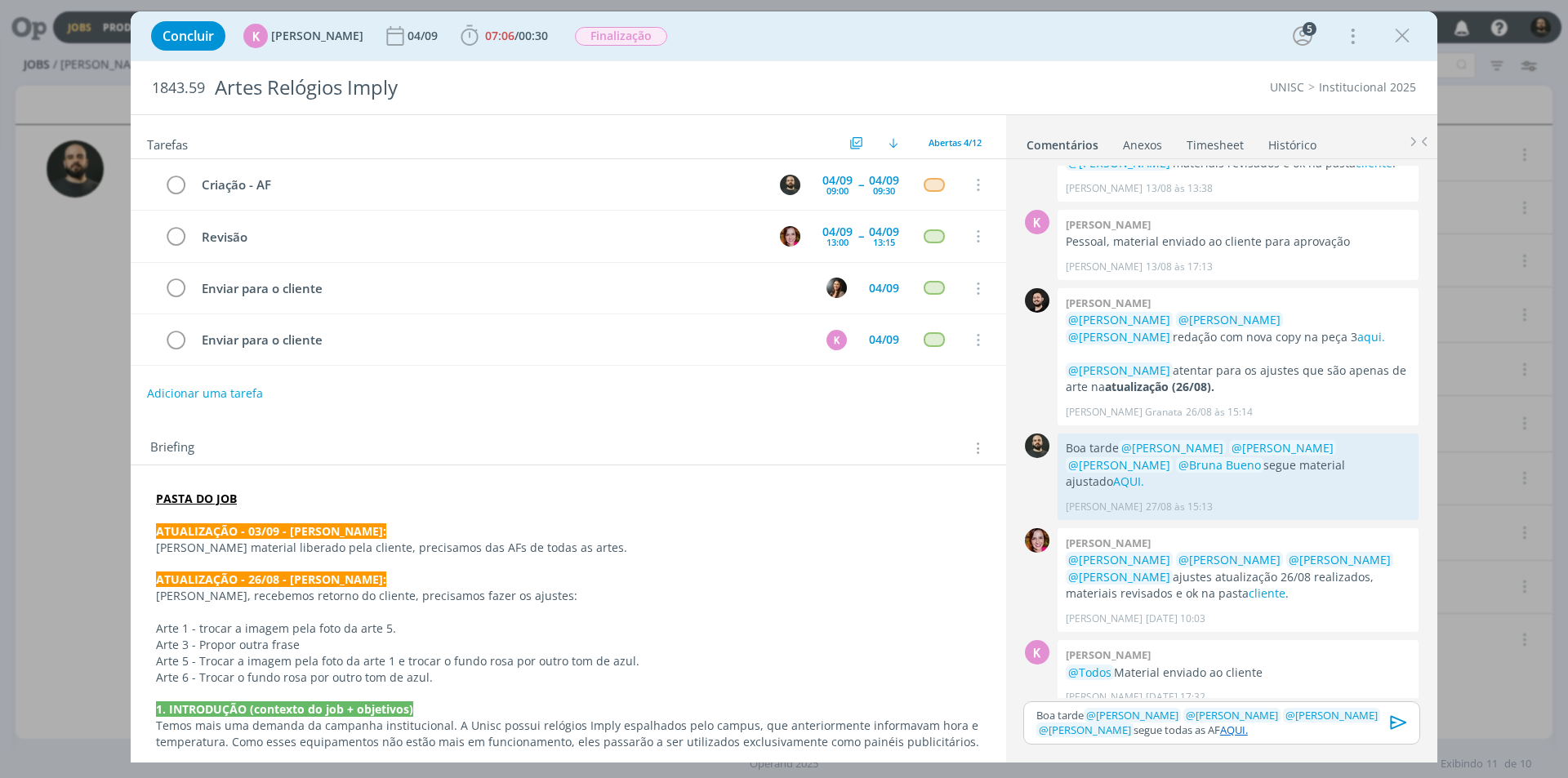
drag, startPoint x: 1218, startPoint y: 734, endPoint x: 1189, endPoint y: 735, distance: 29.0
click at [1216, 734] on p "Boa tarde ﻿ @ [PERSON_NAME] ﻿ ﻿ @ [PERSON_NAME] ﻿ ﻿ @ [PERSON_NAME] ﻿ ﻿ @ [PERS…" at bounding box center [1221, 723] width 371 height 30
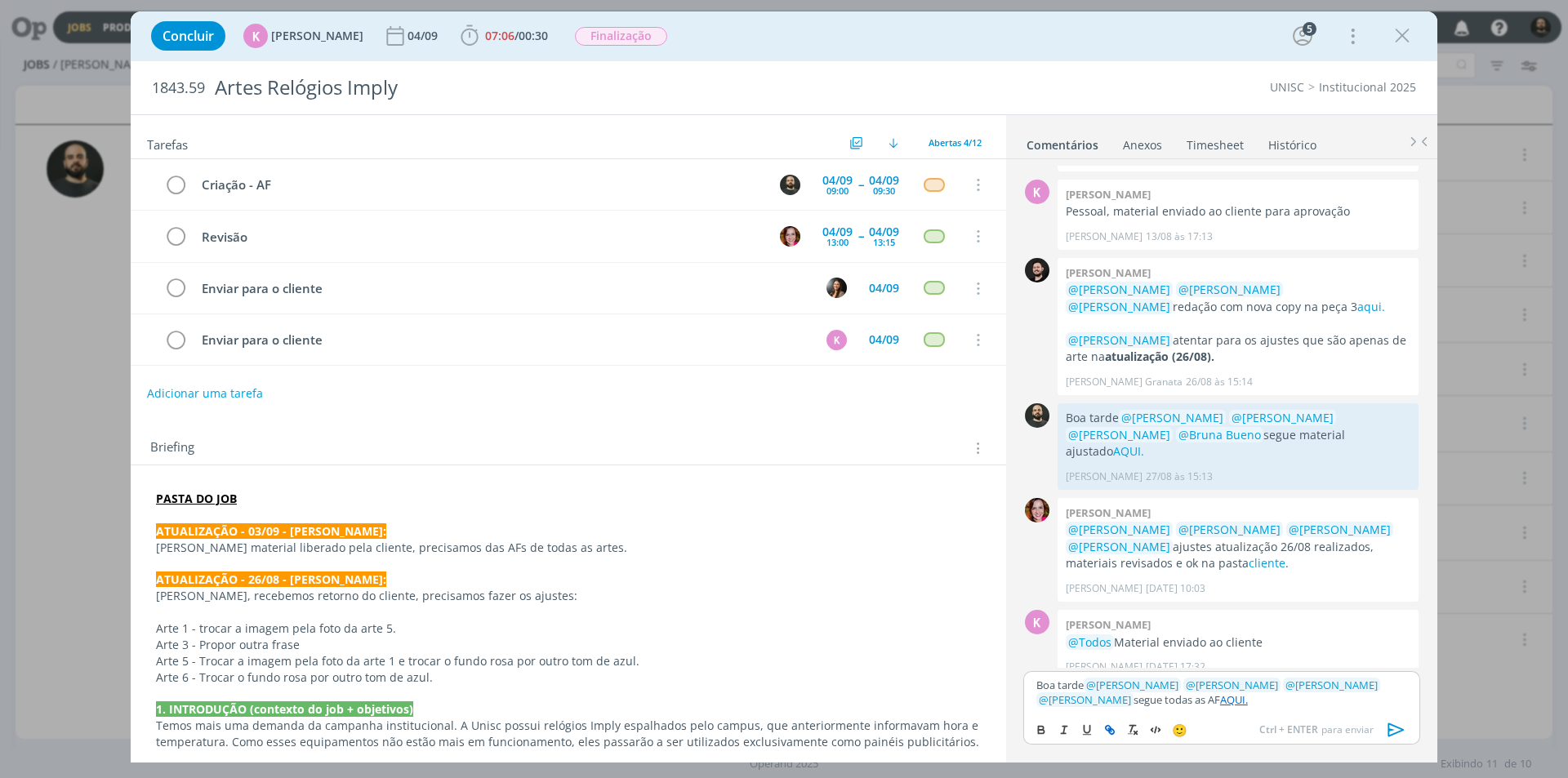
click at [1220, 700] on link "AQUI." at bounding box center [1234, 700] width 28 height 15
click at [1178, 668] on link "[URL][DOMAIN_NAME]" at bounding box center [1130, 669] width 111 height 21
click at [1398, 727] on icon "dialog" at bounding box center [1397, 730] width 25 height 25
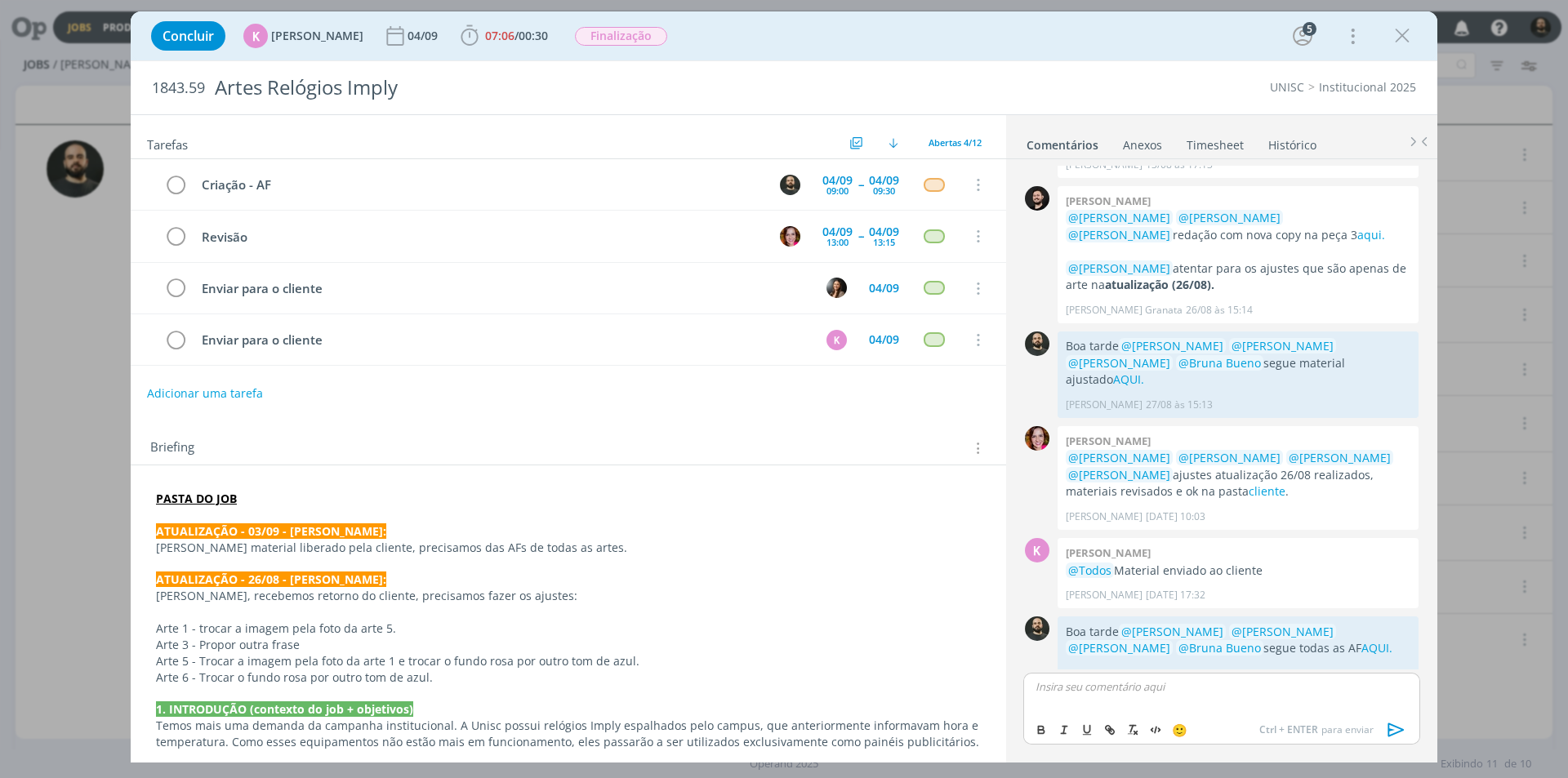
scroll to position [547, 0]
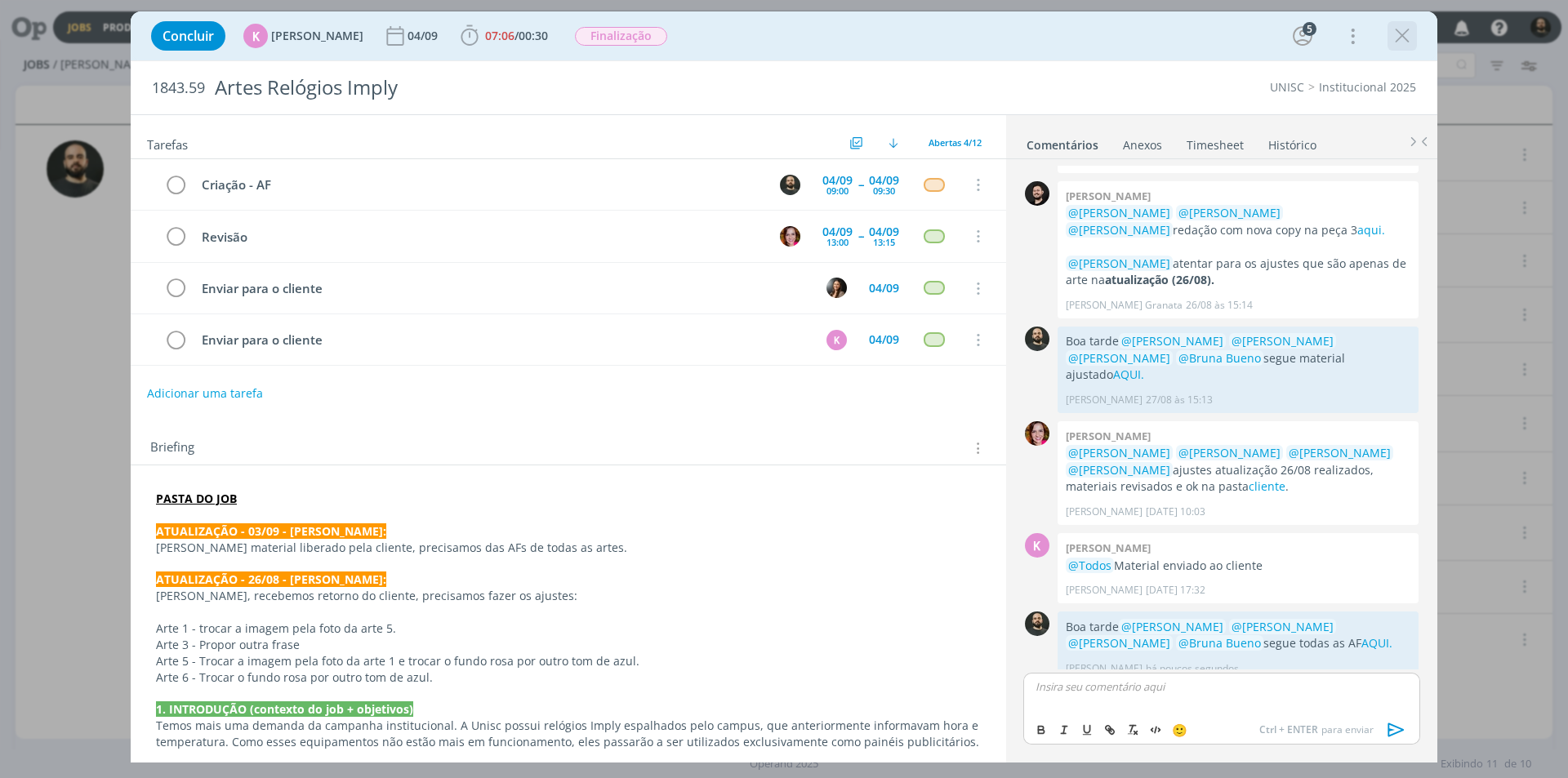
click at [1402, 29] on icon "dialog" at bounding box center [1402, 36] width 25 height 25
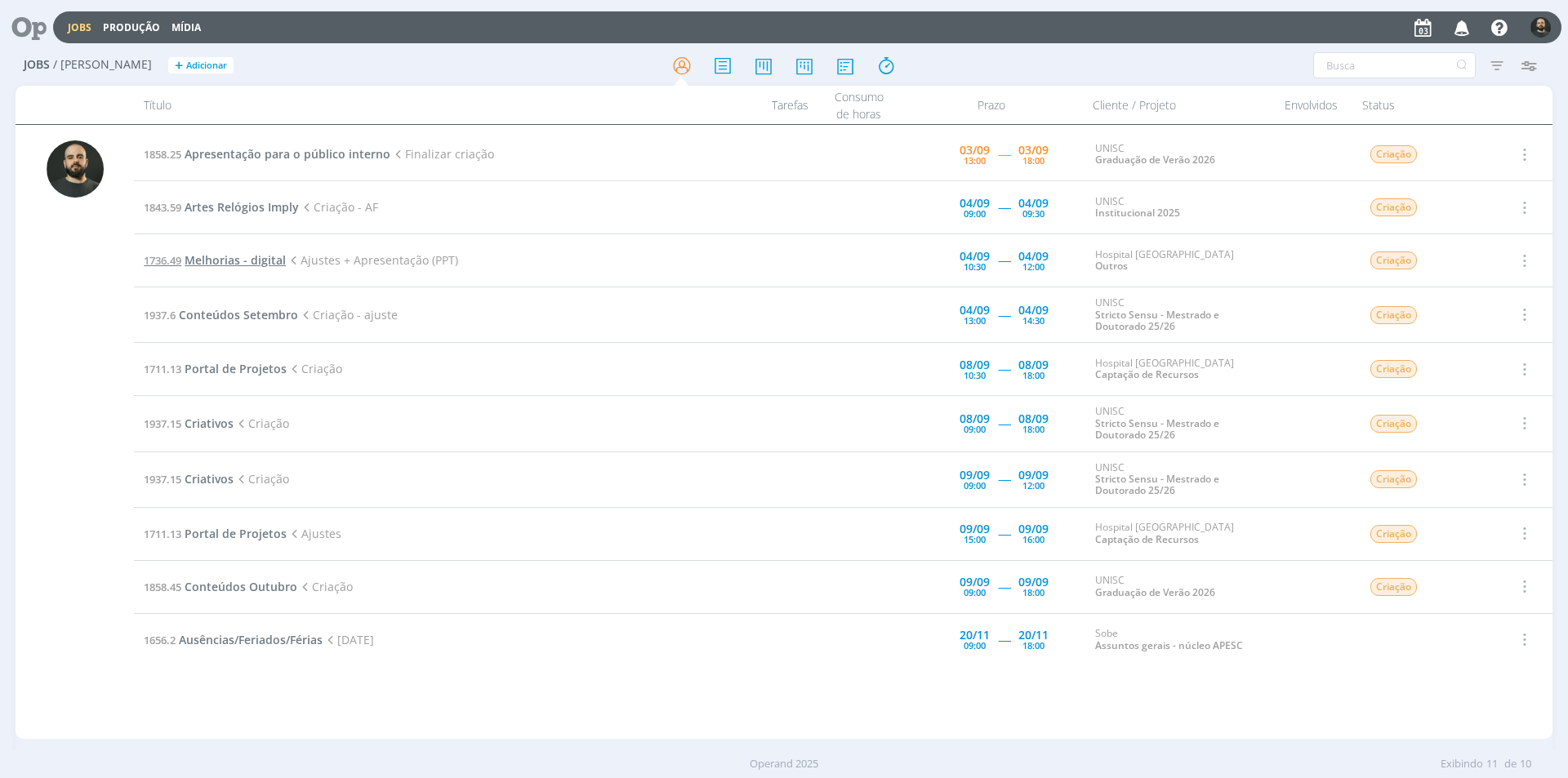
click at [257, 254] on span "Melhorias - digital" at bounding box center [235, 259] width 101 height 16
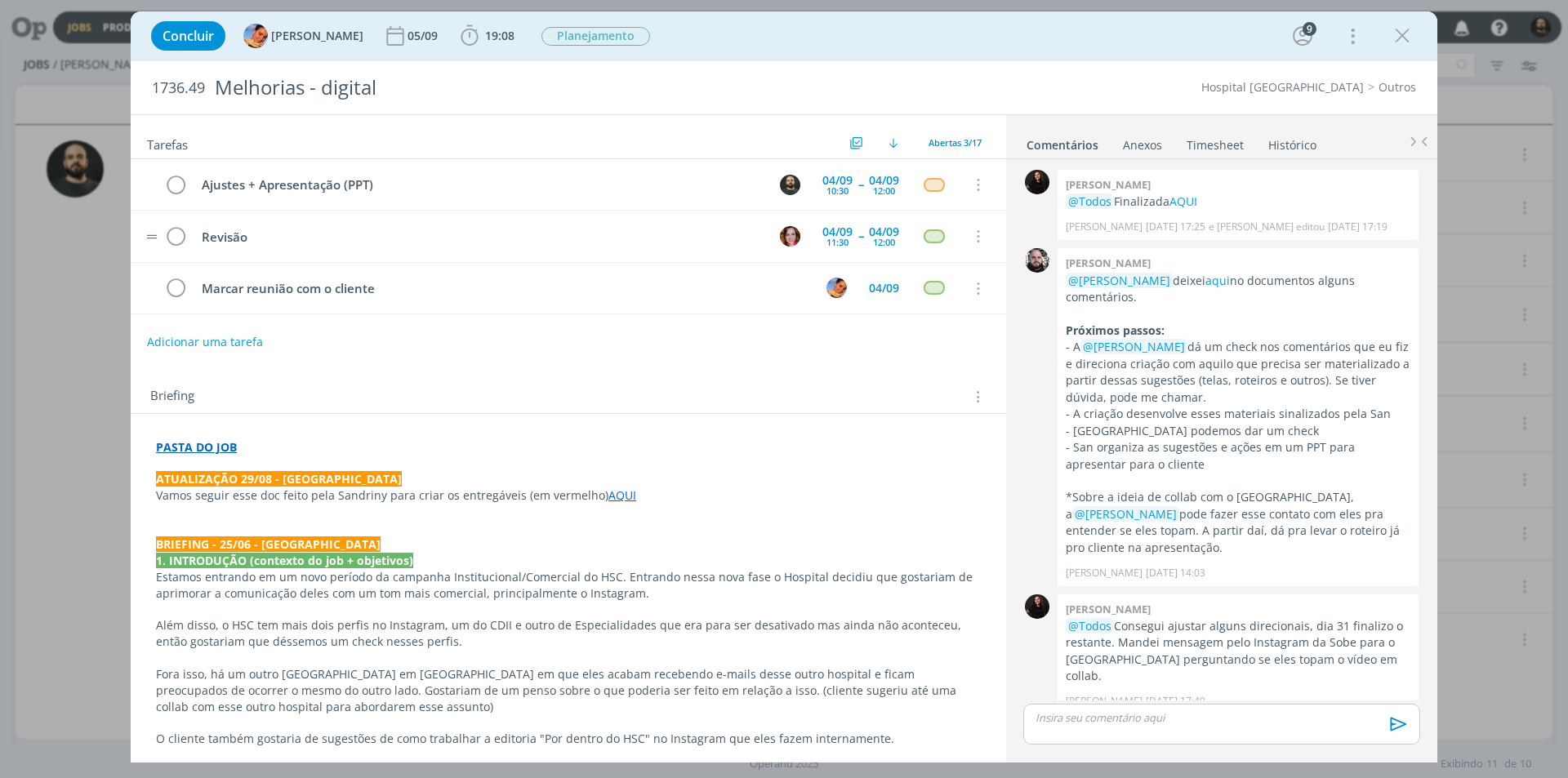
scroll to position [748, 0]
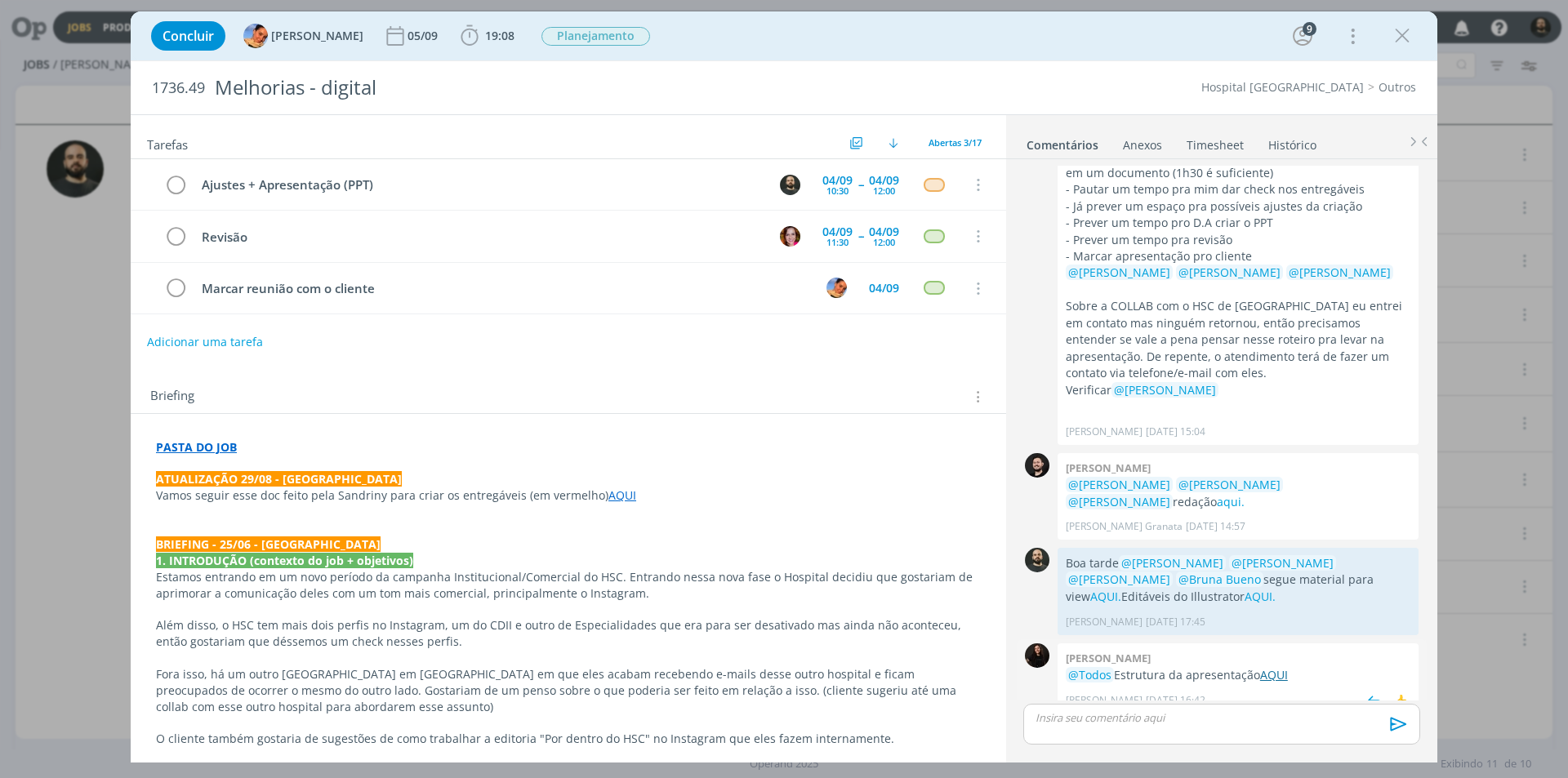
click at [1276, 667] on link "AQUI" at bounding box center [1274, 674] width 28 height 16
click at [618, 490] on link "AQUI" at bounding box center [623, 495] width 28 height 16
click at [618, 529] on link "[URL][DOMAIN_NAME]" at bounding box center [562, 527] width 124 height 21
click at [684, 466] on p "dialog" at bounding box center [568, 464] width 824 height 16
click at [827, 191] on div "10:30" at bounding box center [838, 190] width 22 height 9
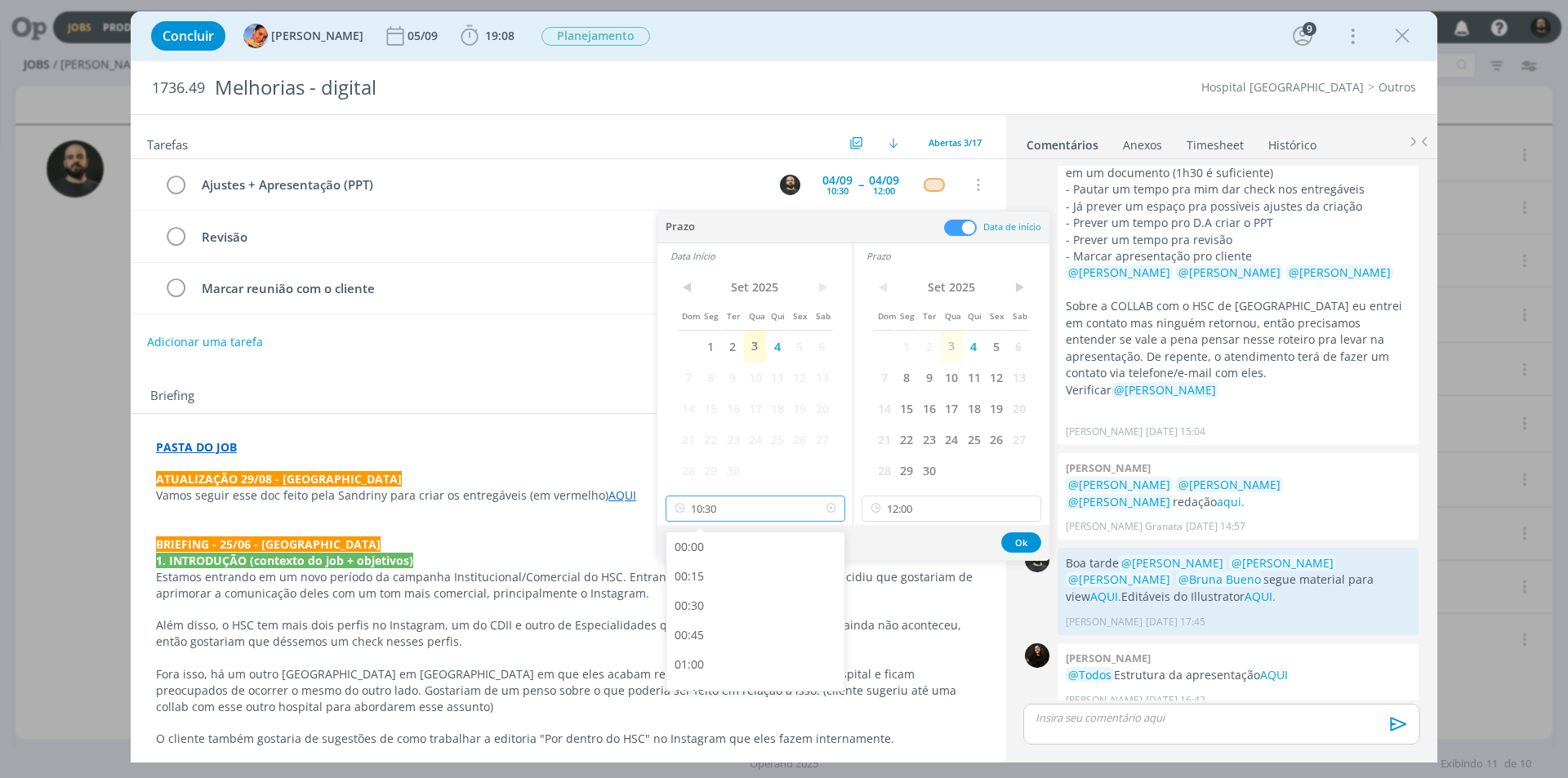
click at [748, 520] on input "10:30" at bounding box center [755, 509] width 180 height 26
click at [707, 580] on div "09:00" at bounding box center [758, 576] width 183 height 30
type input "09:00"
click at [1020, 542] on button "Ok" at bounding box center [1021, 543] width 40 height 21
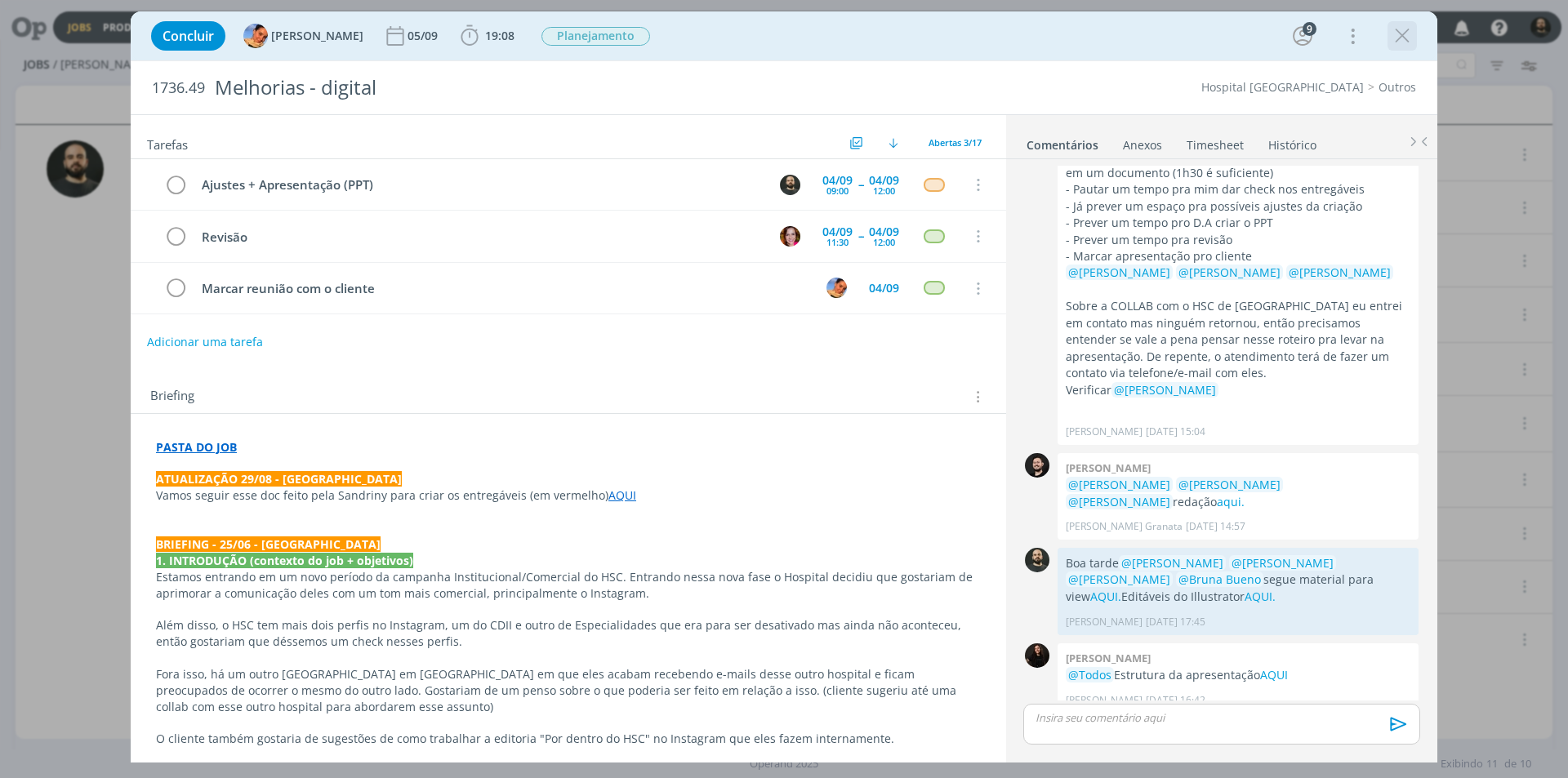
click at [1408, 35] on icon "dialog" at bounding box center [1402, 36] width 25 height 25
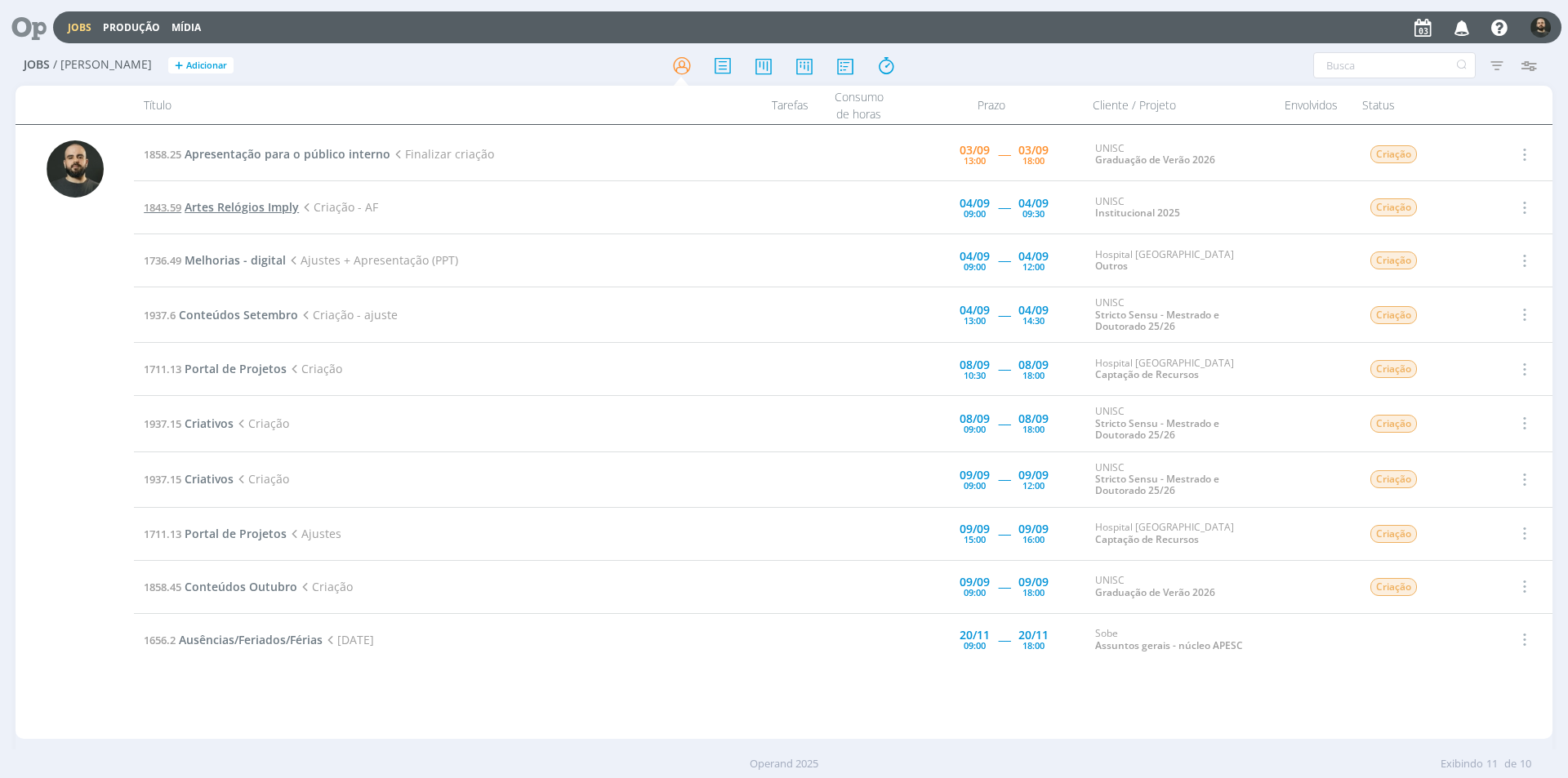
click at [270, 202] on span "Artes Relógios Imply" at bounding box center [241, 207] width 114 height 16
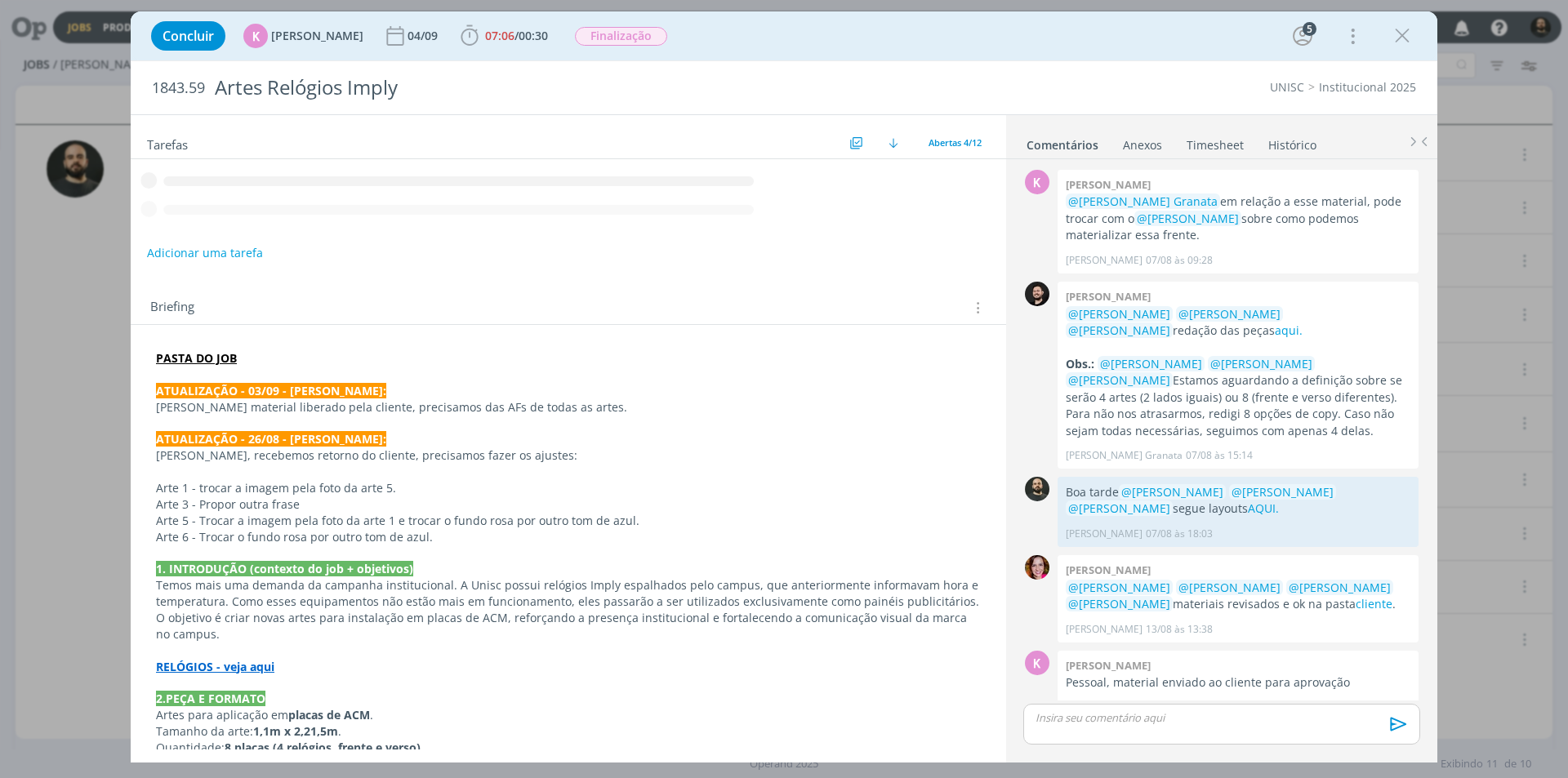
scroll to position [517, 0]
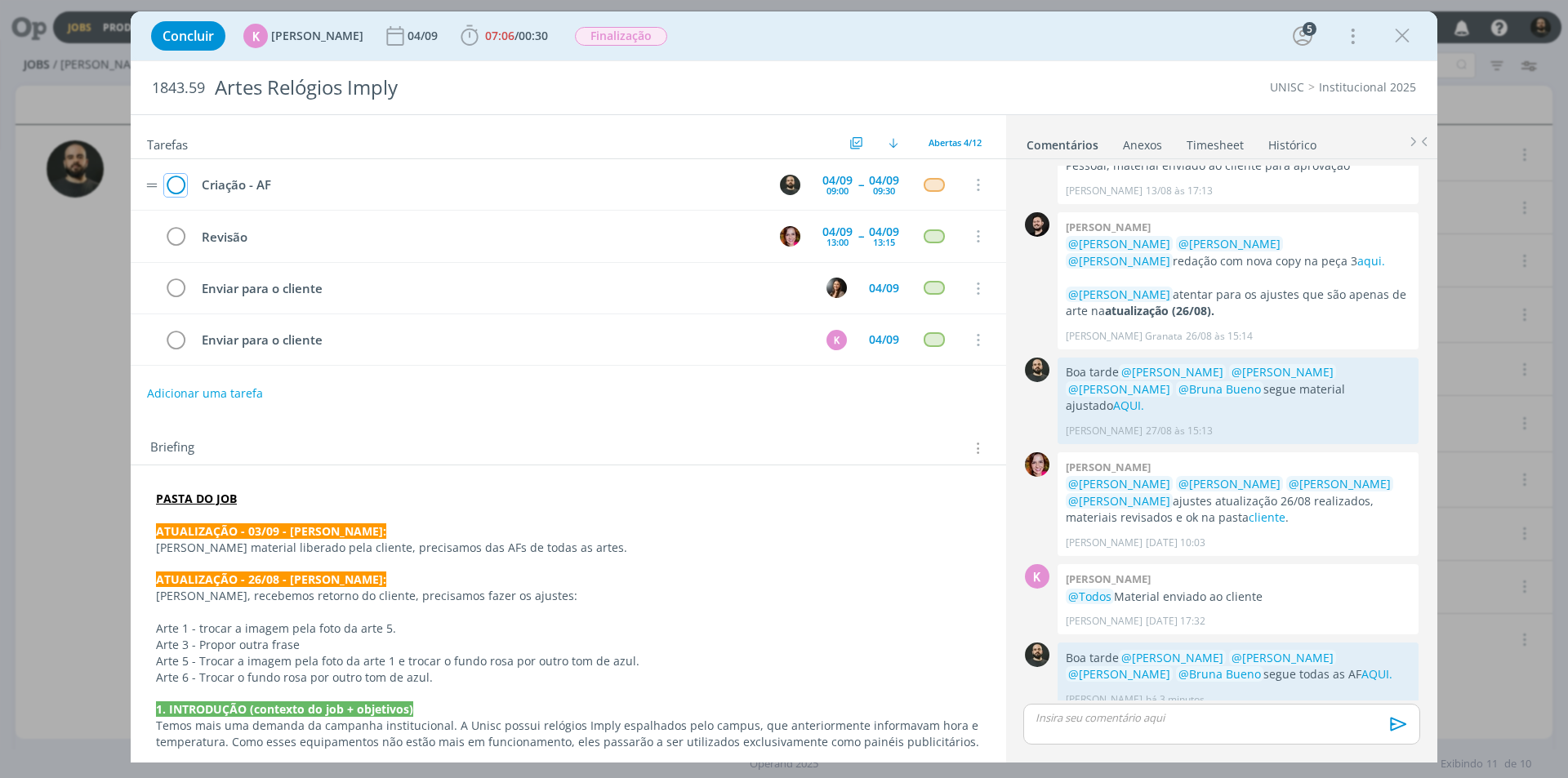
click at [180, 184] on icon "dialog" at bounding box center [175, 185] width 23 height 25
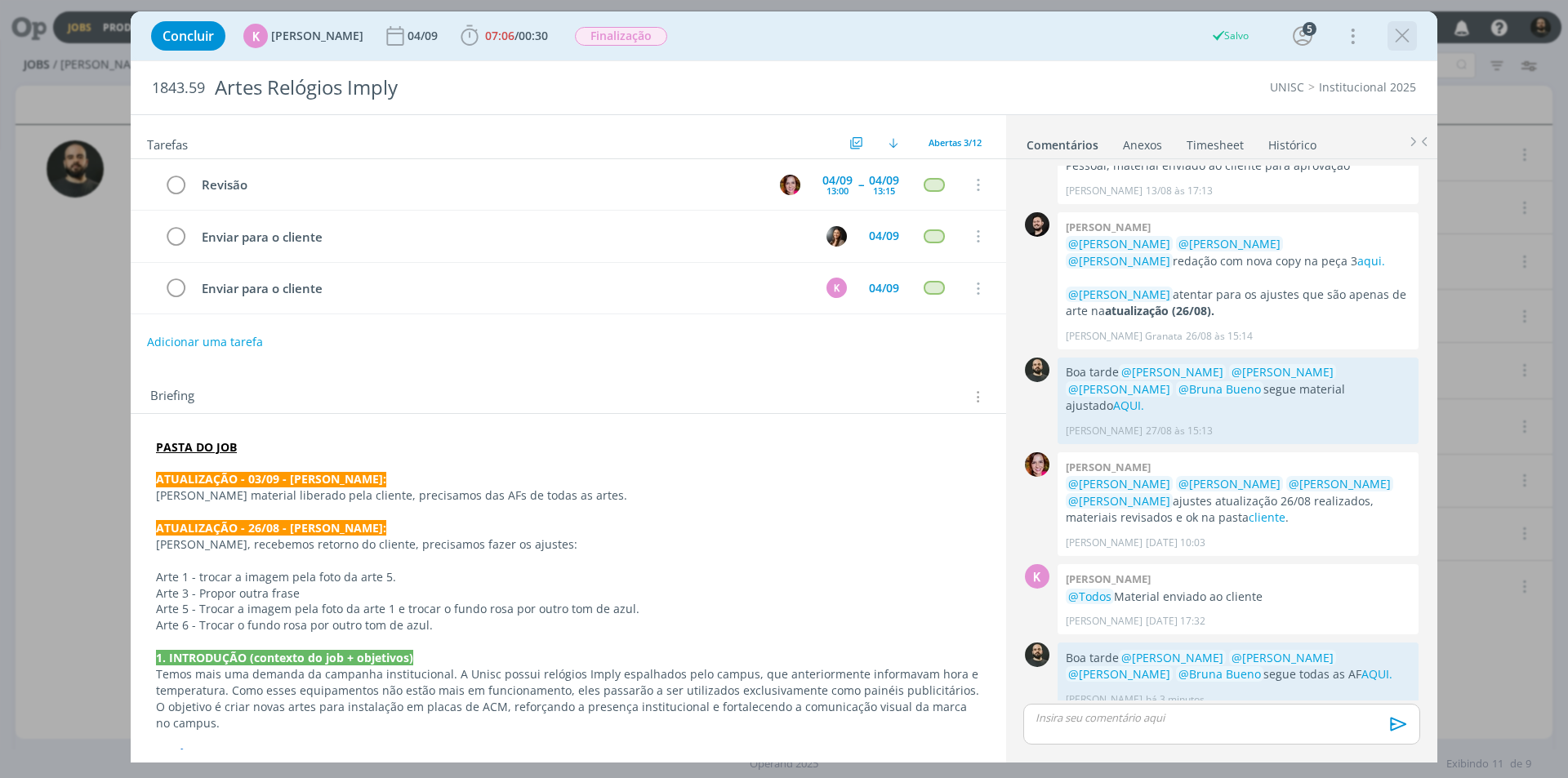
click at [1405, 39] on icon "dialog" at bounding box center [1402, 36] width 25 height 25
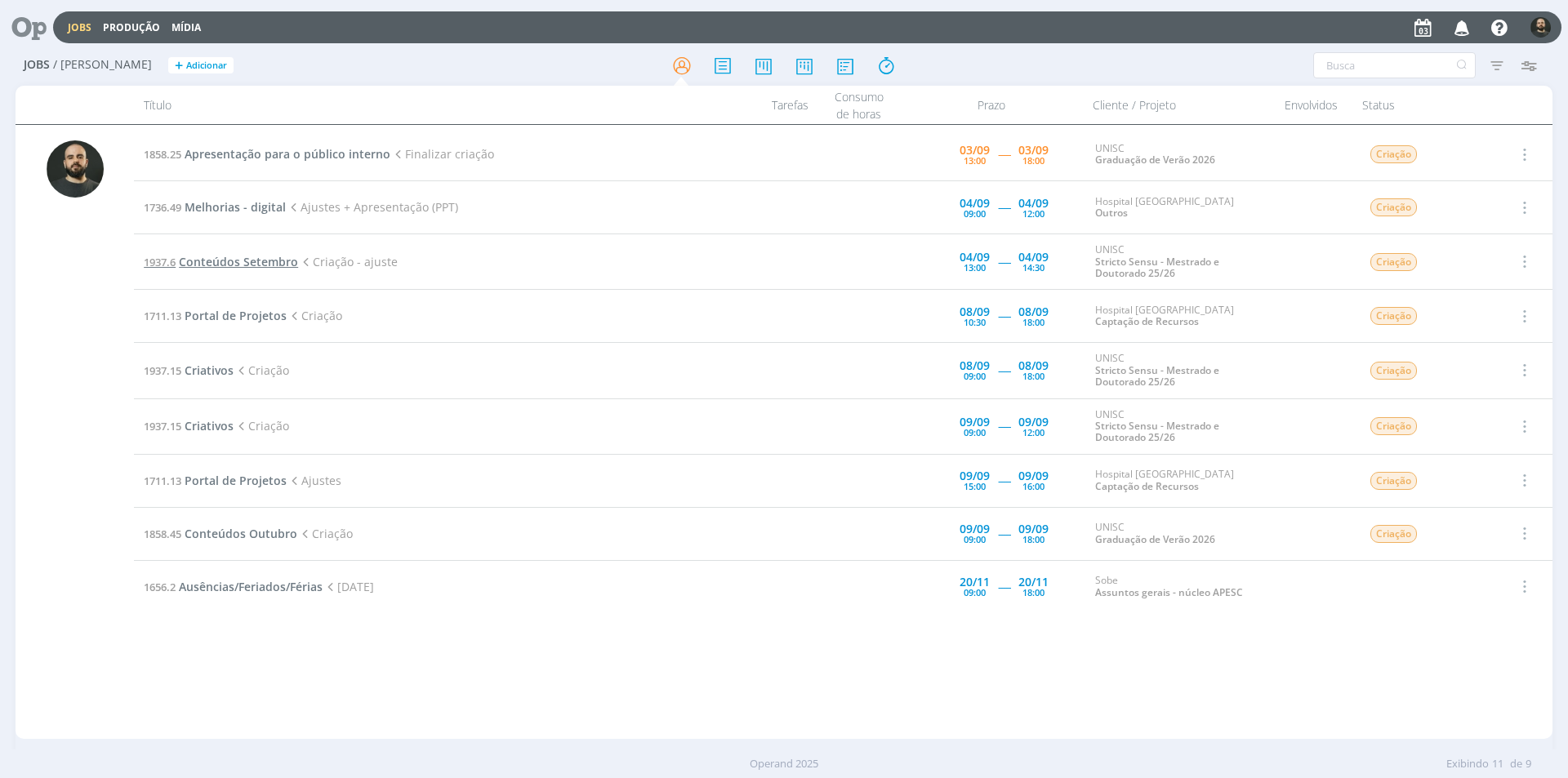
click at [265, 255] on span "Conteúdos Setembro" at bounding box center [238, 261] width 119 height 16
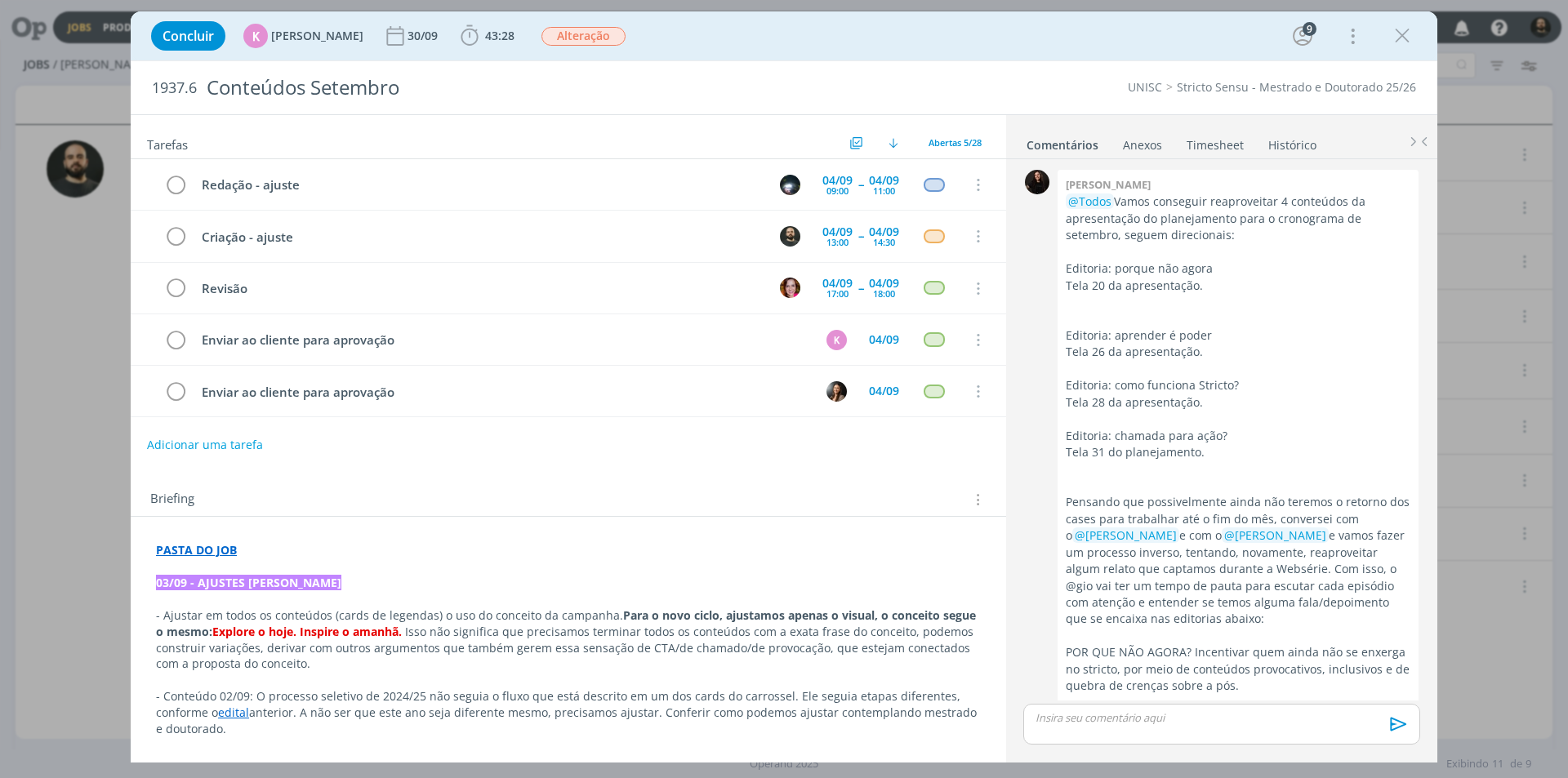
scroll to position [2409, 0]
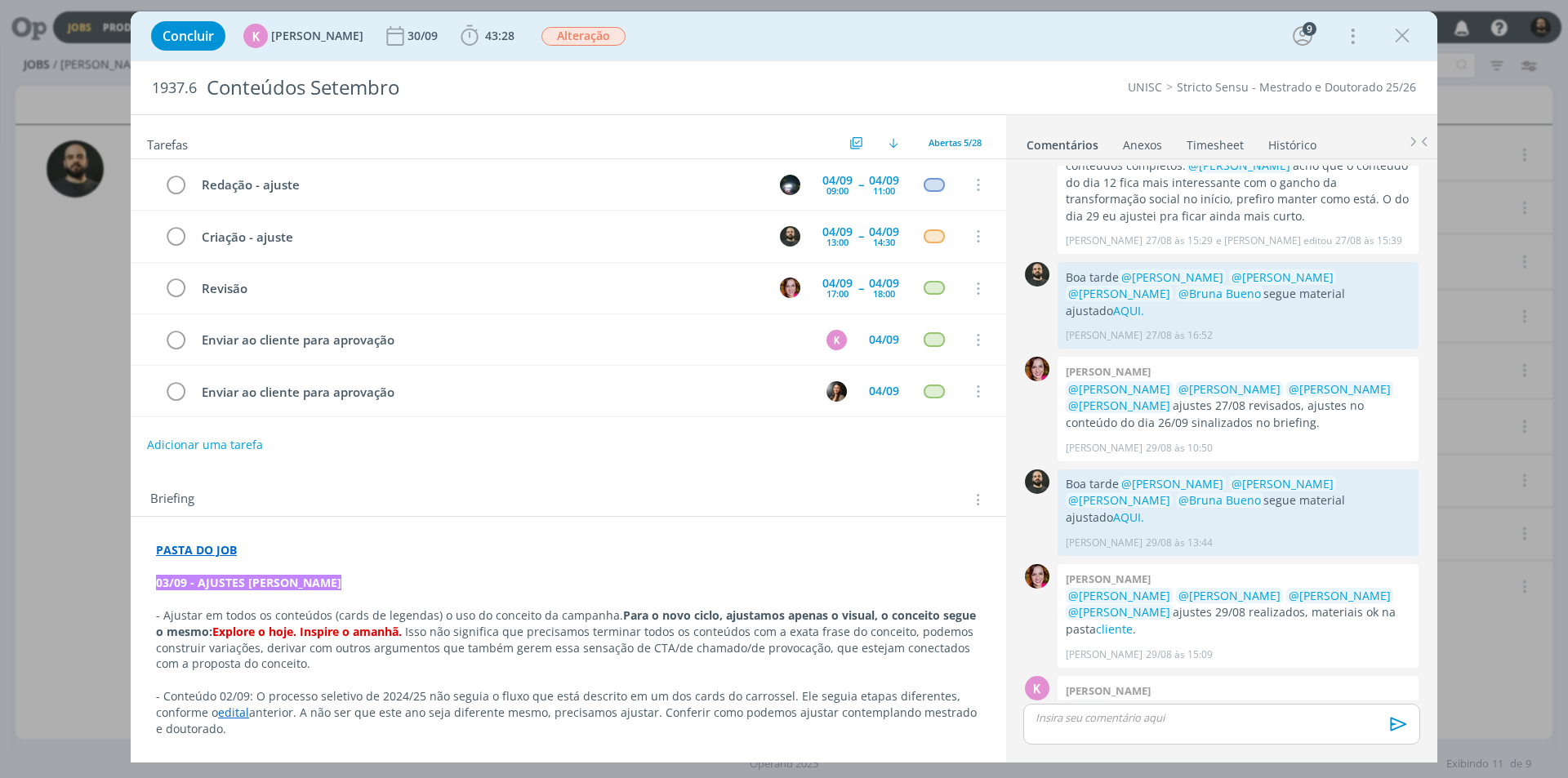
click at [1399, 36] on icon "dialog" at bounding box center [1402, 36] width 25 height 25
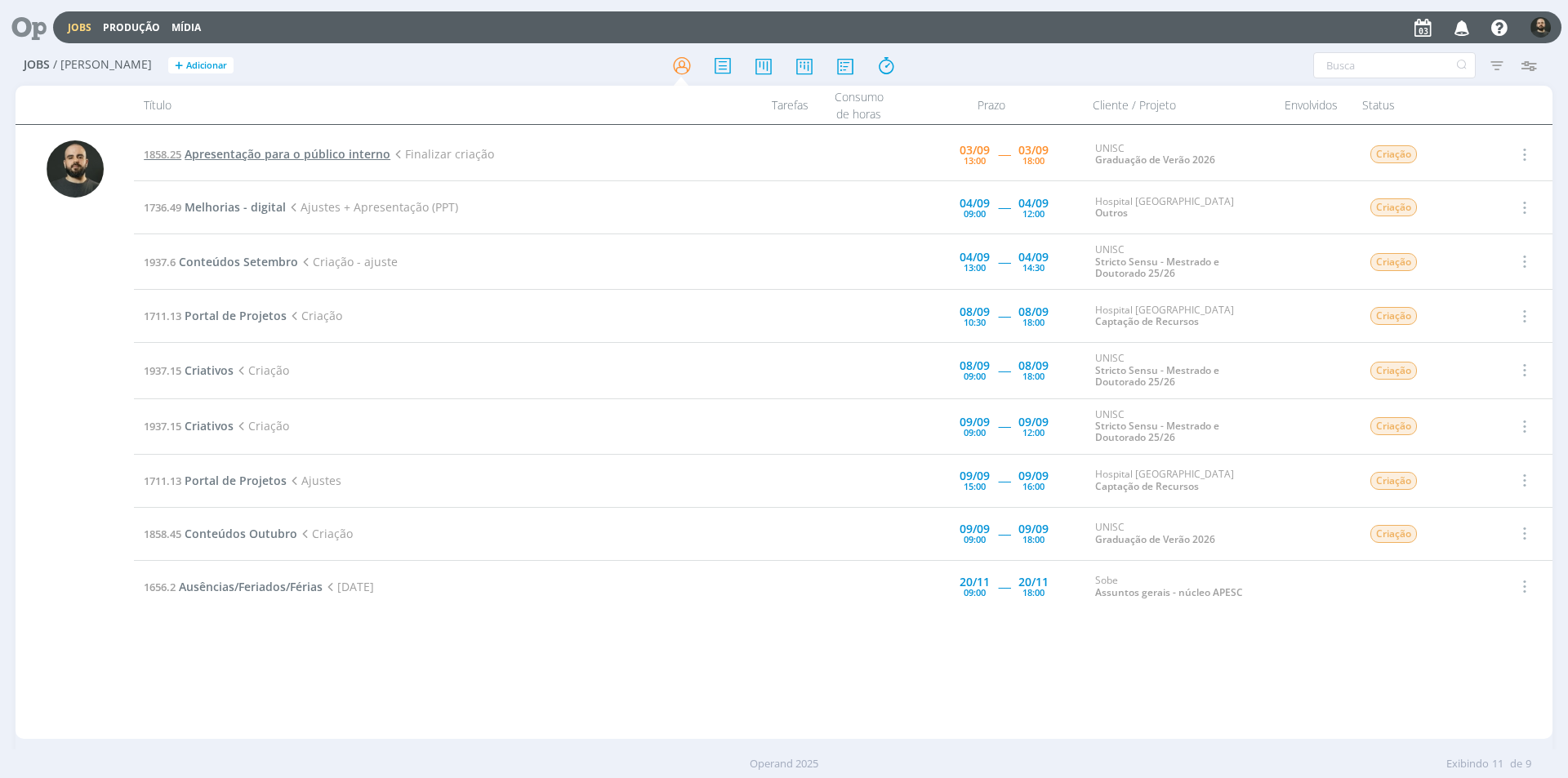
click at [256, 150] on span "Apresentação para o público interno" at bounding box center [287, 154] width 206 height 16
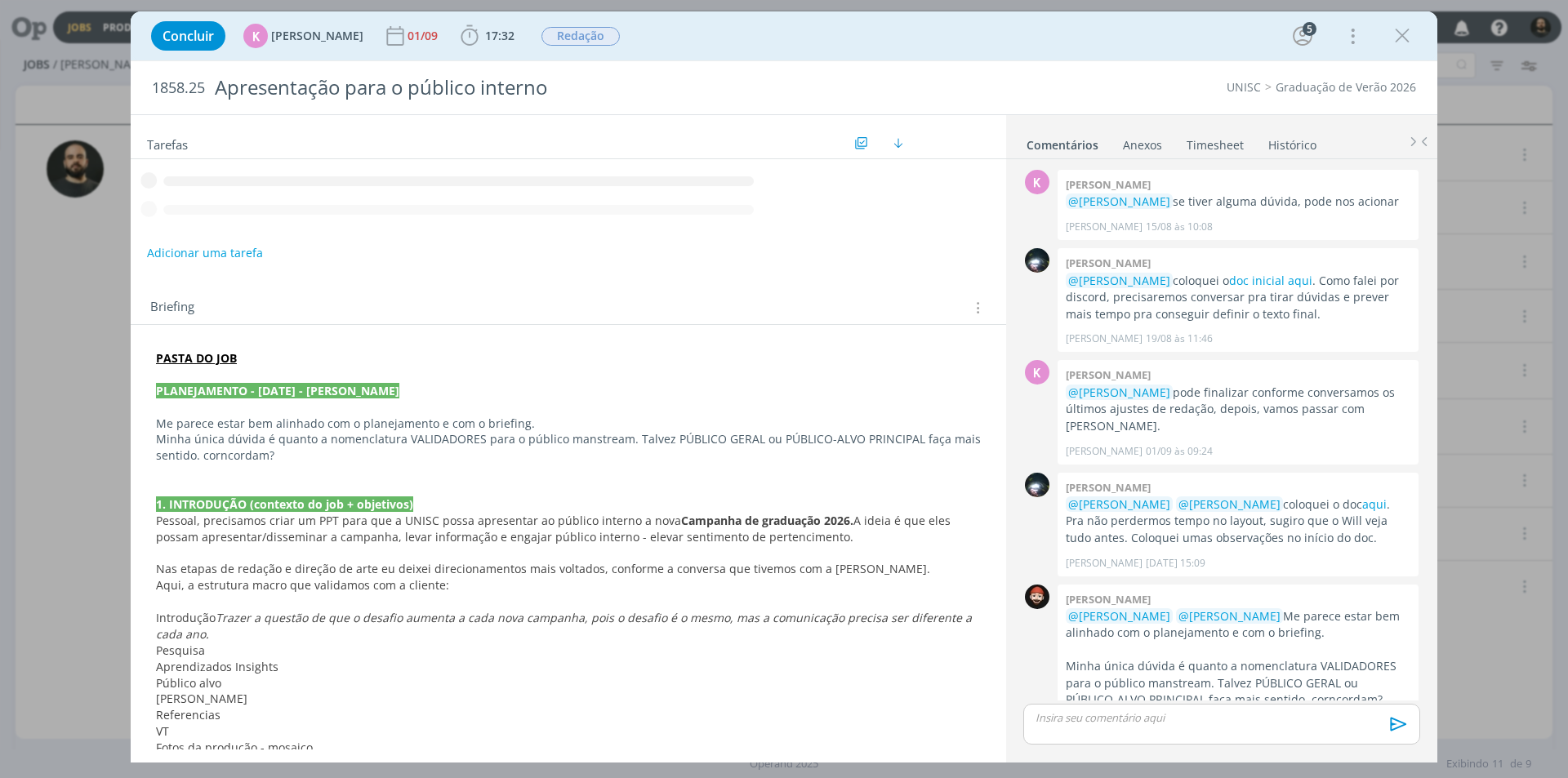
scroll to position [265, 0]
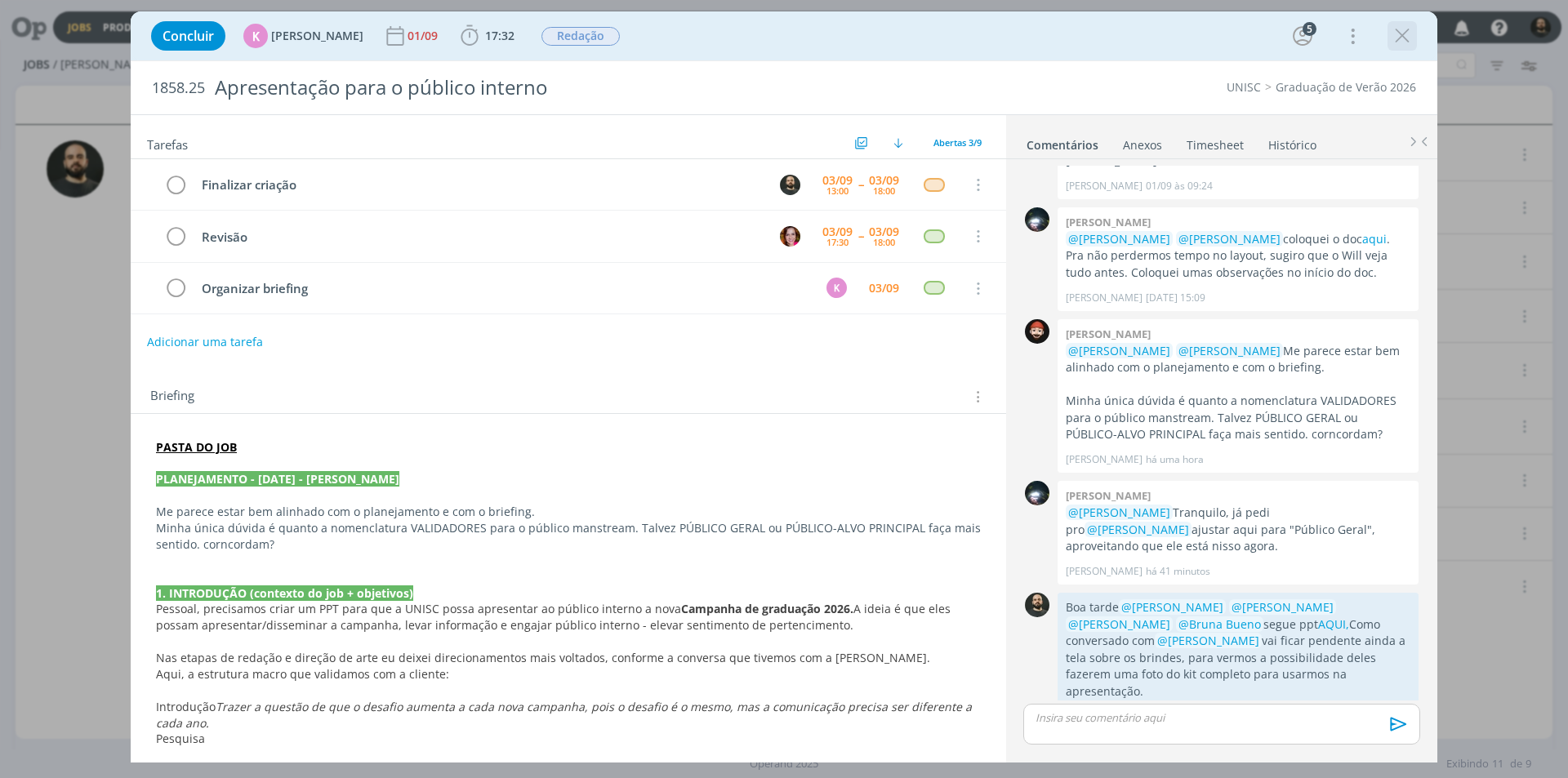
click at [1399, 37] on icon "dialog" at bounding box center [1402, 36] width 25 height 25
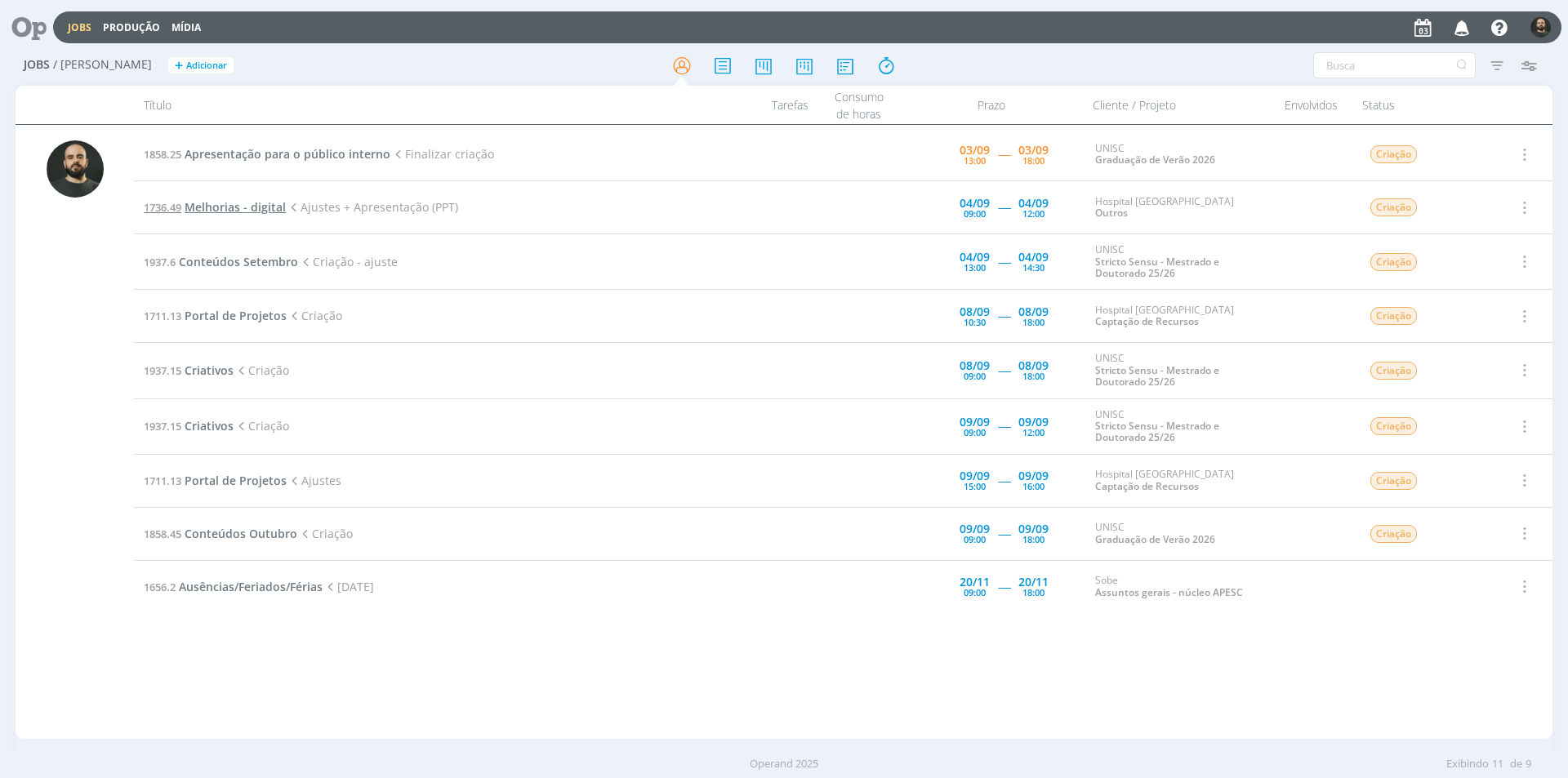
click at [241, 201] on span "Melhorias - digital" at bounding box center [235, 207] width 101 height 16
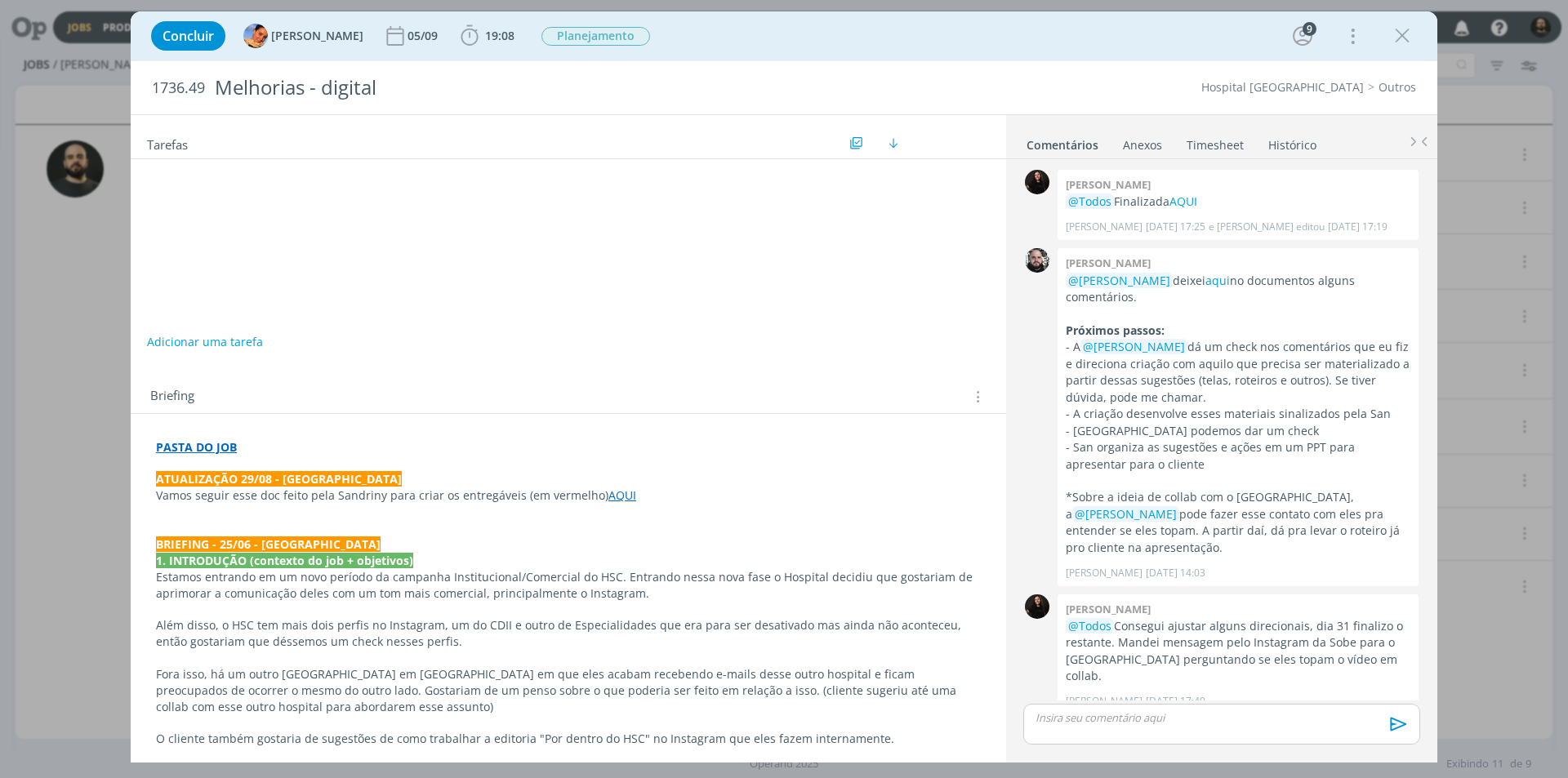
scroll to position [748, 0]
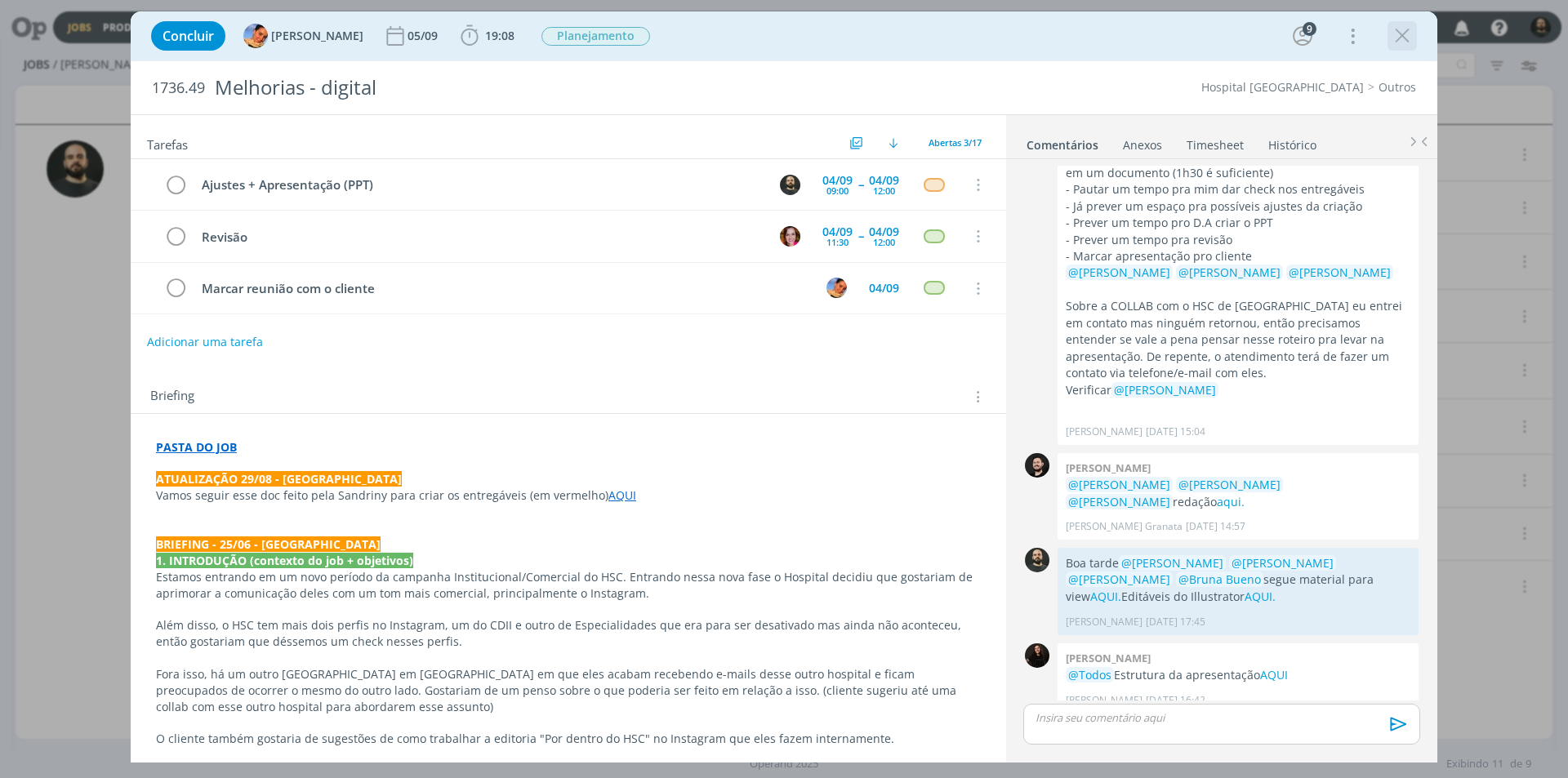
click at [1405, 37] on icon "dialog" at bounding box center [1402, 36] width 25 height 25
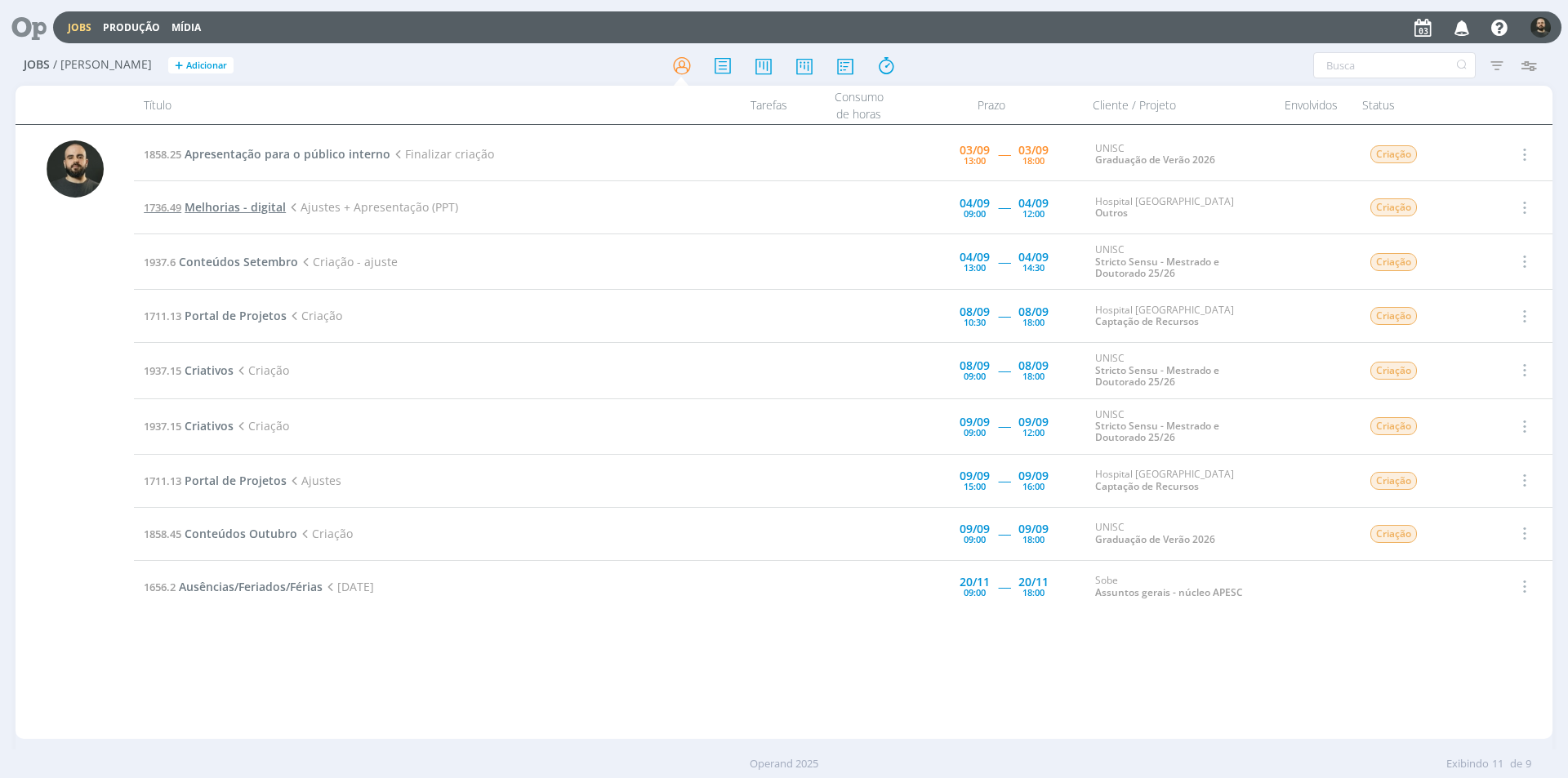
click at [254, 212] on span "Melhorias - digital" at bounding box center [235, 207] width 101 height 16
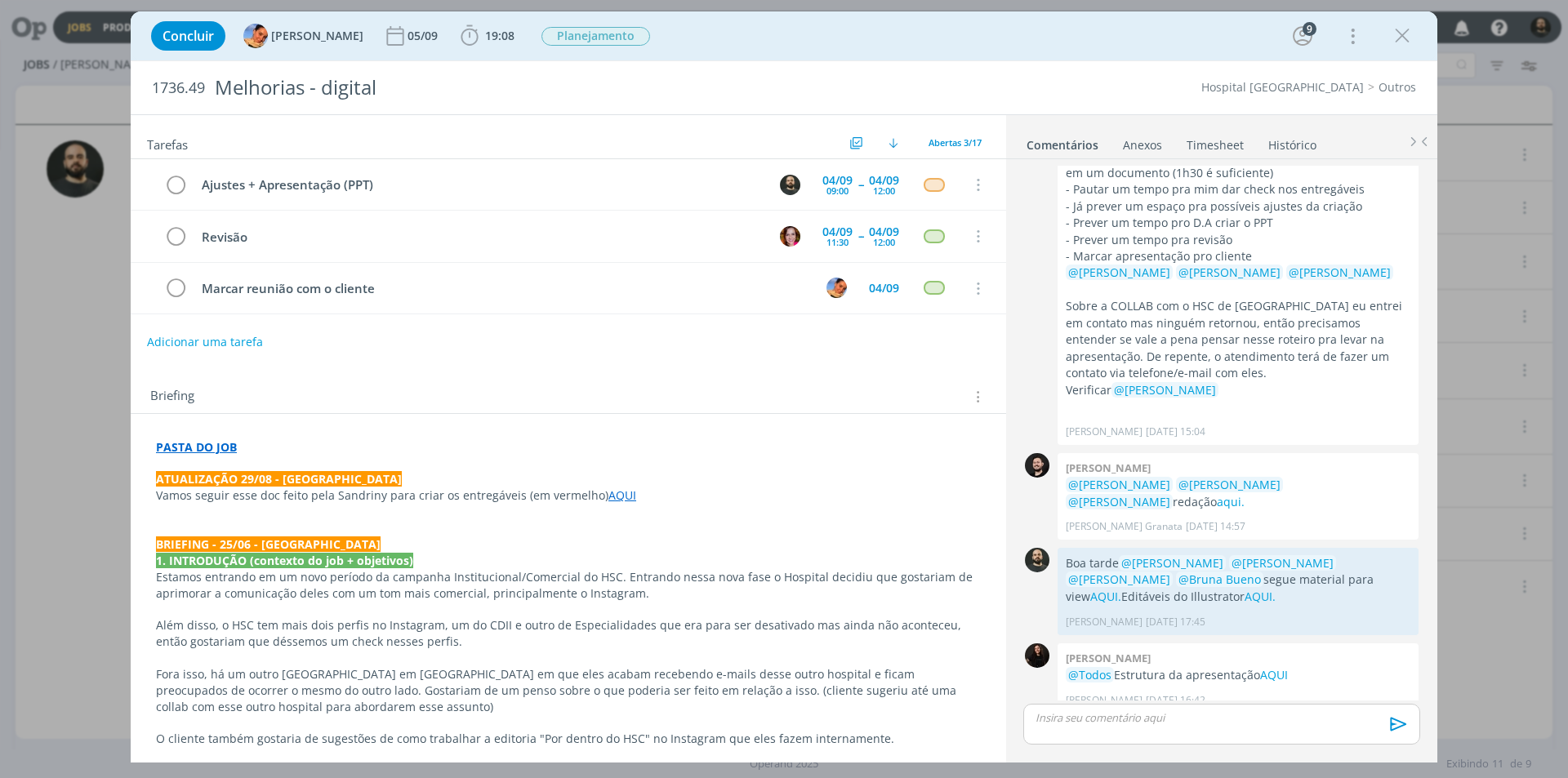
click at [616, 496] on link "AQUI" at bounding box center [623, 495] width 28 height 16
click at [558, 528] on link "[URL][DOMAIN_NAME]" at bounding box center [562, 527] width 124 height 21
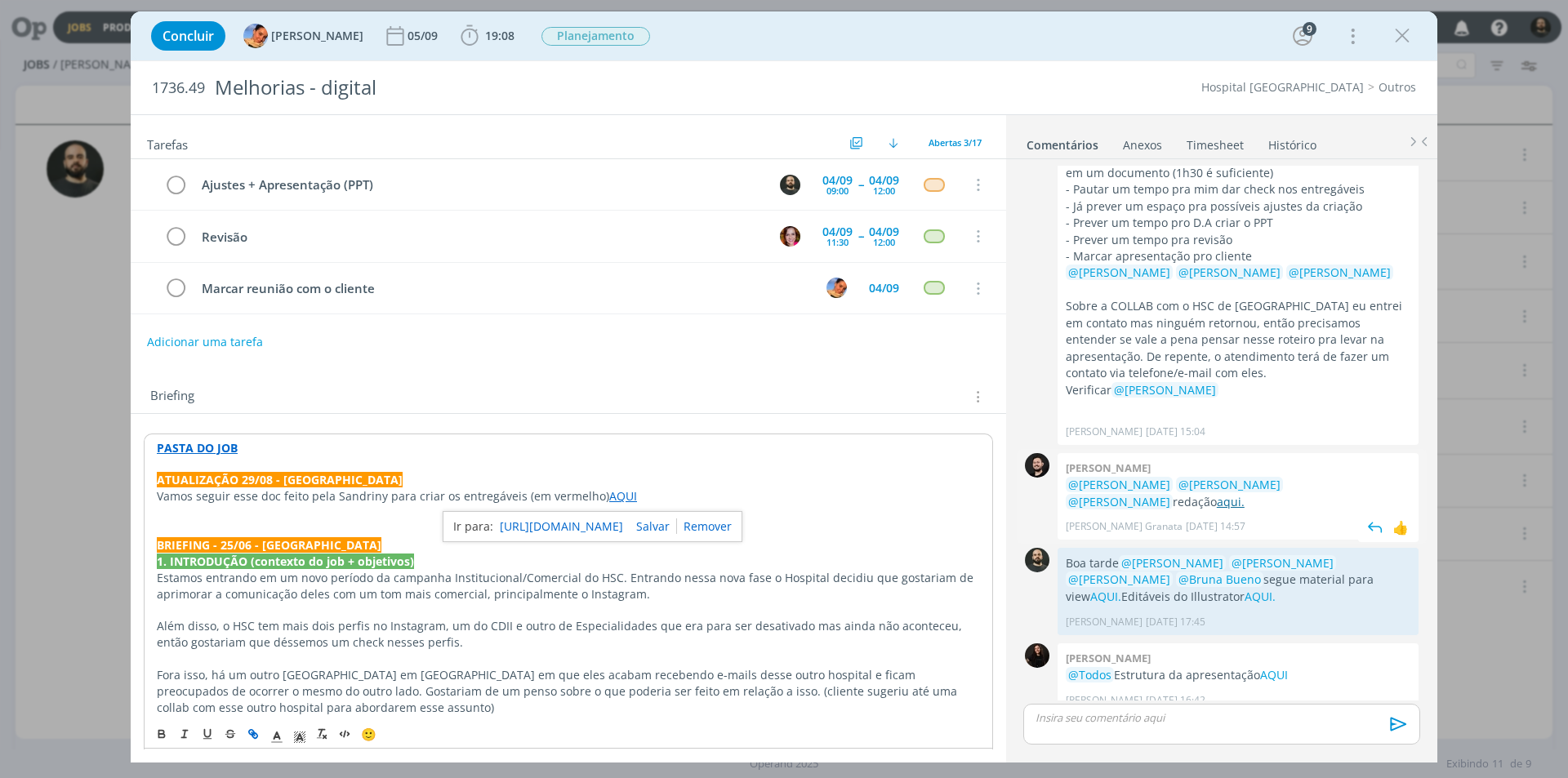
click at [1217, 494] on link "aqui." at bounding box center [1231, 501] width 28 height 16
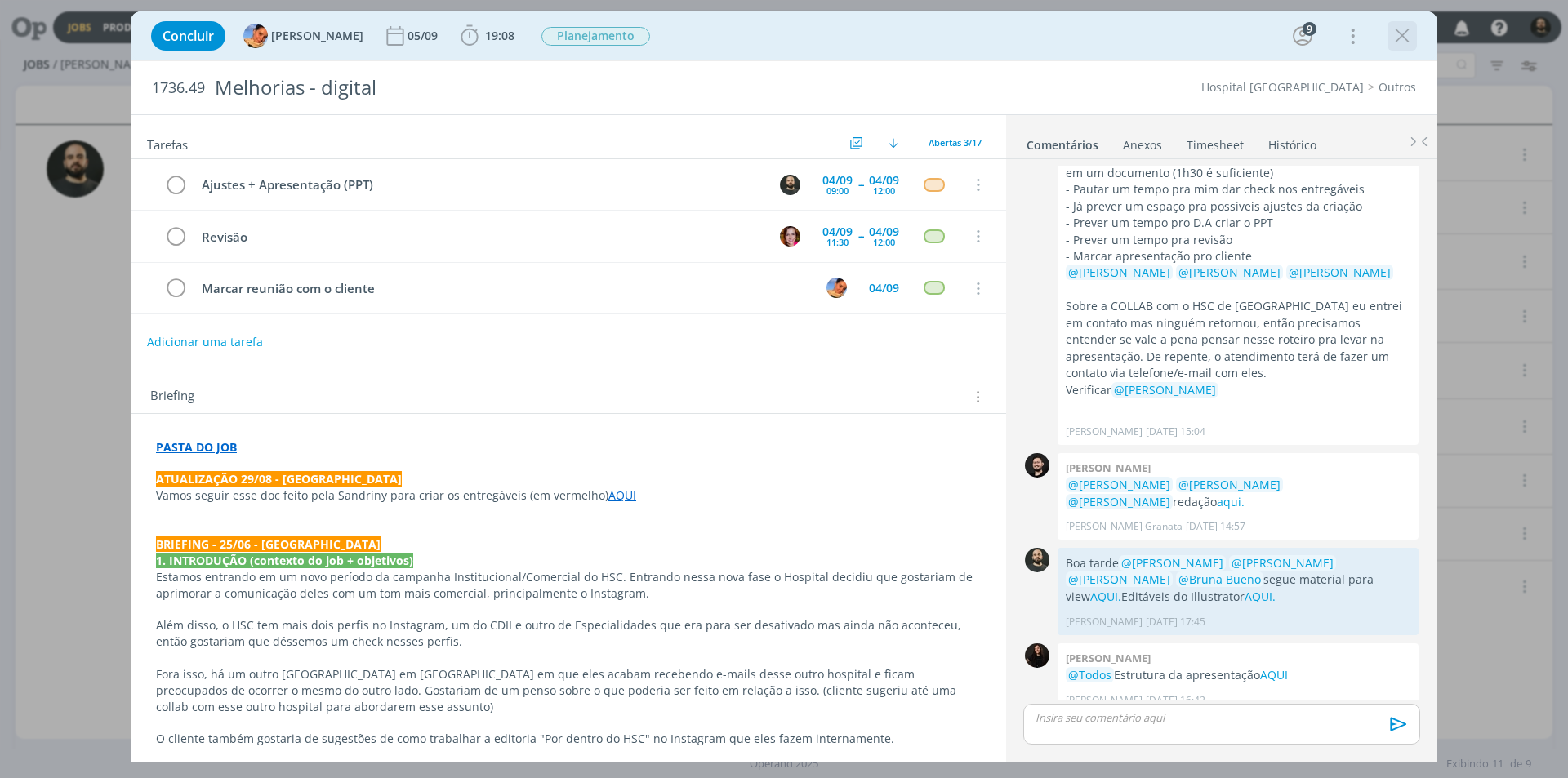
click at [1408, 31] on icon "dialog" at bounding box center [1402, 36] width 25 height 25
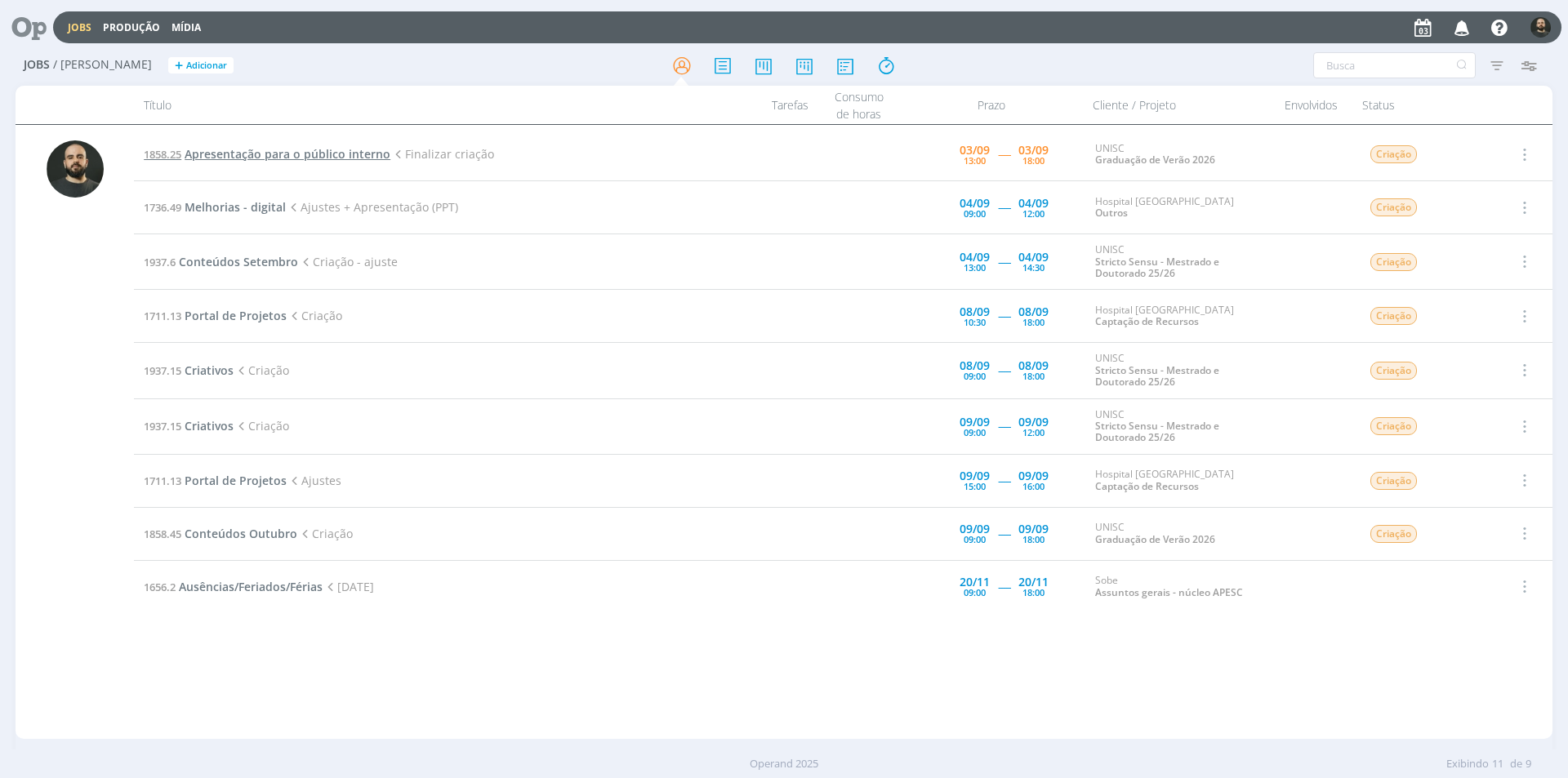
click at [262, 149] on span "Apresentação para o público interno" at bounding box center [287, 154] width 206 height 16
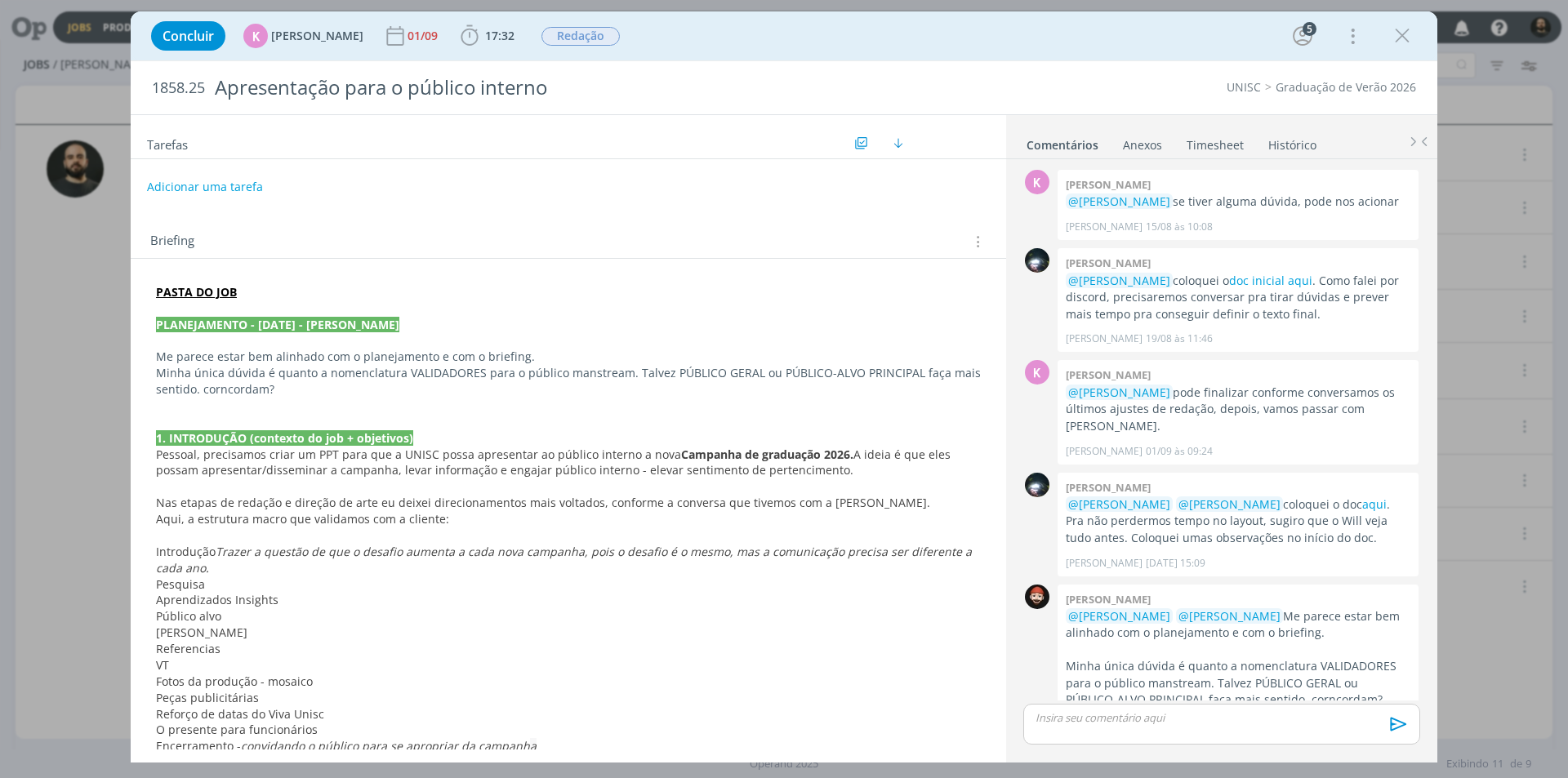
scroll to position [265, 0]
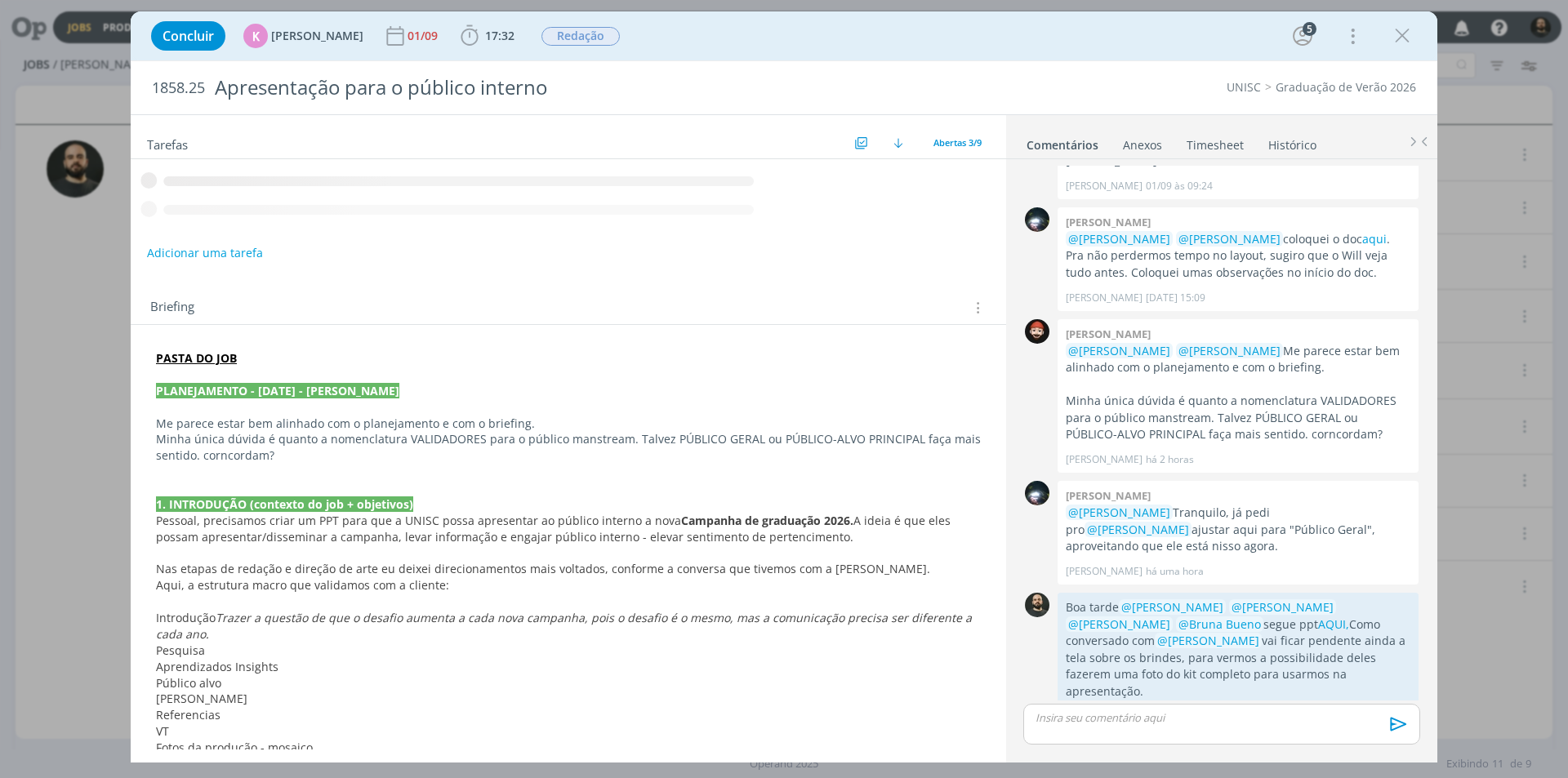
click at [34, 30] on div "Concluir K [PERSON_NAME] [DATE] 17:32 Iniciar Apontar Data * [DATE] Horas * 00:…" at bounding box center [784, 389] width 1568 height 778
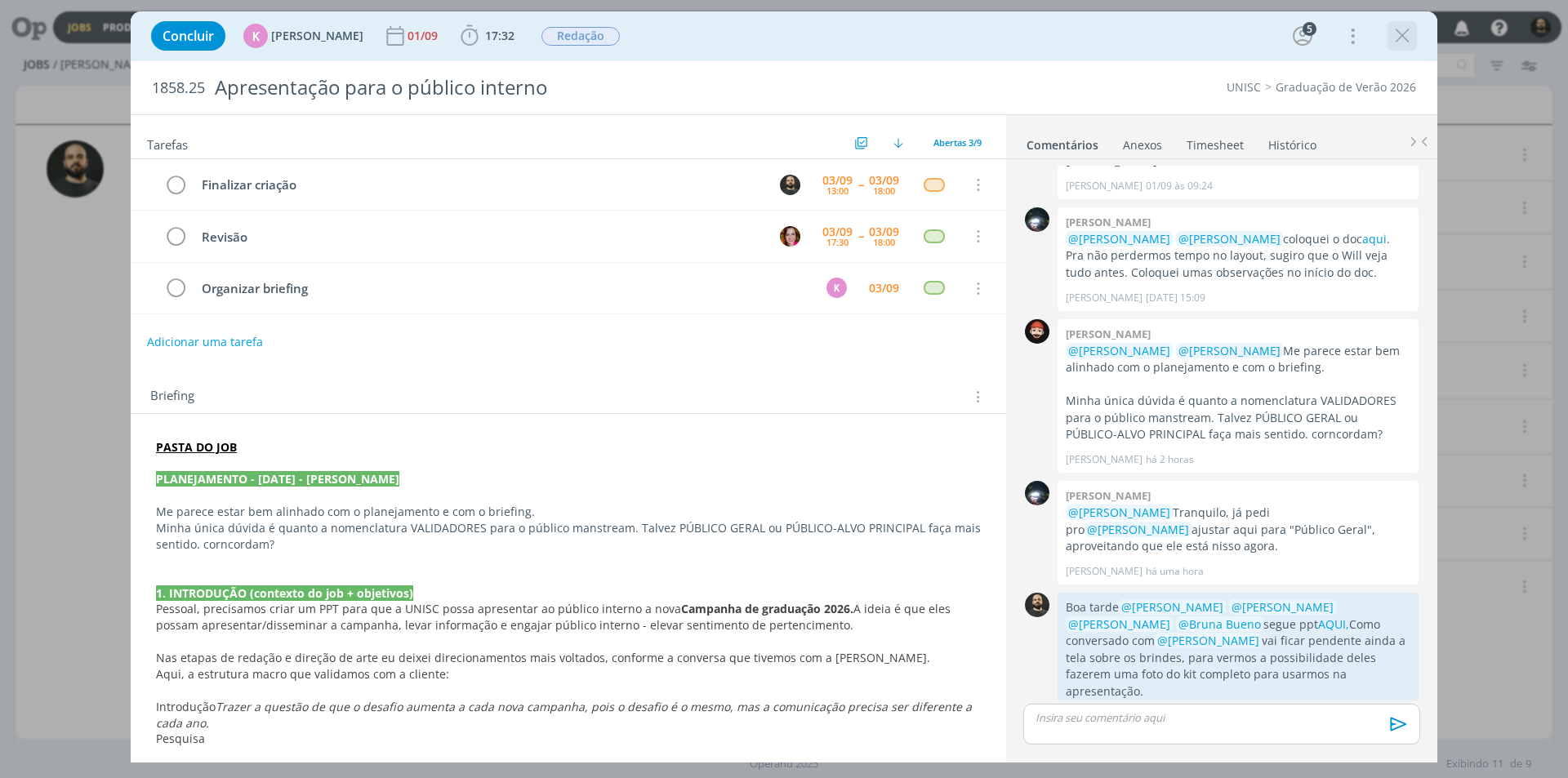
drag, startPoint x: 1405, startPoint y: 38, endPoint x: 99, endPoint y: 54, distance: 1306.1
click at [1402, 36] on icon "dialog" at bounding box center [1402, 36] width 25 height 25
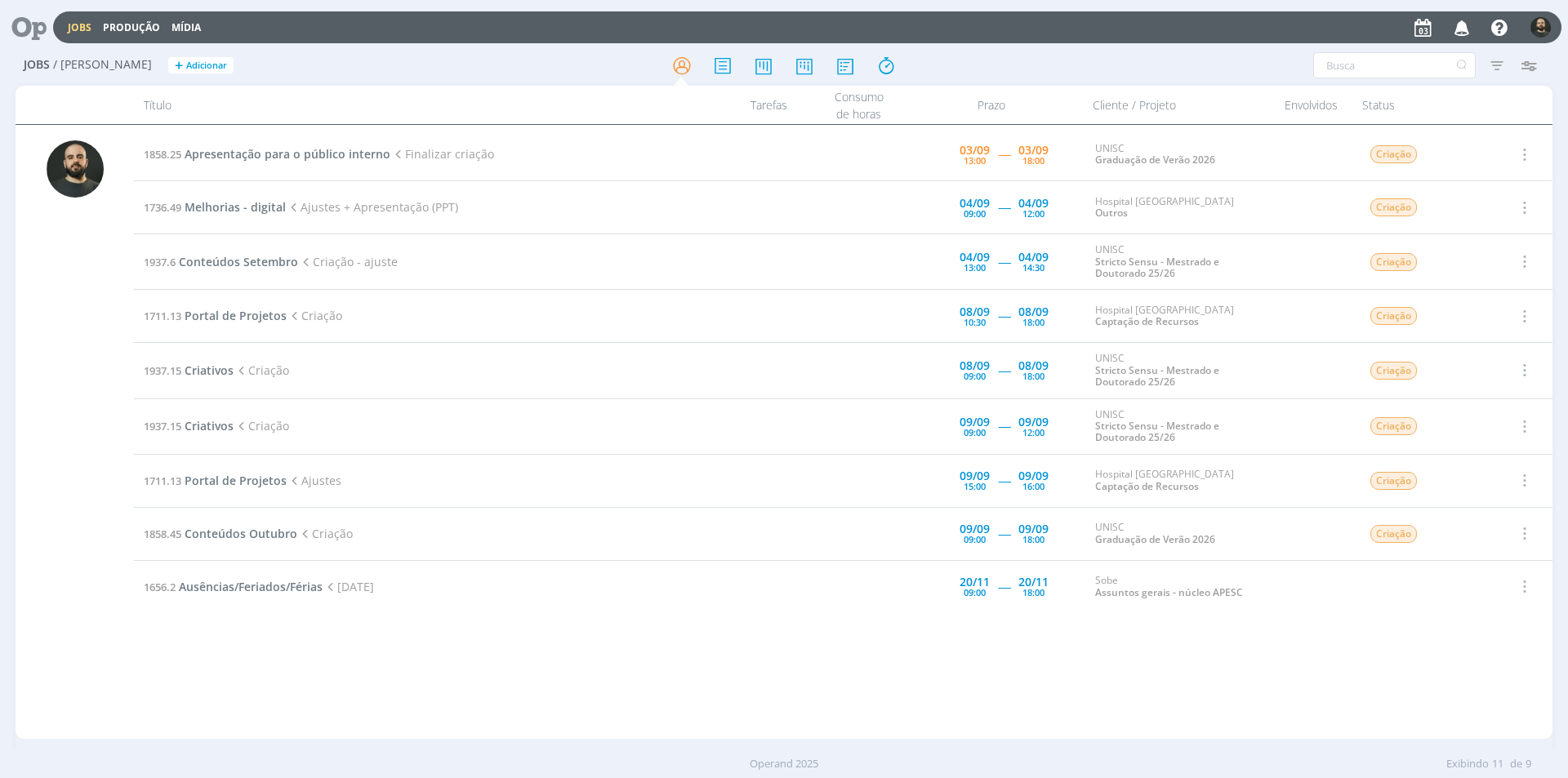
click at [30, 28] on div "Jobs Produção Mídia Notificações [PERSON_NAME] comentou no Job 1858.25 : @[PERS…" at bounding box center [784, 389] width 1568 height 778
click at [30, 27] on icon at bounding box center [23, 27] width 34 height 32
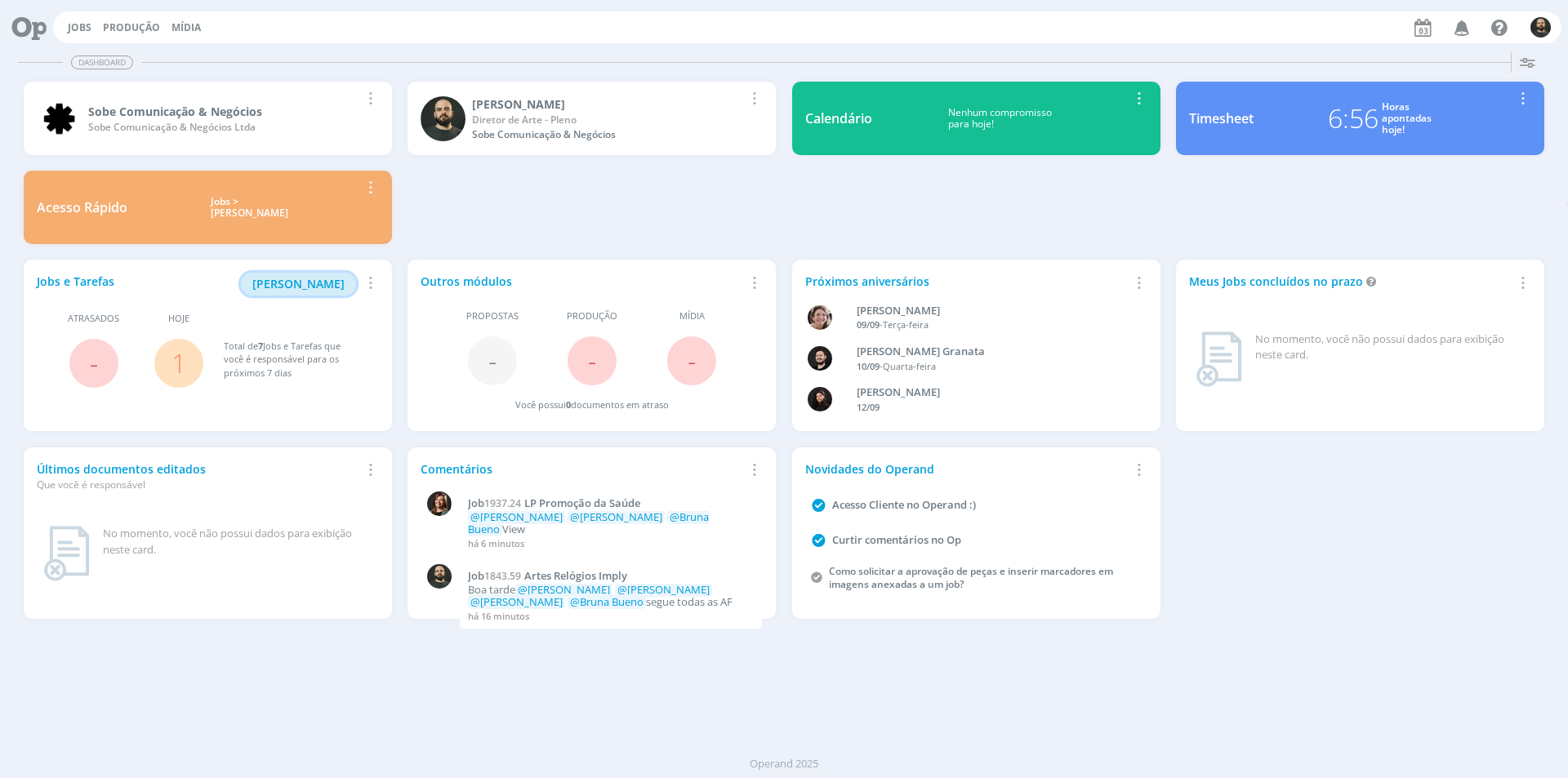
click at [306, 277] on span "[PERSON_NAME]" at bounding box center [298, 283] width 92 height 16
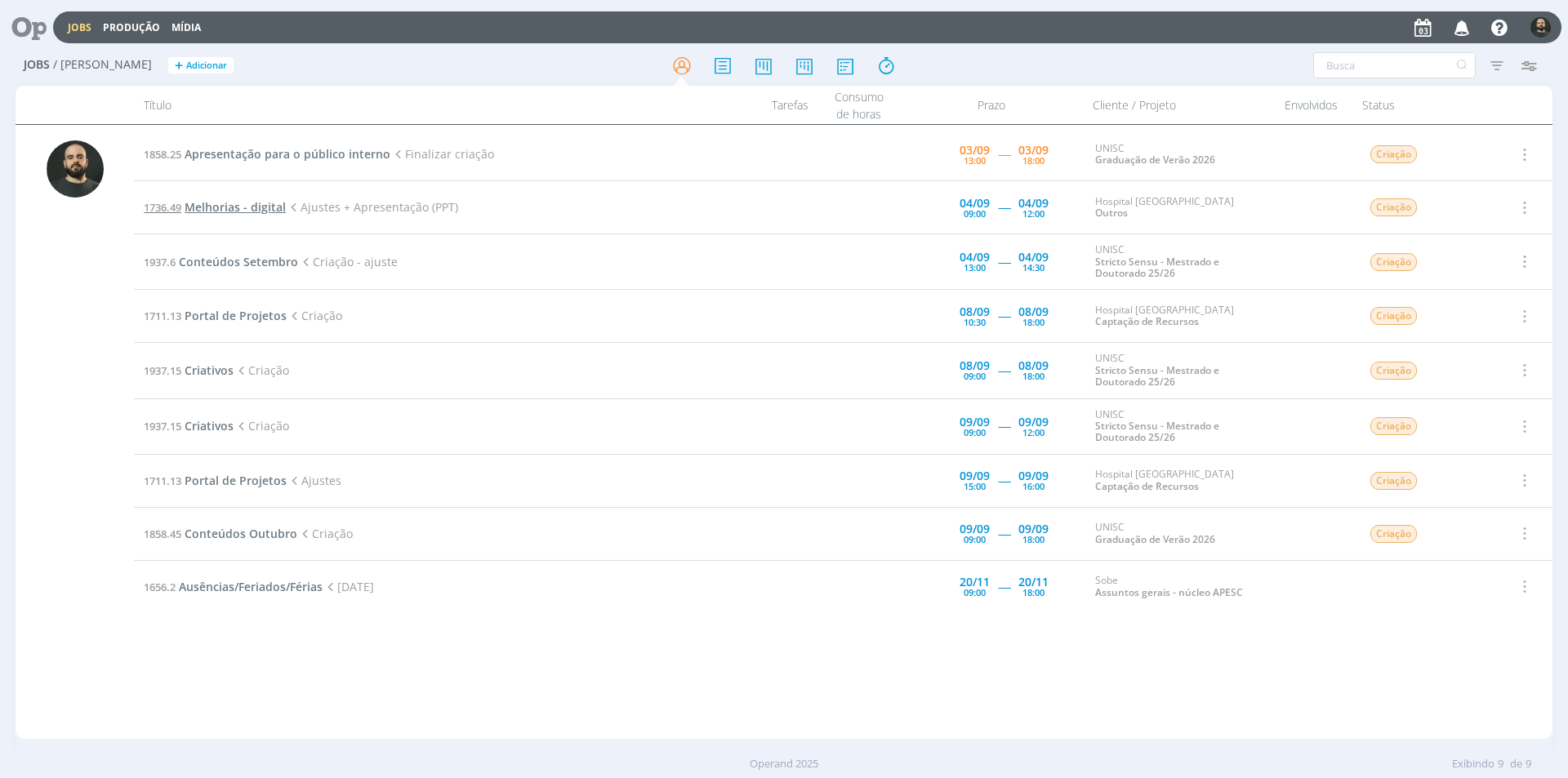
click at [239, 202] on span "Melhorias - digital" at bounding box center [235, 207] width 101 height 16
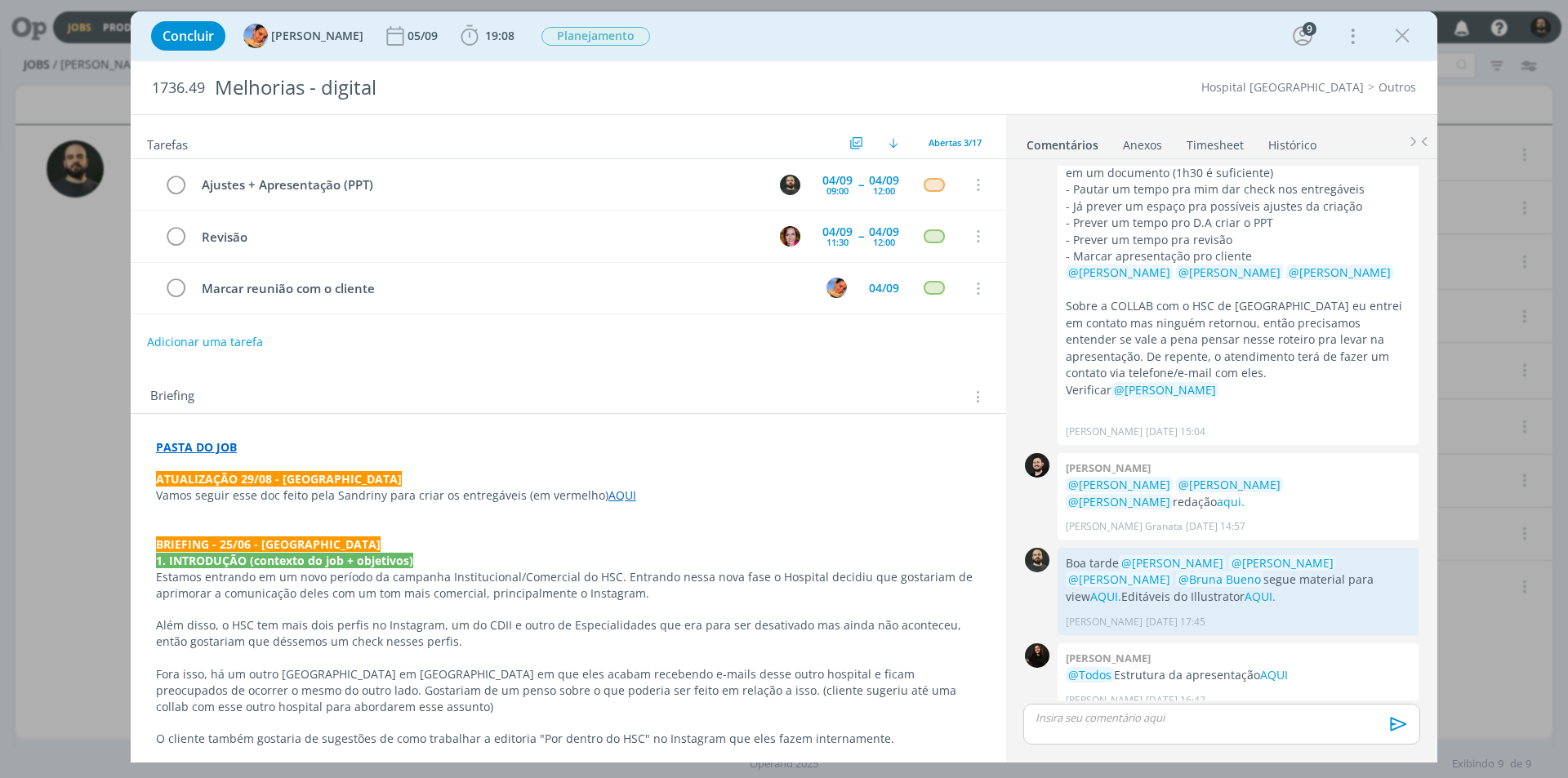
drag, startPoint x: 1407, startPoint y: 32, endPoint x: 971, endPoint y: 230, distance: 478.9
click at [1406, 32] on icon "dialog" at bounding box center [1402, 36] width 25 height 25
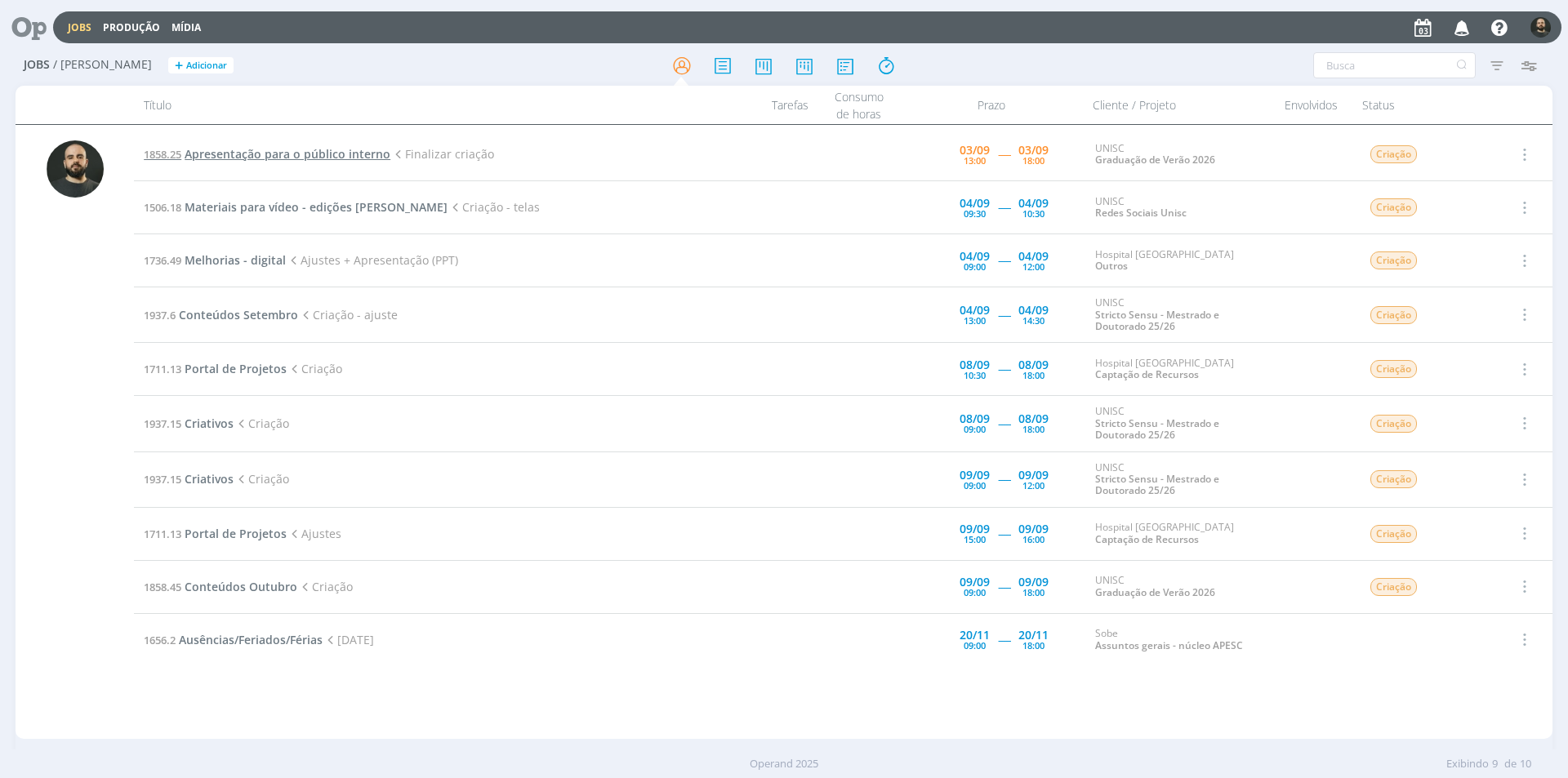
click at [332, 154] on span "Apresentação para o público interno" at bounding box center [287, 154] width 206 height 16
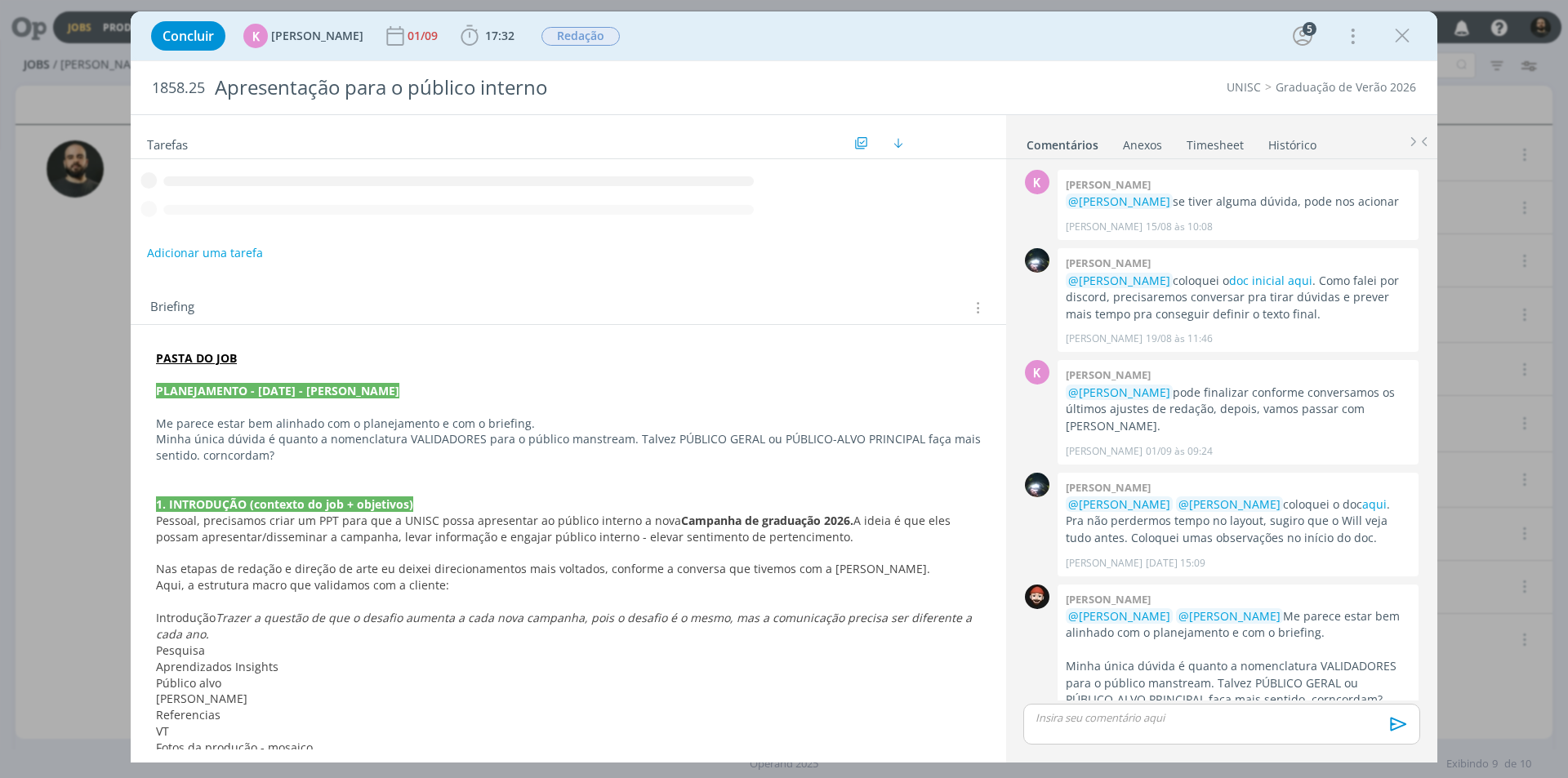
scroll to position [265, 0]
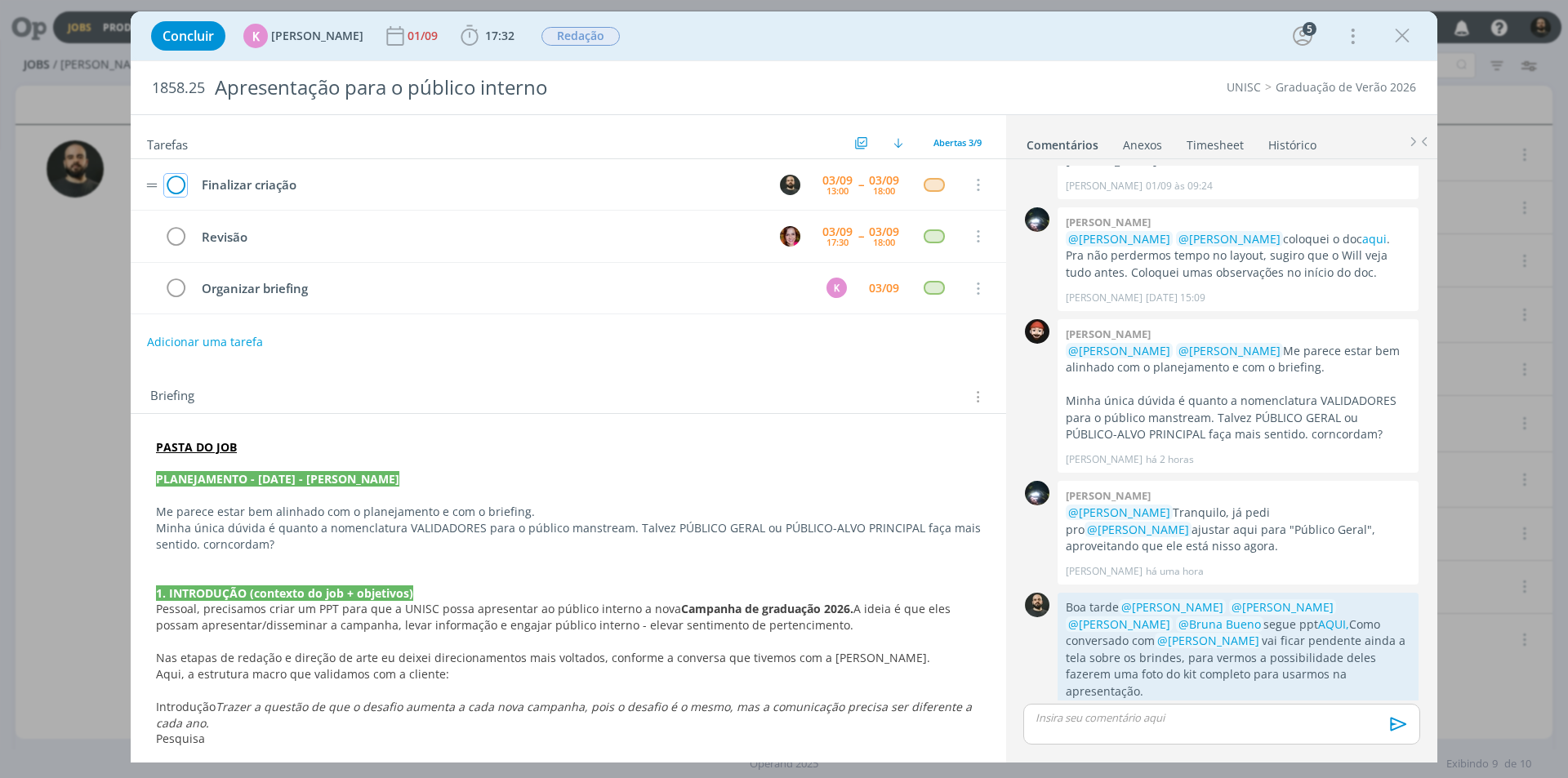
click at [176, 185] on icon "dialog" at bounding box center [175, 185] width 23 height 25
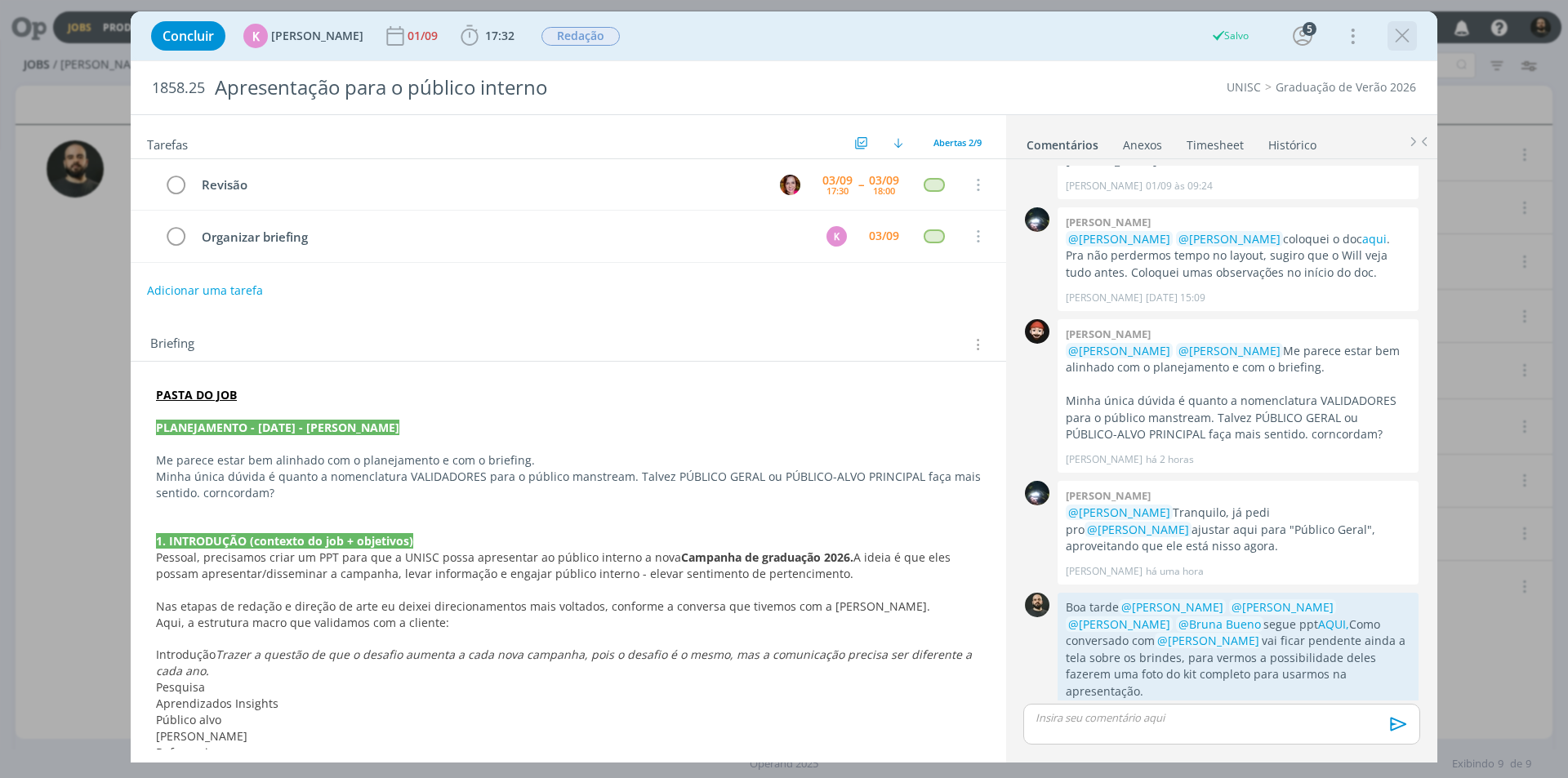
click at [1405, 35] on icon "dialog" at bounding box center [1402, 36] width 25 height 25
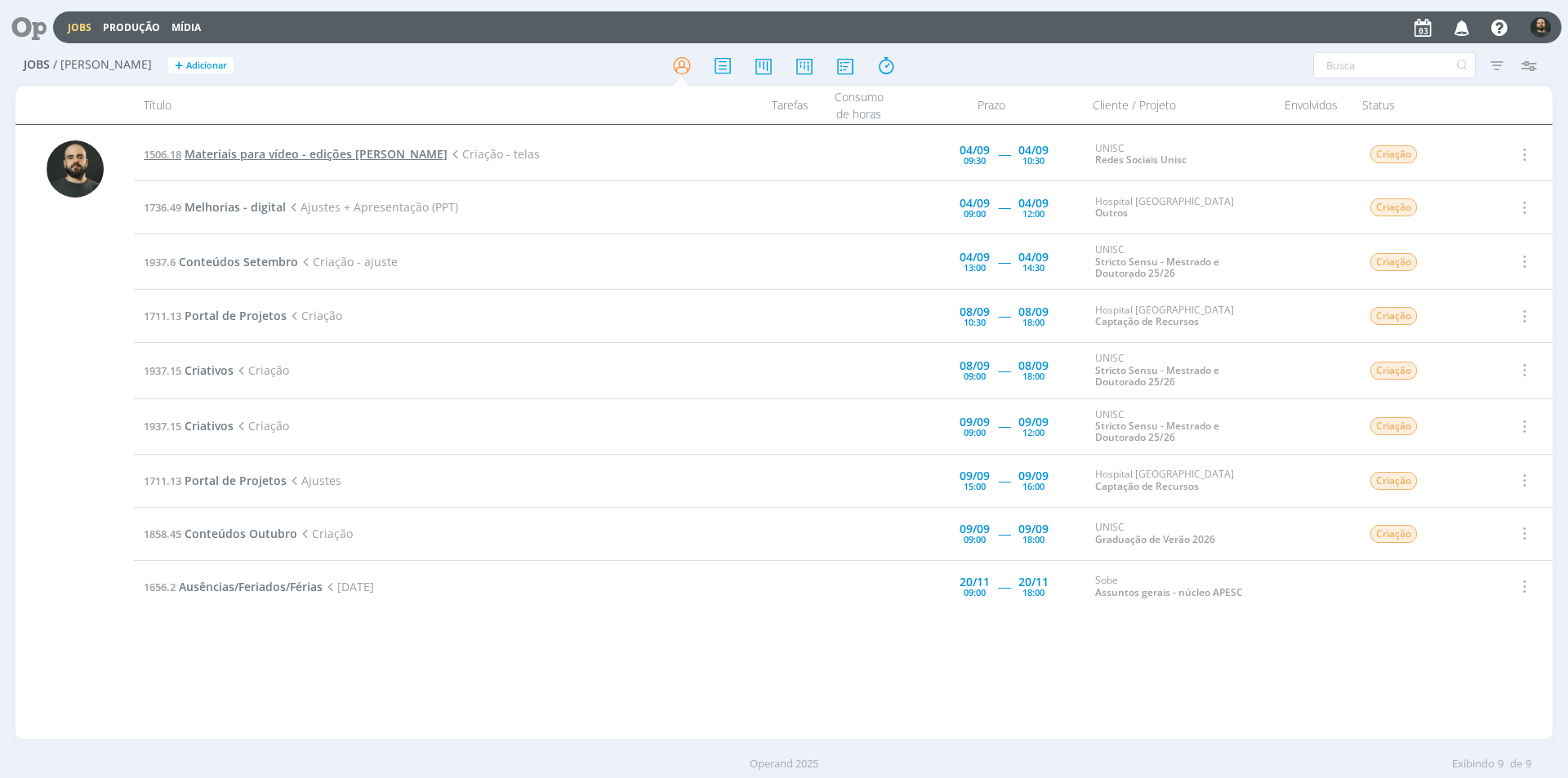
click at [349, 149] on span "Materiais para vídeo - edições [PERSON_NAME]" at bounding box center [315, 154] width 263 height 16
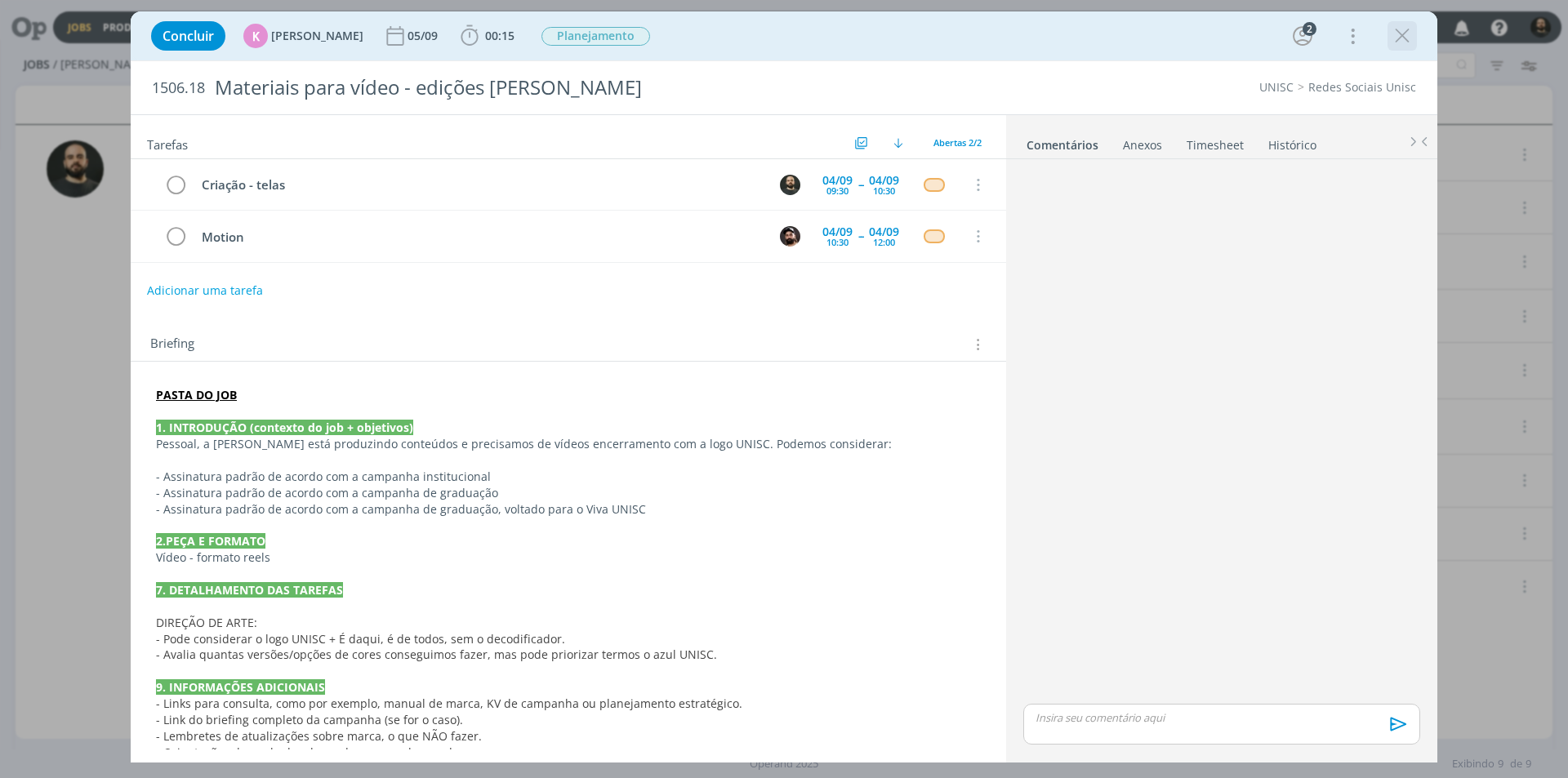
click at [1401, 36] on icon "dialog" at bounding box center [1402, 36] width 25 height 25
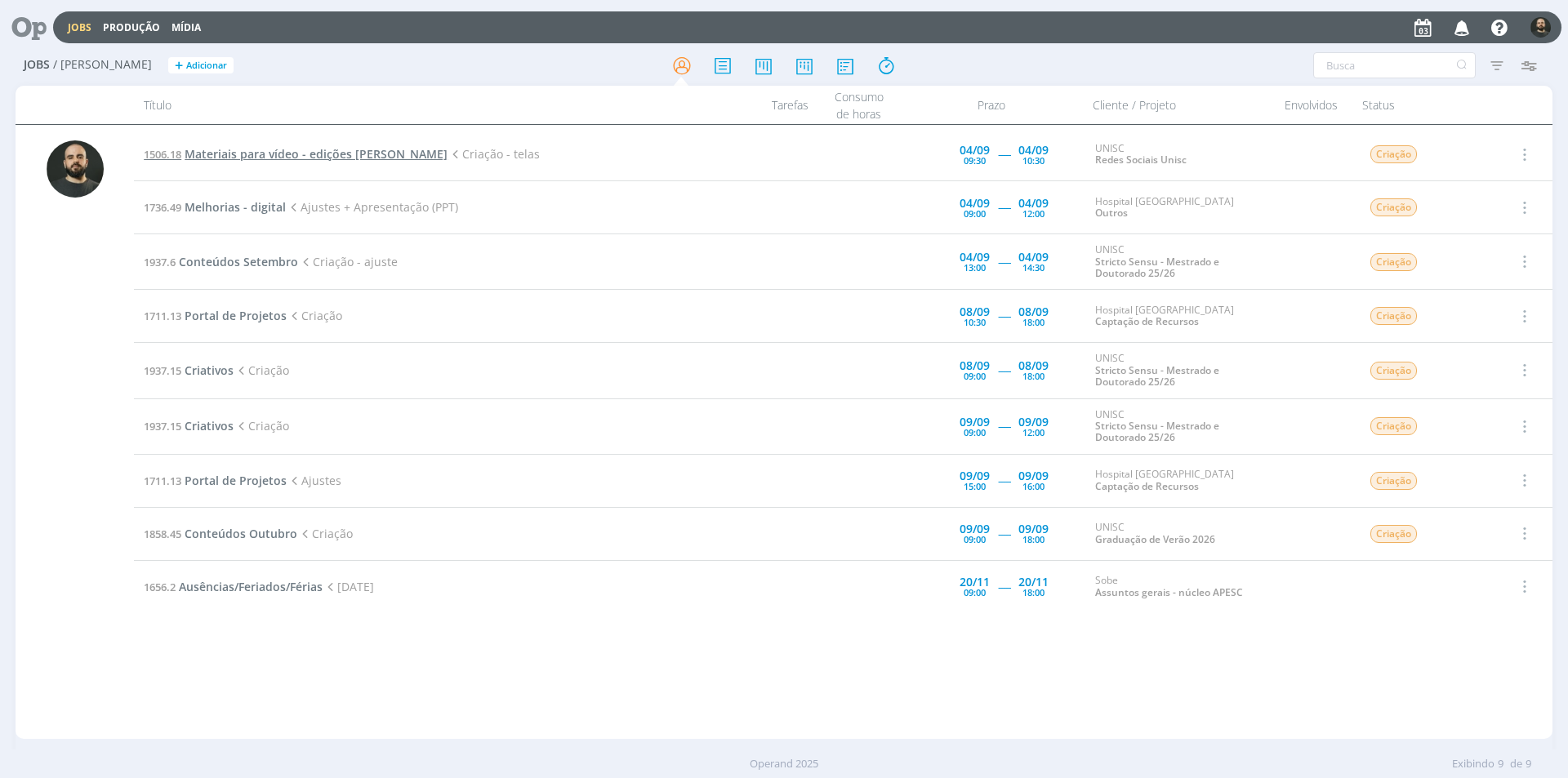
click at [337, 156] on span "Materiais para vídeo - edições [PERSON_NAME]" at bounding box center [315, 154] width 263 height 16
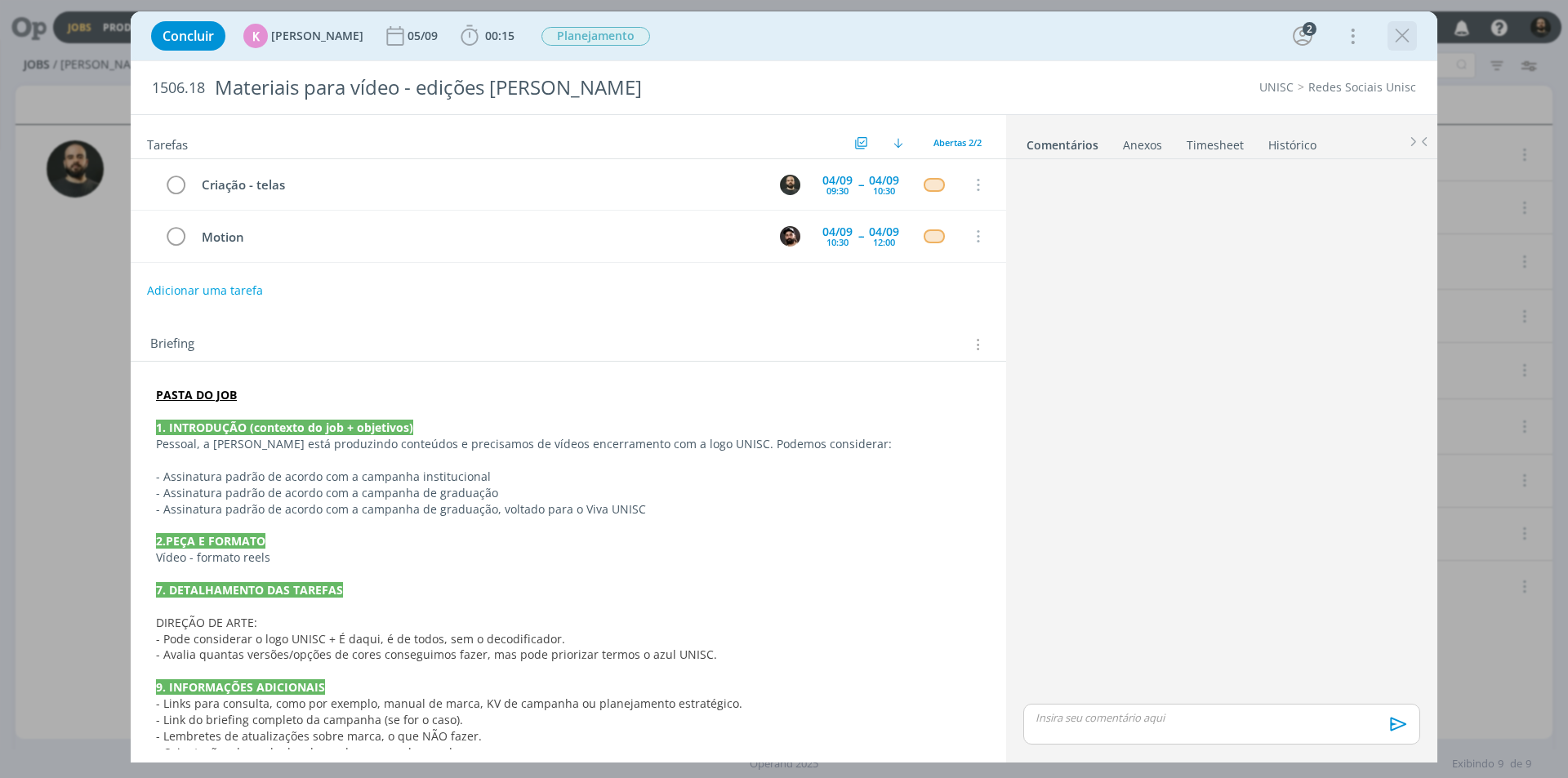
click at [1403, 40] on icon "dialog" at bounding box center [1402, 36] width 25 height 25
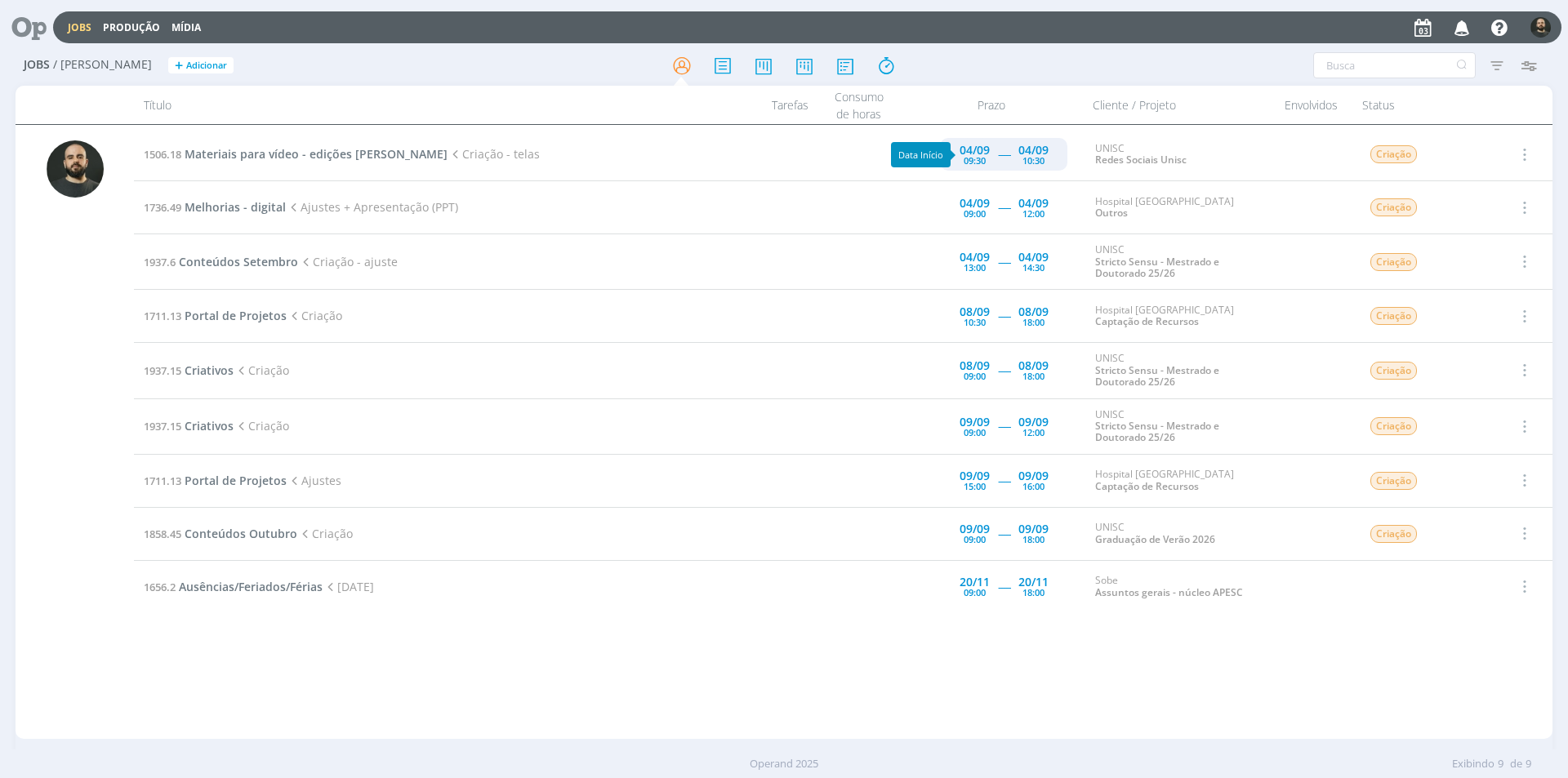
click at [981, 161] on div "09:30" at bounding box center [974, 160] width 22 height 9
type input "10:30"
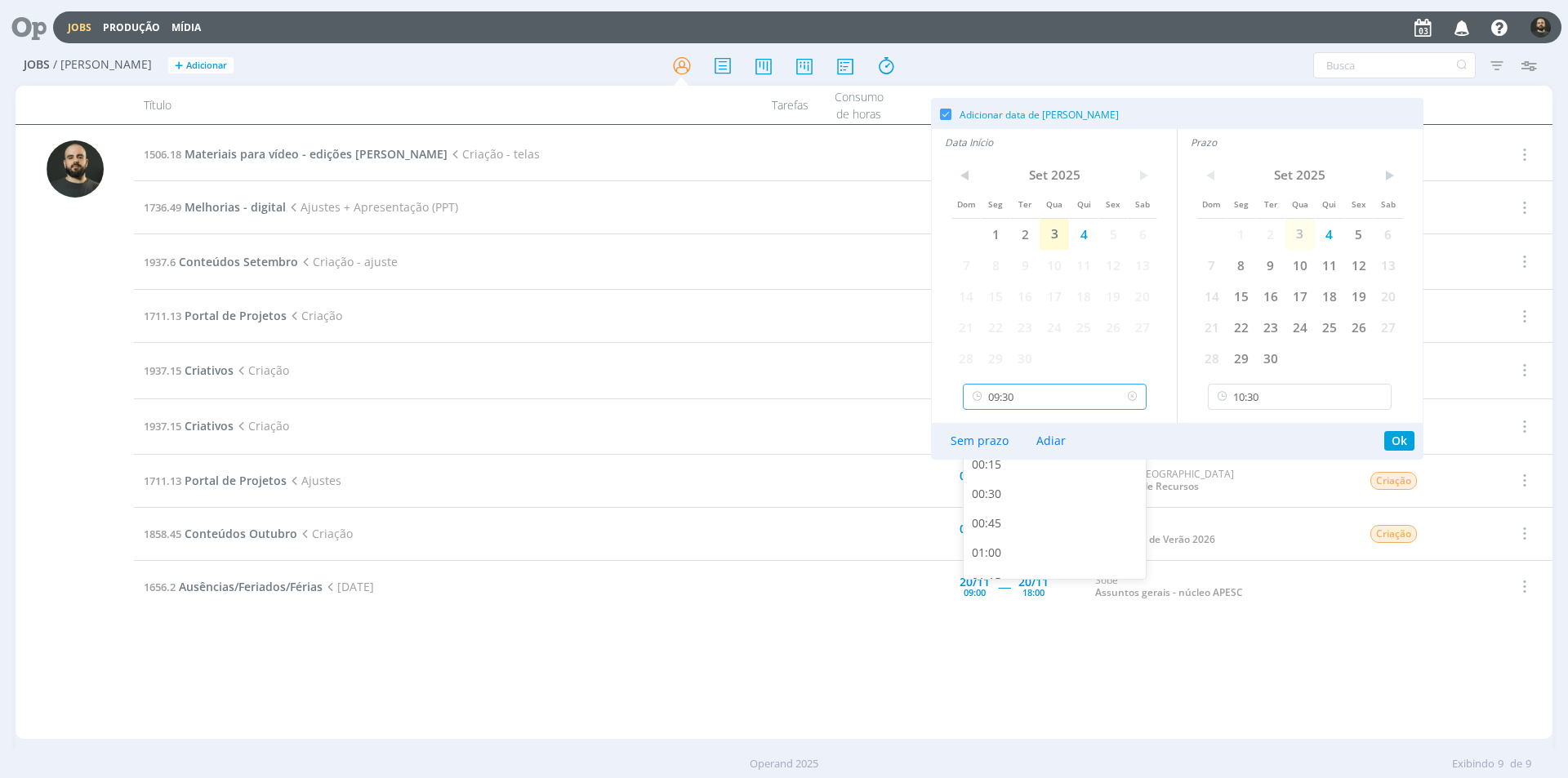
click at [1046, 405] on input "09:30" at bounding box center [1054, 397] width 184 height 26
click at [1005, 503] on div "09:00" at bounding box center [1057, 501] width 187 height 30
type input "09:00"
click at [1405, 439] on button "Ok" at bounding box center [1399, 441] width 30 height 20
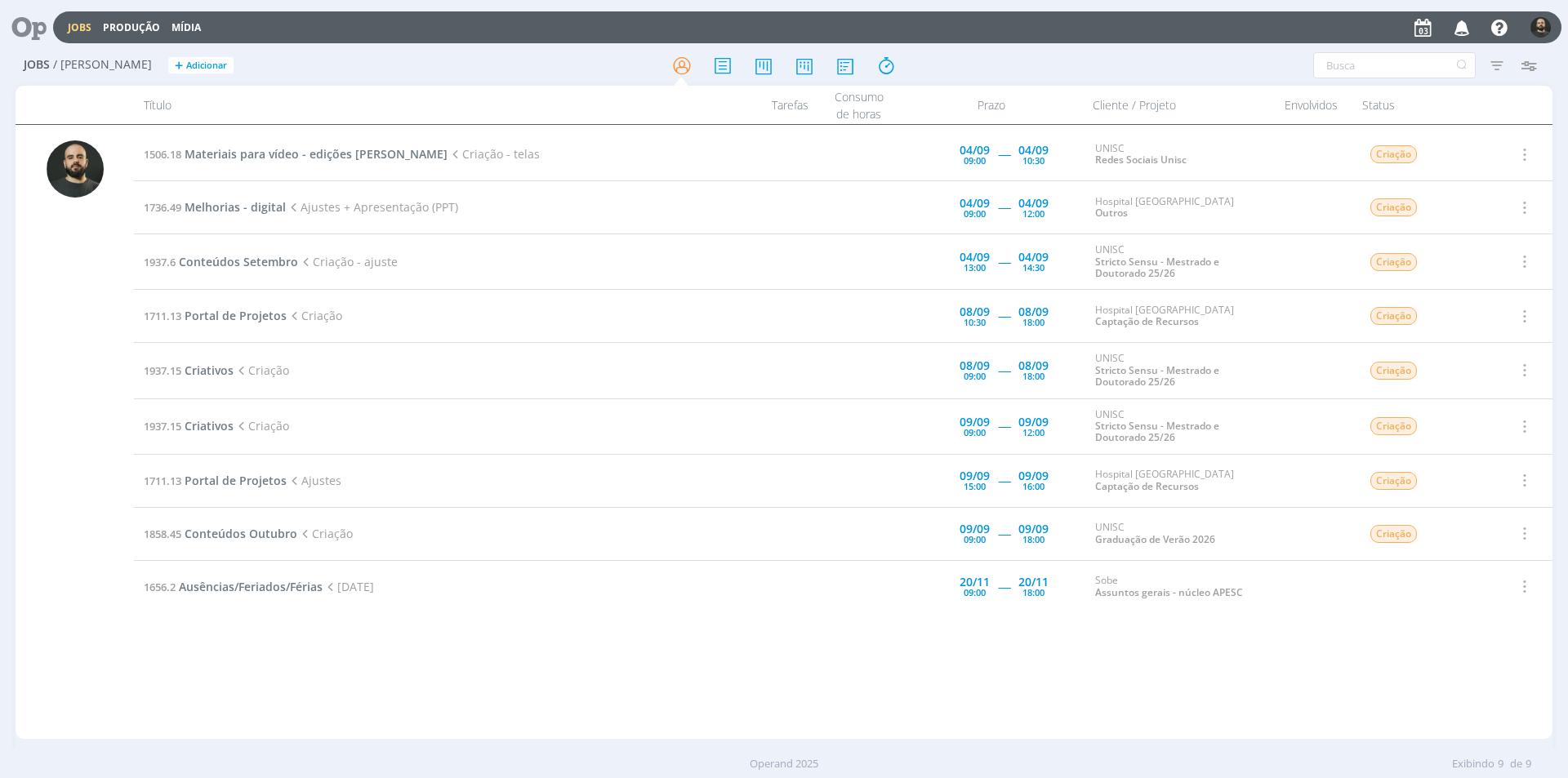
click at [32, 25] on icon at bounding box center [23, 27] width 34 height 32
